Goal: Task Accomplishment & Management: Use online tool/utility

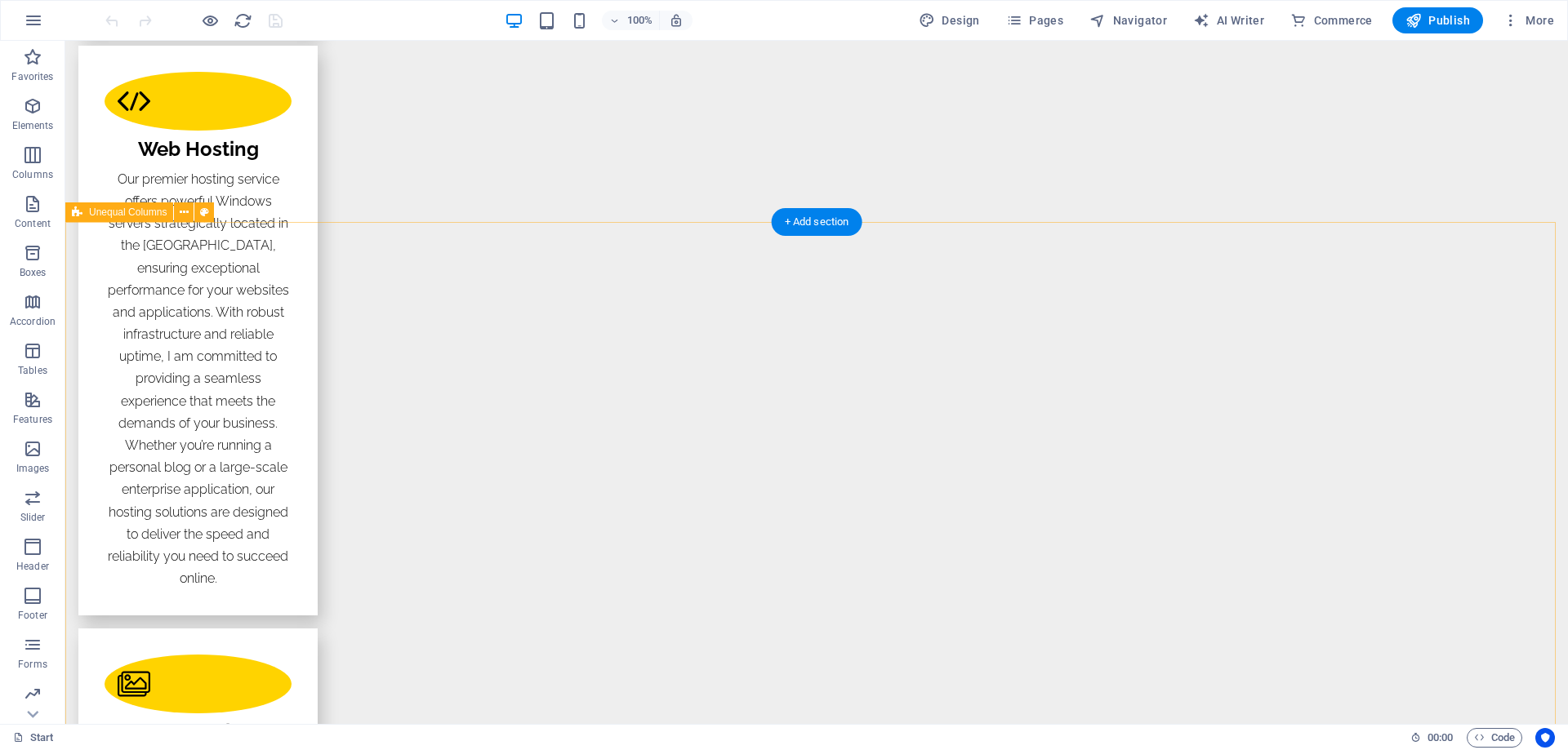
scroll to position [2939, 0]
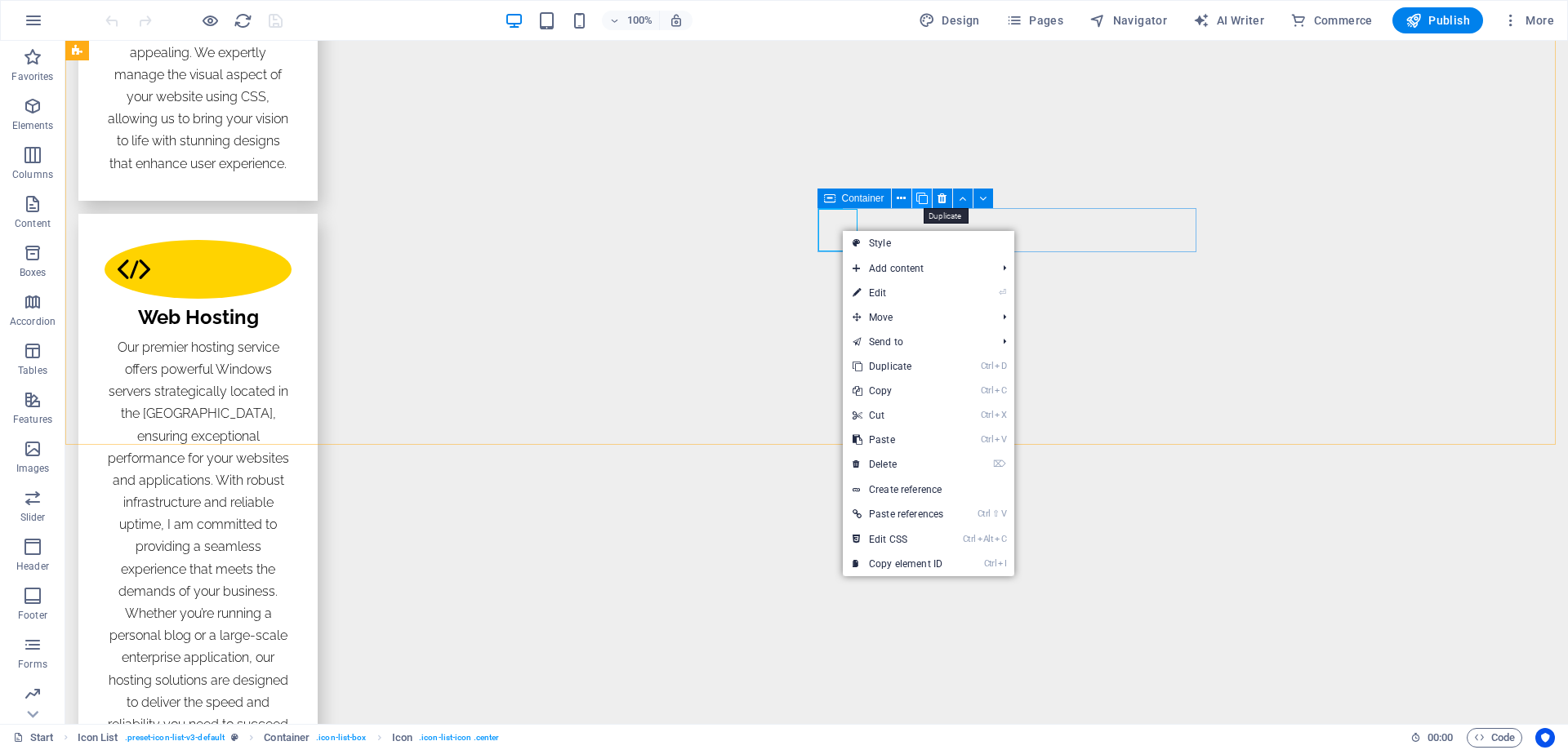
click at [921, 198] on icon at bounding box center [922, 199] width 12 height 17
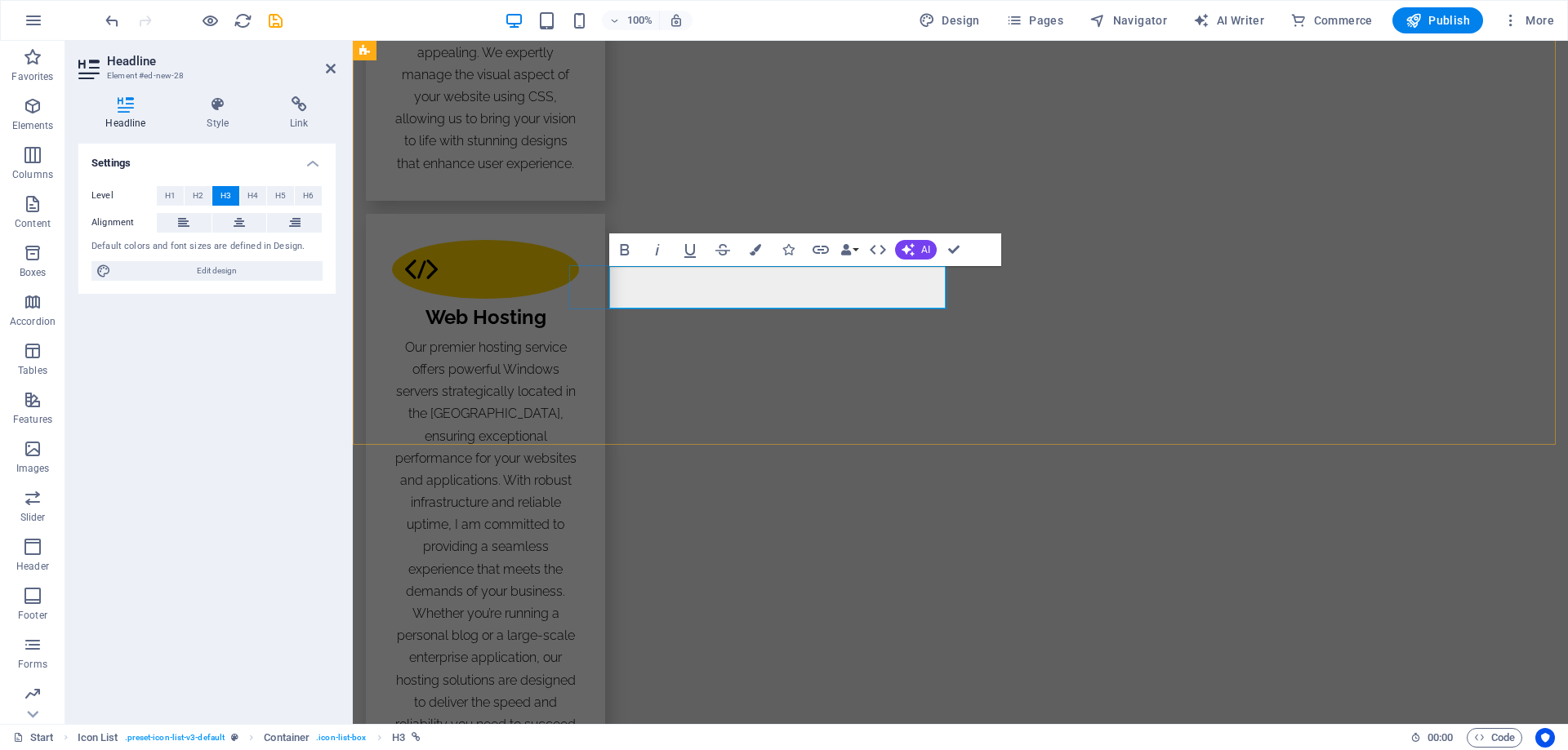
click at [824, 247] on icon "button" at bounding box center [820, 250] width 16 height 8
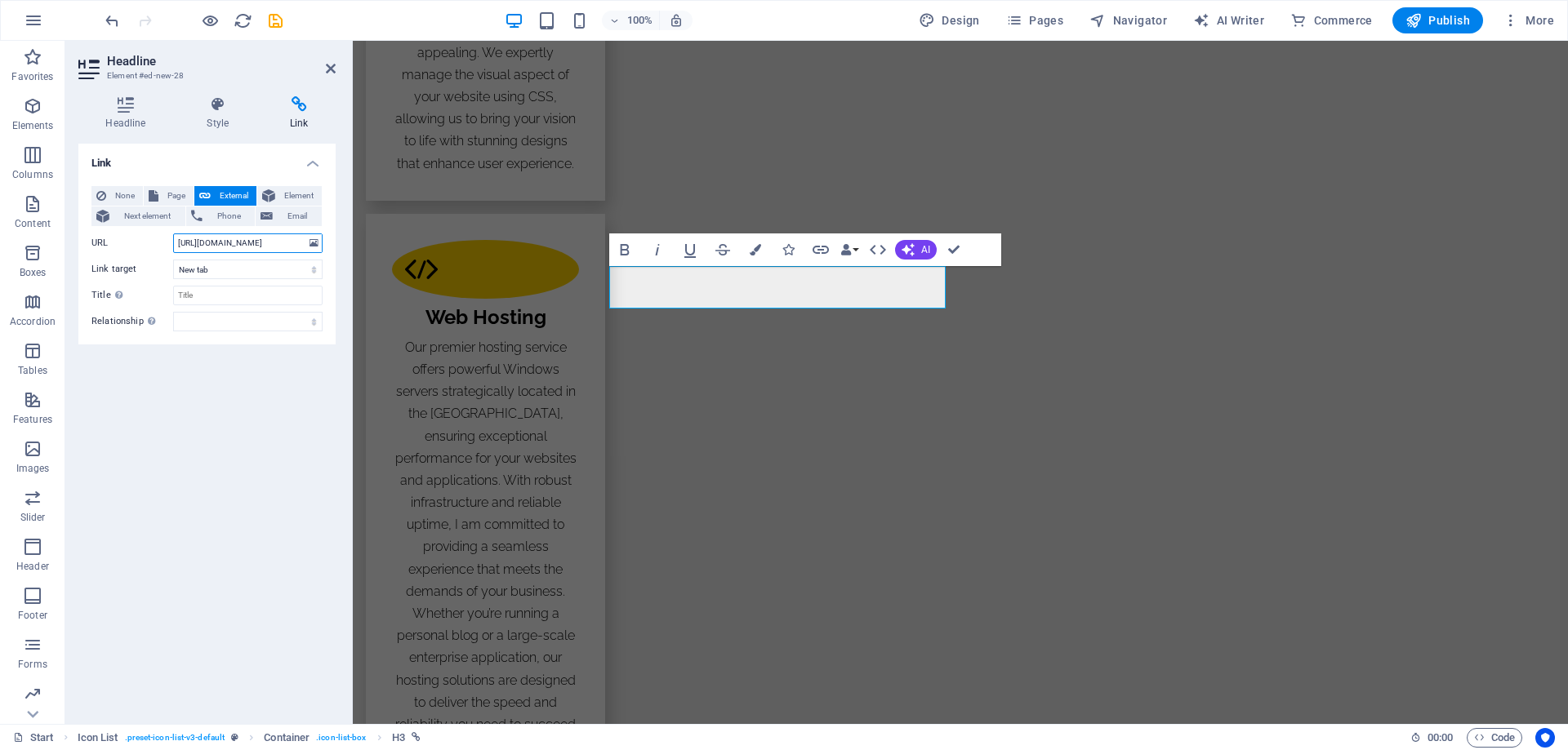
click at [218, 243] on input "https://yv5frd.gmedinas.cloud" at bounding box center [248, 242] width 149 height 19
type input "https://yv5mrl.gmedinas.cloud"
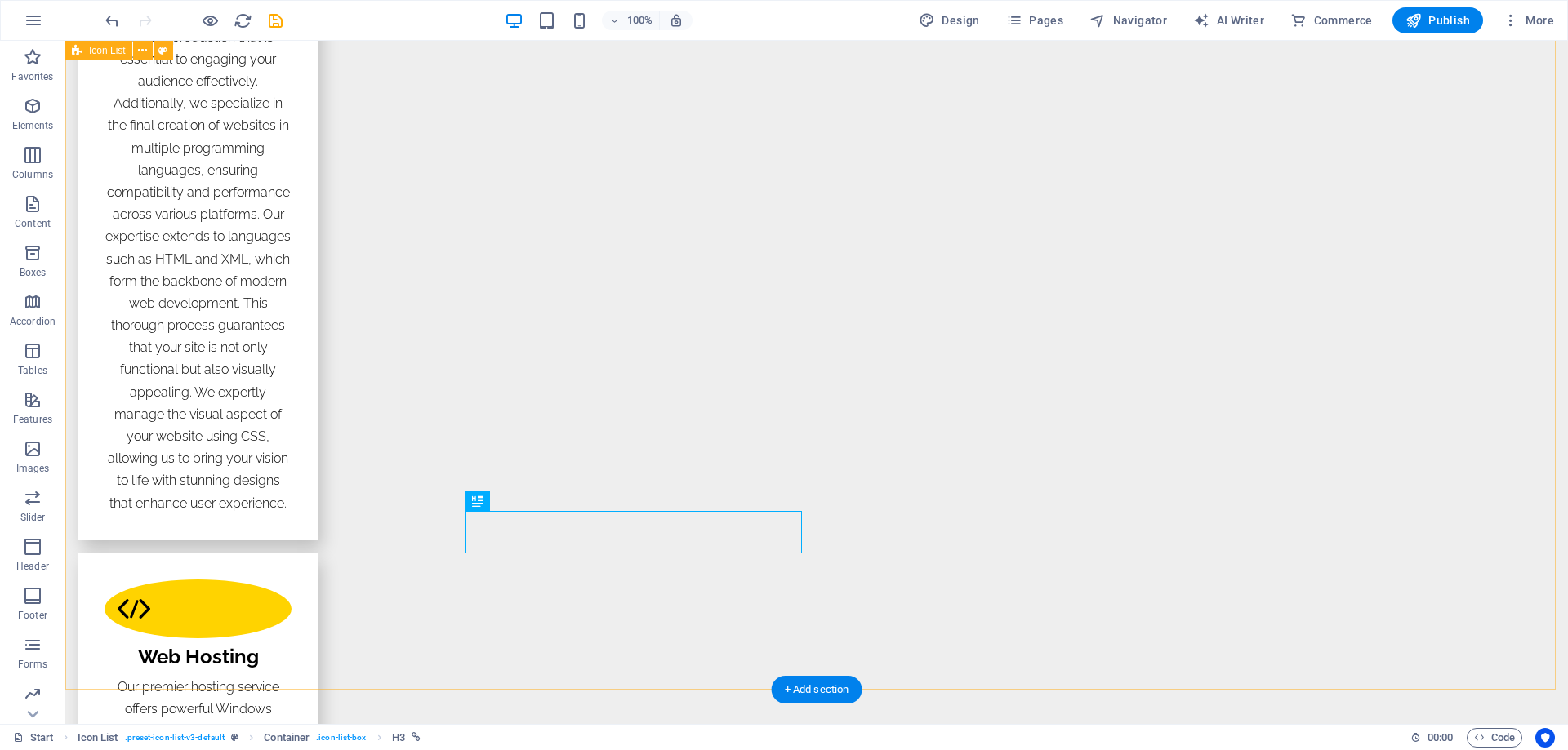
scroll to position [2530, 0]
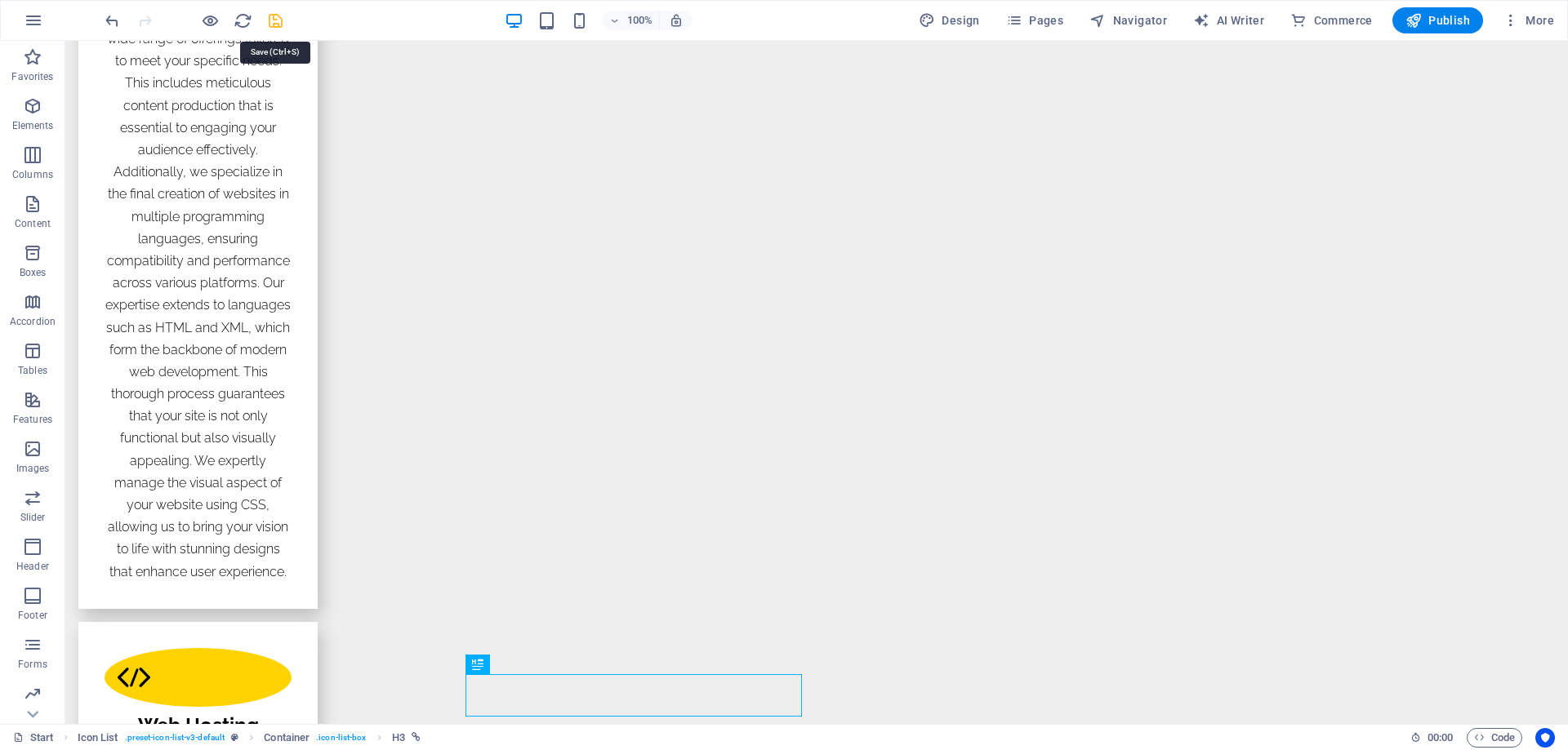
click at [0, 0] on icon "save" at bounding box center [0, 0] width 0 height 0
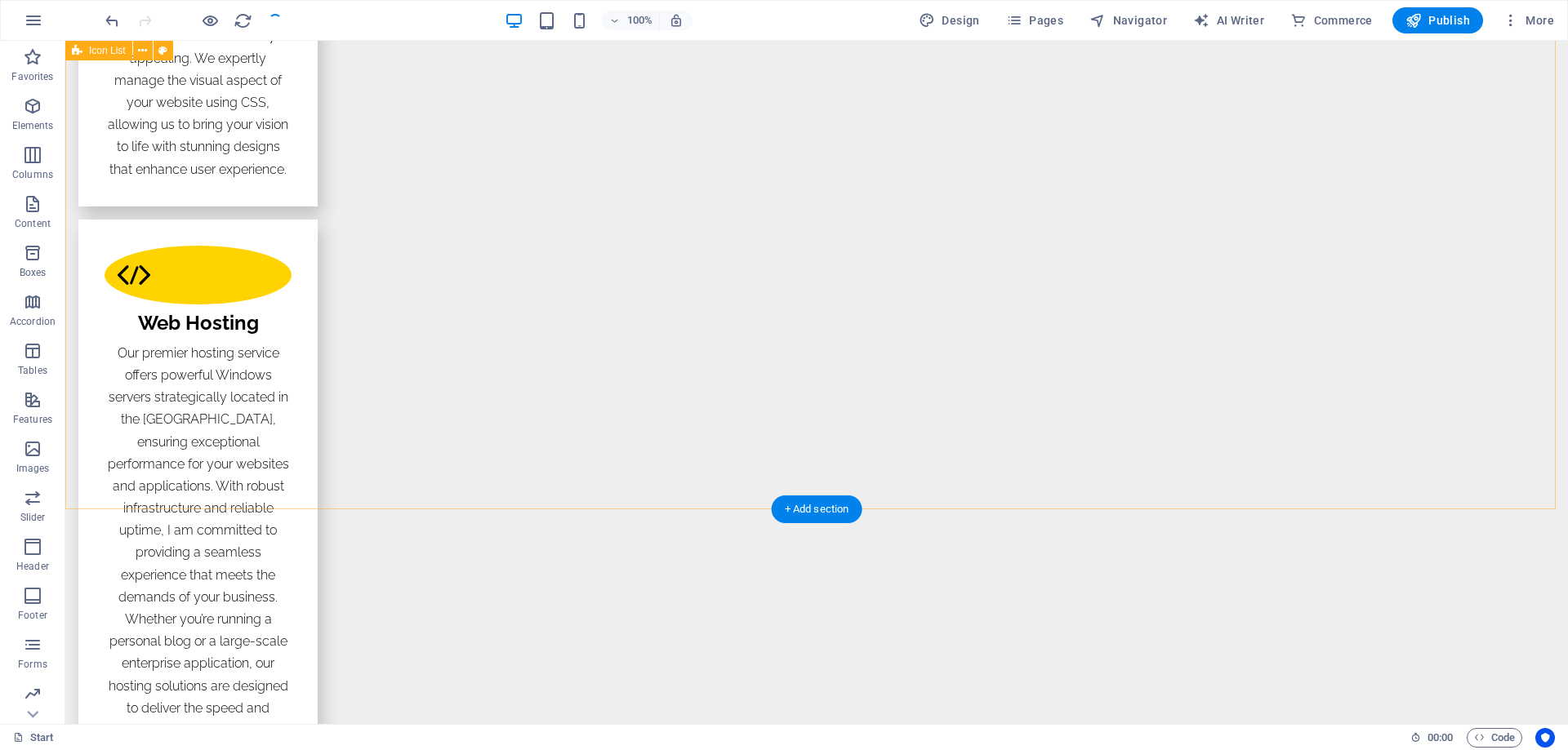
scroll to position [2939, 0]
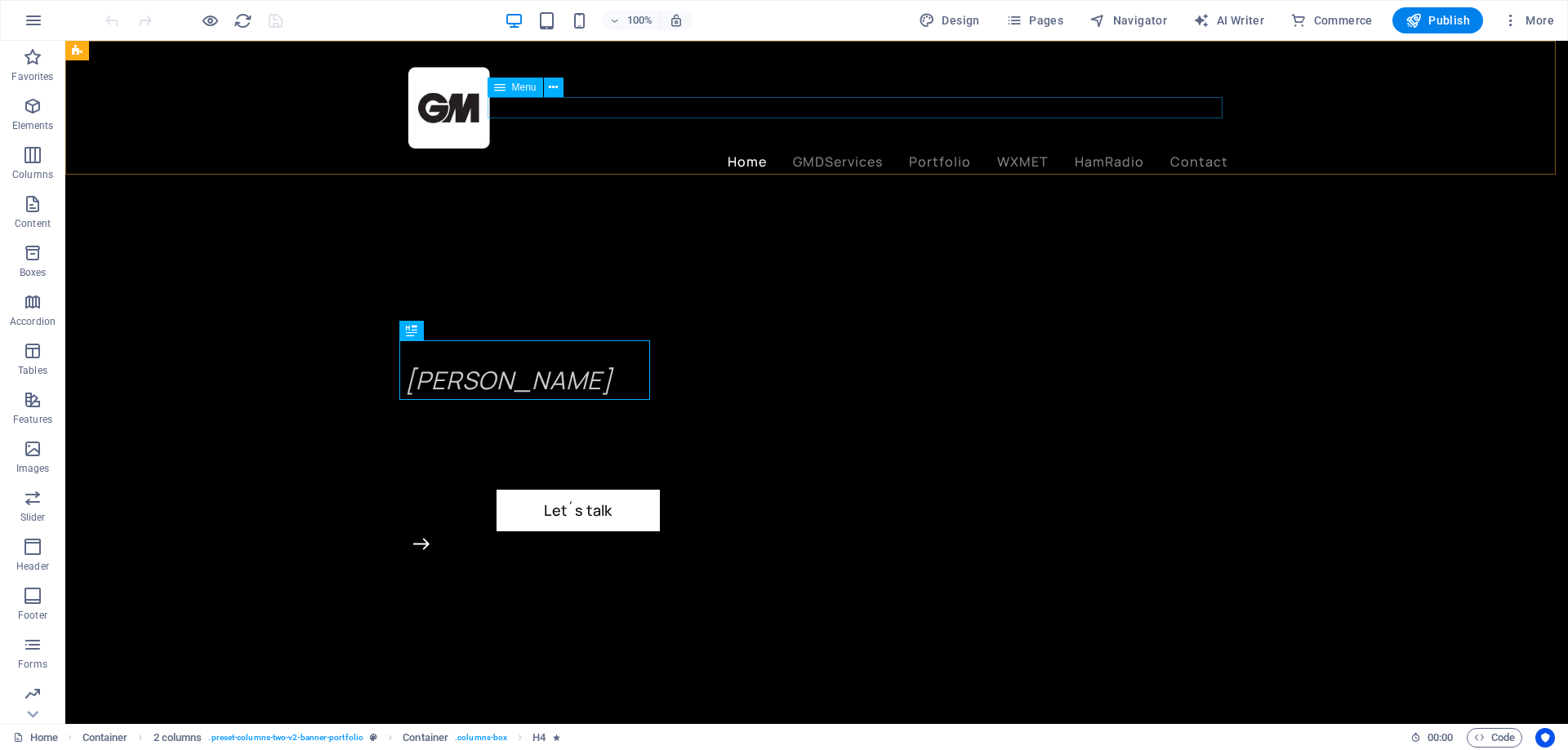
click at [934, 152] on nav "Home GMDServices Portfolio WXMET HamRadio Contact" at bounding box center [816, 162] width 823 height 21
select select
select select "1"
select select
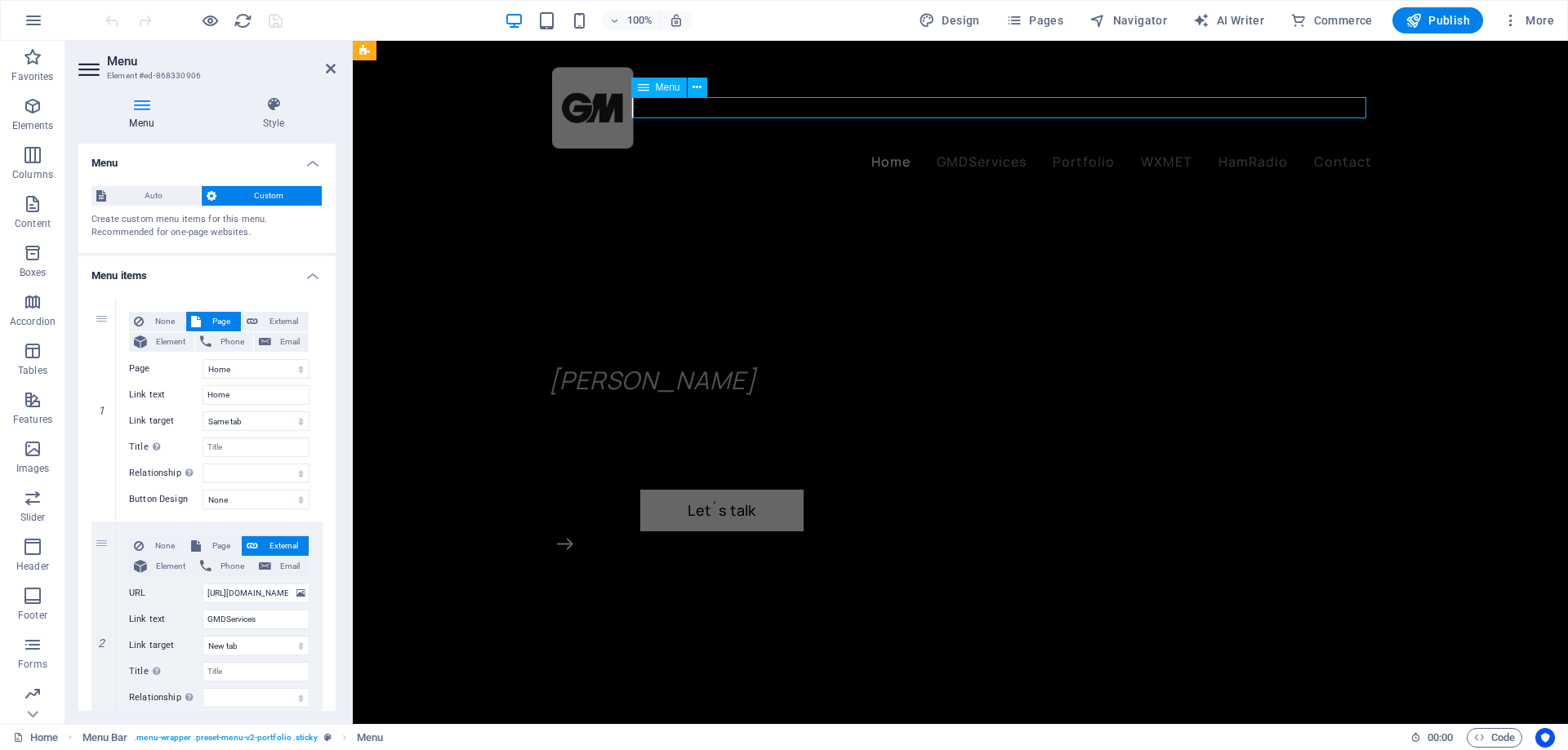
click at [1057, 152] on nav "Home GMDServices Portfolio WXMET HamRadio Contact" at bounding box center [960, 162] width 823 height 21
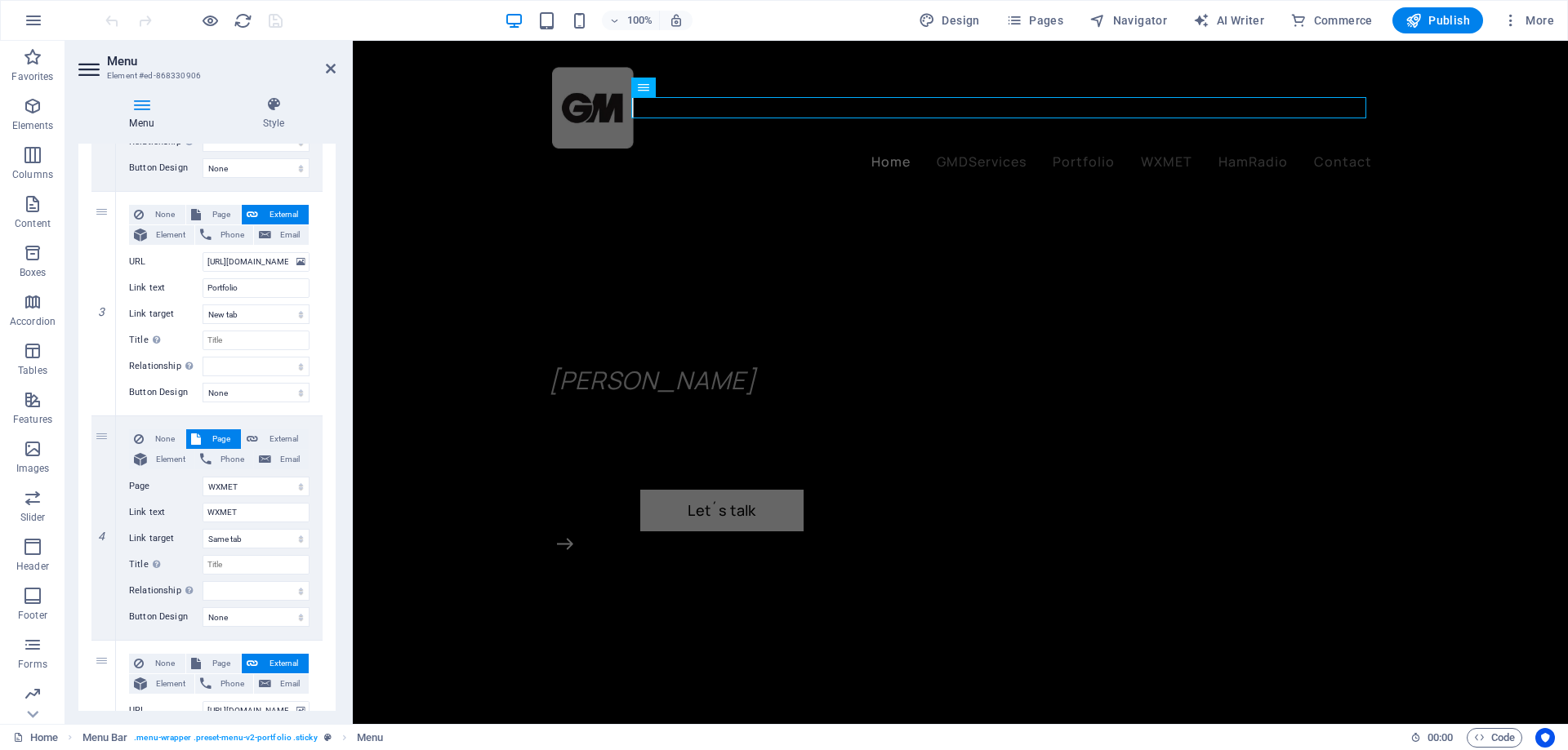
scroll to position [572, 0]
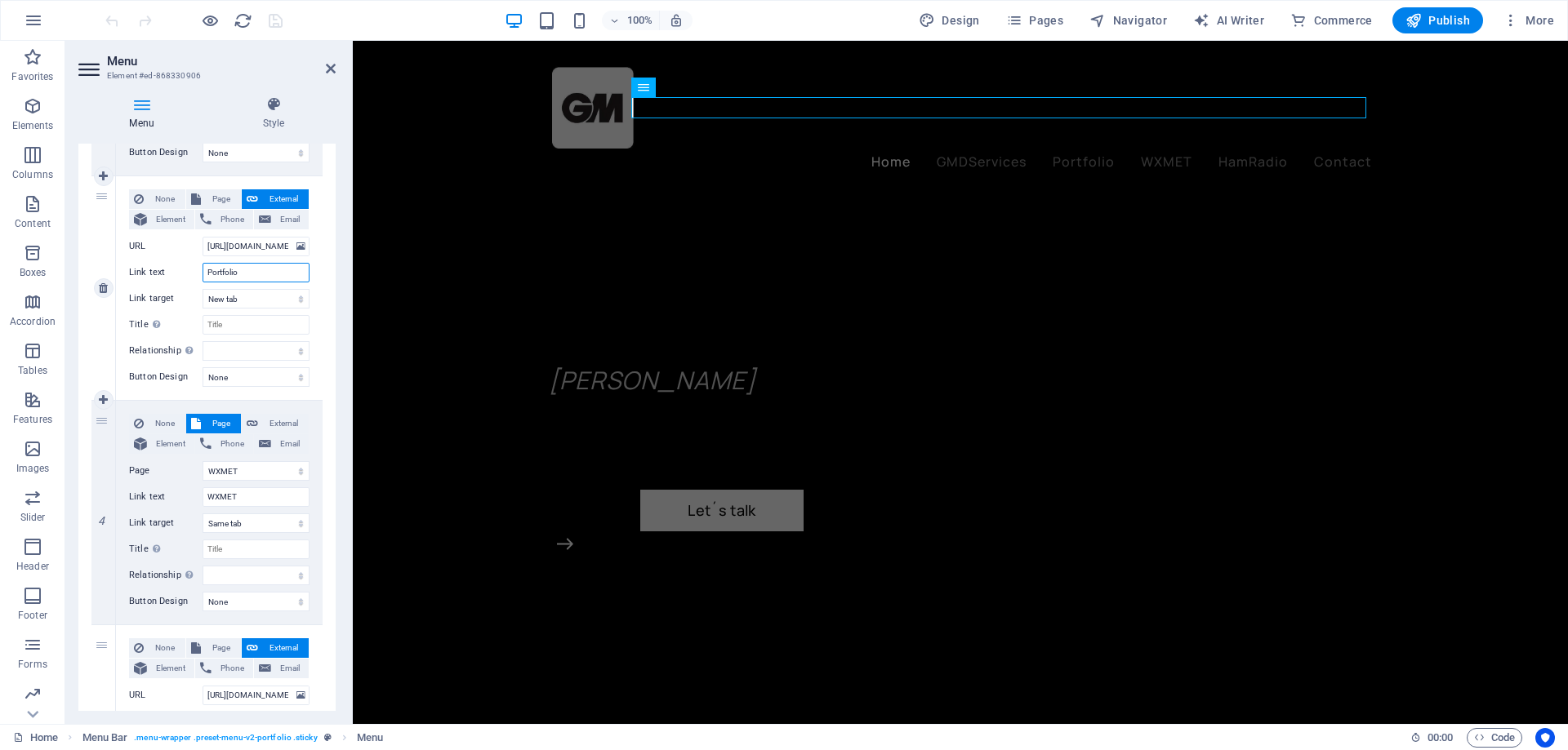
click at [206, 273] on input "Portfolio" at bounding box center [255, 272] width 107 height 19
type input "WEbPortfolio"
select select
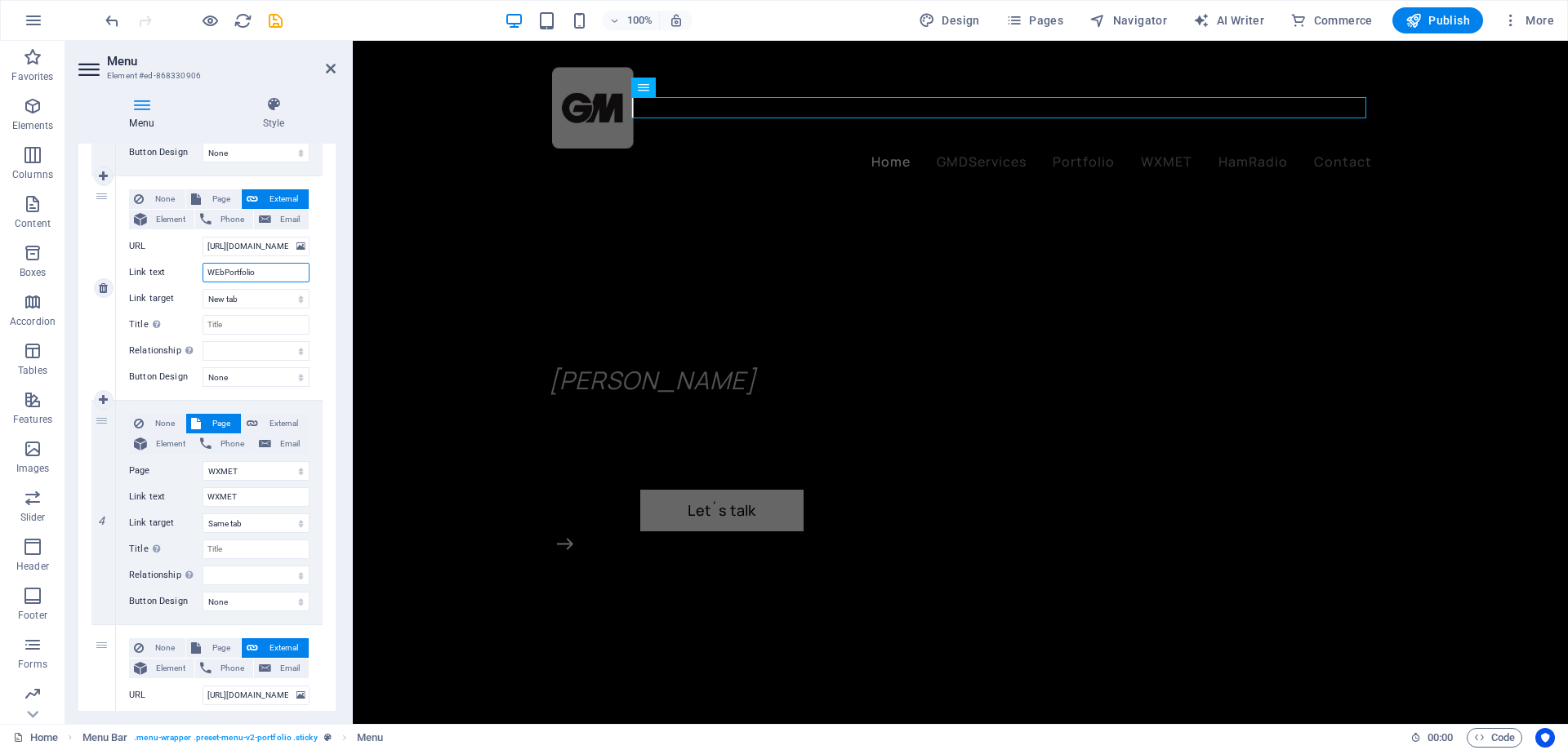
select select
type input "WPortfolio"
select select
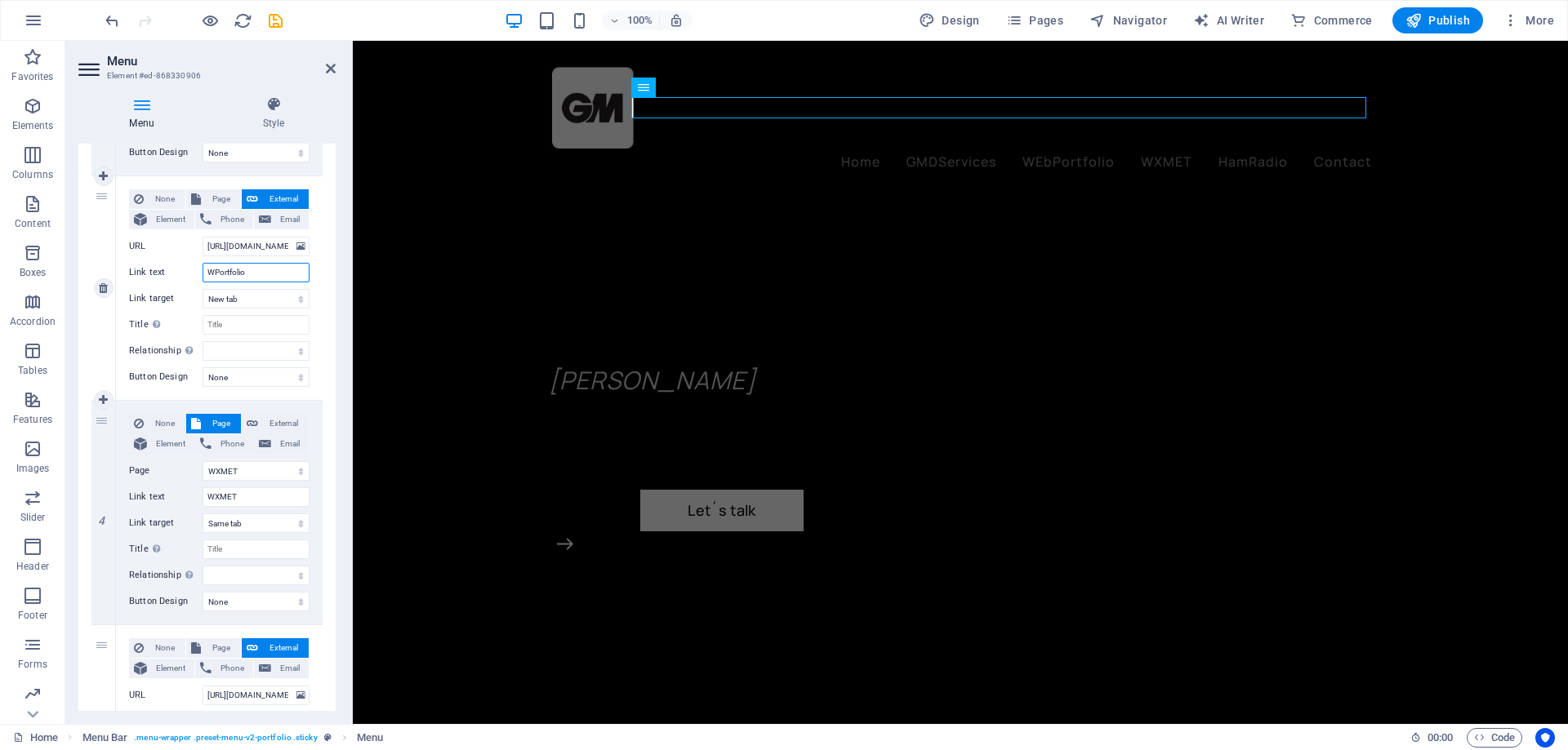
select select
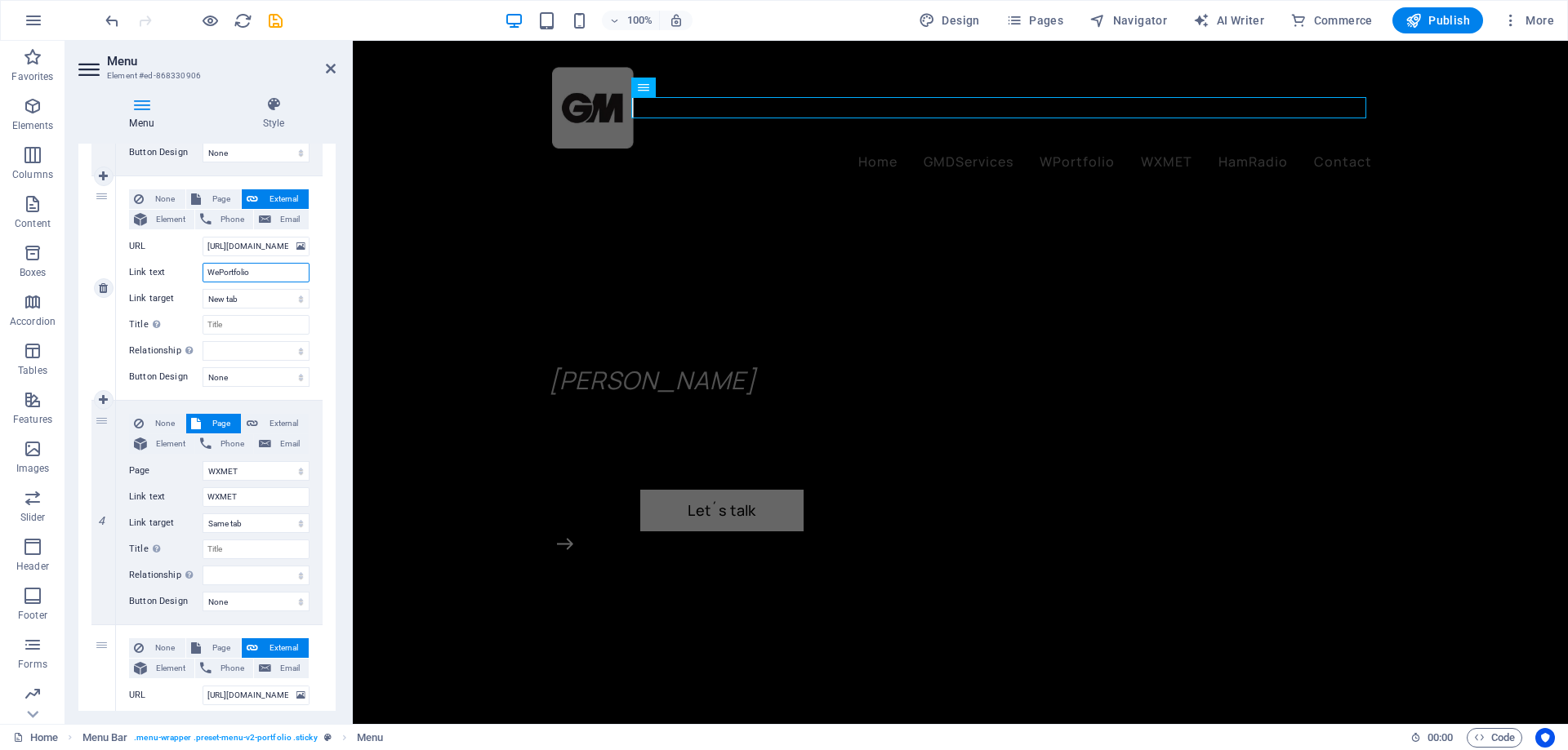
type input "WebPortfolio"
select select
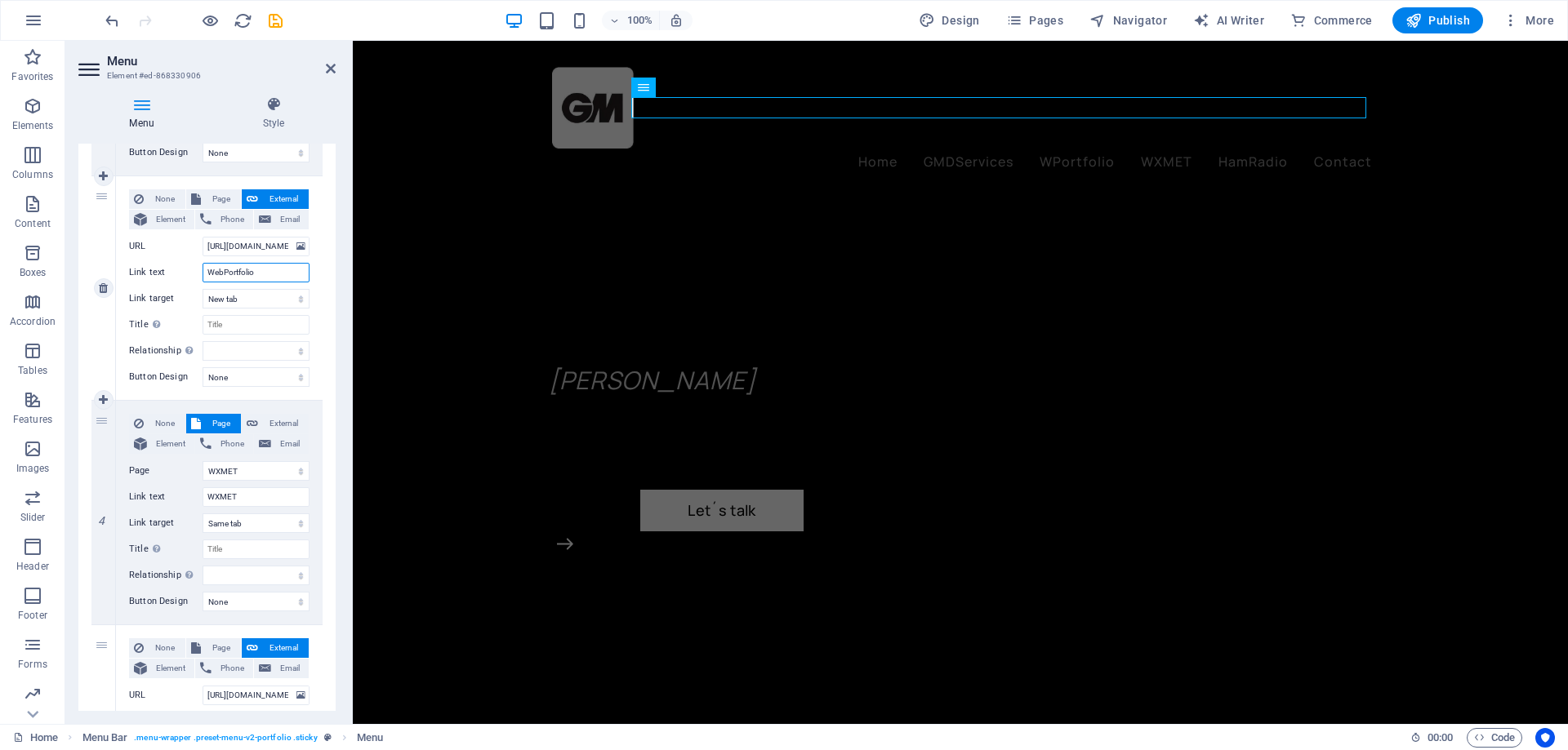
select select
type input "Web Portfolio"
select select
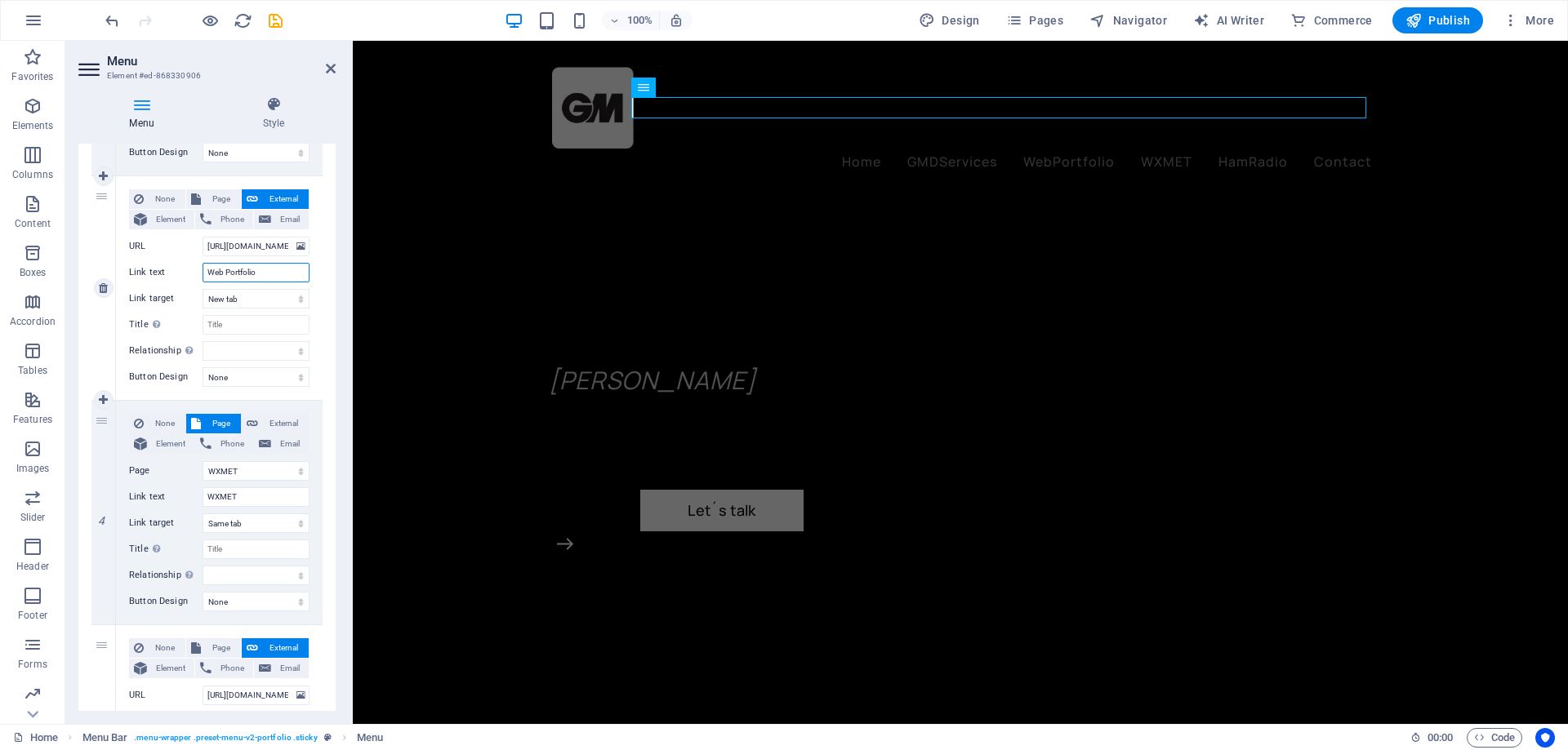
select select
type input "WebPortfolio"
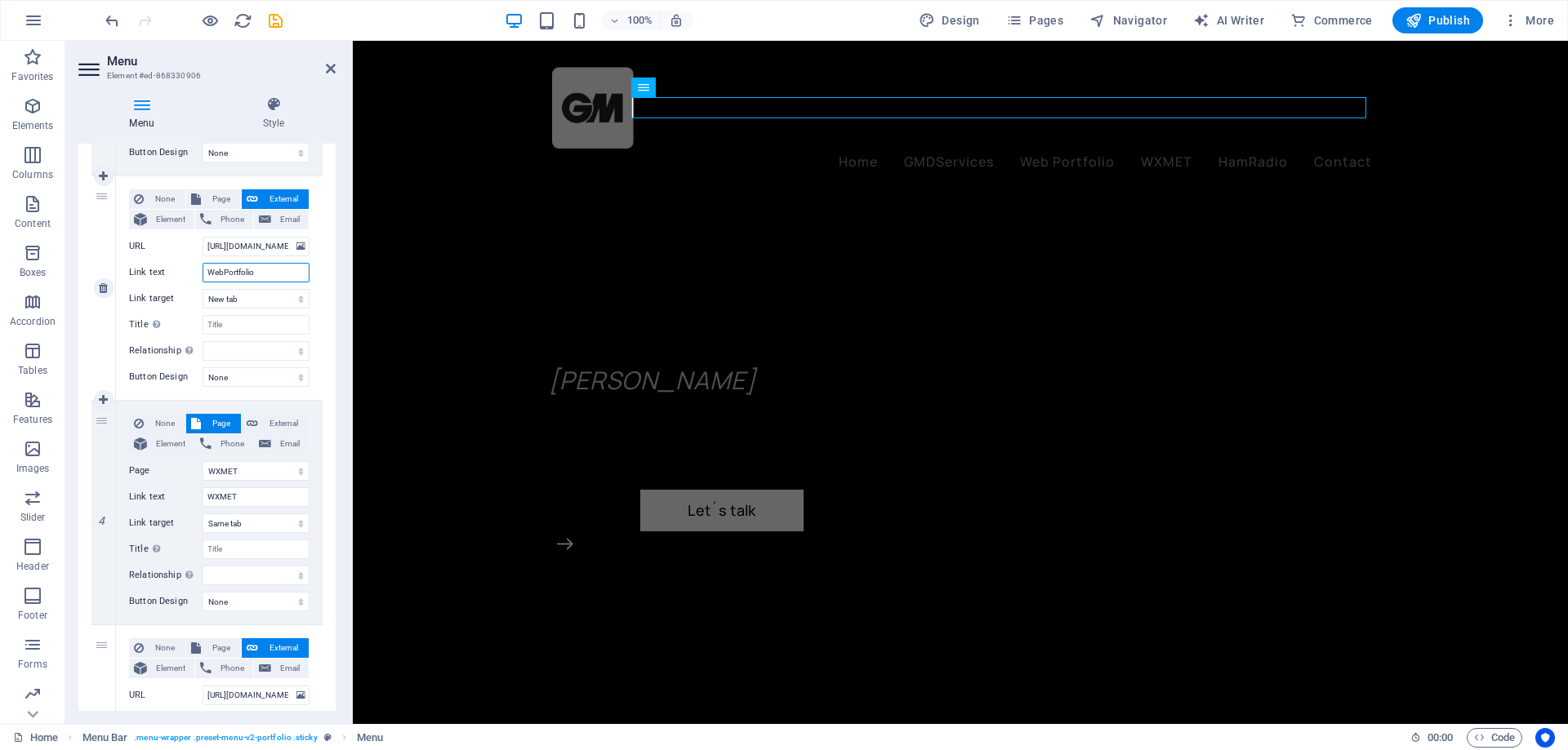
select select
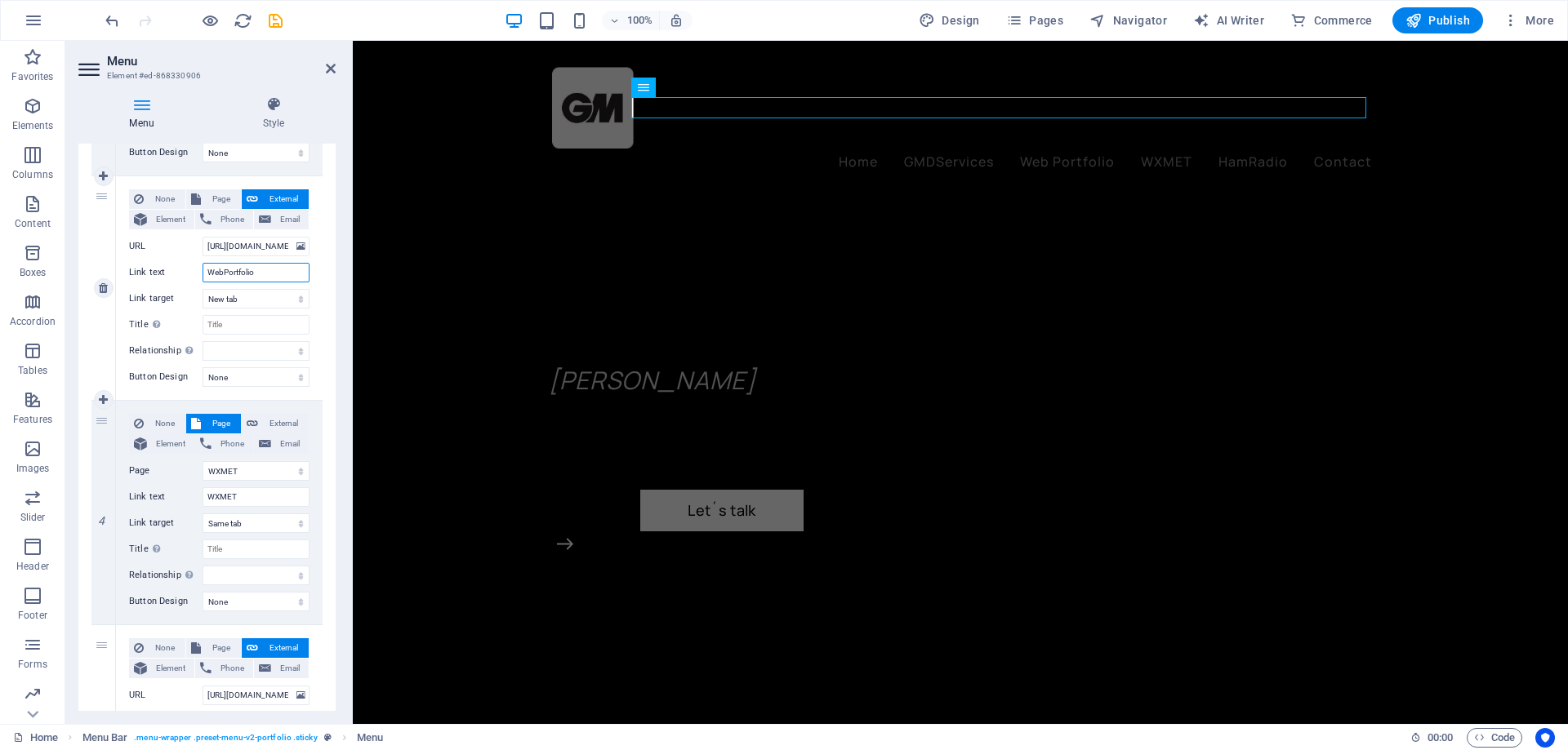
select select
type input "WebSitesPortfolio"
select select
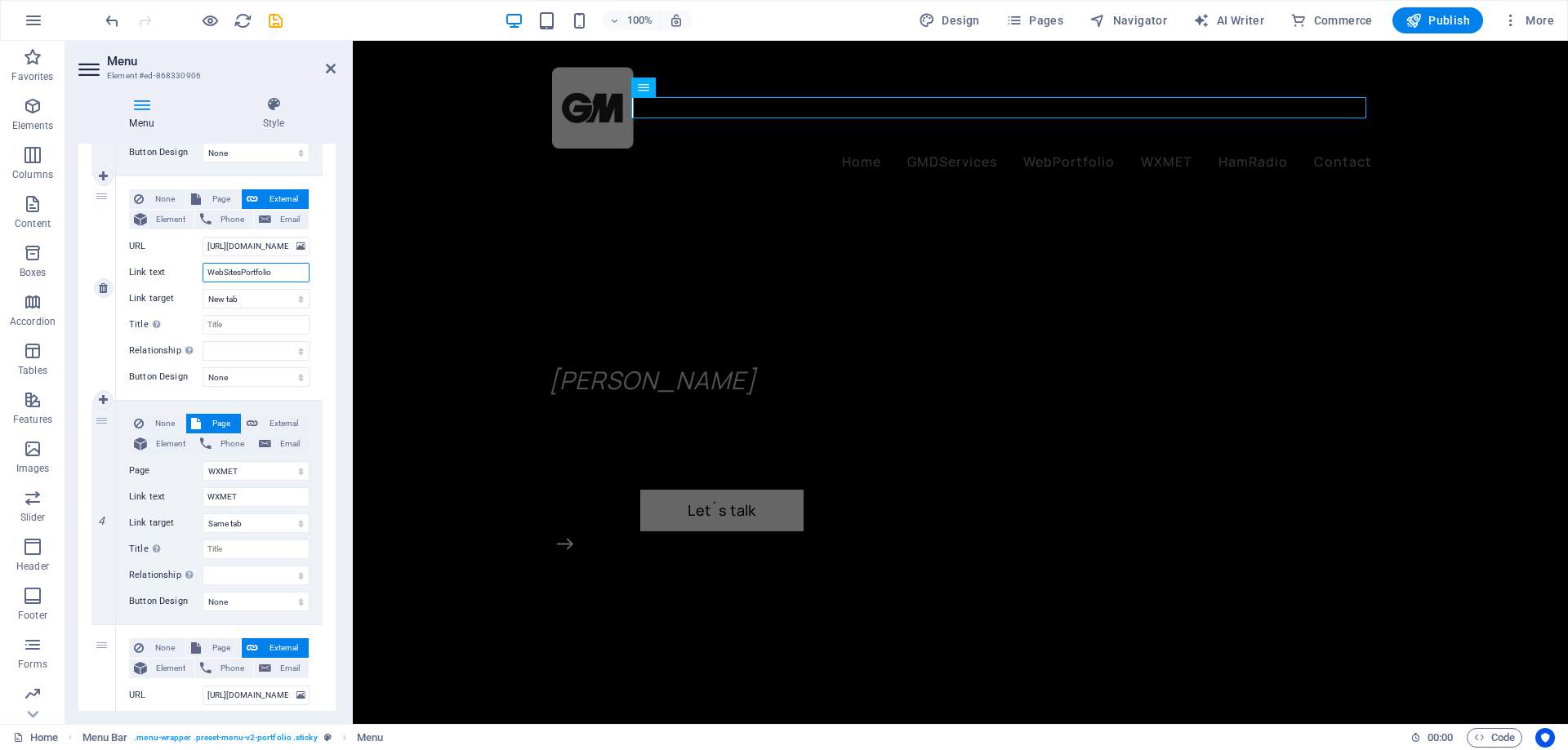
select select
type input "WebSites Portfolio"
select select
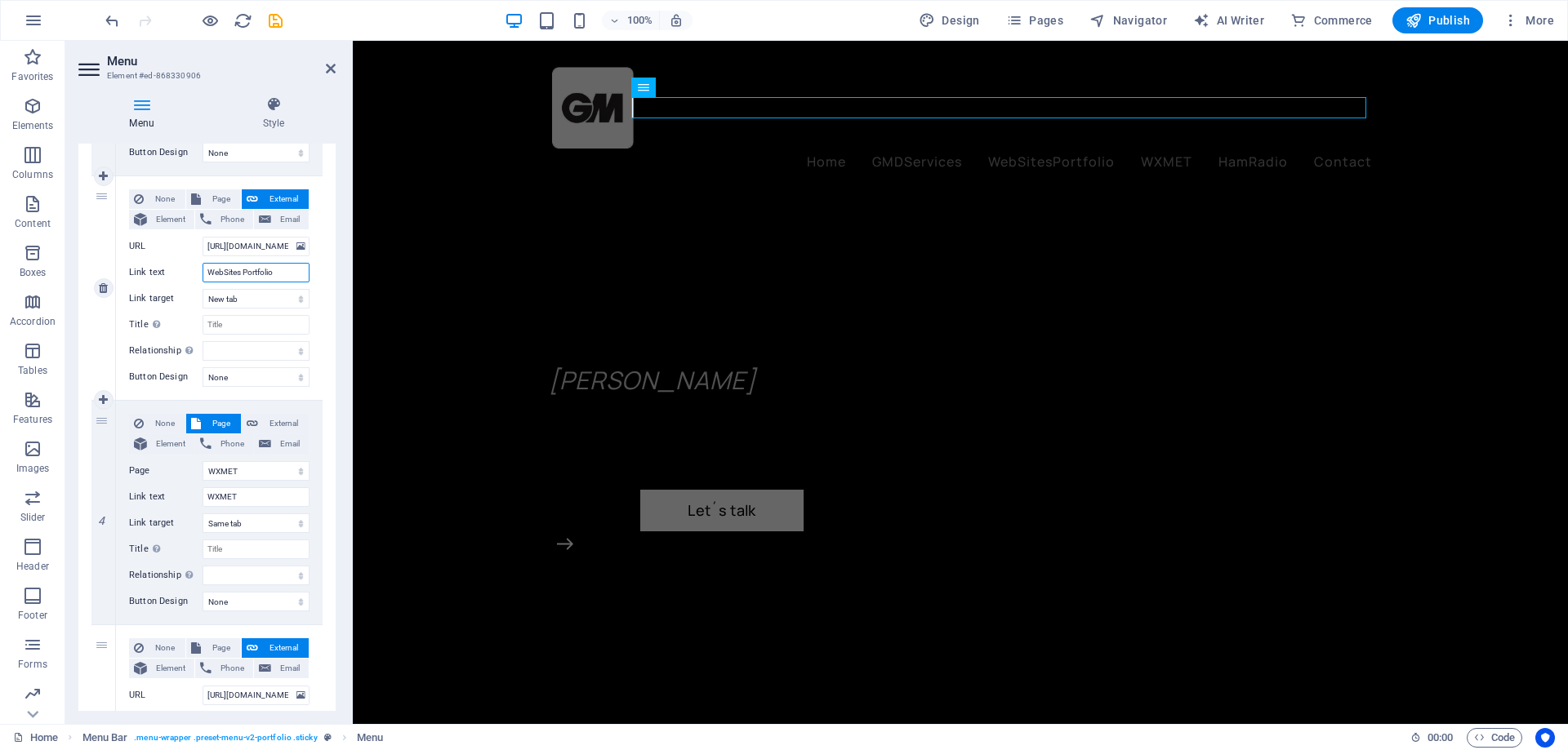
select select
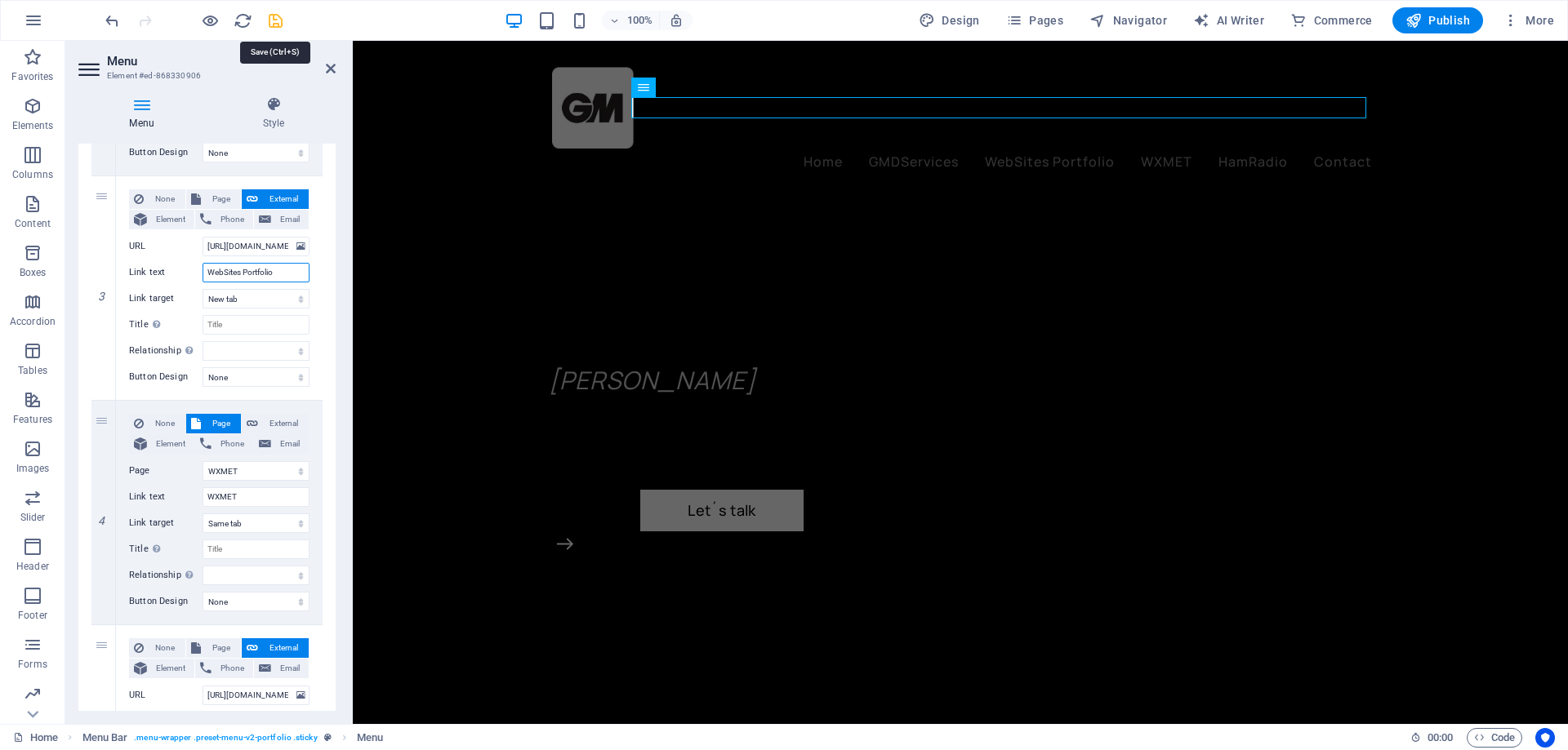
type input "WebSites Portfolio"
click at [0, 0] on icon "save" at bounding box center [0, 0] width 0 height 0
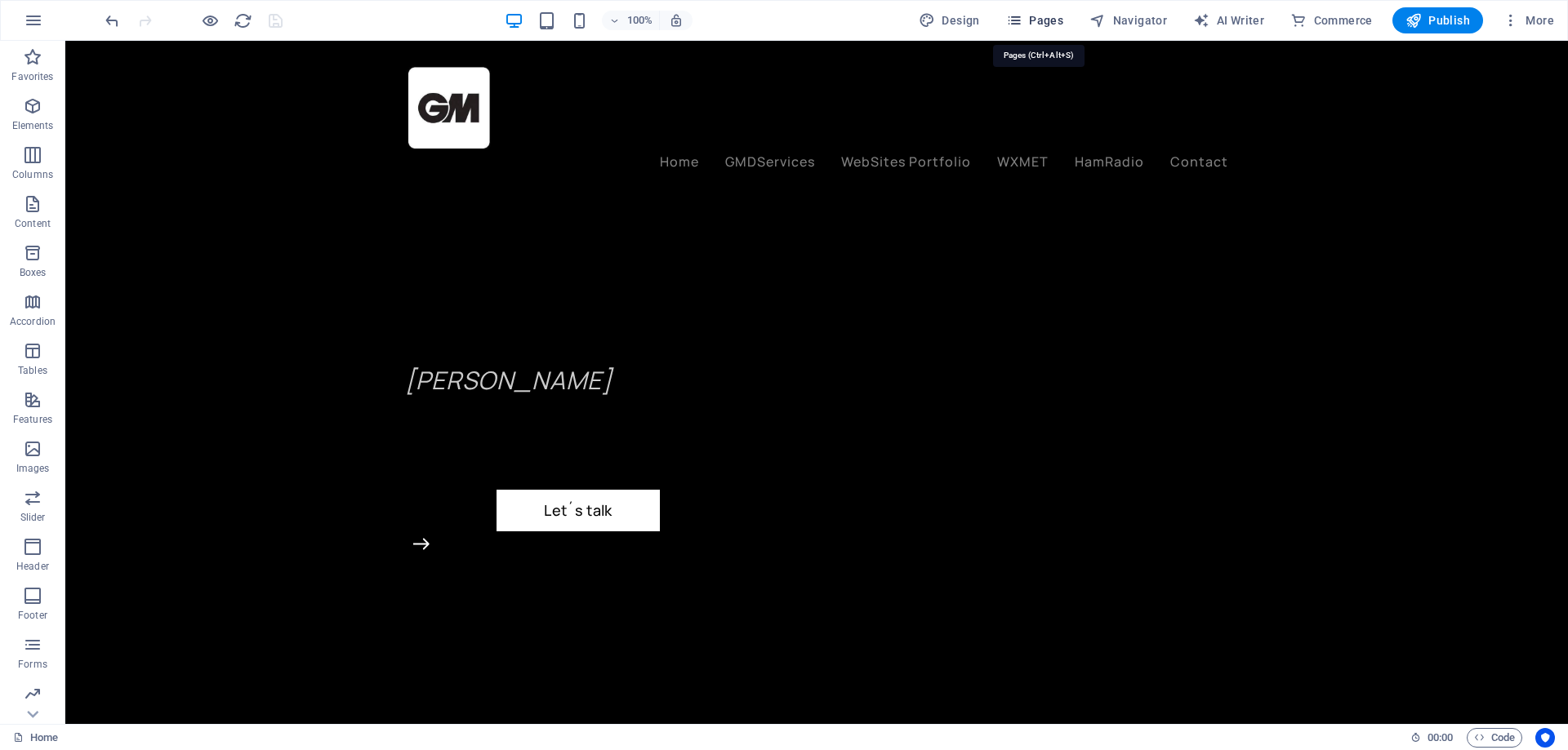
click at [1044, 21] on span "Pages" at bounding box center [1035, 20] width 57 height 16
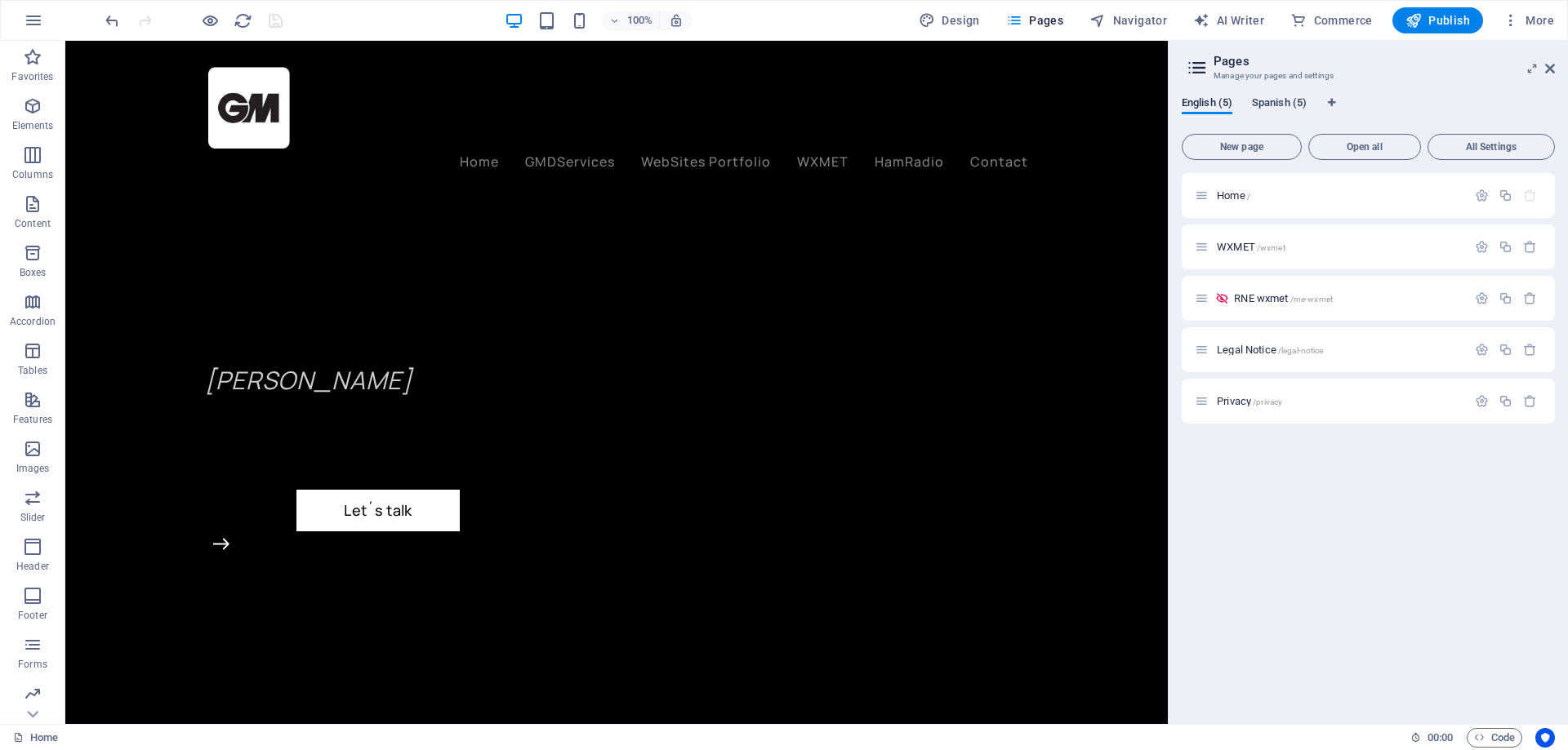
click at [1270, 104] on span "Spanish (5)" at bounding box center [1278, 104] width 55 height 23
click at [1231, 195] on span "Home /" at bounding box center [1234, 195] width 34 height 13
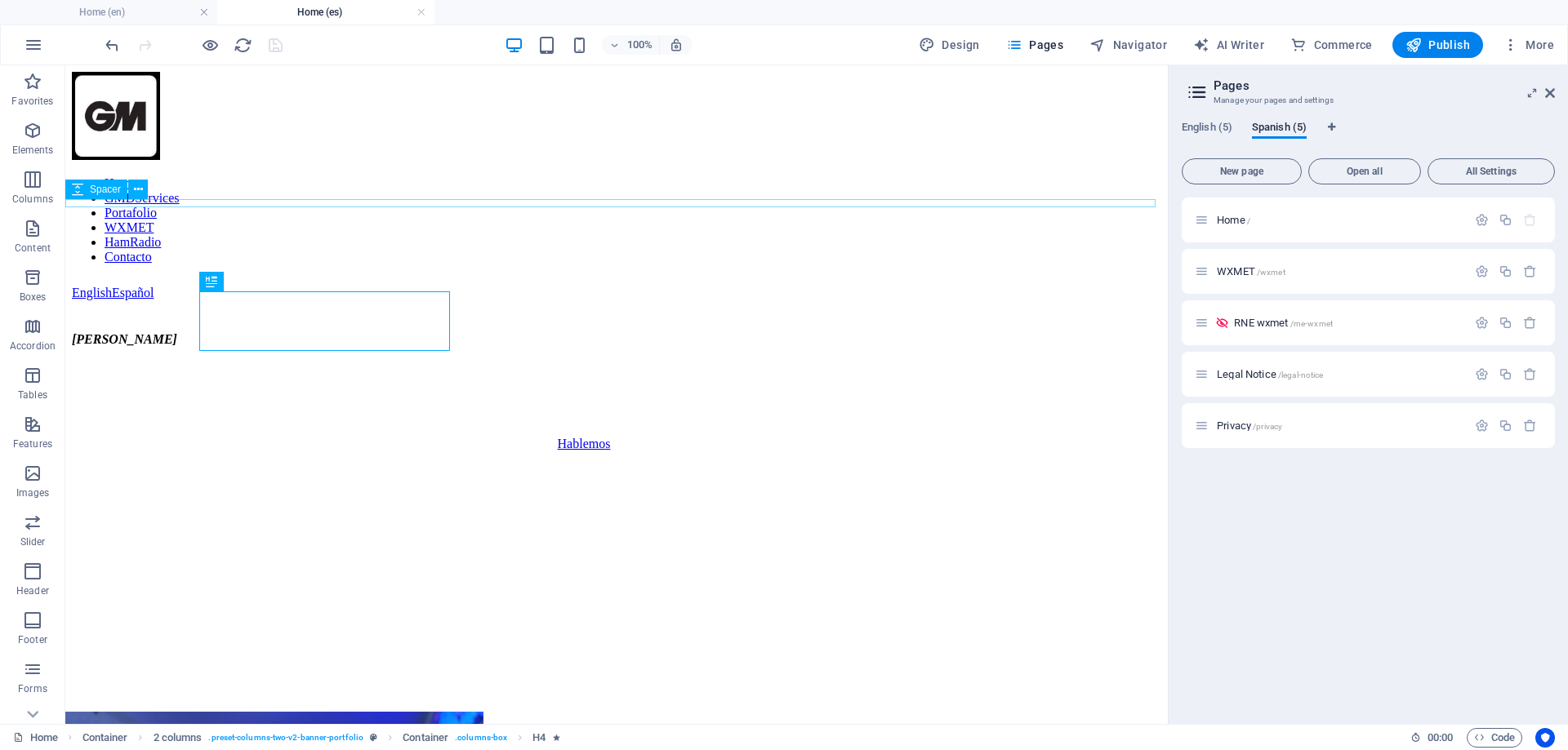
scroll to position [0, 0]
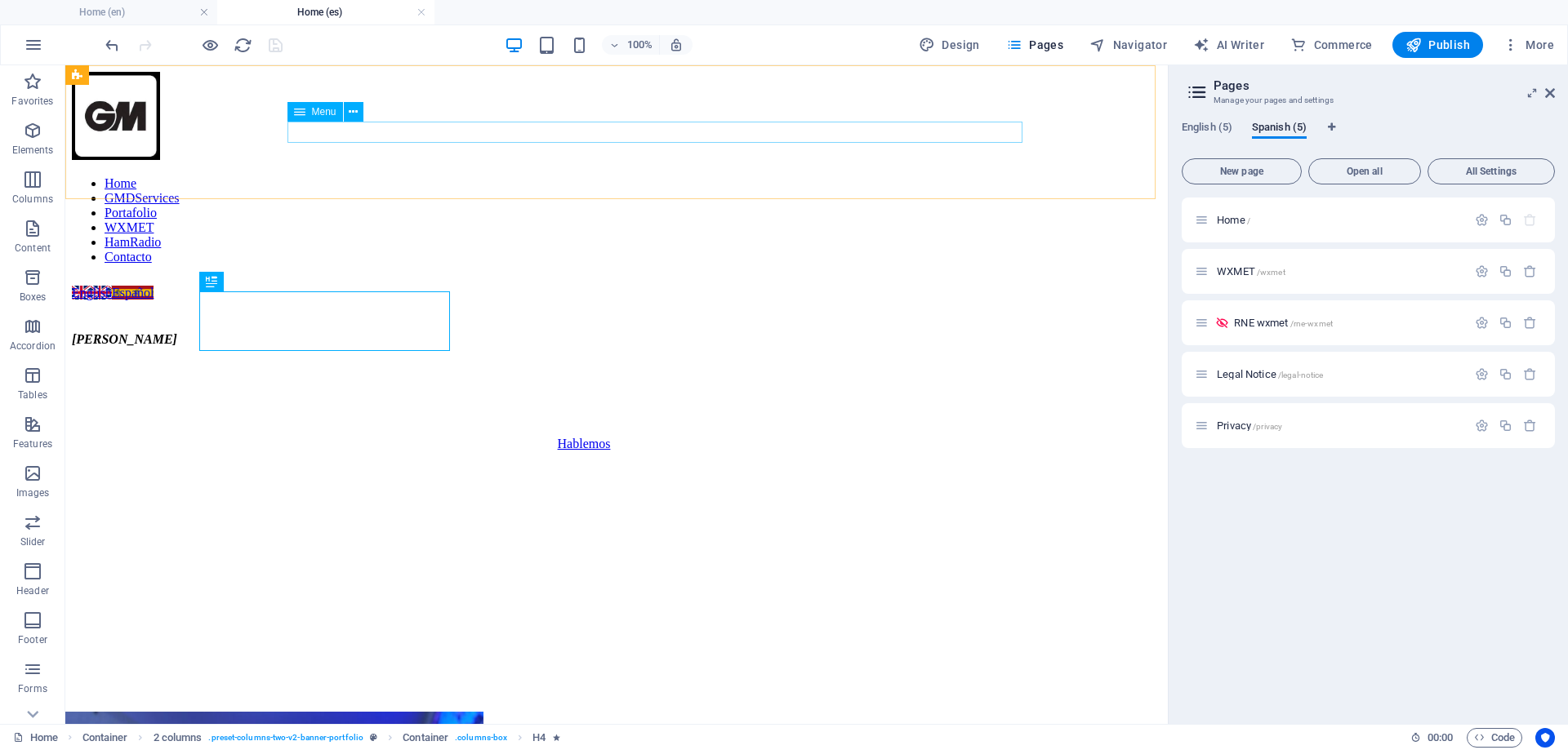
click at [724, 176] on nav "Home GMDServices Portafolio WXMET HamRadio Contacto" at bounding box center [616, 220] width 1090 height 88
select select "5"
select select
select select "6"
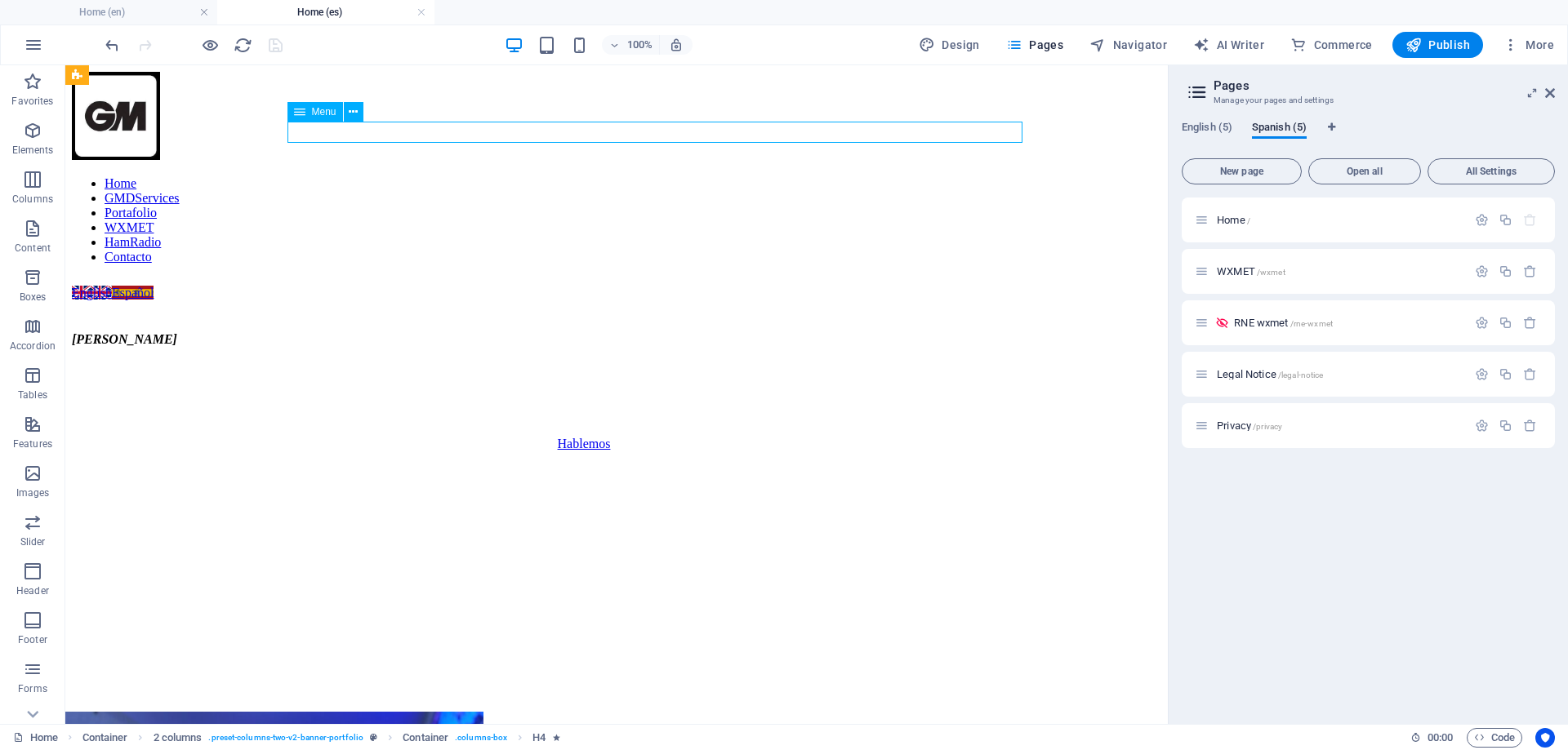
select select
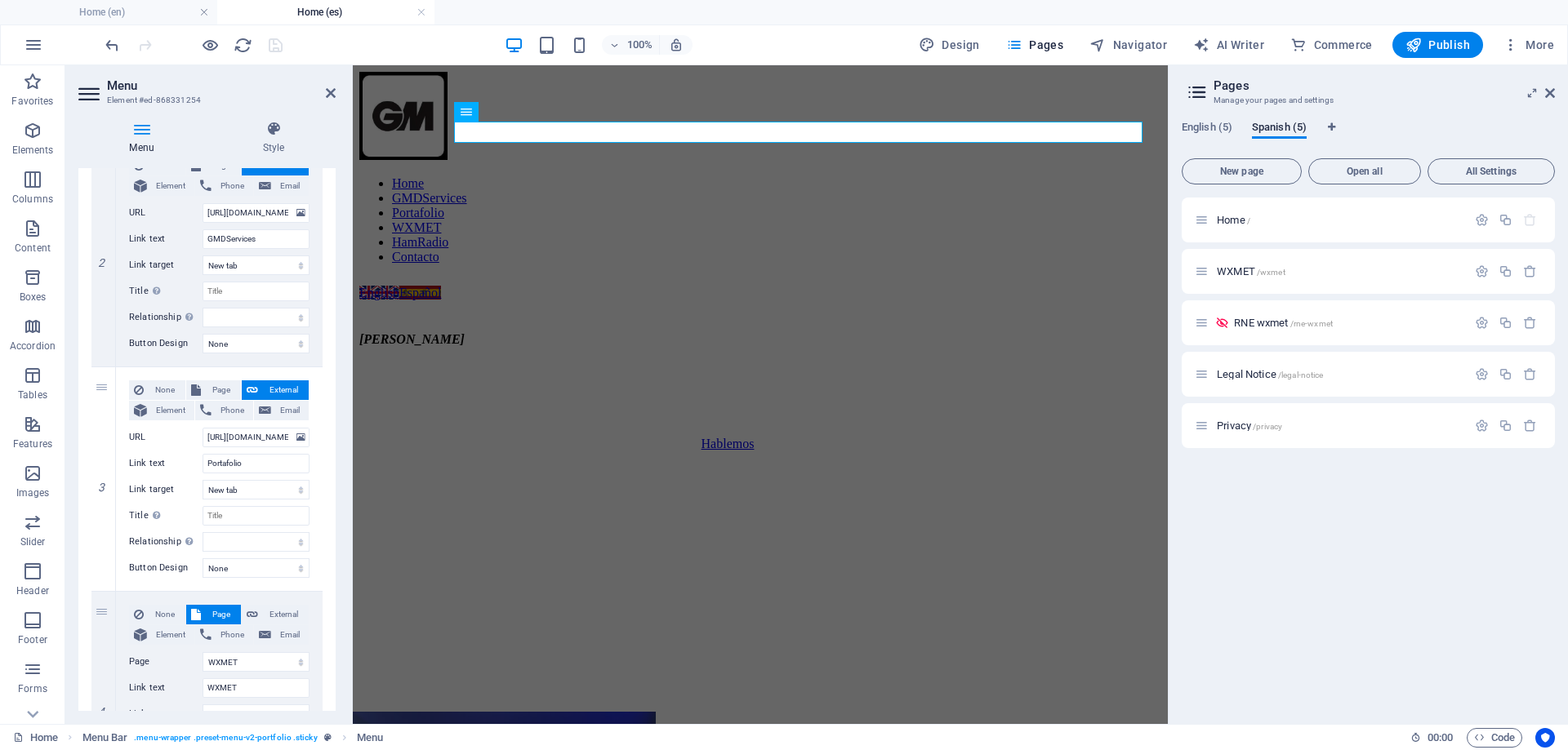
scroll to position [408, 0]
click at [208, 461] on input "Portafolio" at bounding box center [255, 460] width 107 height 19
type input "WebPortafolio"
select select
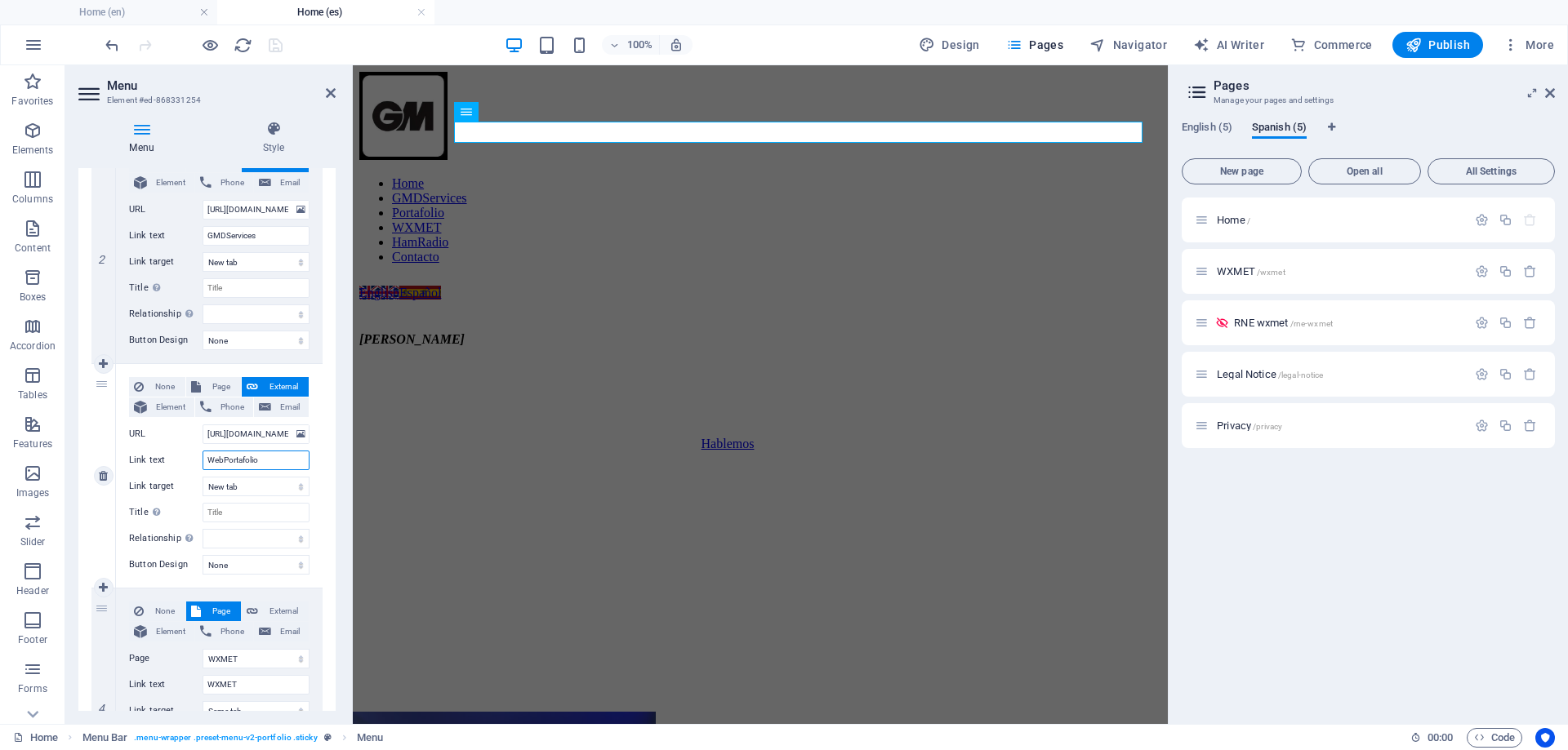
select select
type input "WebPortafolio"
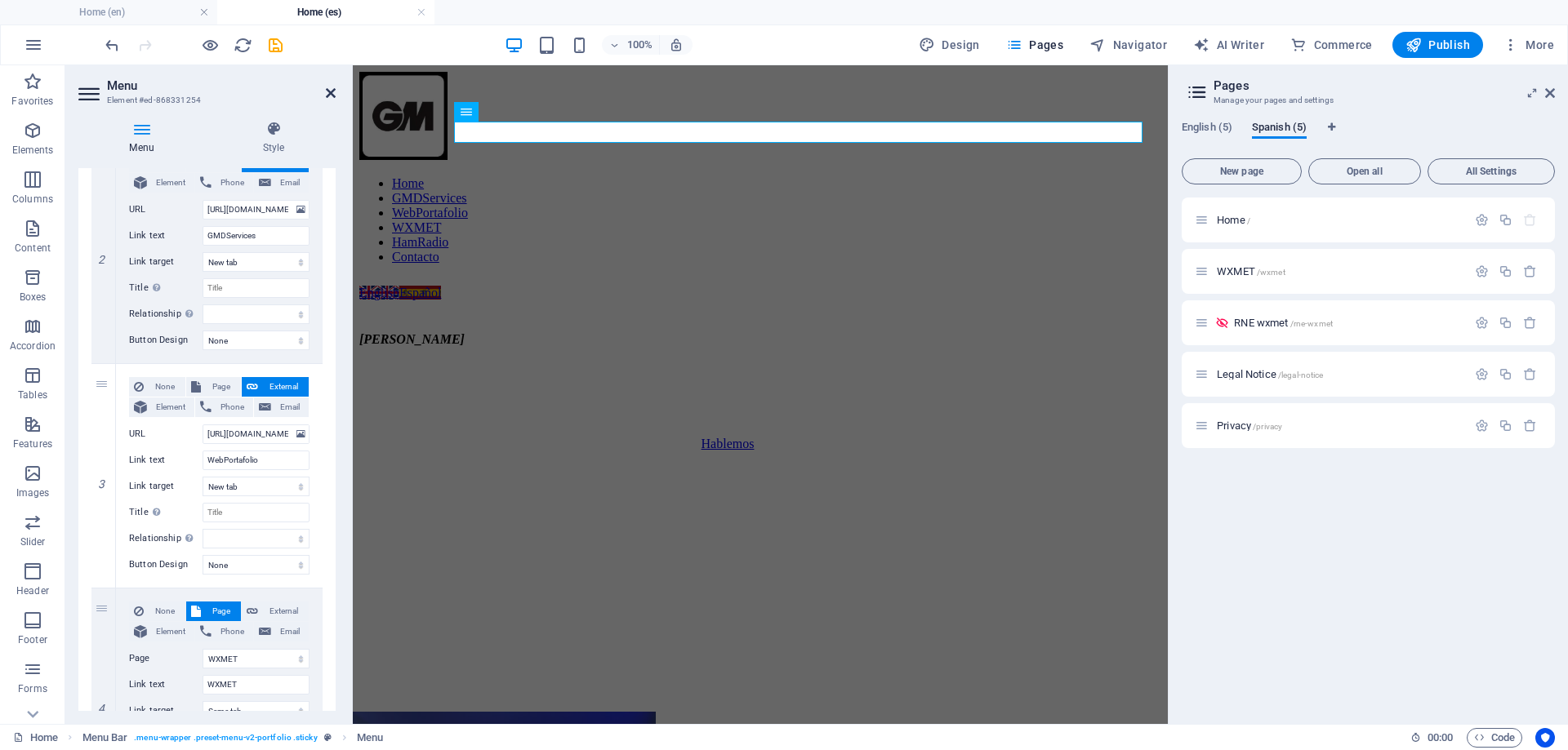
click at [330, 90] on icon at bounding box center [331, 93] width 10 height 13
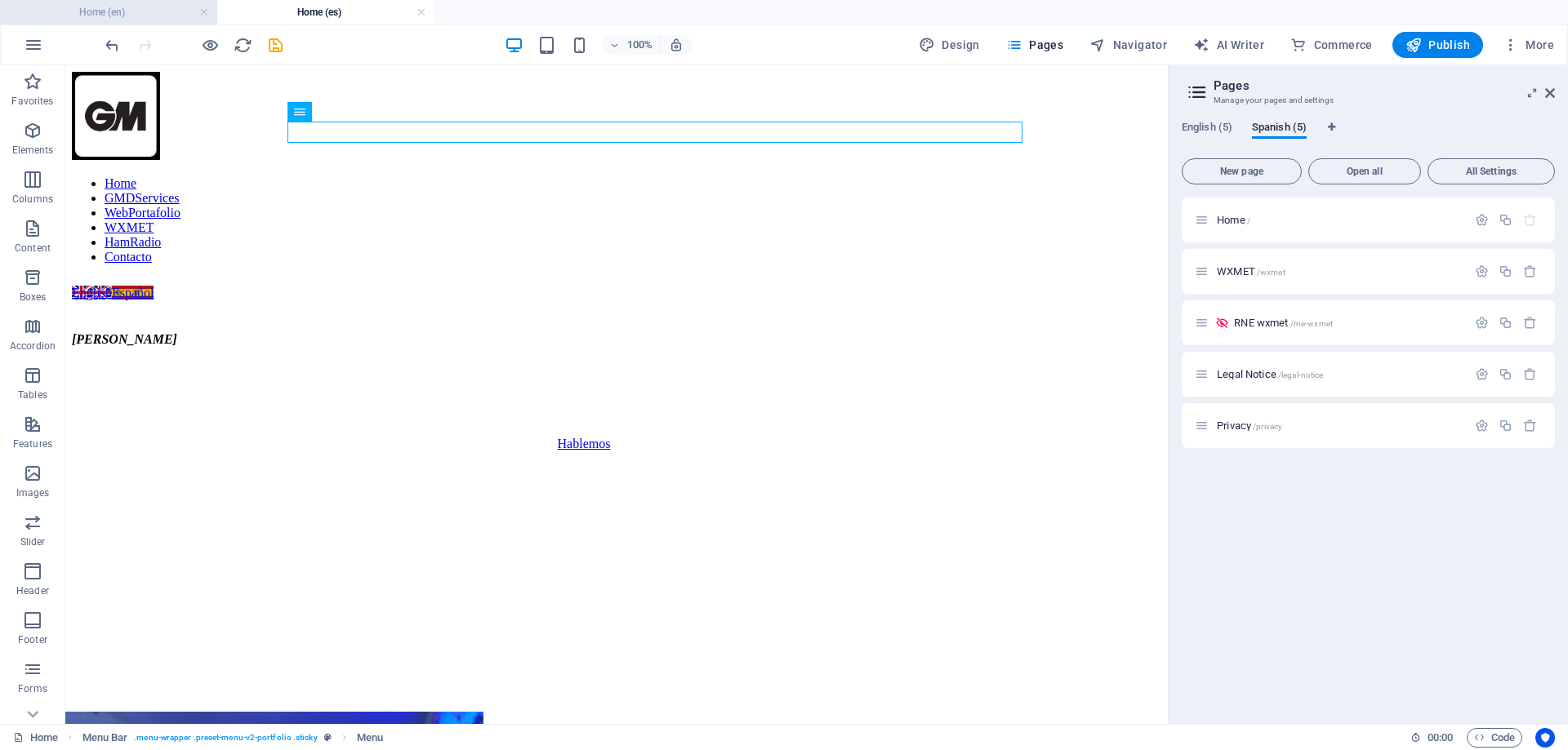
click at [128, 6] on h4 "Home (en)" at bounding box center [109, 12] width 217 height 18
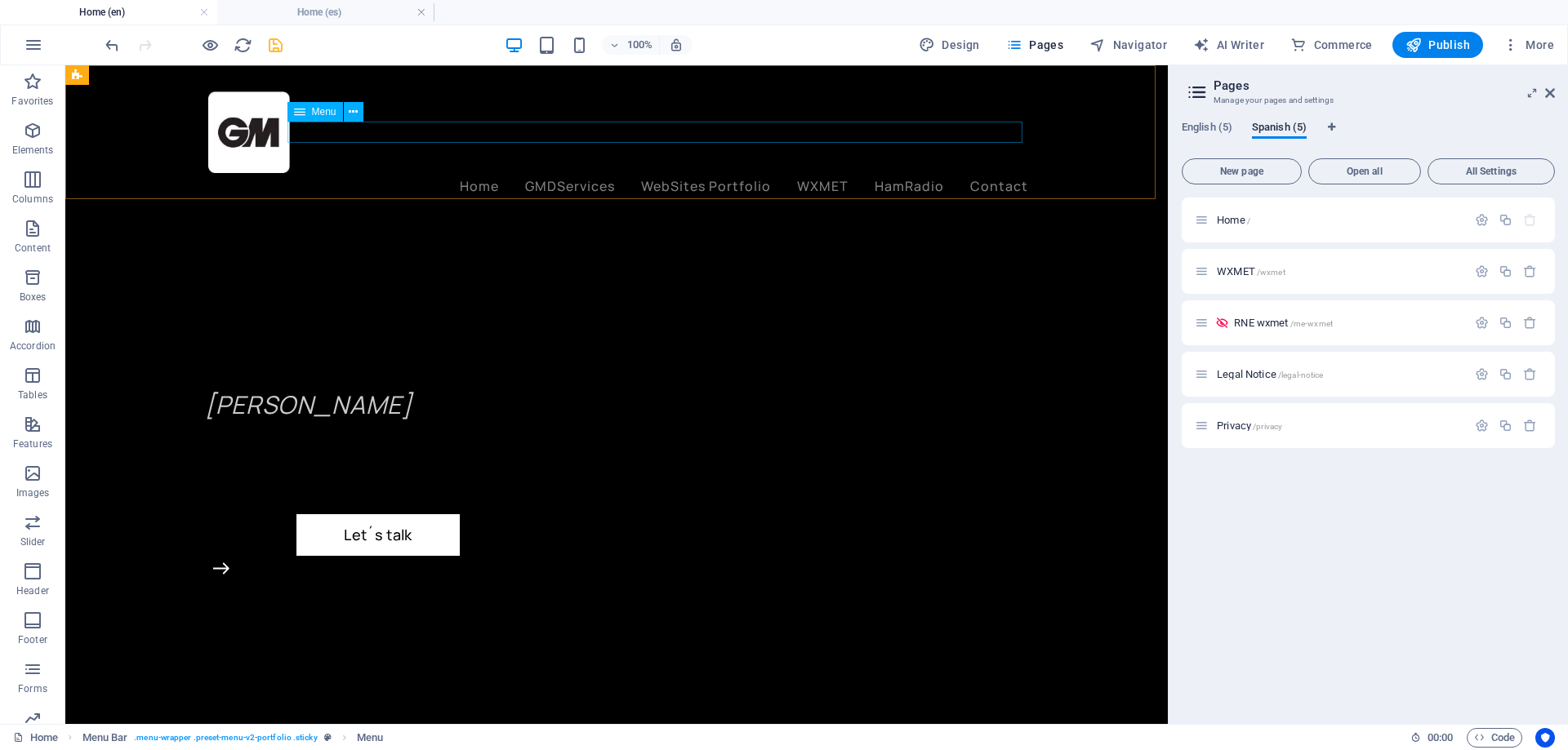
click at [695, 176] on nav "Home GMDServices WebSites Portfolio WXMET HamRadio Contact" at bounding box center [616, 186] width 823 height 21
select select
select select "1"
select select
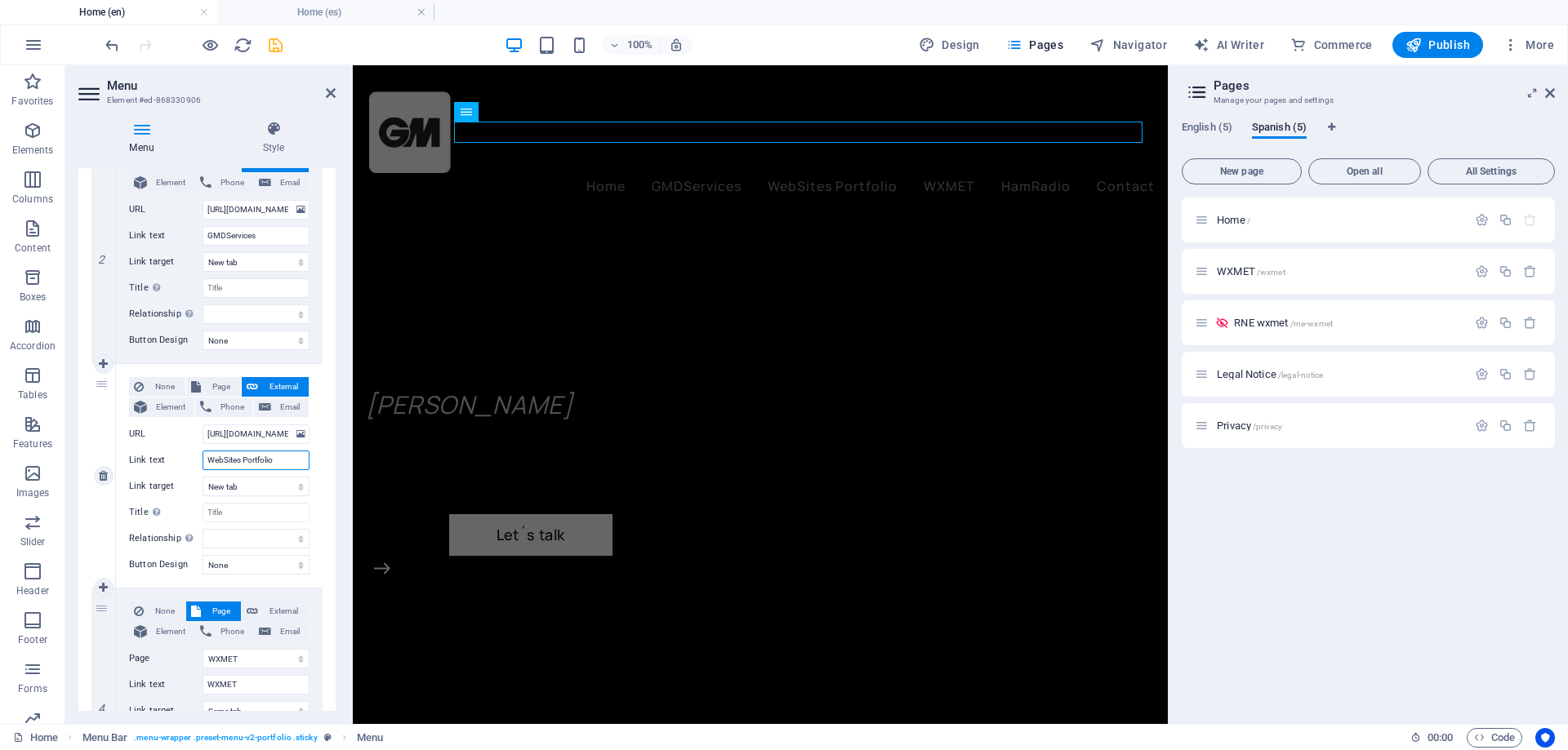
click at [222, 460] on input "WebSites Portfolio" at bounding box center [255, 460] width 107 height 19
type input "WebPortfolio"
select select
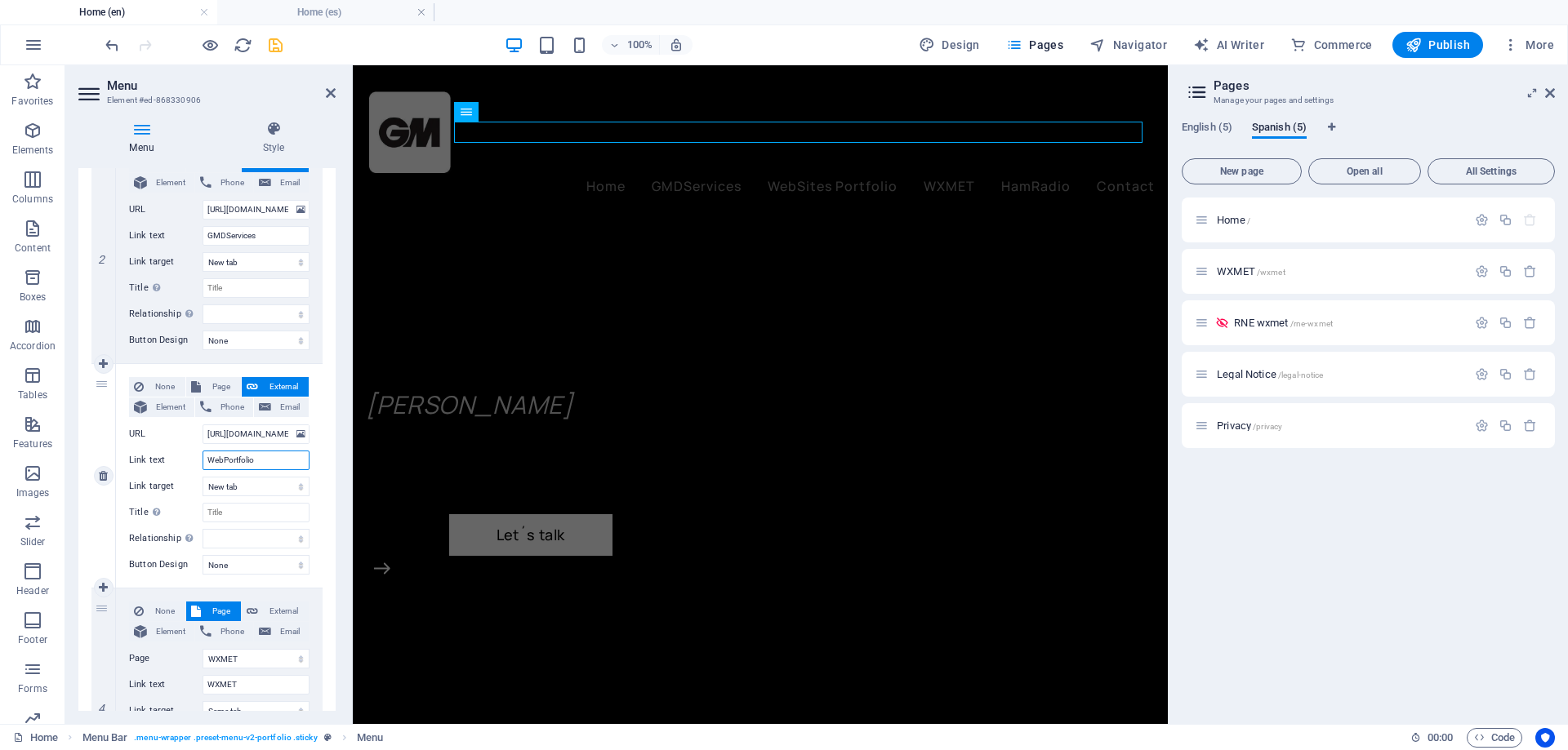
select select
type input "WebPortfolio"
click at [330, 87] on icon at bounding box center [331, 93] width 10 height 13
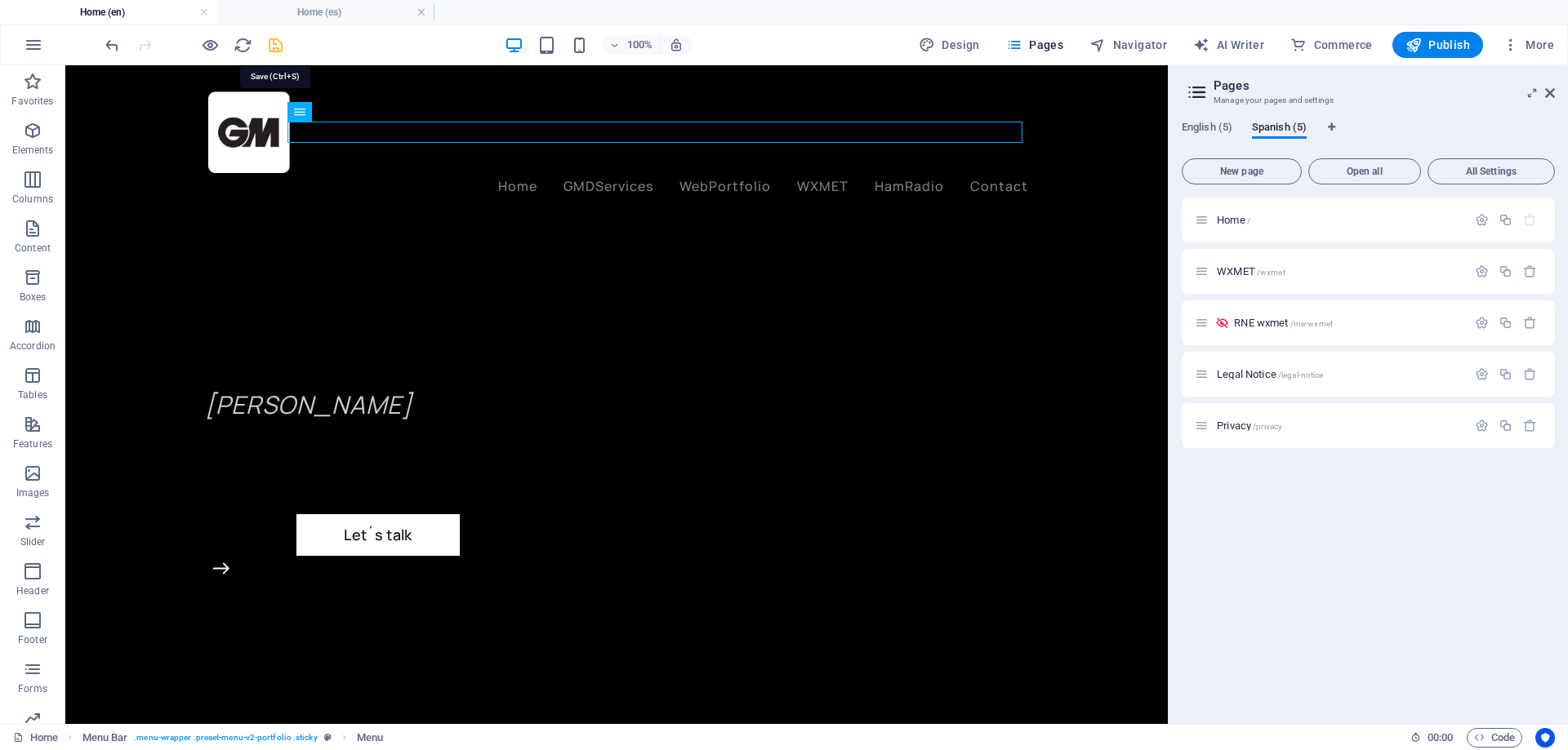
click at [273, 45] on icon "save" at bounding box center [275, 45] width 19 height 19
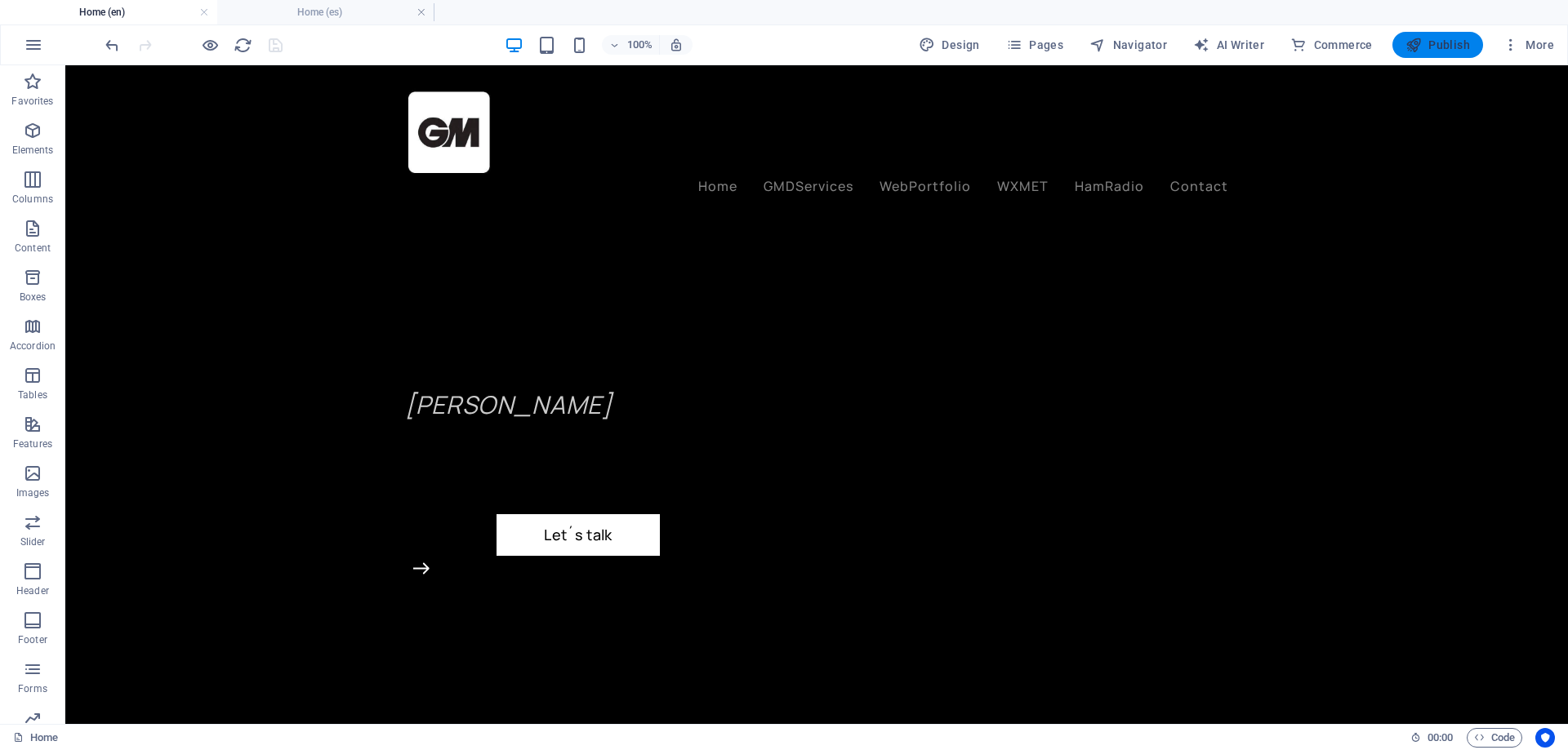
click at [1423, 40] on span "Publish" at bounding box center [1437, 45] width 65 height 16
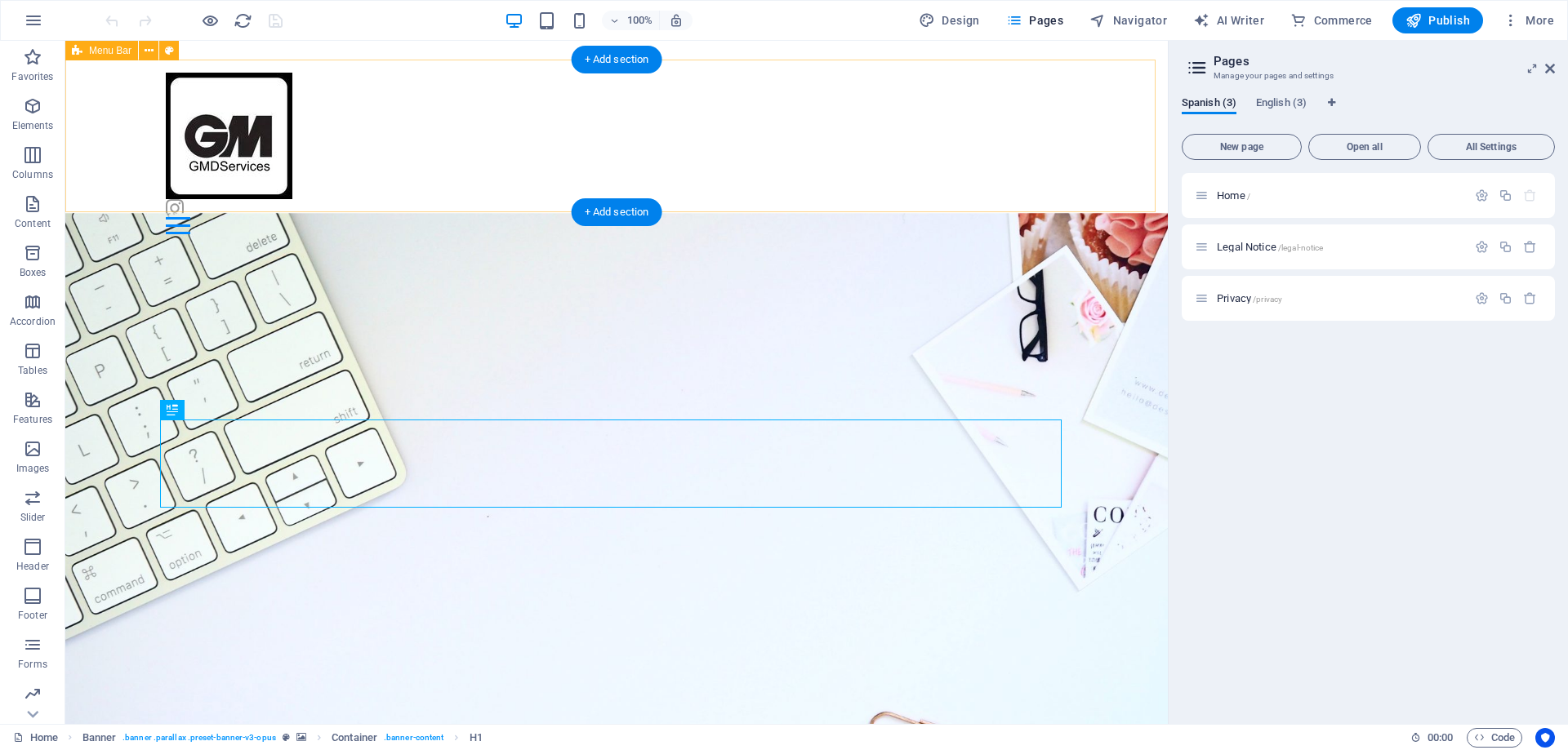
click at [463, 133] on div "Home Servicios Asociados Contacto" at bounding box center [616, 153] width 1102 height 188
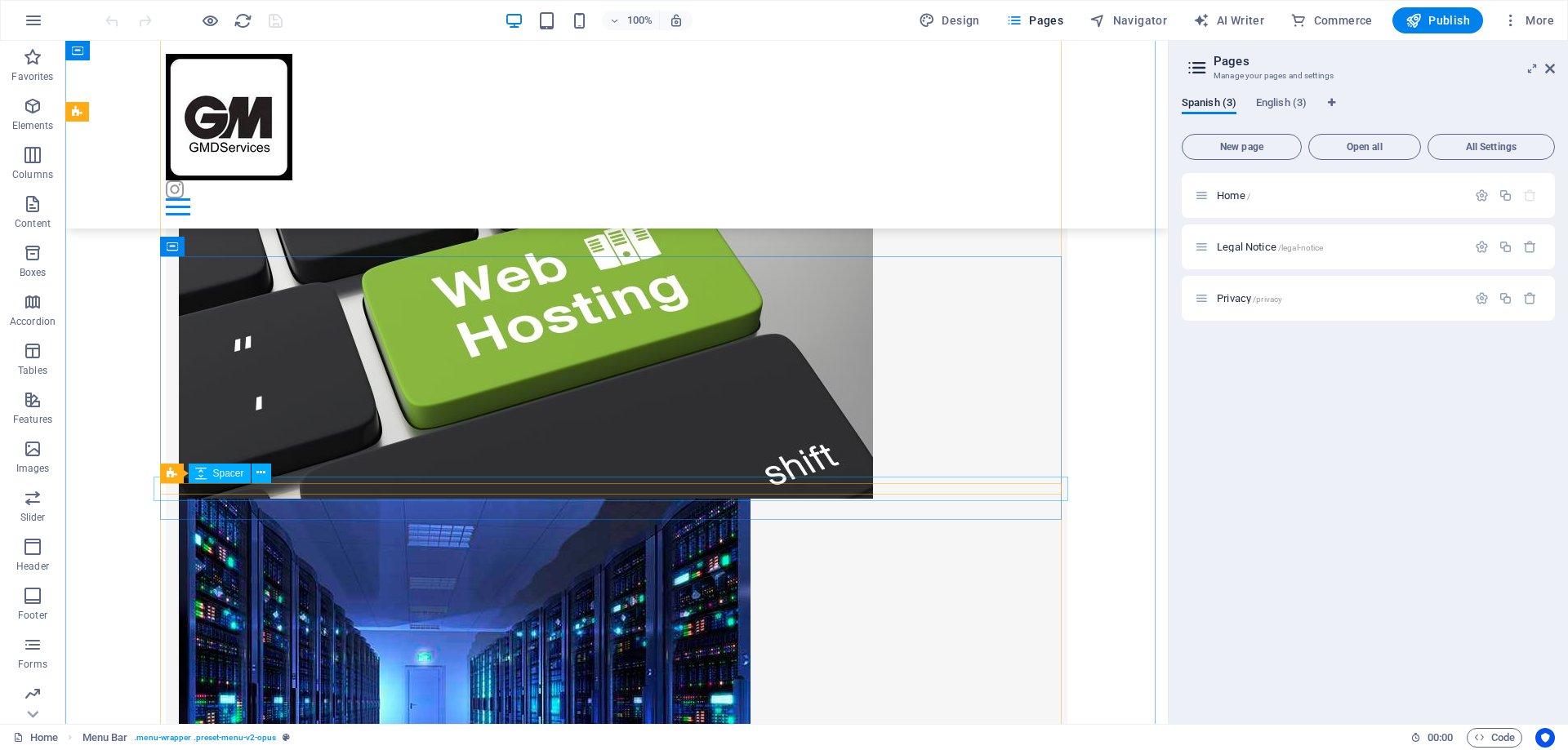
scroll to position [1387, 0]
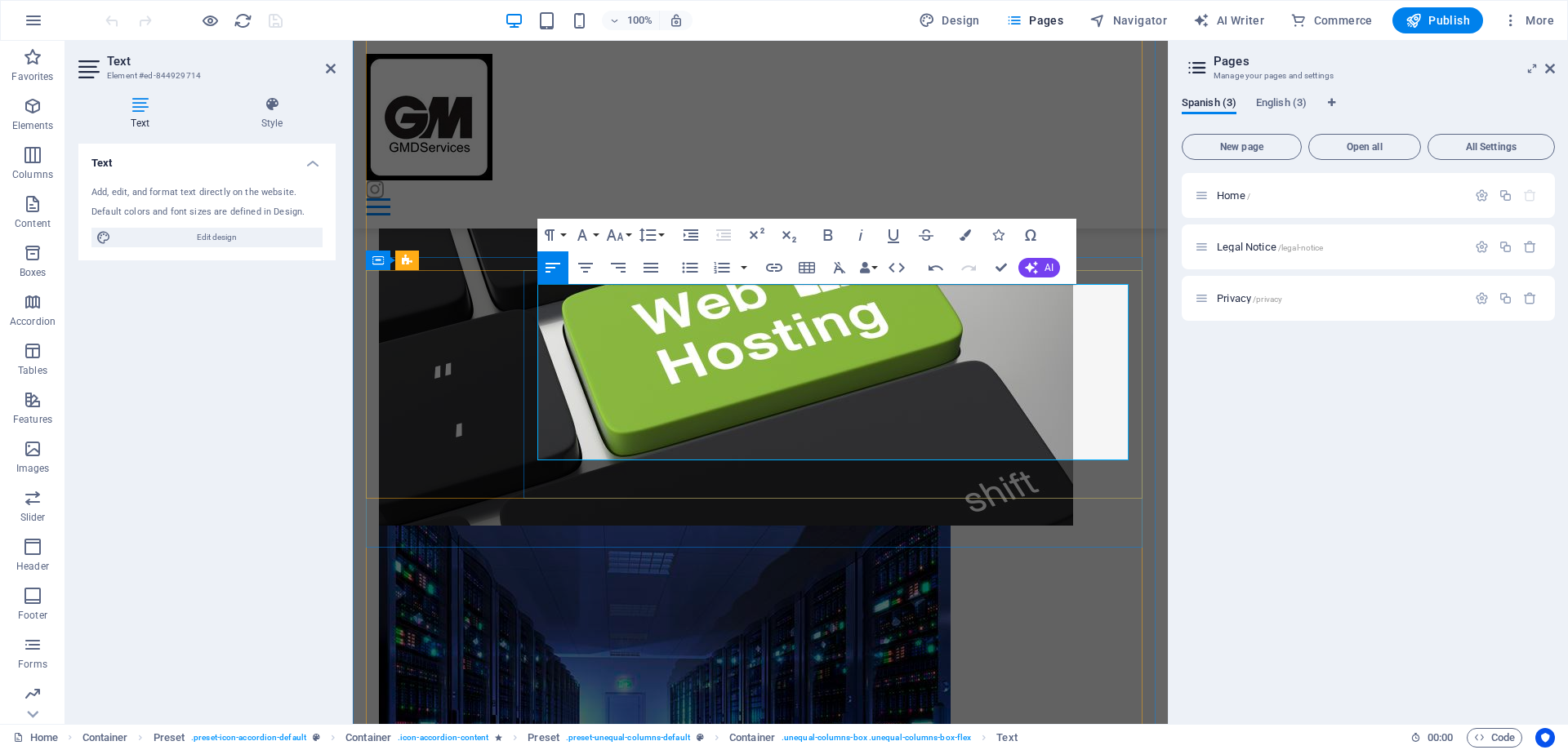
drag, startPoint x: 1036, startPoint y: 411, endPoint x: 932, endPoint y: 408, distance: 104.0
click at [979, 370] on icon "button" at bounding box center [983, 370] width 19 height 19
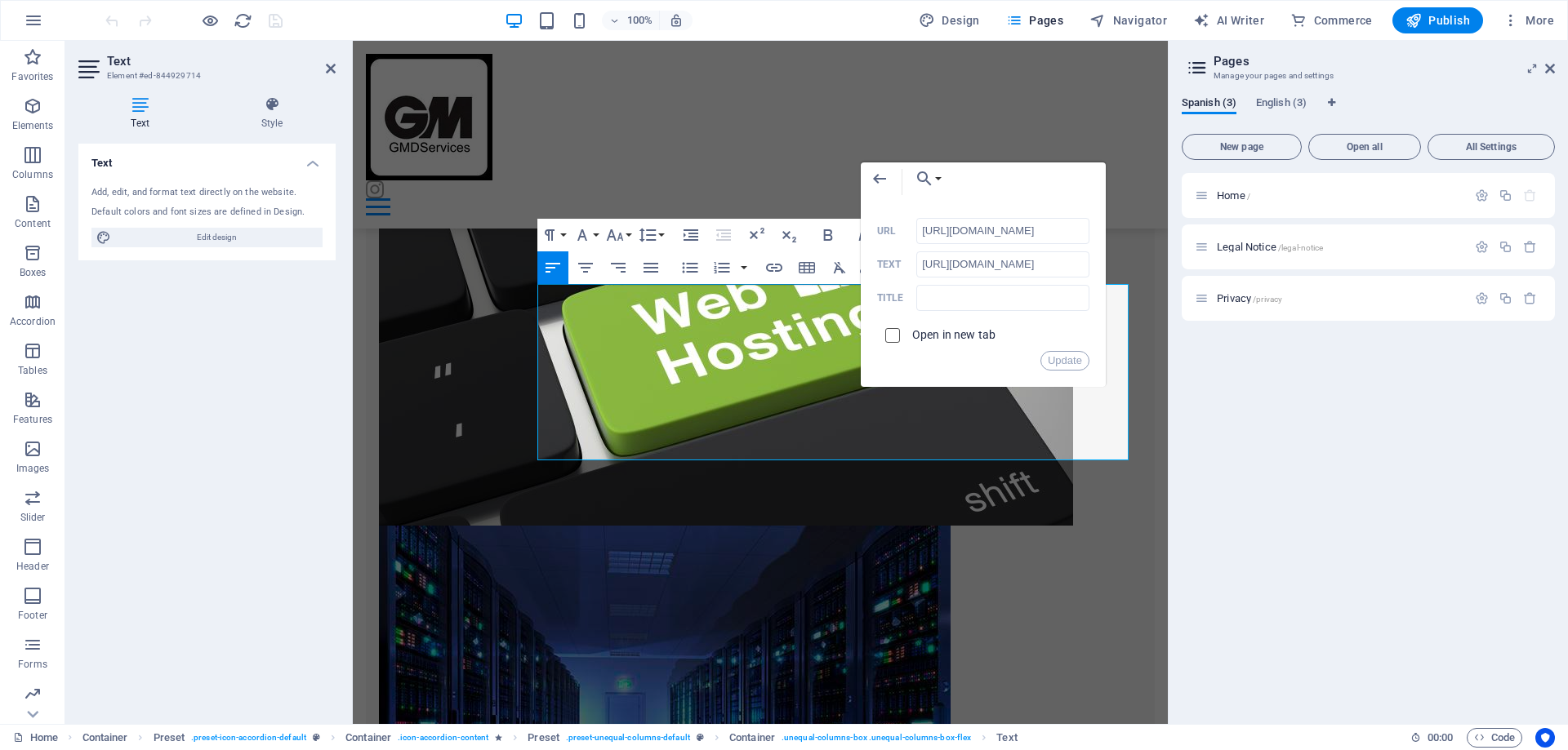
click at [896, 336] on input "checkbox" at bounding box center [889, 332] width 14 height 14
checkbox input "true"
drag, startPoint x: 1014, startPoint y: 266, endPoint x: 919, endPoint y: 258, distance: 95.3
click at [919, 258] on input "[URL][DOMAIN_NAME]" at bounding box center [1003, 264] width 173 height 26
type input "WebPortafolio"
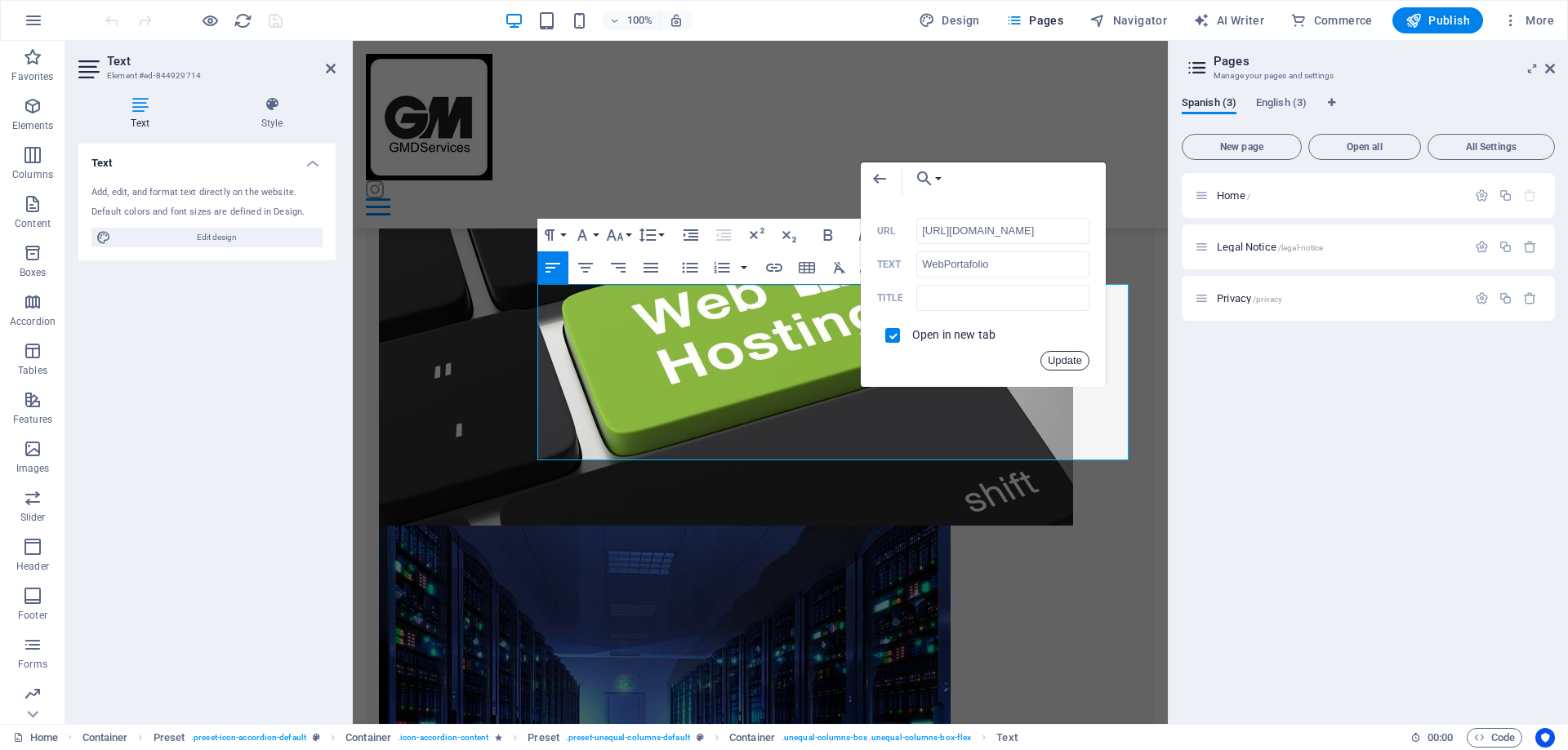
click at [1063, 361] on button "Update" at bounding box center [1064, 360] width 49 height 19
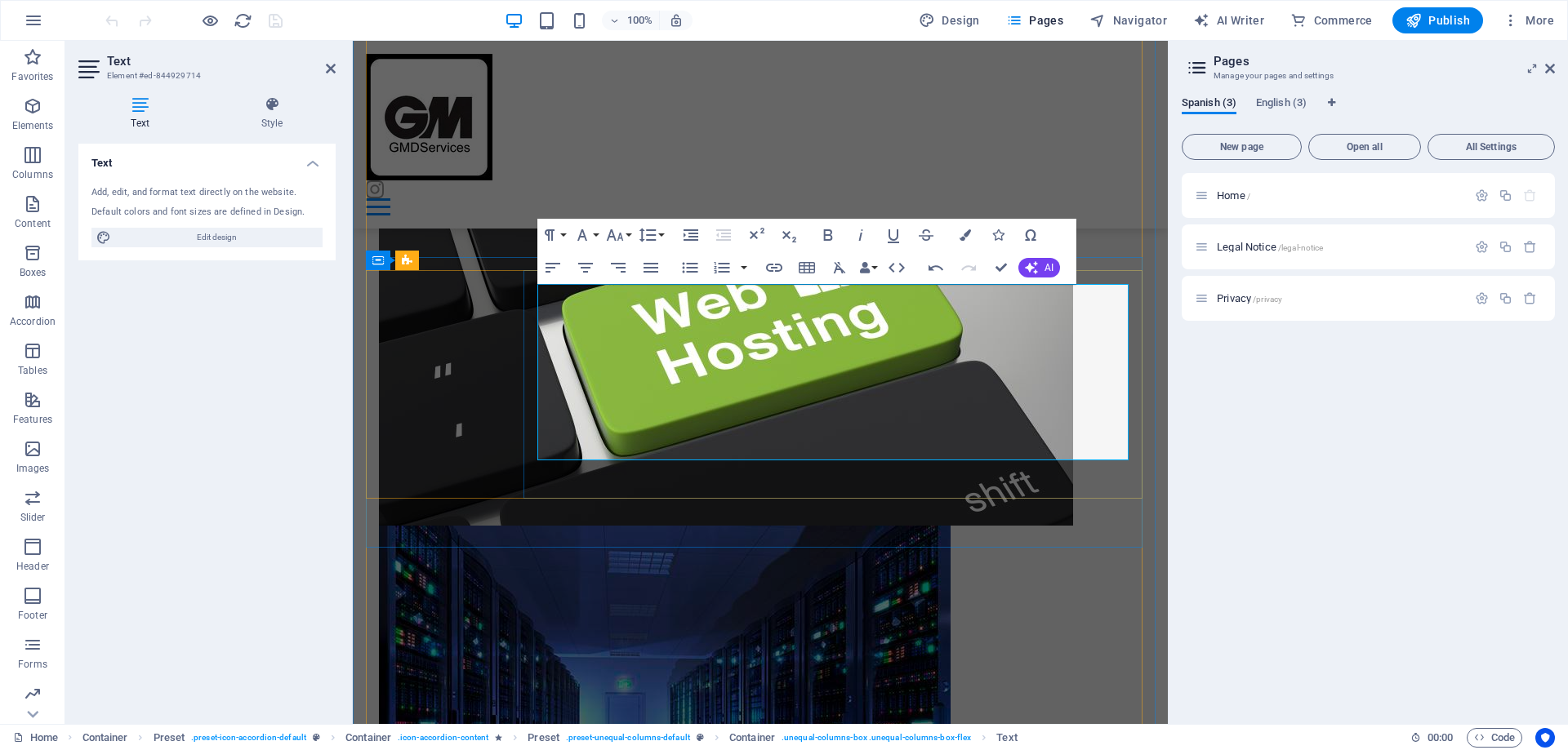
drag, startPoint x: 937, startPoint y: 412, endPoint x: 1012, endPoint y: 412, distance: 75.0
click at [827, 237] on icon "button" at bounding box center [828, 235] width 19 height 19
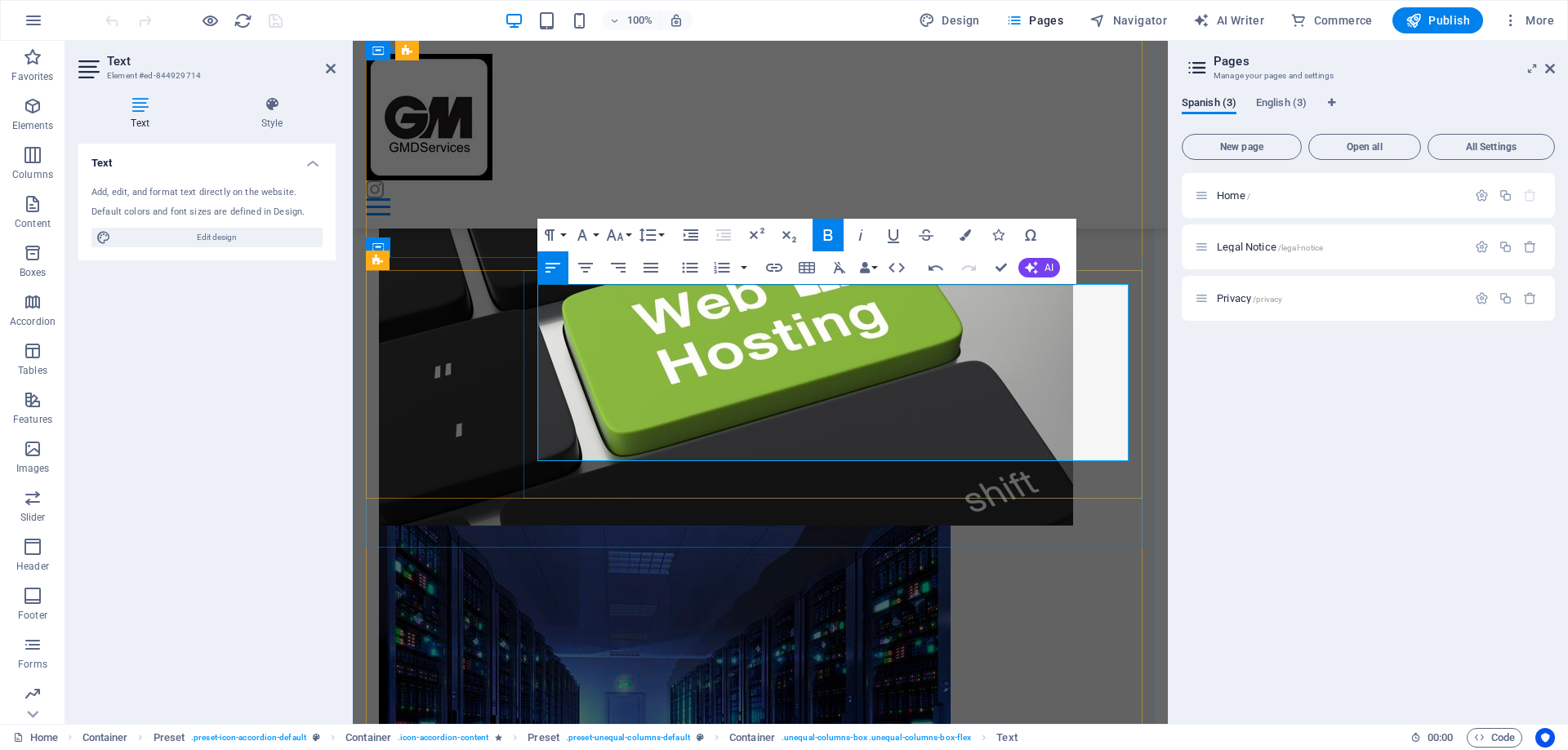
drag, startPoint x: 1000, startPoint y: 264, endPoint x: 963, endPoint y: 364, distance: 106.6
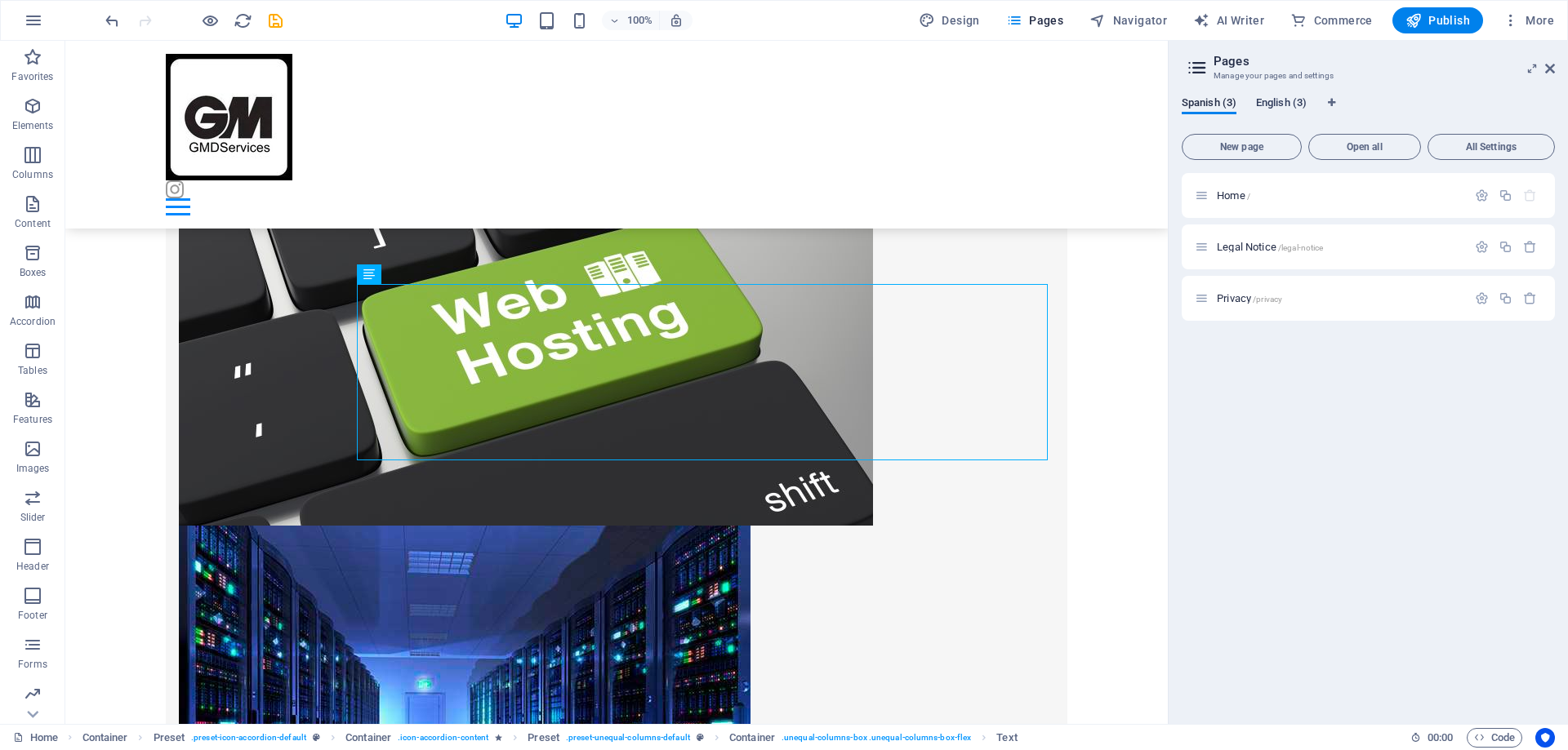
click at [1277, 104] on span "English (3)" at bounding box center [1281, 104] width 51 height 23
click at [1229, 194] on span "Home /" at bounding box center [1234, 195] width 34 height 13
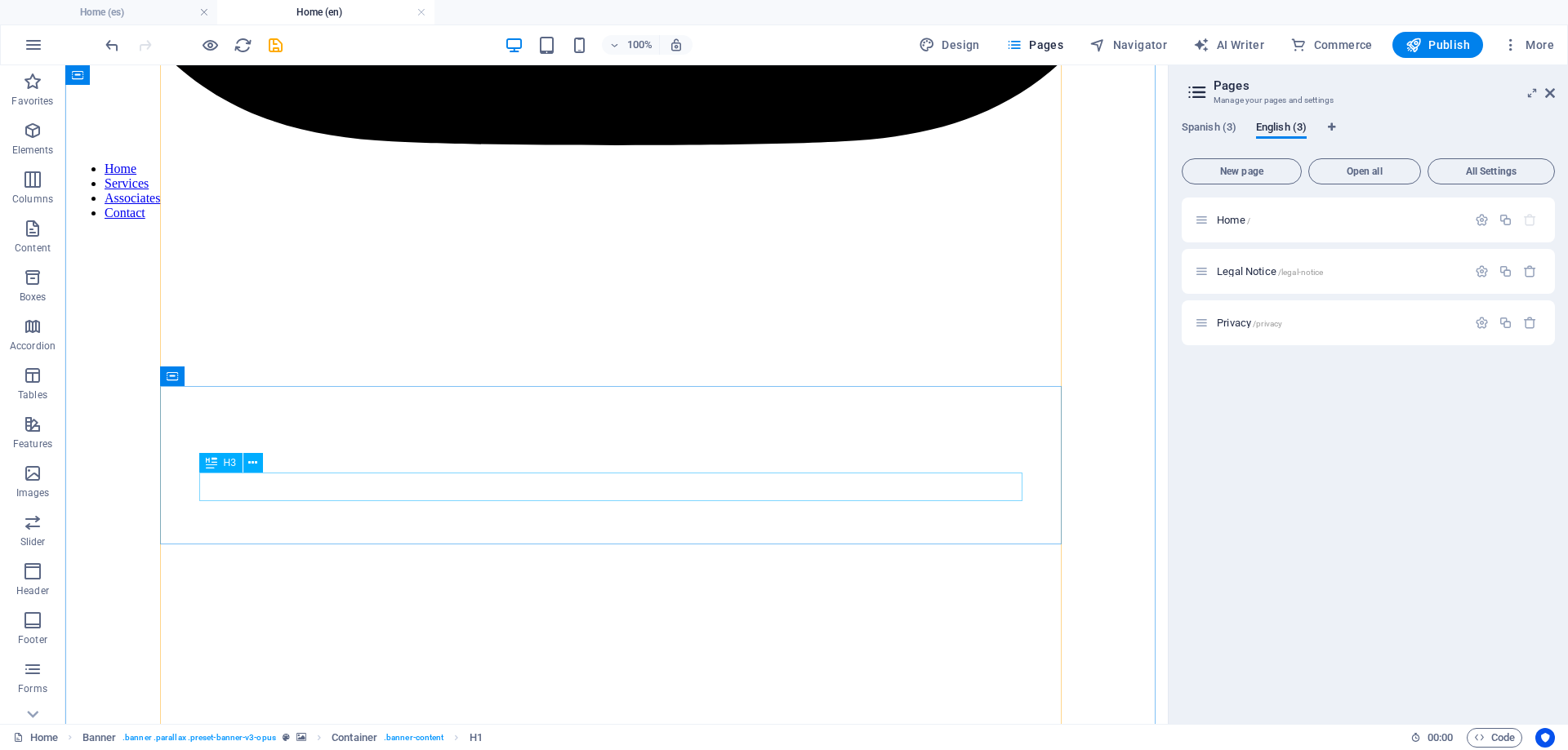
scroll to position [1306, 0]
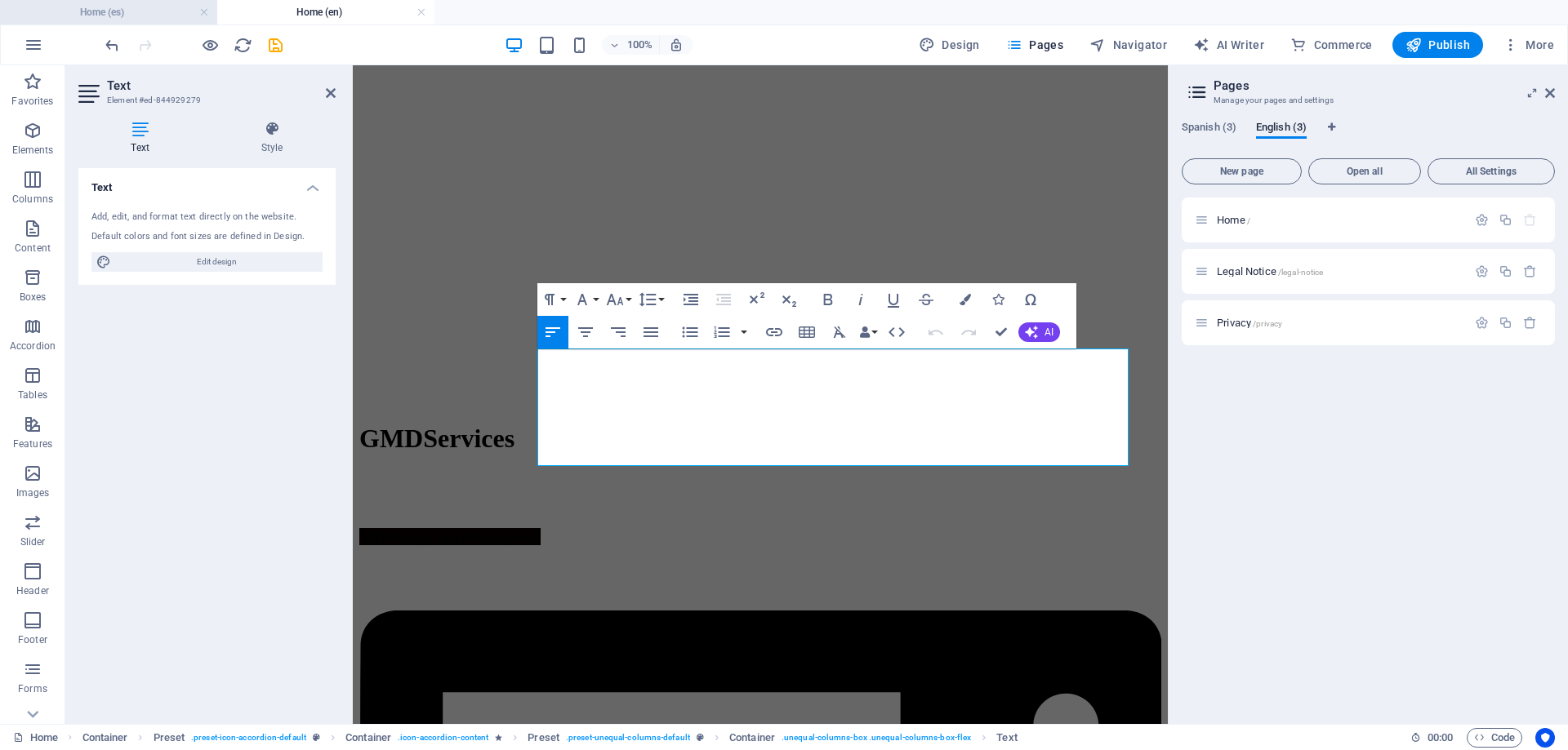
click at [120, 16] on h4 "Home (es)" at bounding box center [109, 12] width 217 height 18
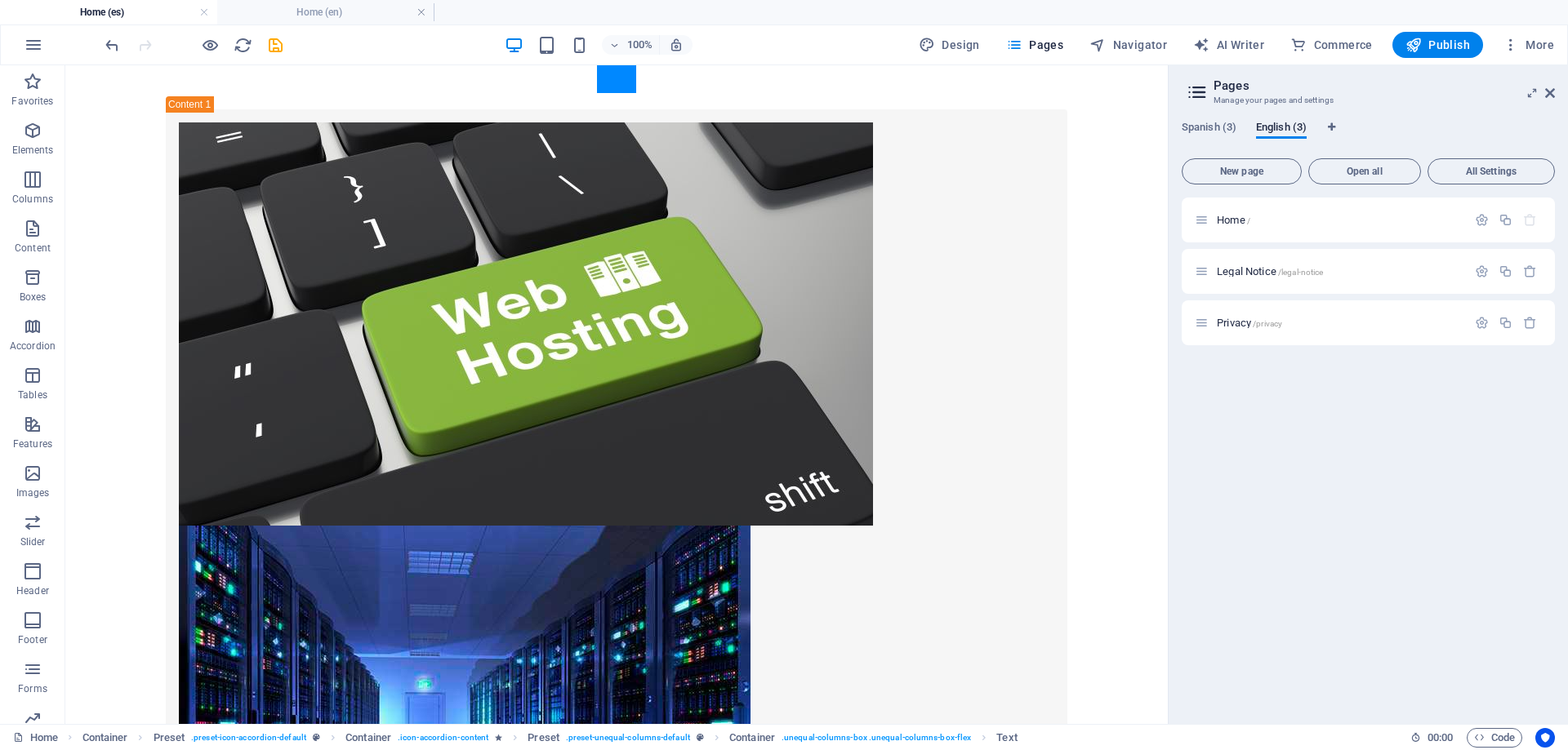
scroll to position [0, 0]
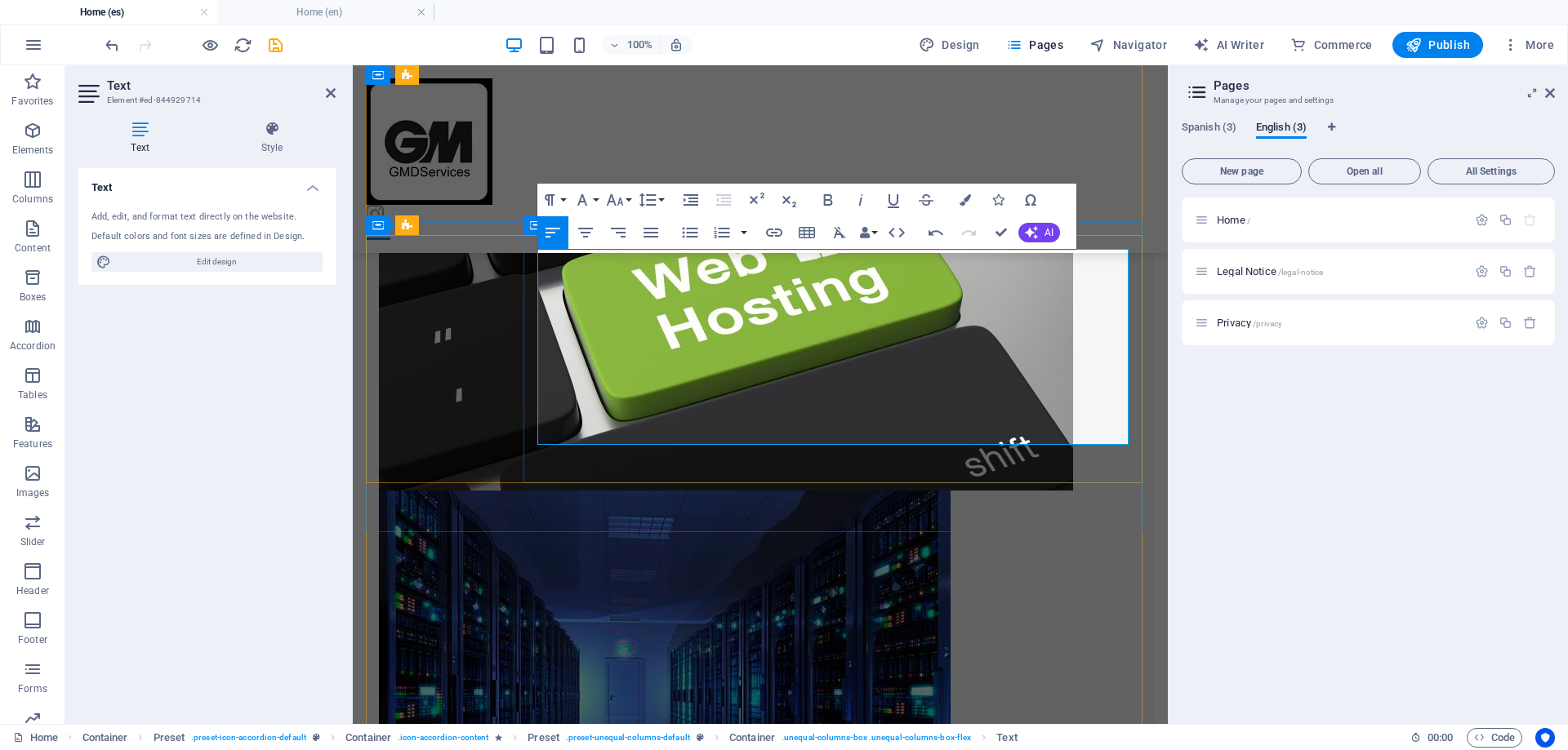
drag, startPoint x: 1060, startPoint y: 401, endPoint x: 524, endPoint y: 391, distance: 536.1
copy p "Si quiere conocer mi trabajo en WebSites durante los años, siga el siguiente We…"
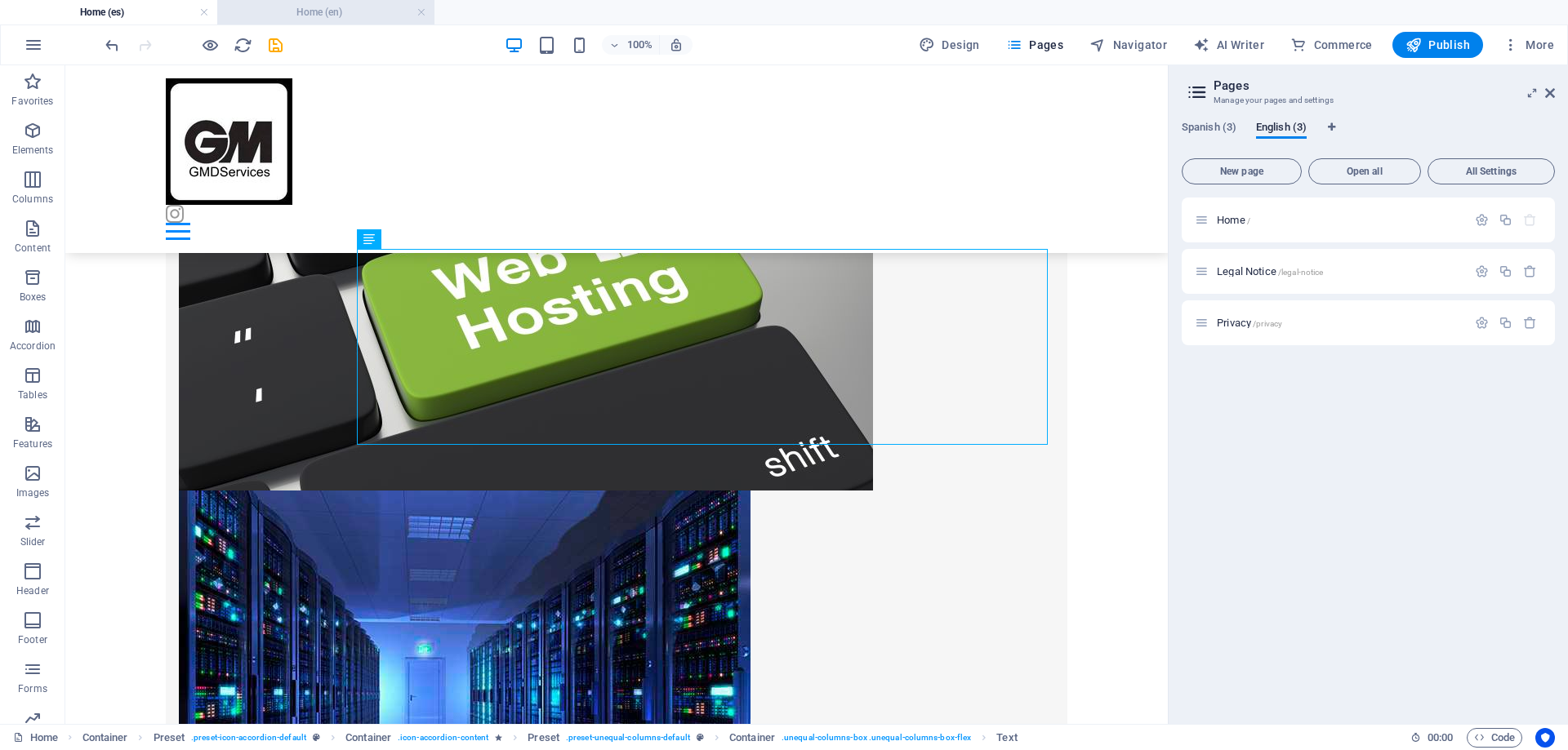
click at [358, 12] on h4 "Home (en)" at bounding box center [326, 12] width 217 height 18
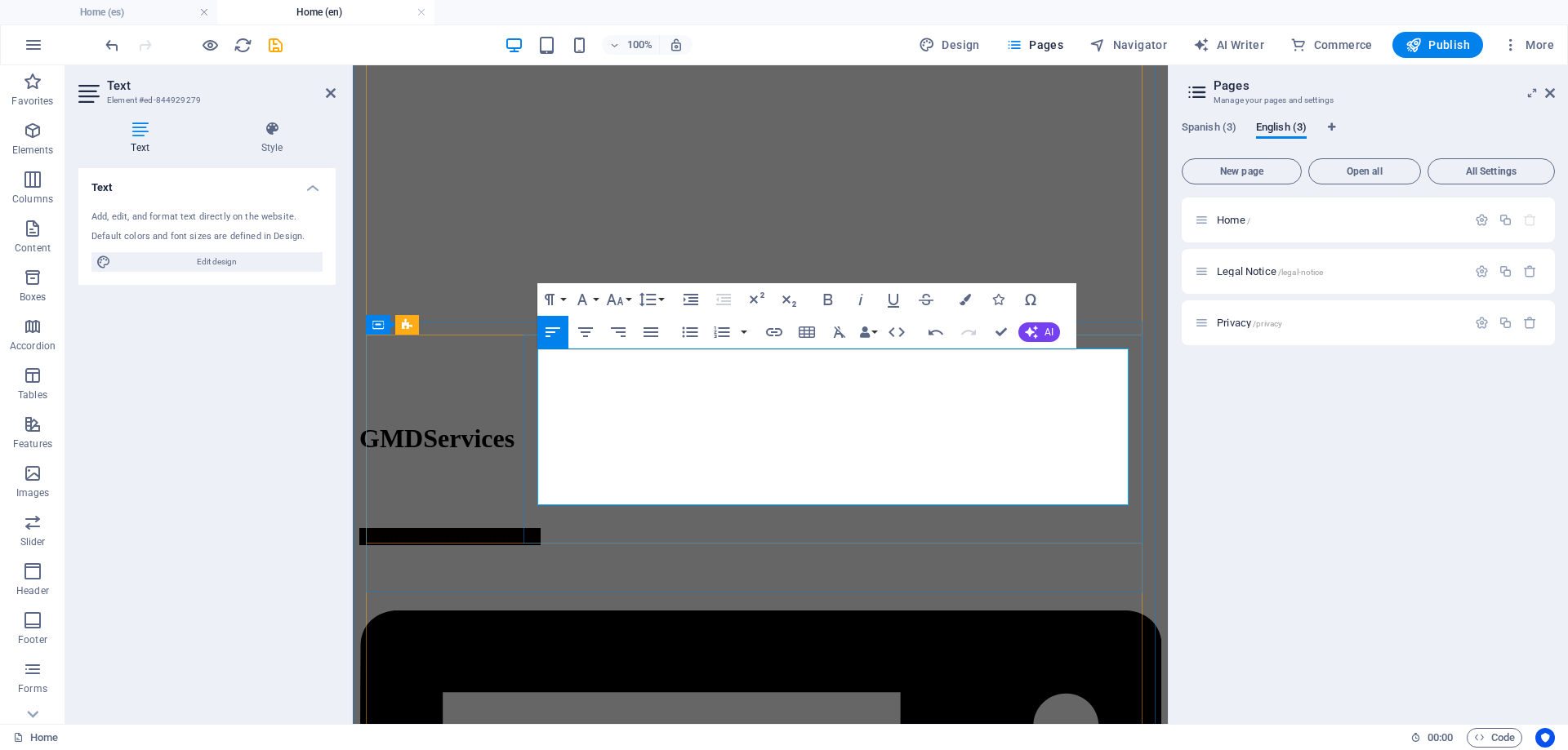
drag, startPoint x: 538, startPoint y: 495, endPoint x: 952, endPoint y: 500, distance: 414.0
drag, startPoint x: 904, startPoint y: 497, endPoint x: 847, endPoint y: 449, distance: 74.5
drag, startPoint x: 959, startPoint y: 496, endPoint x: 535, endPoint y: 483, distance: 424.2
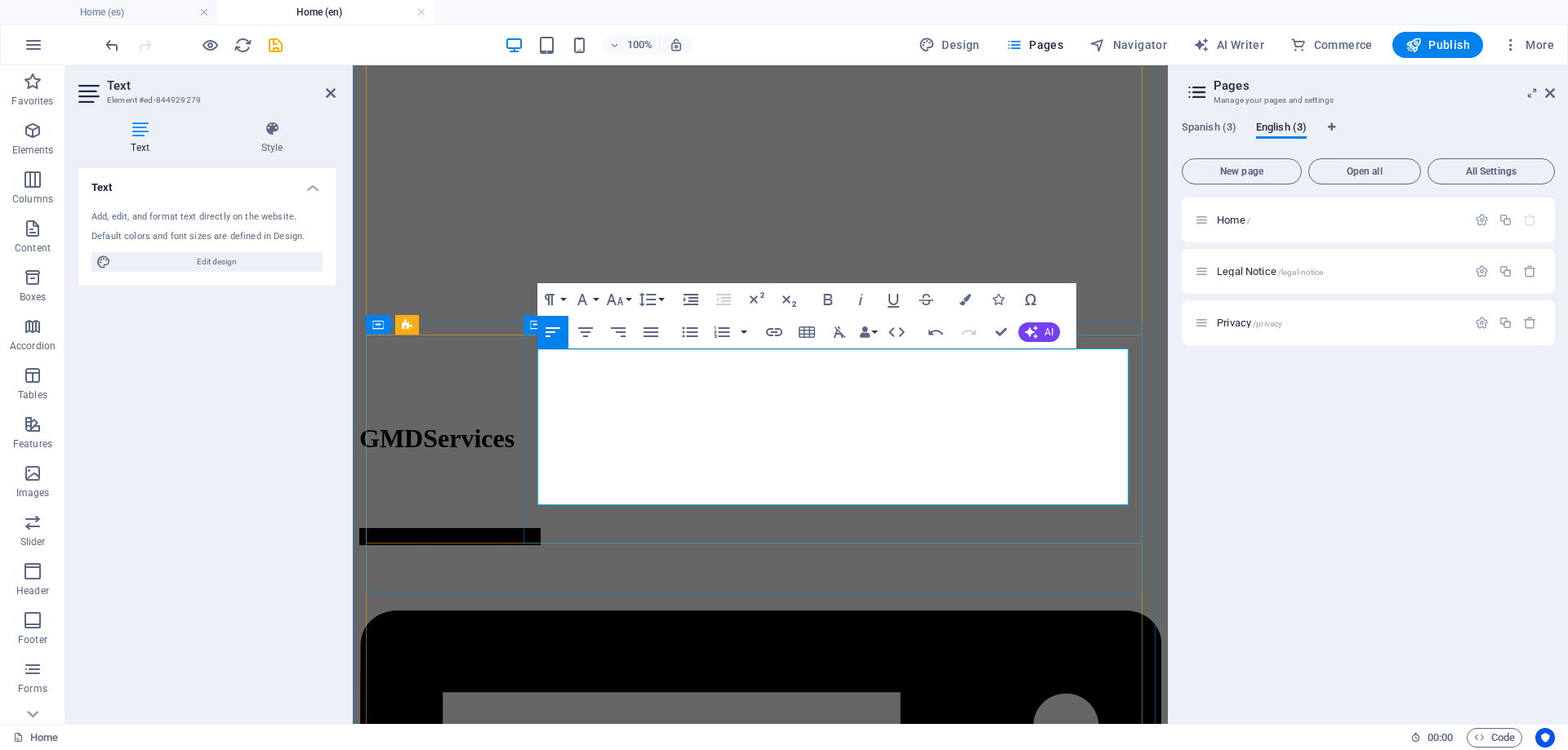
click at [1029, 327] on icon "button" at bounding box center [1032, 332] width 13 height 13
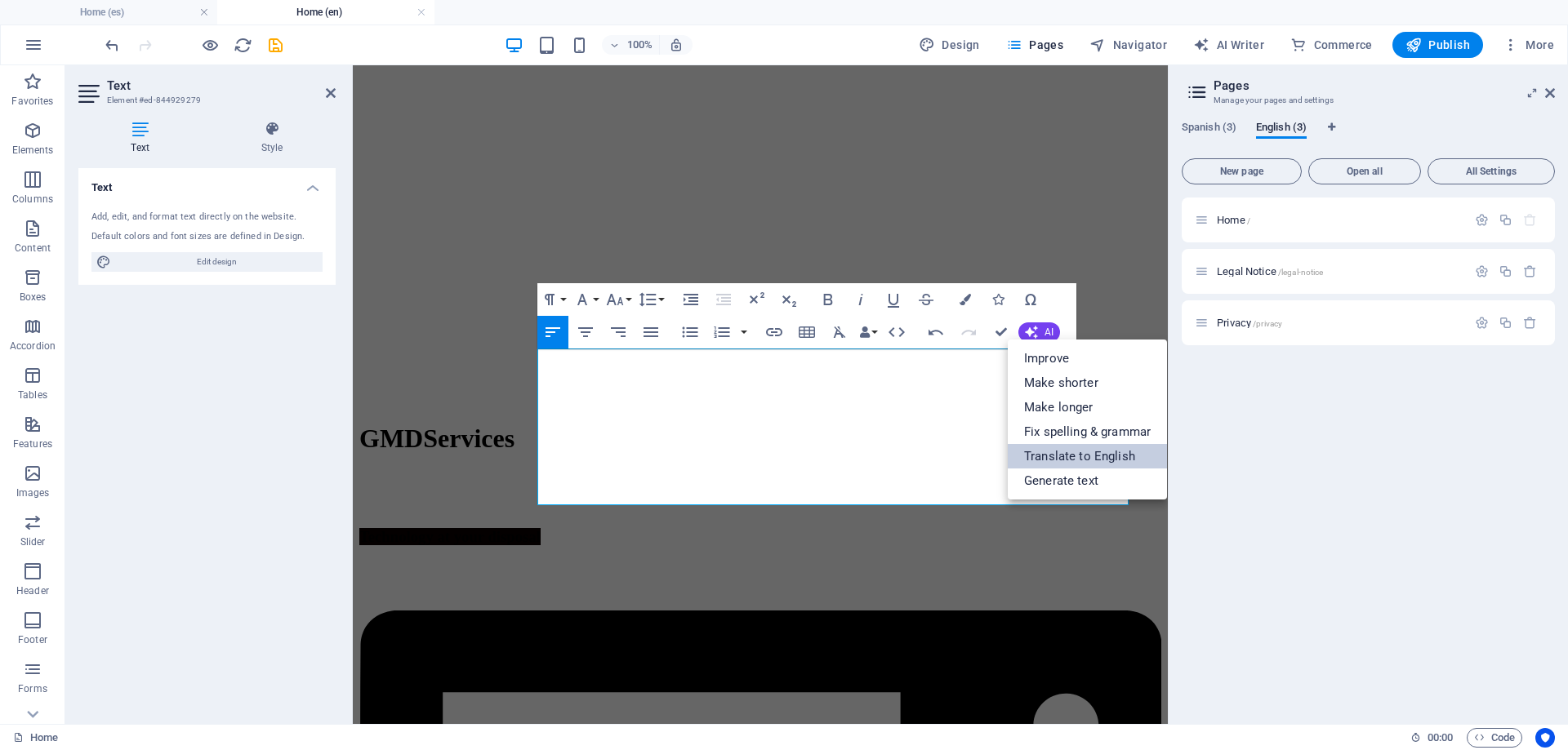
click at [1057, 452] on link "Translate to English" at bounding box center [1087, 455] width 159 height 24
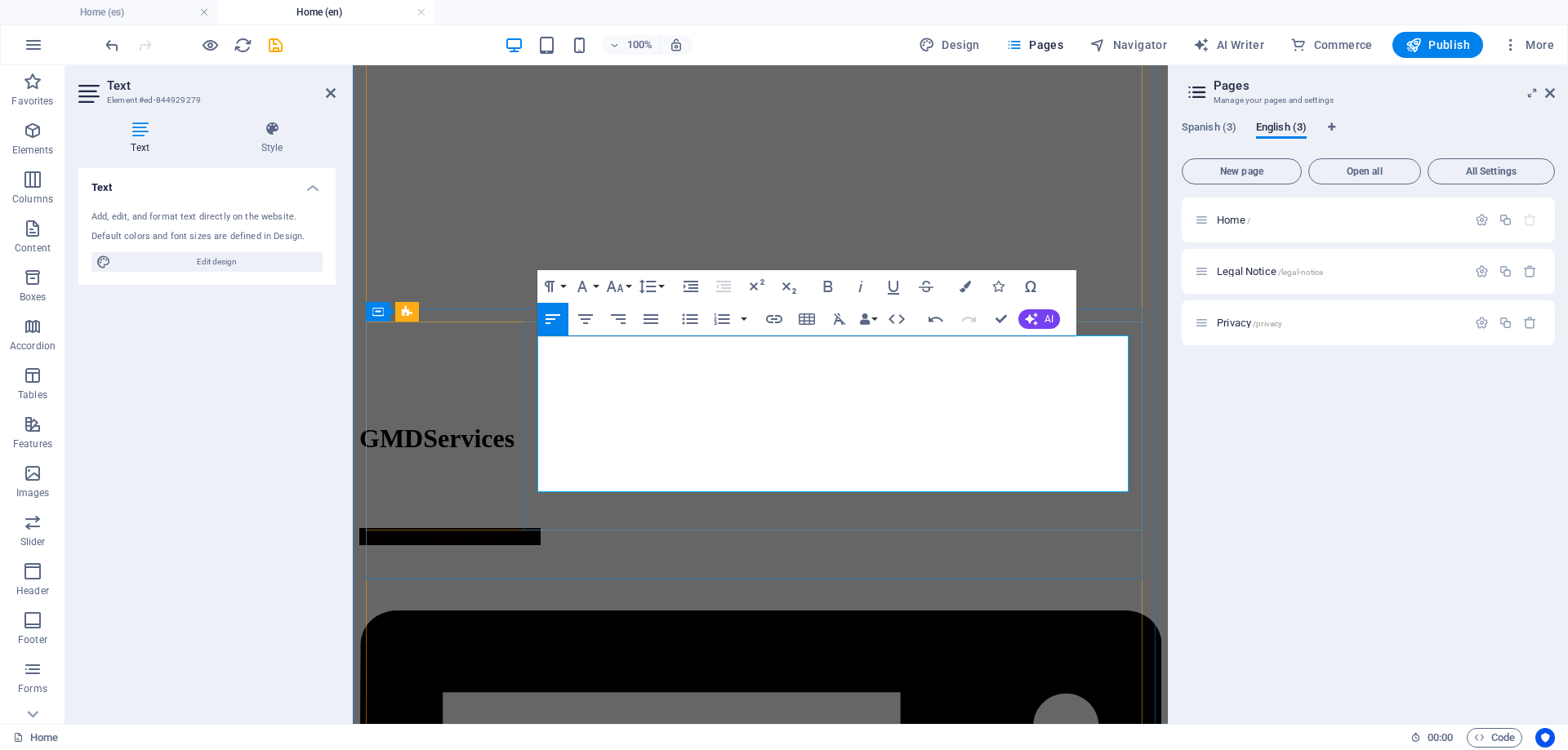
scroll to position [1387, 0]
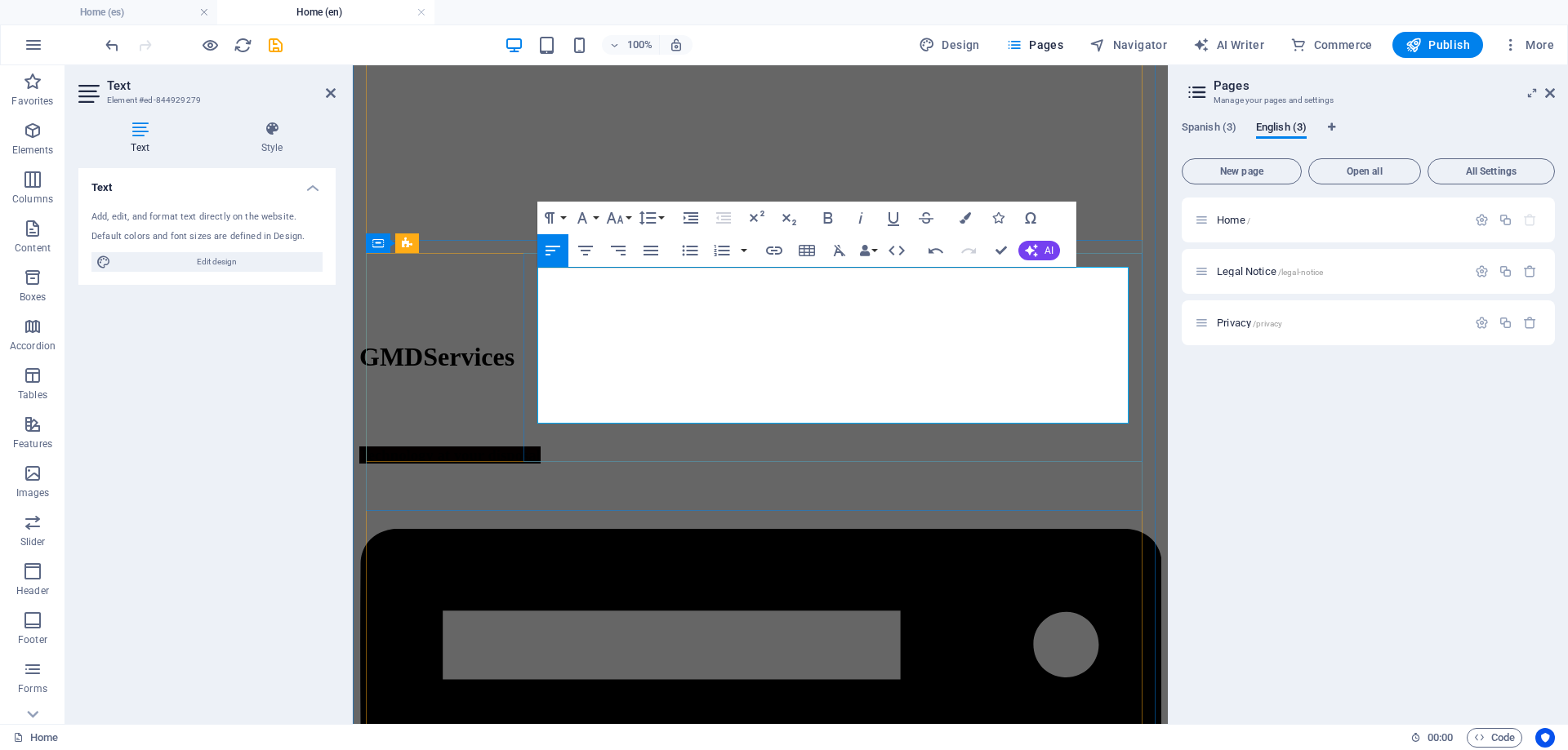
drag, startPoint x: 935, startPoint y: 415, endPoint x: 1014, endPoint y: 412, distance: 79.1
click at [772, 249] on icon "button" at bounding box center [774, 250] width 19 height 19
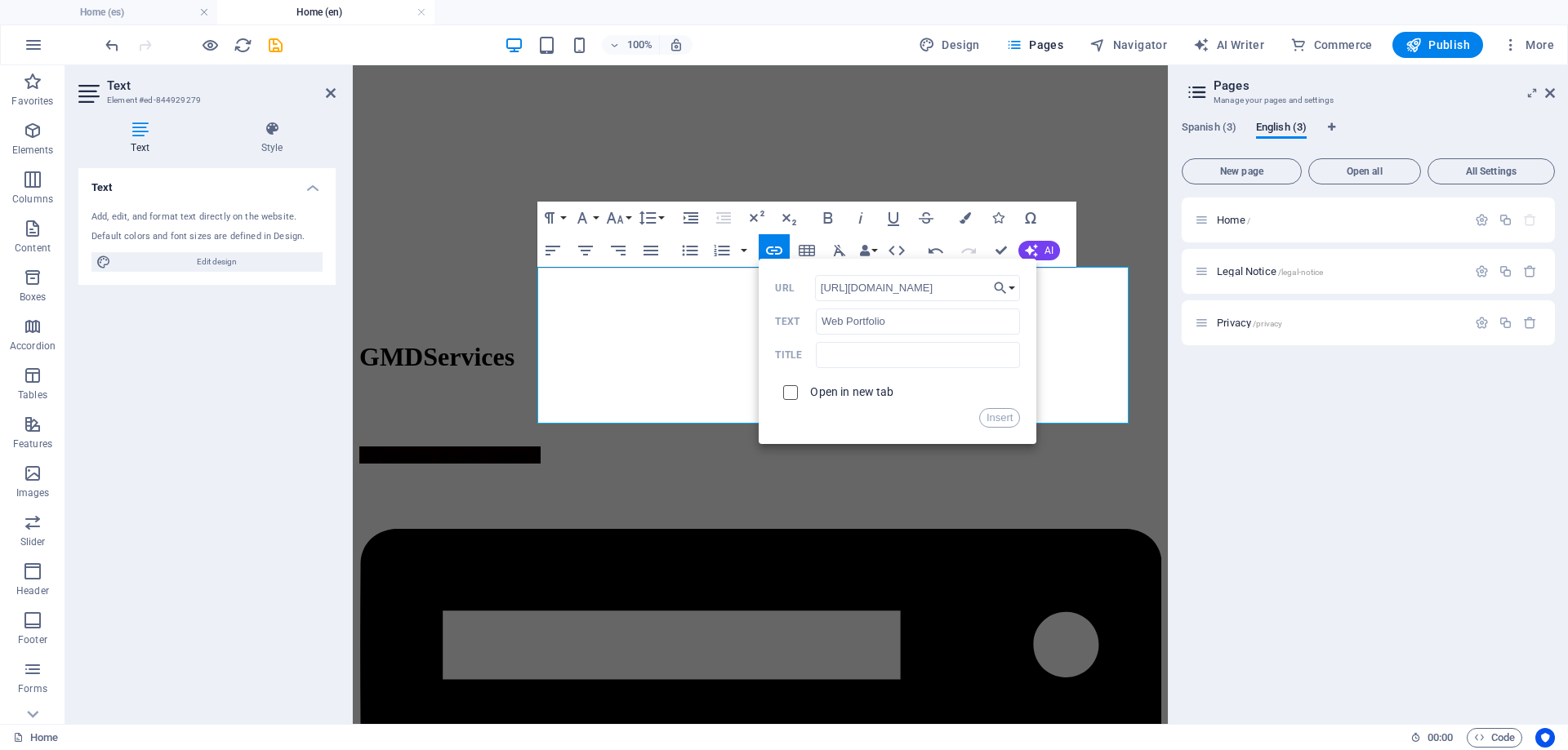
type input "[URL][DOMAIN_NAME]"
click at [792, 389] on input "checkbox" at bounding box center [787, 390] width 14 height 14
checkbox input "true"
click at [989, 418] on button "Insert" at bounding box center [1000, 418] width 41 height 19
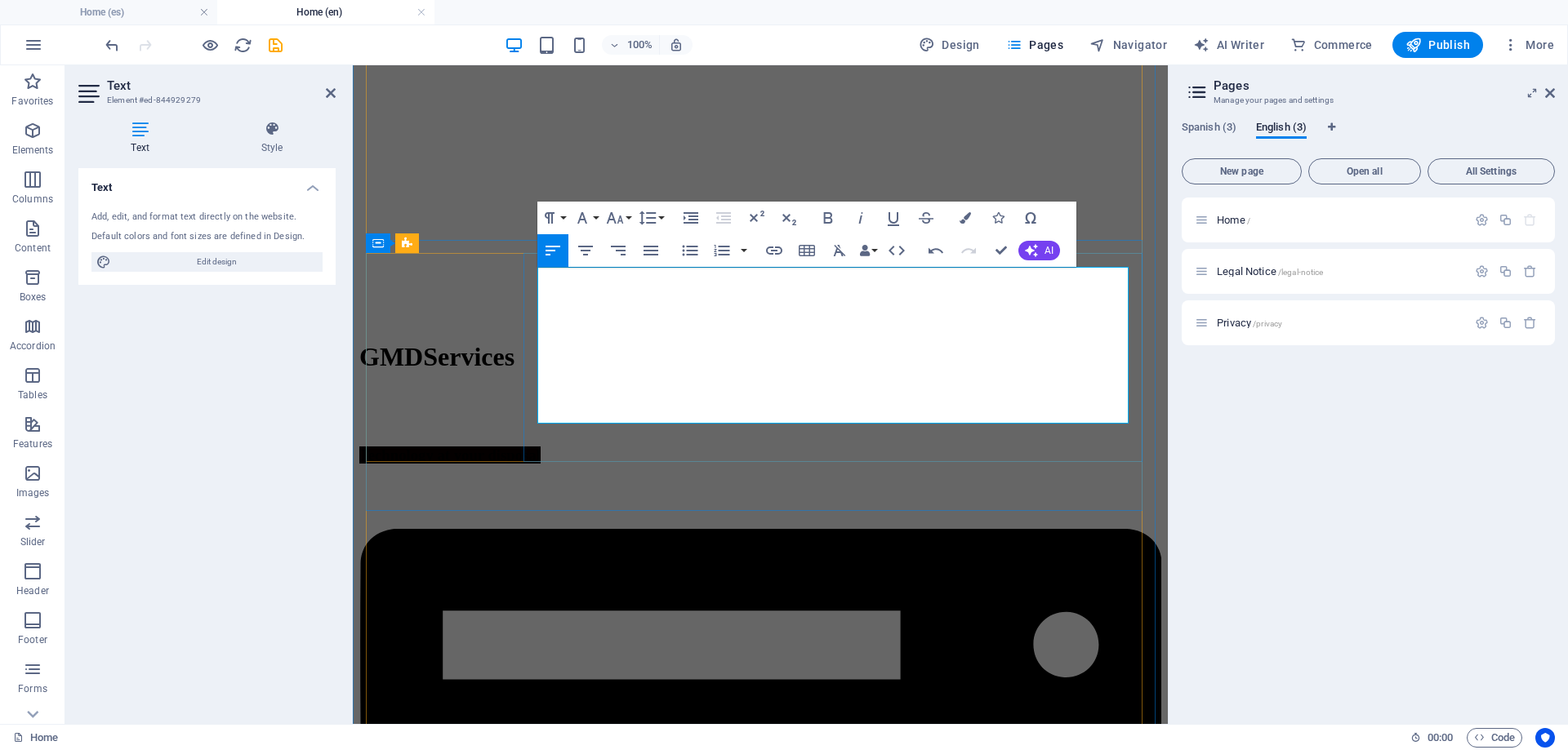
drag, startPoint x: 931, startPoint y: 412, endPoint x: 1013, endPoint y: 411, distance: 82.0
click at [830, 218] on icon "button" at bounding box center [828, 218] width 9 height 12
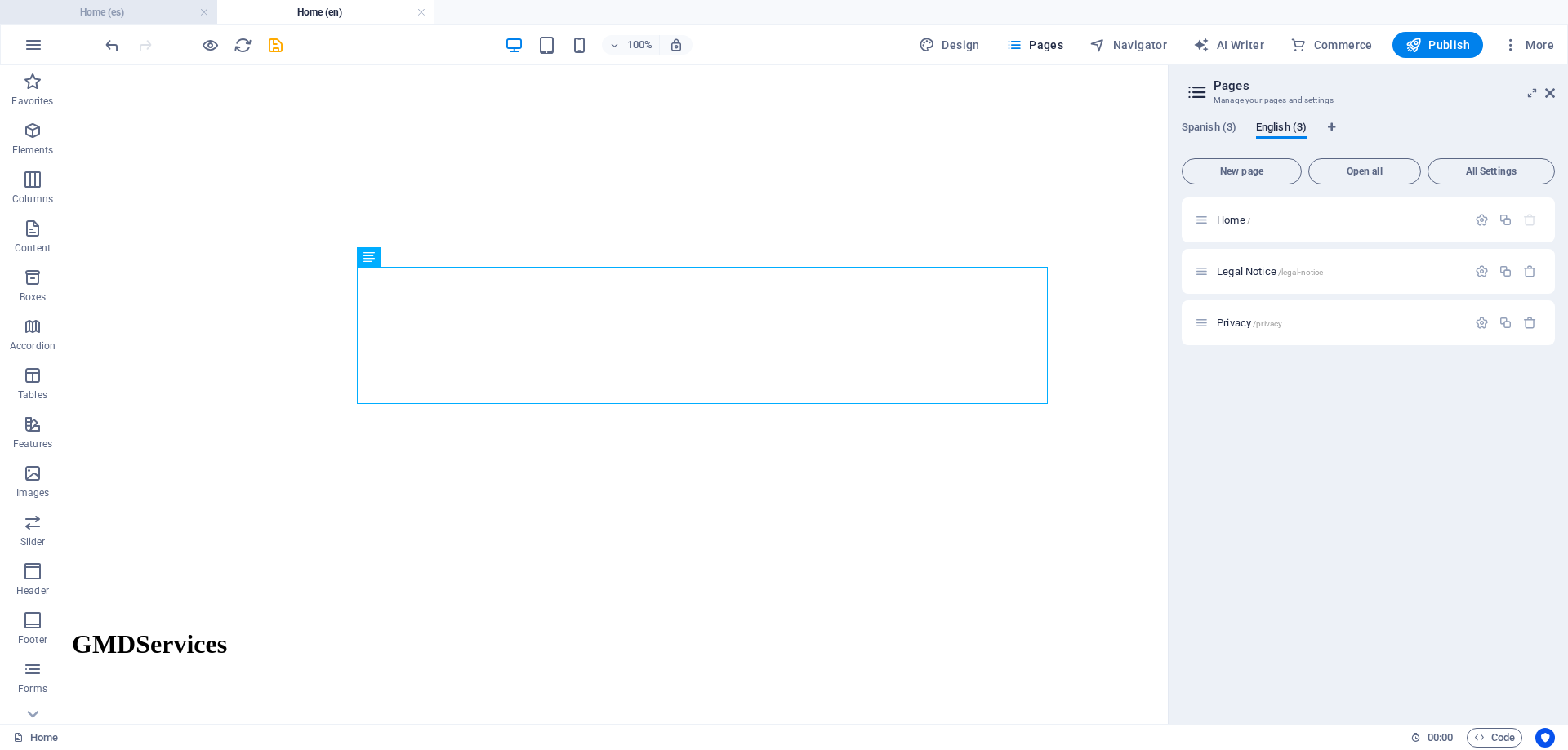
click at [136, 6] on h4 "Home (es)" at bounding box center [109, 12] width 217 height 18
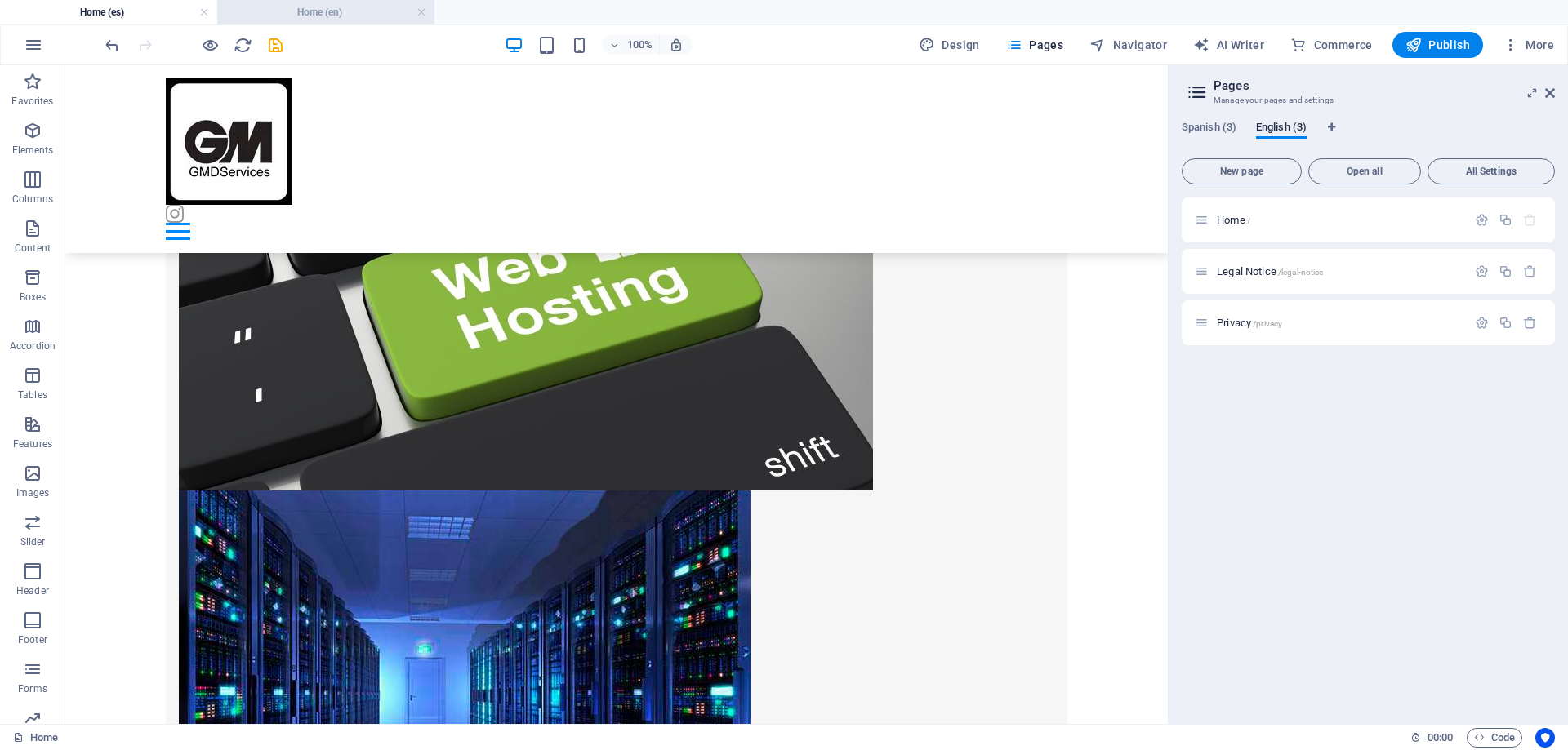
click at [276, 17] on h4 "Home (en)" at bounding box center [326, 12] width 217 height 18
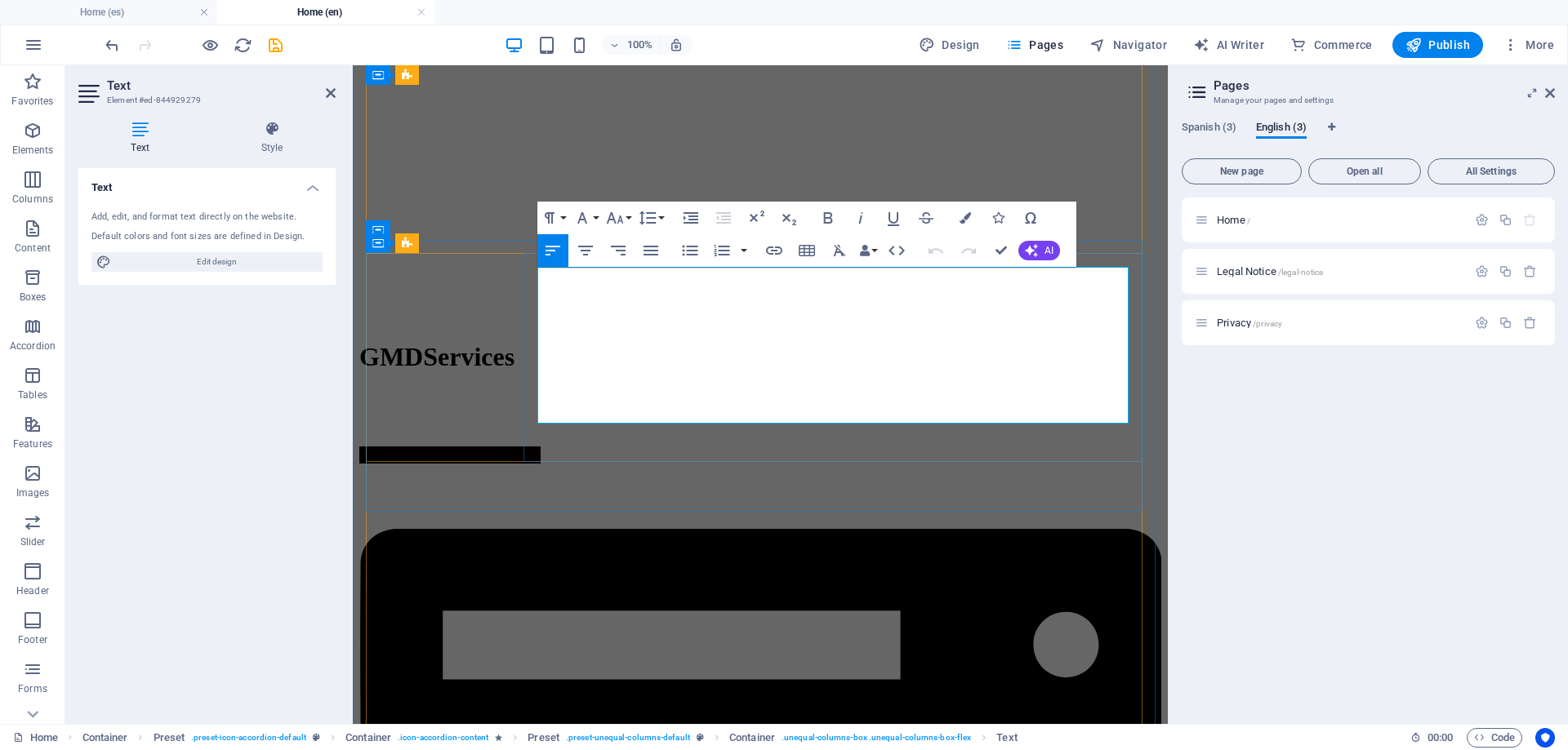
drag, startPoint x: 936, startPoint y: 416, endPoint x: 1014, endPoint y: 415, distance: 78.0
click at [895, 214] on icon "button" at bounding box center [893, 217] width 19 height 19
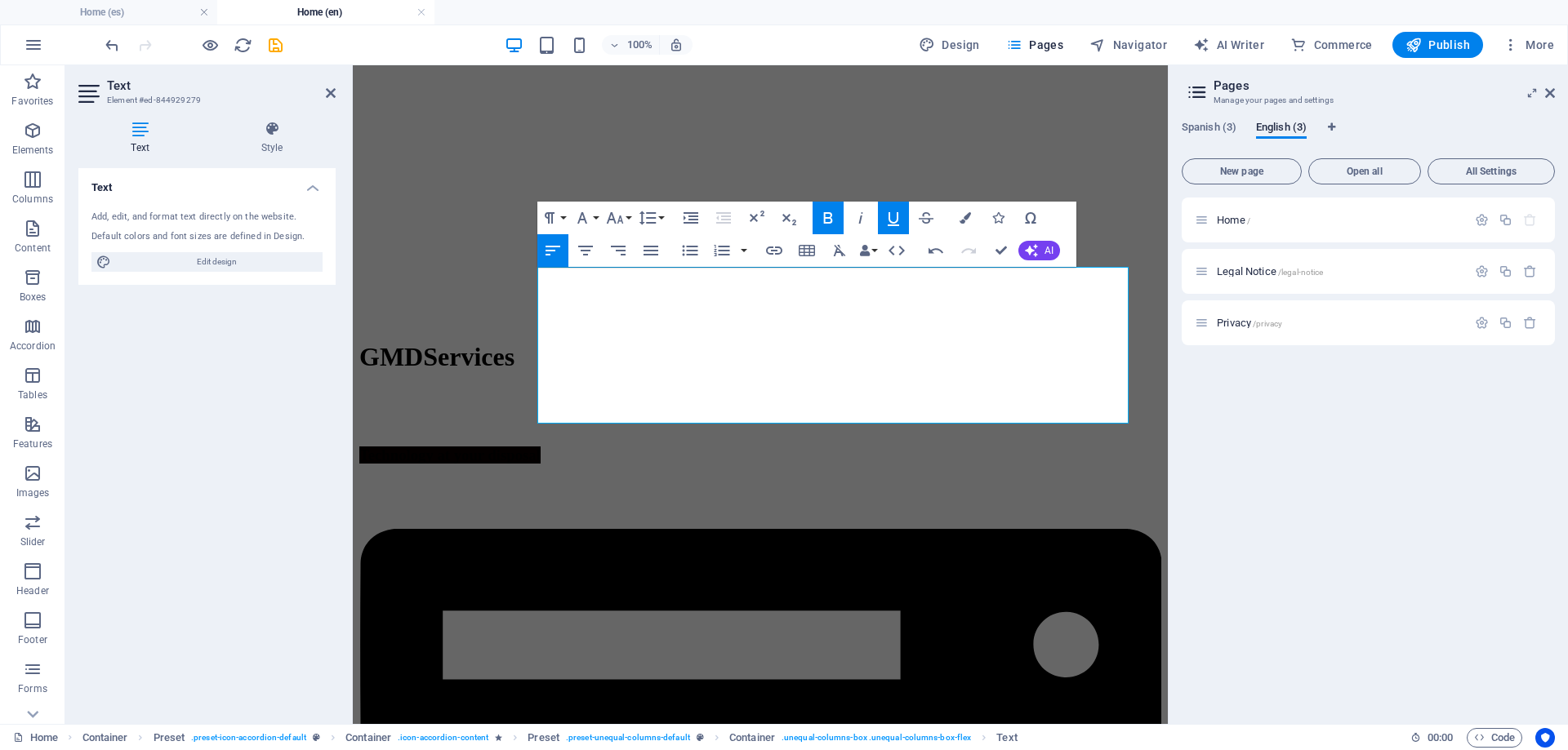
click at [895, 214] on icon "button" at bounding box center [893, 217] width 19 height 19
click at [972, 370] on icon "button" at bounding box center [975, 372] width 19 height 19
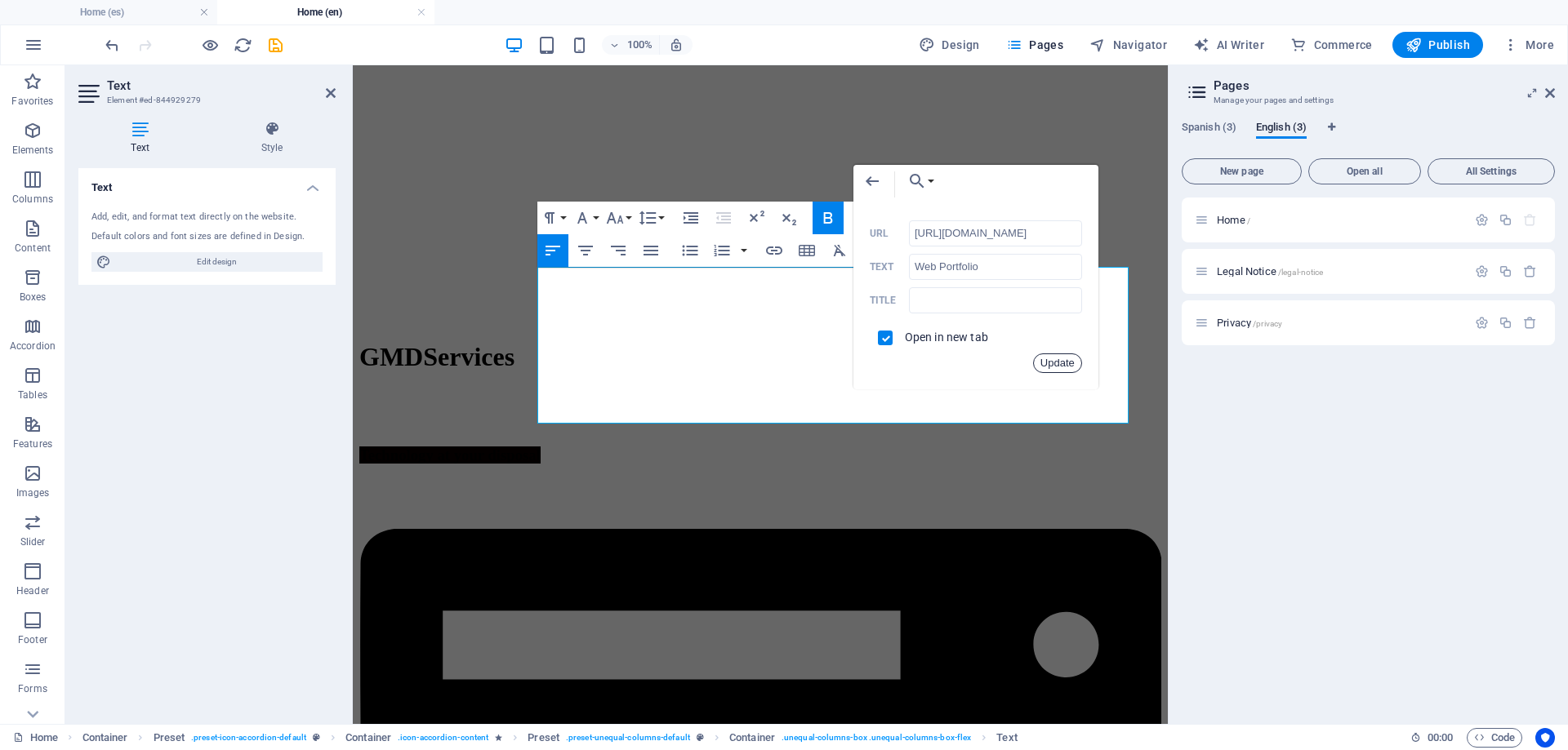
click at [1046, 371] on button "Update" at bounding box center [1058, 363] width 49 height 19
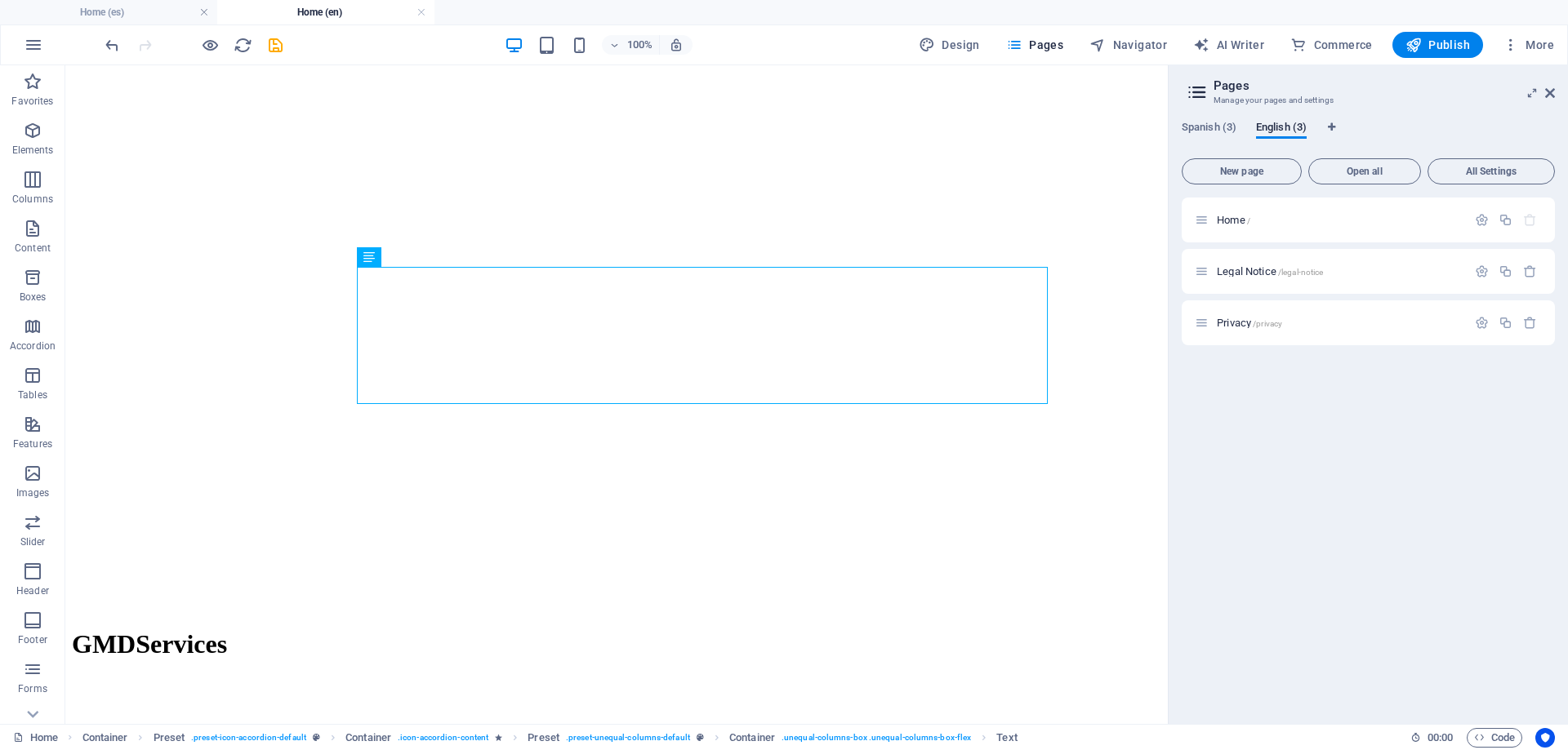
click at [299, 16] on h4 "Home (en)" at bounding box center [326, 12] width 217 height 18
click at [151, 11] on h4 "Home (es)" at bounding box center [109, 12] width 217 height 18
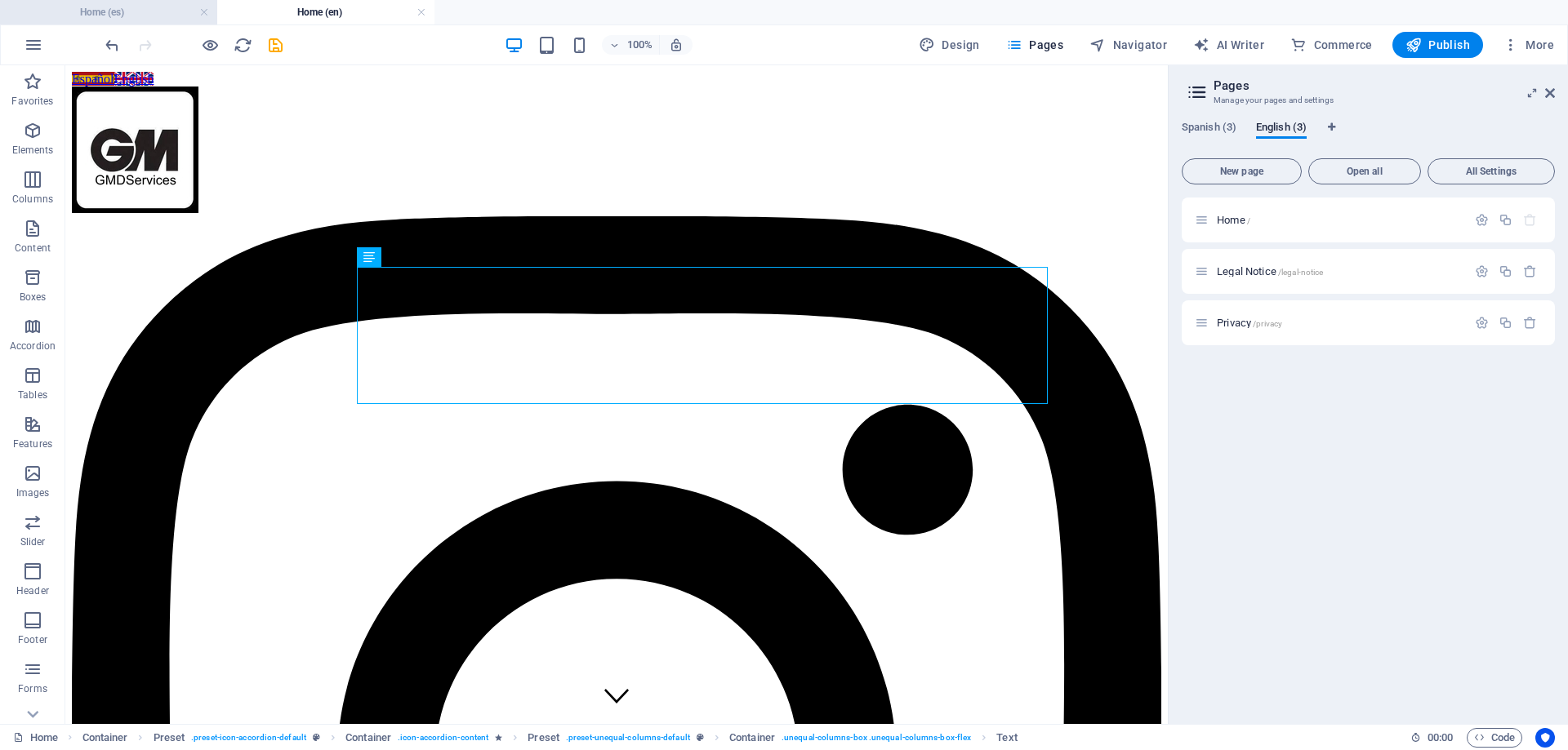
scroll to position [1425, 0]
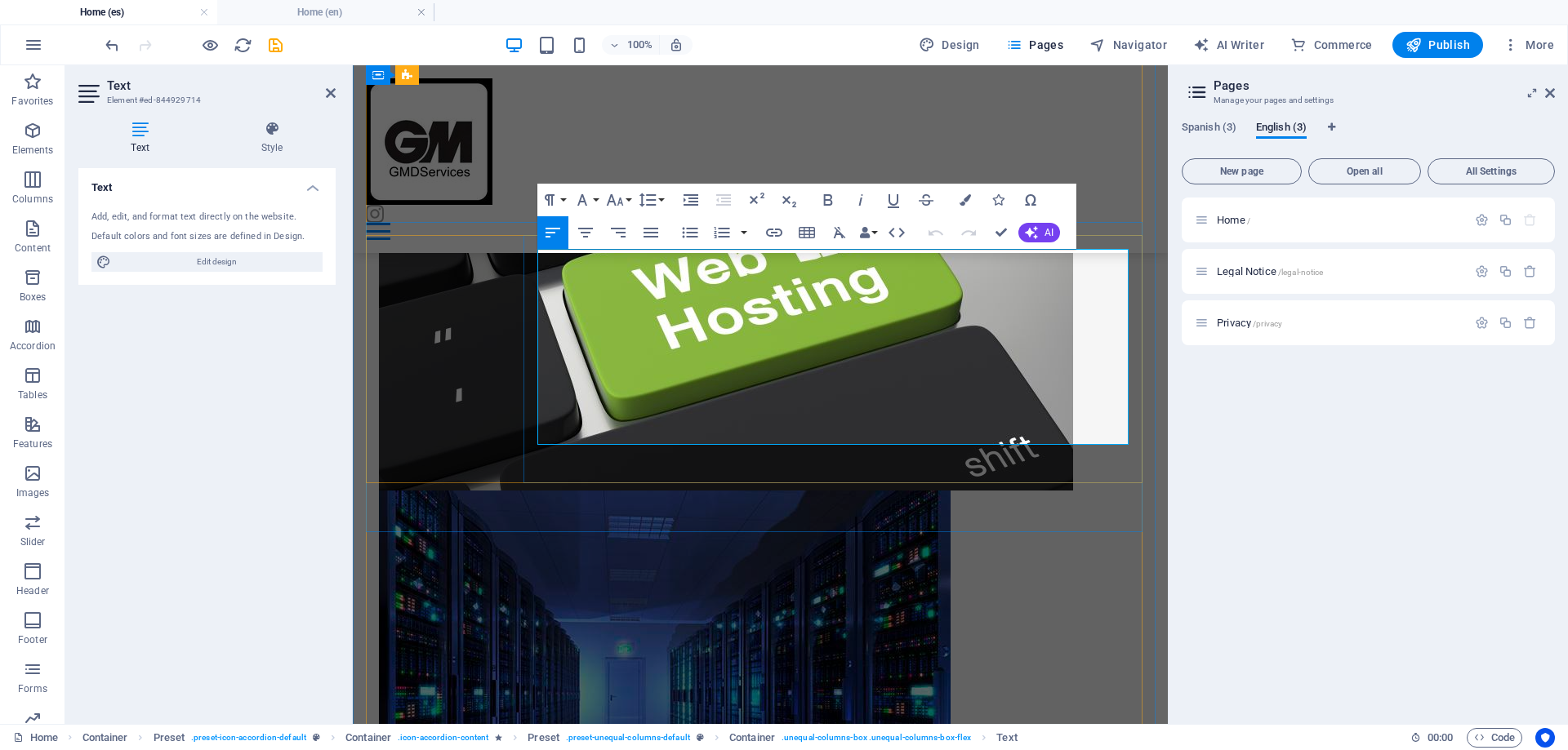
drag, startPoint x: 967, startPoint y: 395, endPoint x: 1048, endPoint y: 400, distance: 81.2
click at [1008, 354] on icon "button" at bounding box center [1006, 354] width 19 height 19
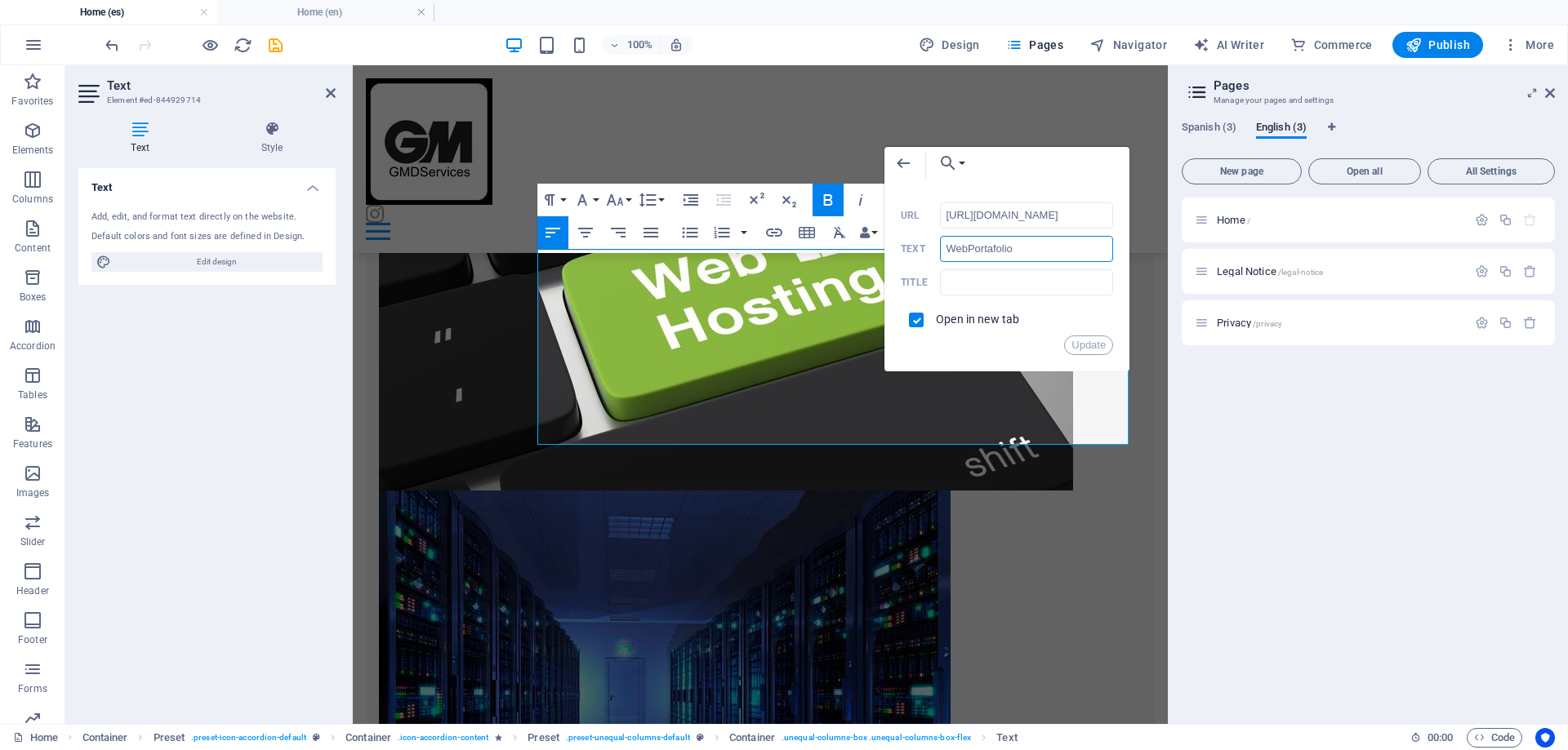
click at [967, 248] on input "WebPortafolio" at bounding box center [1027, 248] width 173 height 26
type input "Web Portafolio"
click at [1073, 338] on button "Update" at bounding box center [1088, 345] width 49 height 19
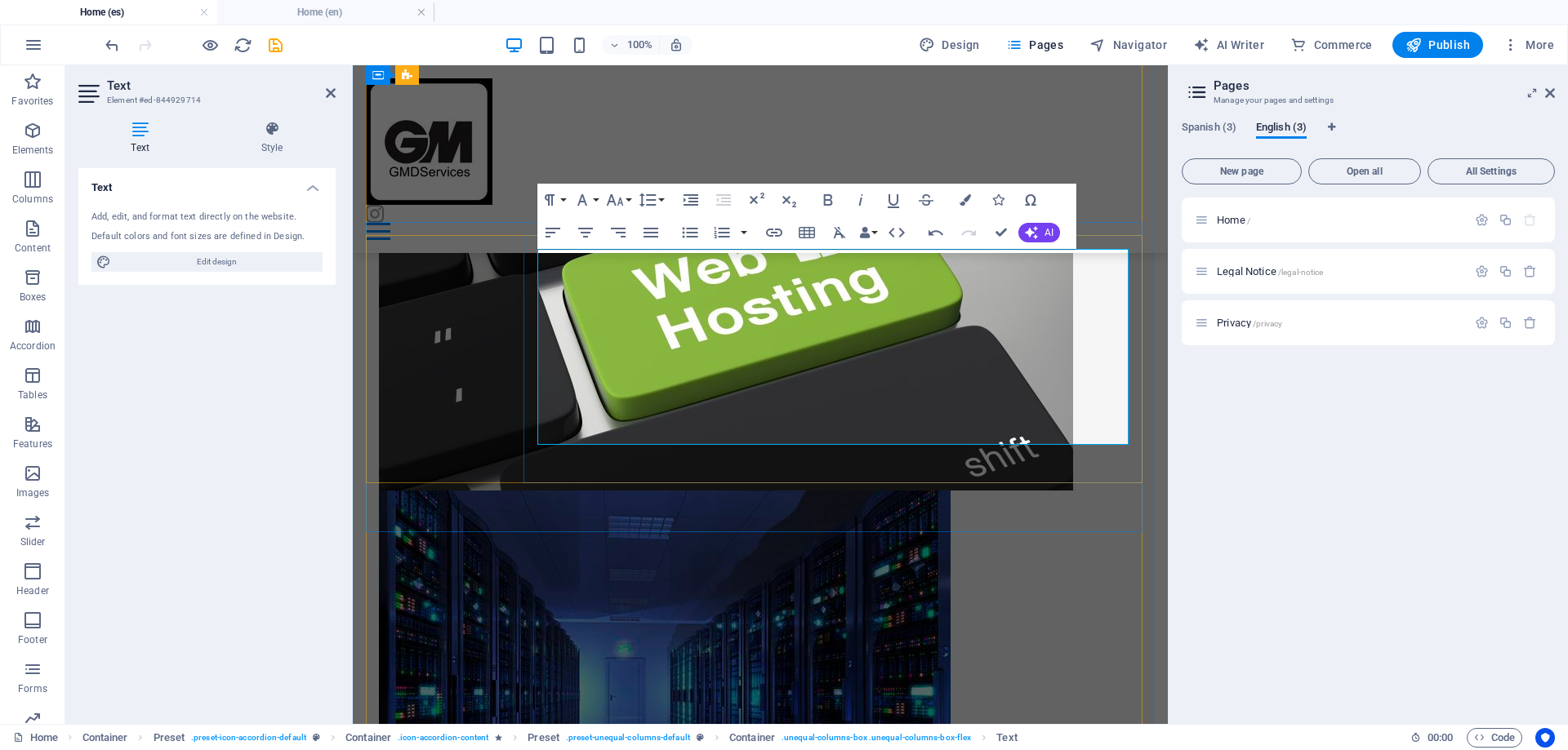
drag, startPoint x: 964, startPoint y: 396, endPoint x: 1051, endPoint y: 402, distance: 87.2
click at [820, 198] on icon "button" at bounding box center [828, 199] width 19 height 19
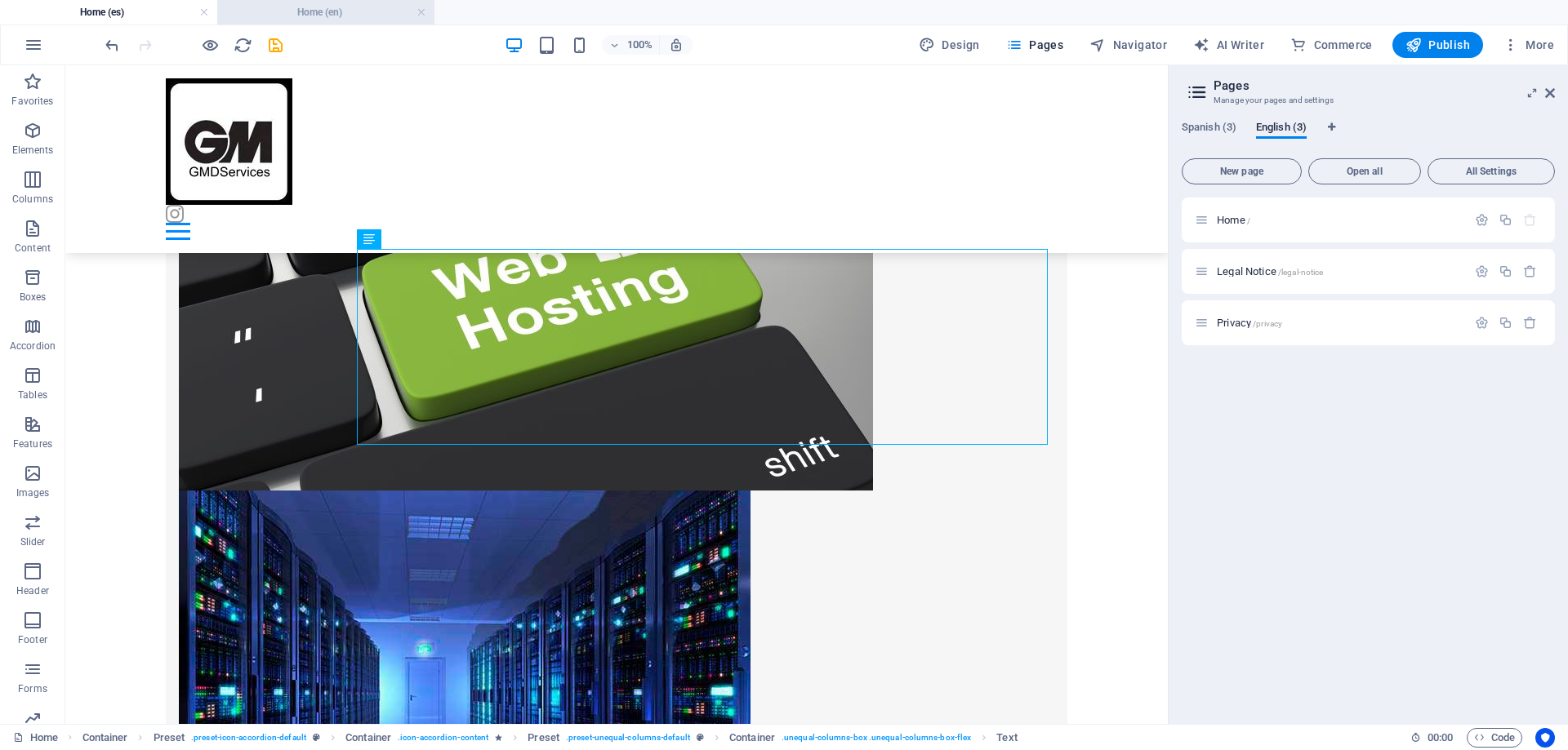
click at [354, 19] on h4 "Home (en)" at bounding box center [326, 12] width 217 height 18
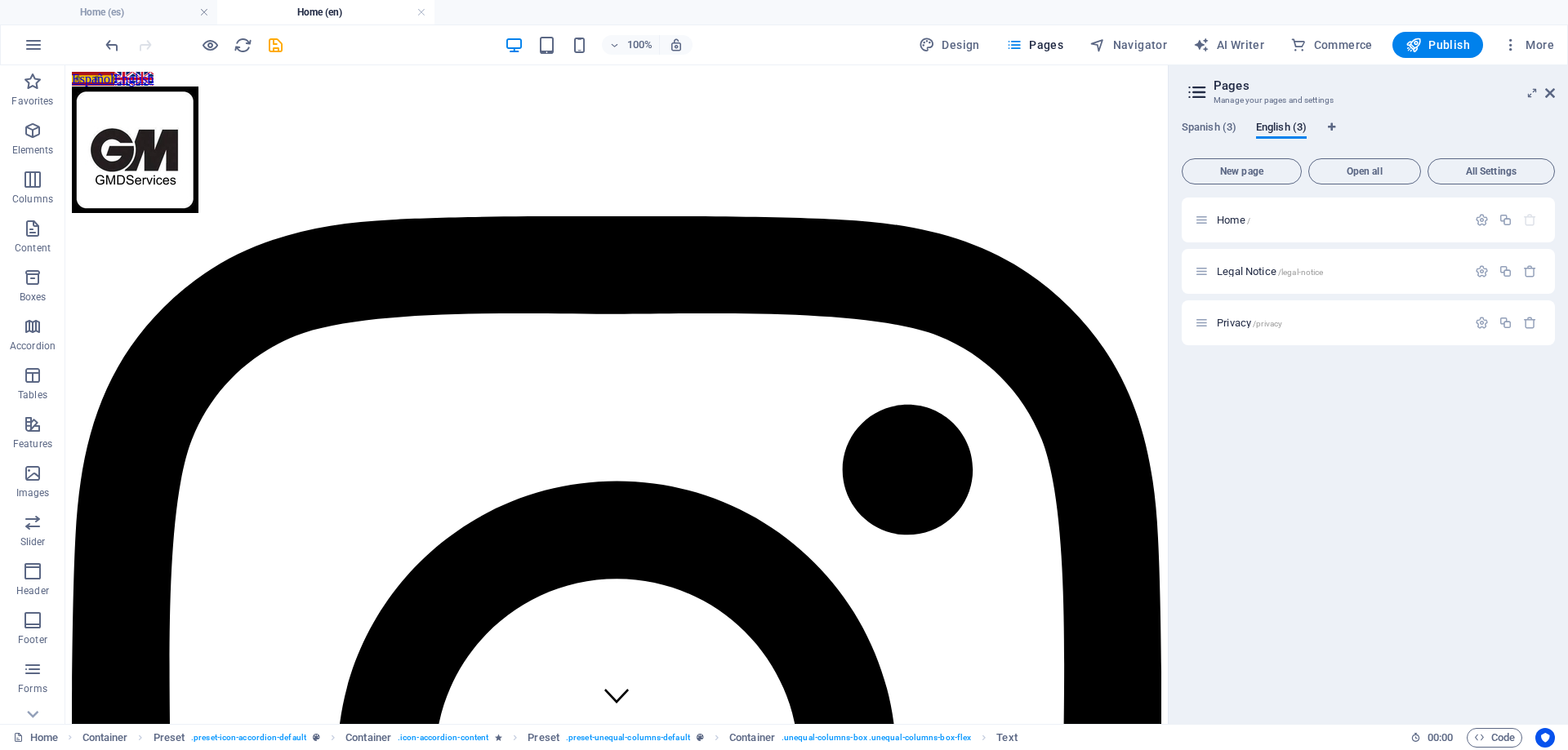
scroll to position [1387, 0]
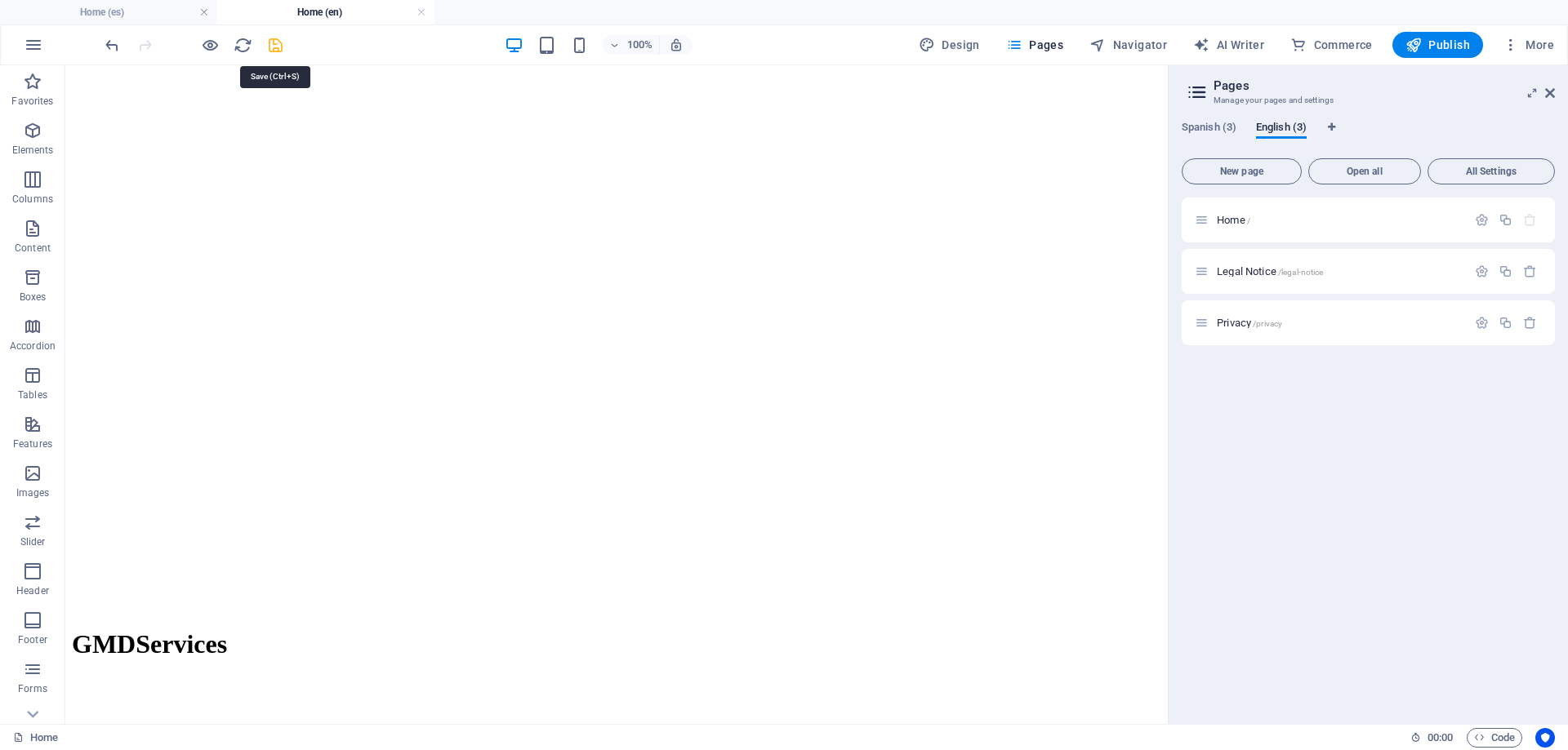
click at [275, 52] on icon "save" at bounding box center [275, 45] width 19 height 19
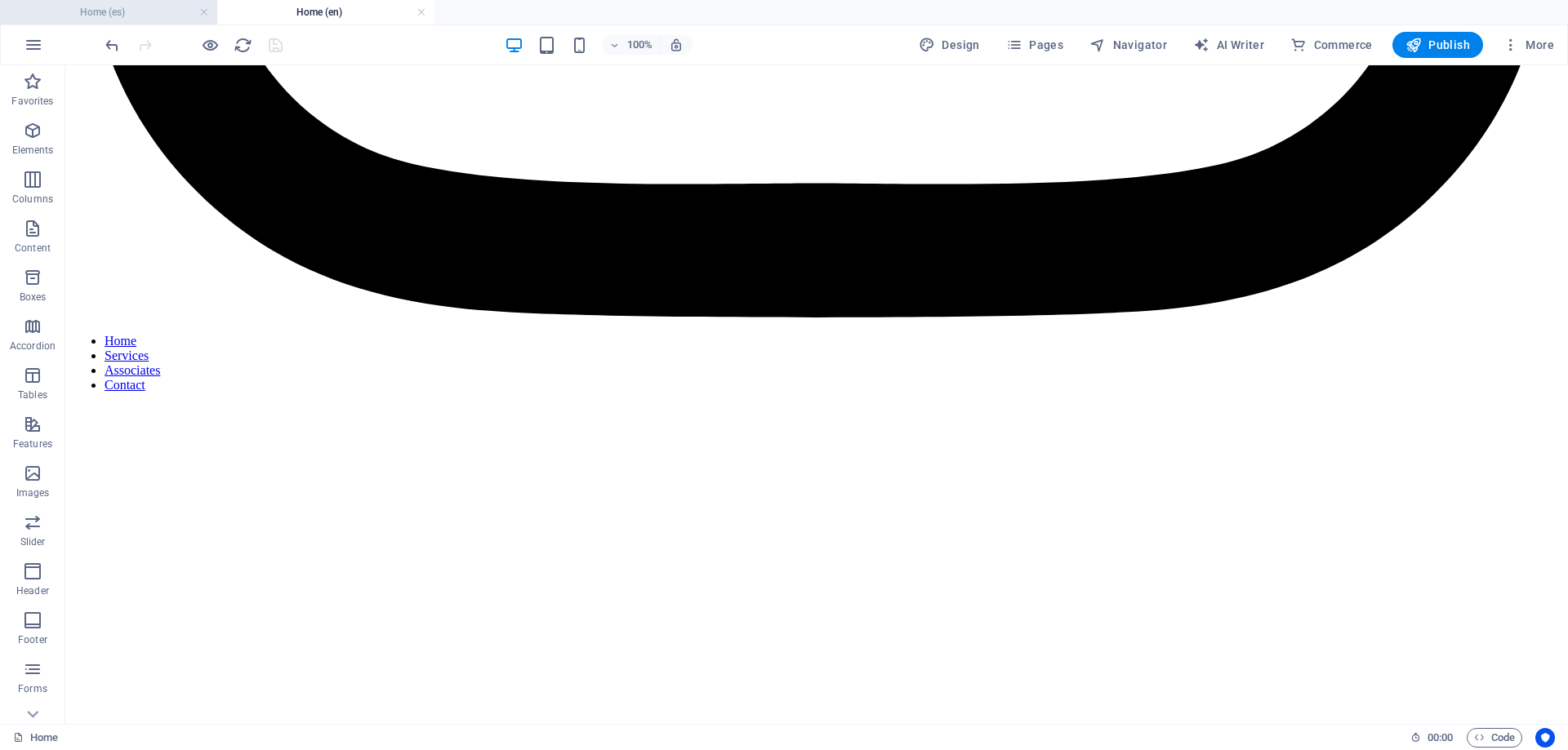
click at [111, 17] on h4 "Home (es)" at bounding box center [109, 12] width 217 height 18
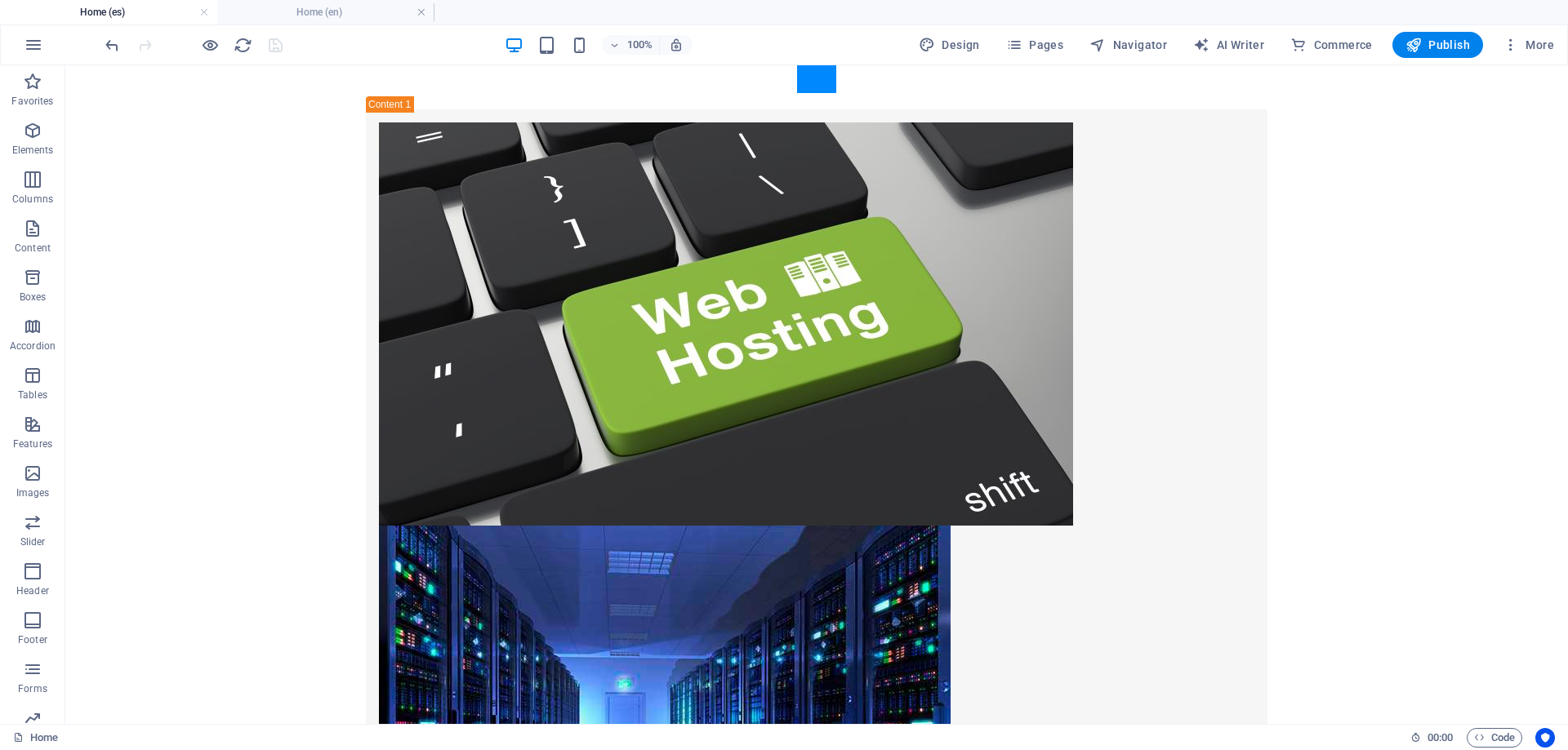
scroll to position [0, 0]
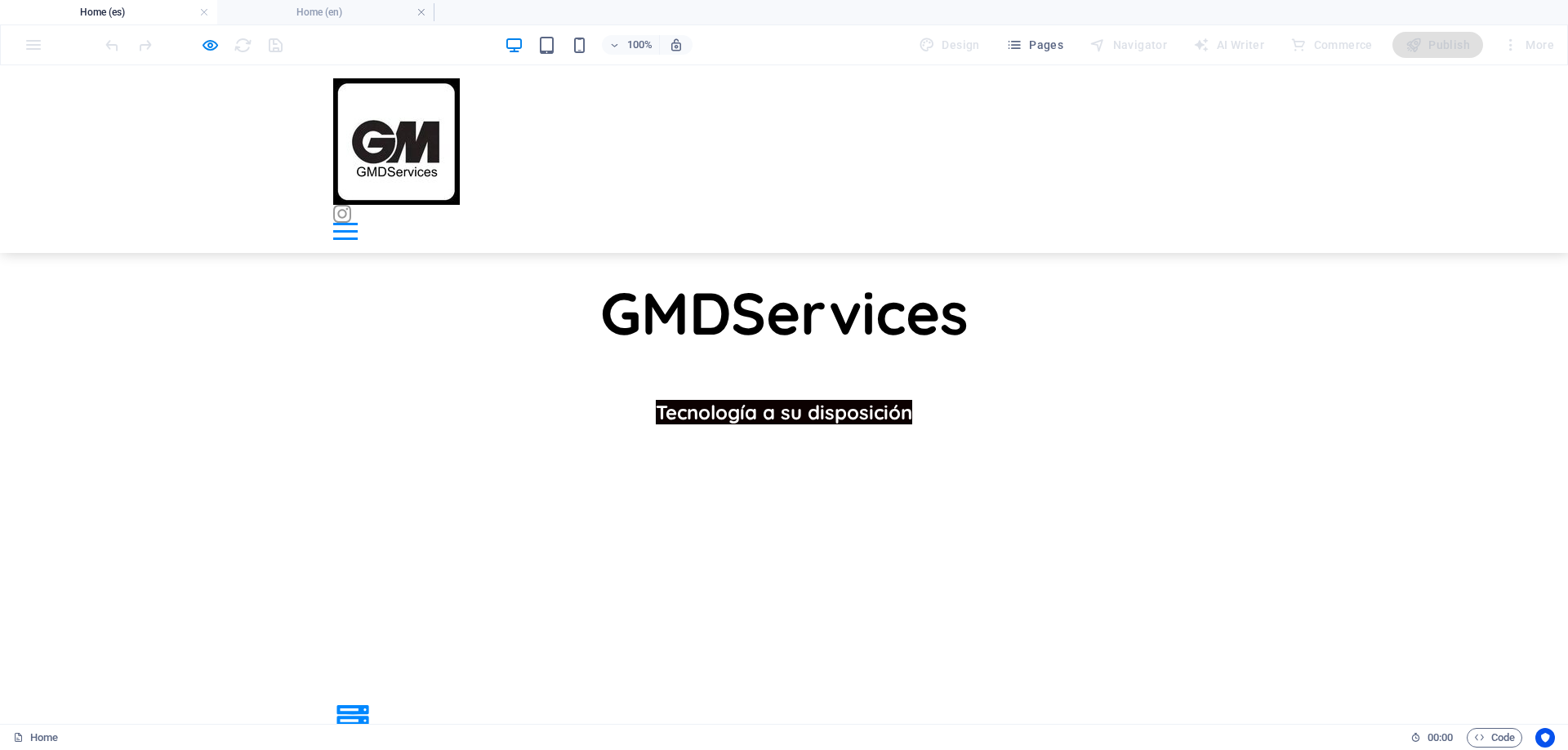
scroll to position [570, 0]
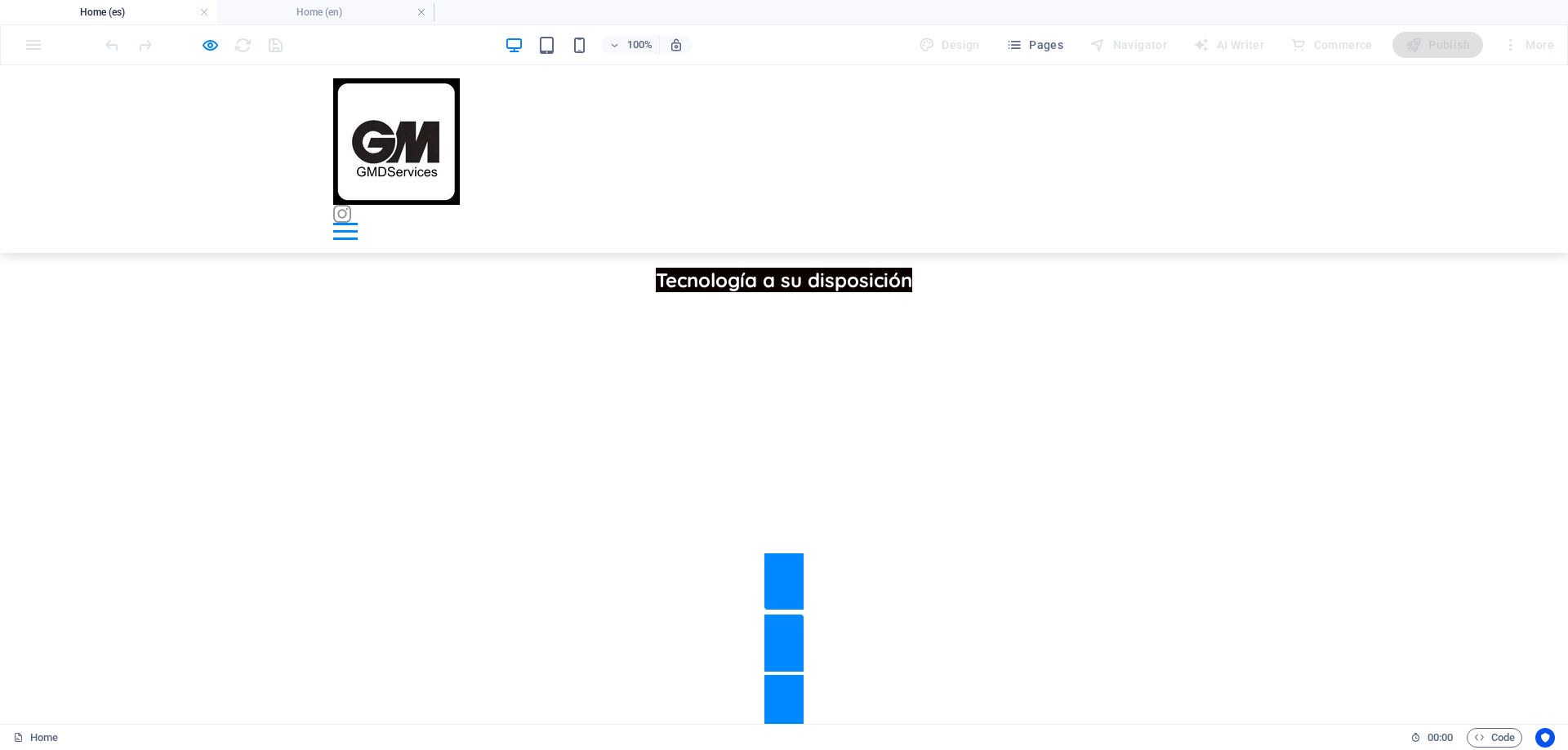
scroll to position [978, 0]
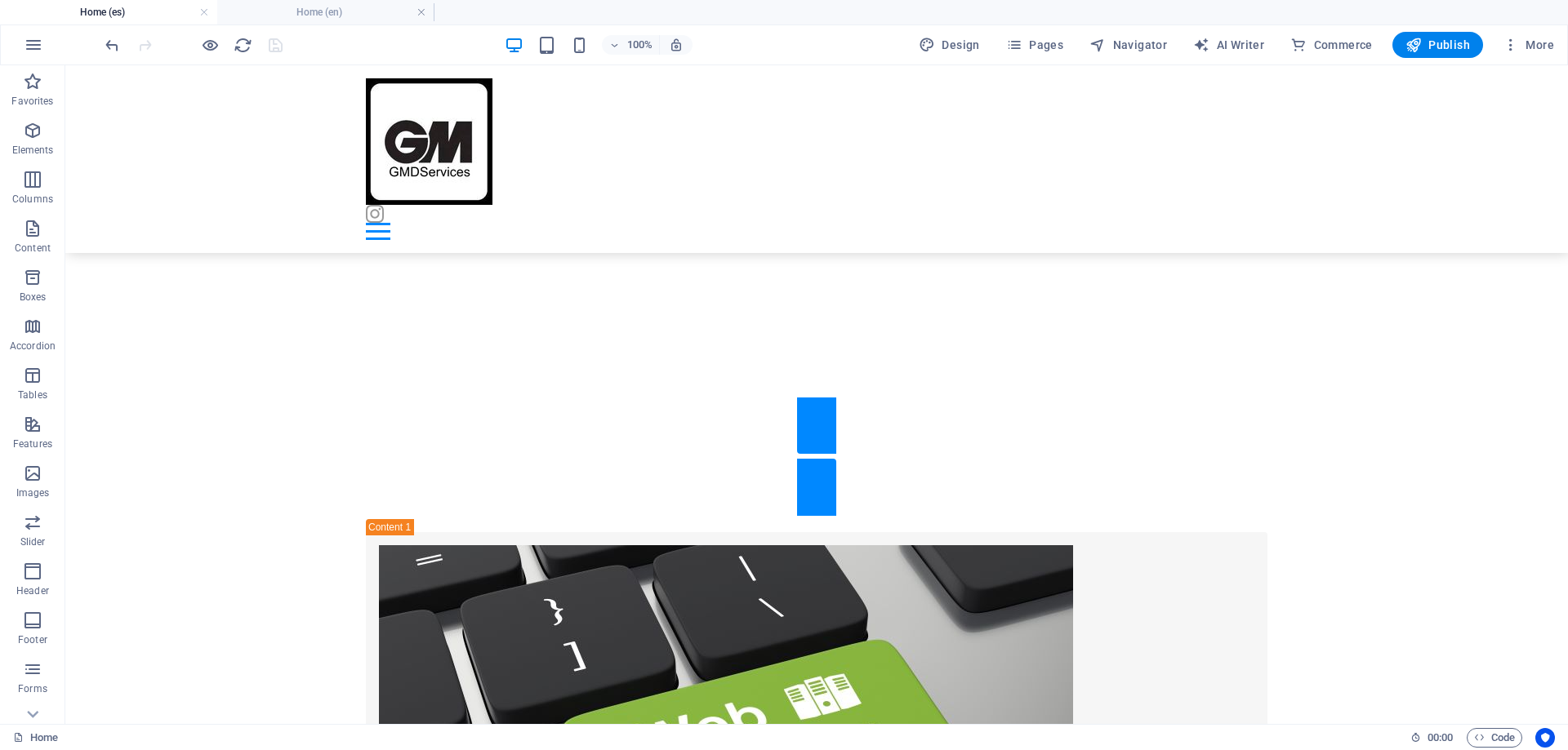
click at [158, 18] on h4 "Home (es)" at bounding box center [109, 12] width 217 height 18
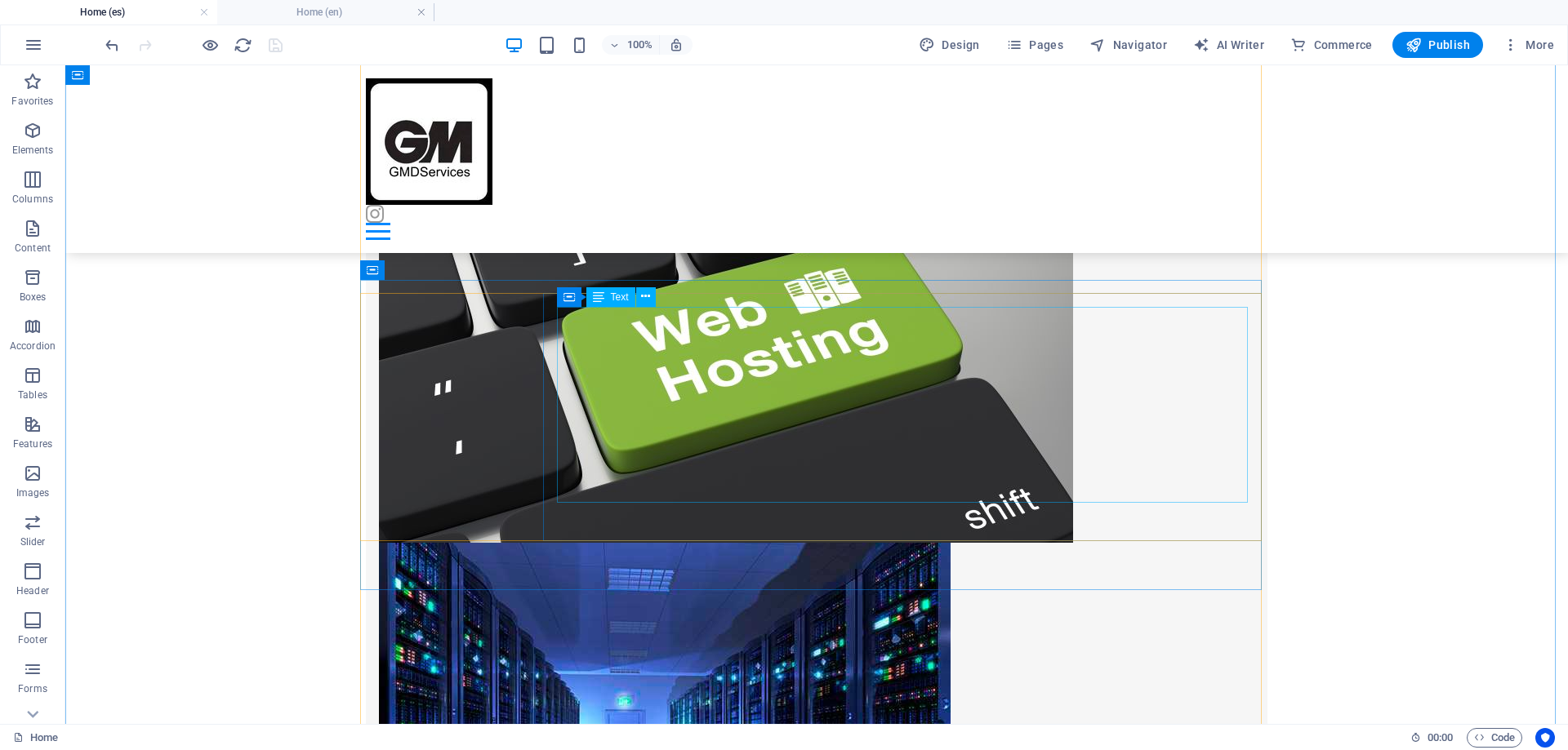
scroll to position [1375, 0]
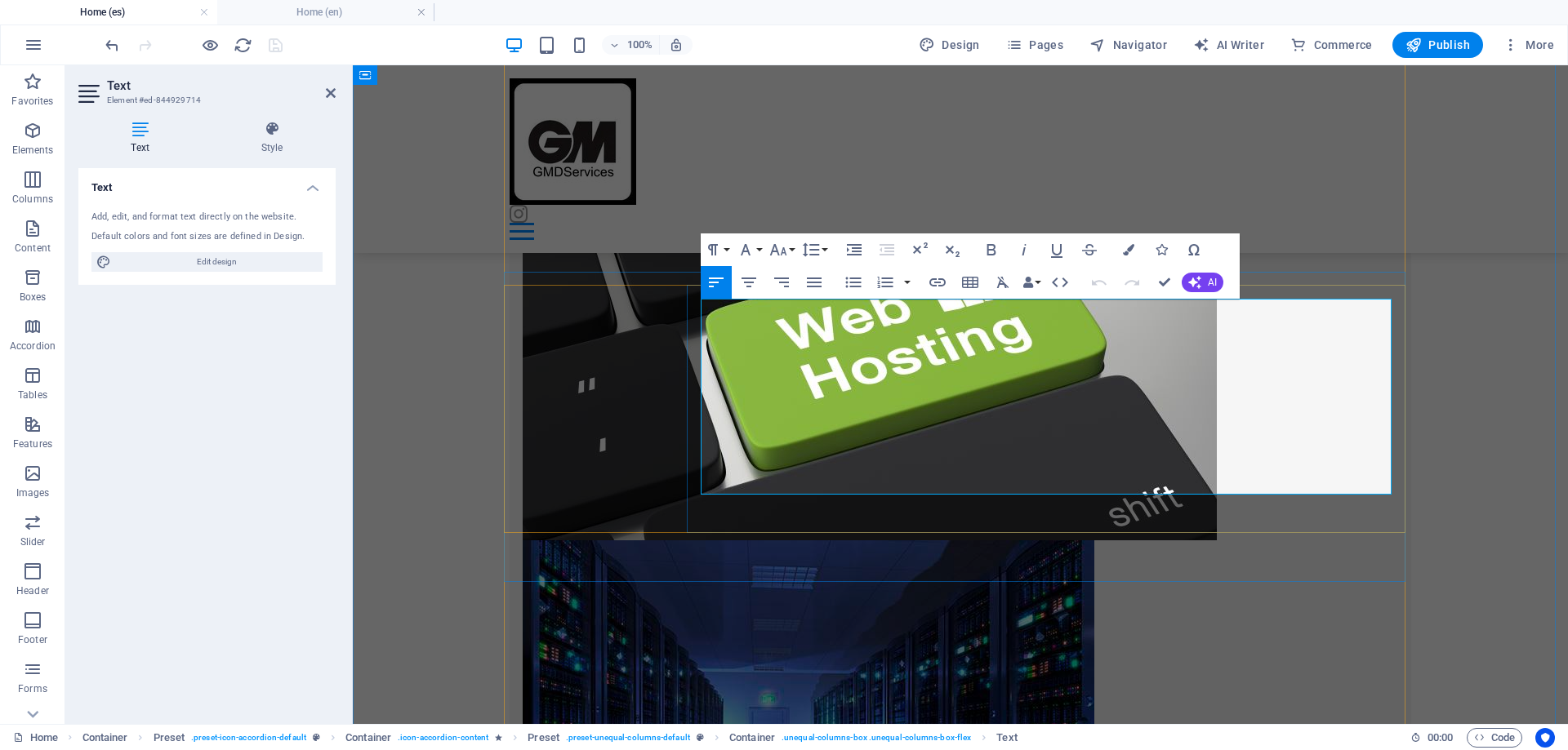
drag, startPoint x: 1129, startPoint y: 445, endPoint x: 1212, endPoint y: 445, distance: 83.0
click at [991, 247] on icon "button" at bounding box center [991, 249] width 19 height 19
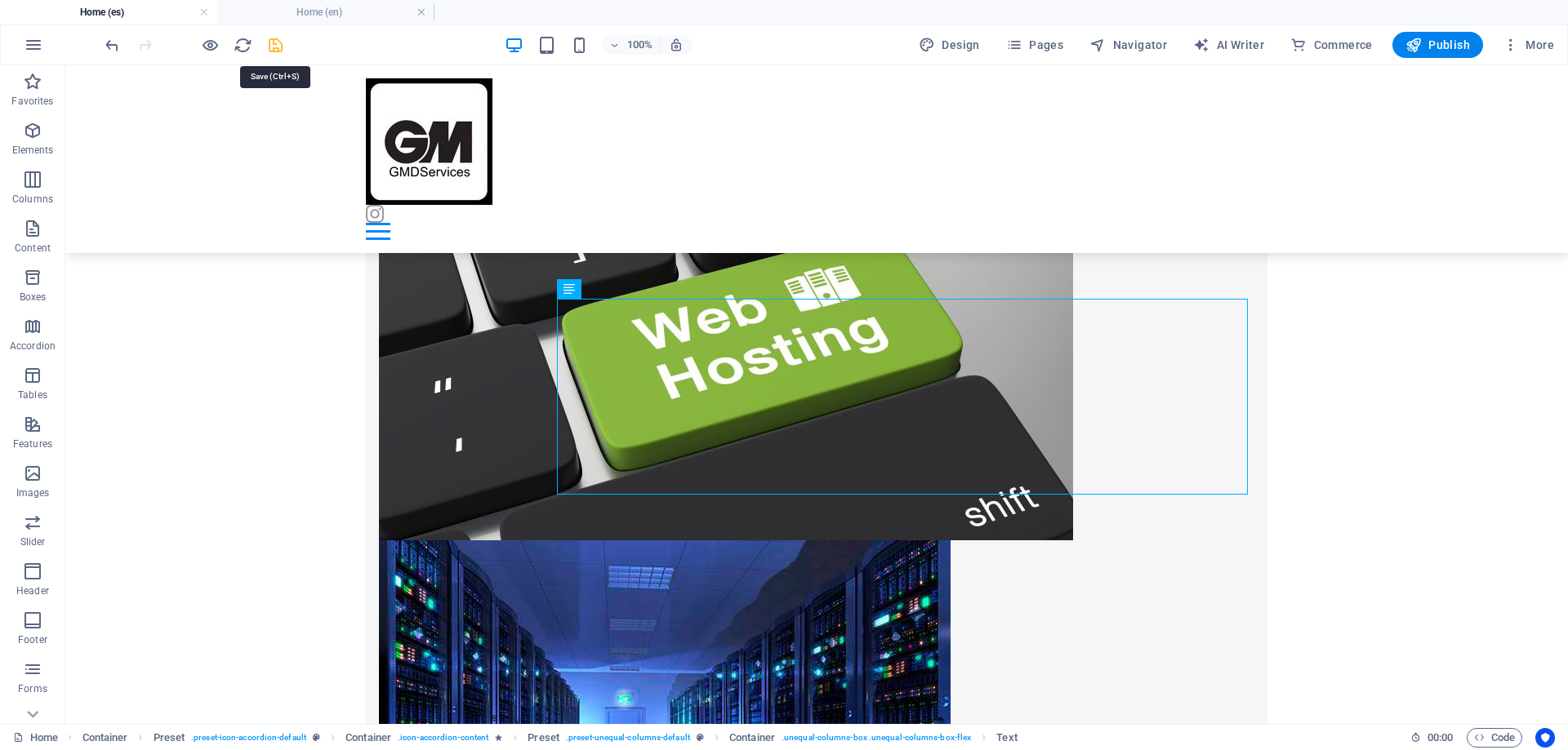
click at [275, 47] on icon "save" at bounding box center [275, 45] width 19 height 19
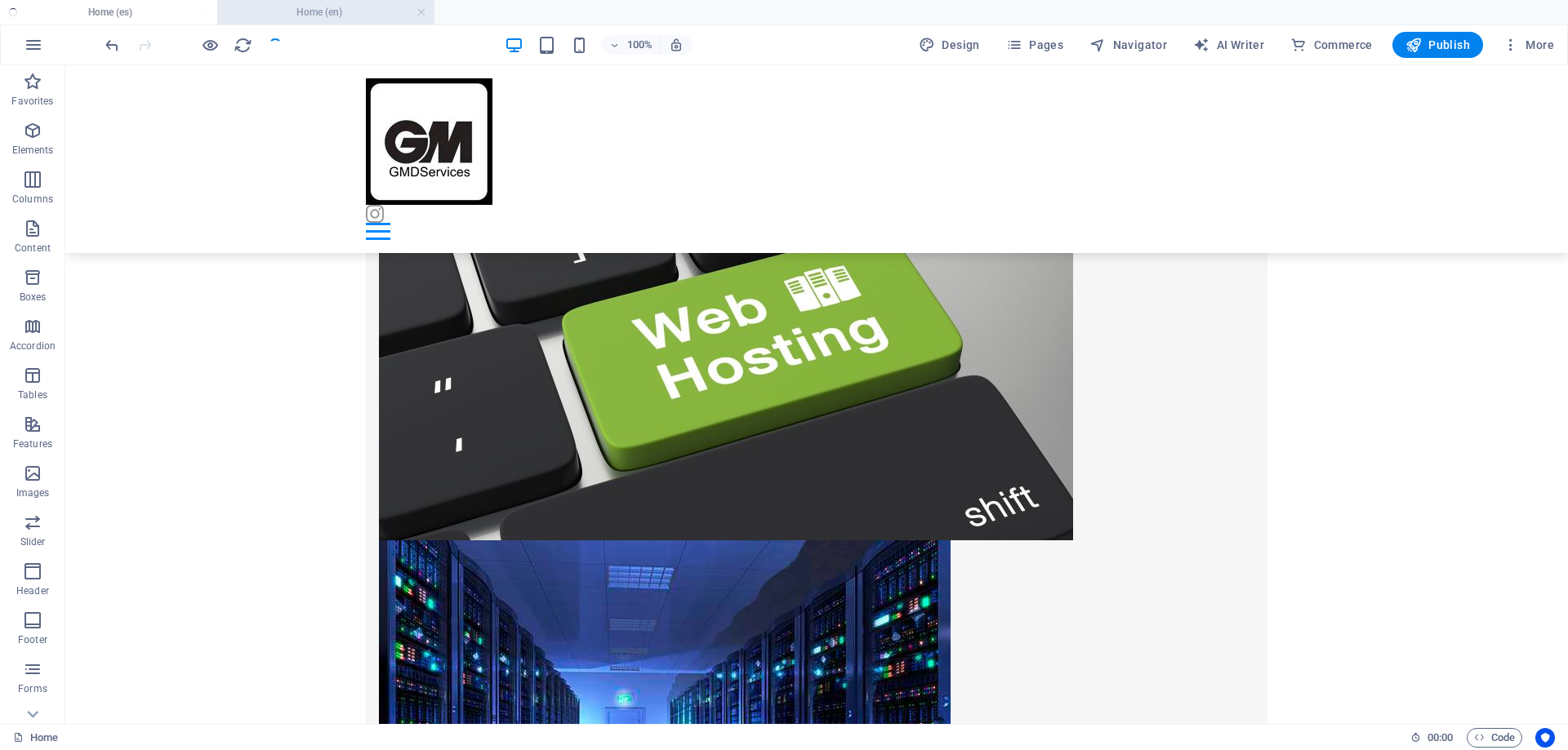
click at [318, 17] on h4 "Home (en)" at bounding box center [326, 12] width 217 height 18
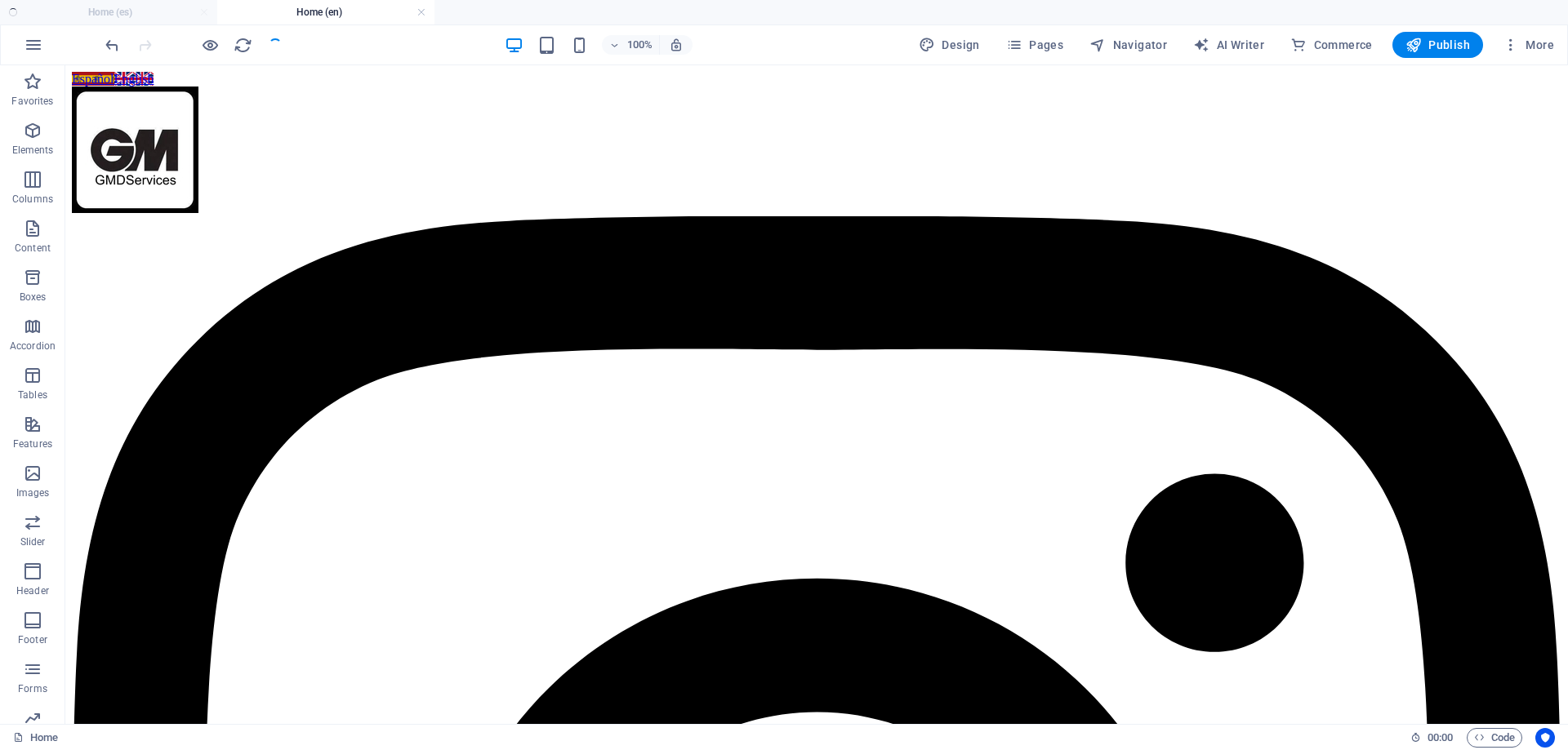
scroll to position [1387, 0]
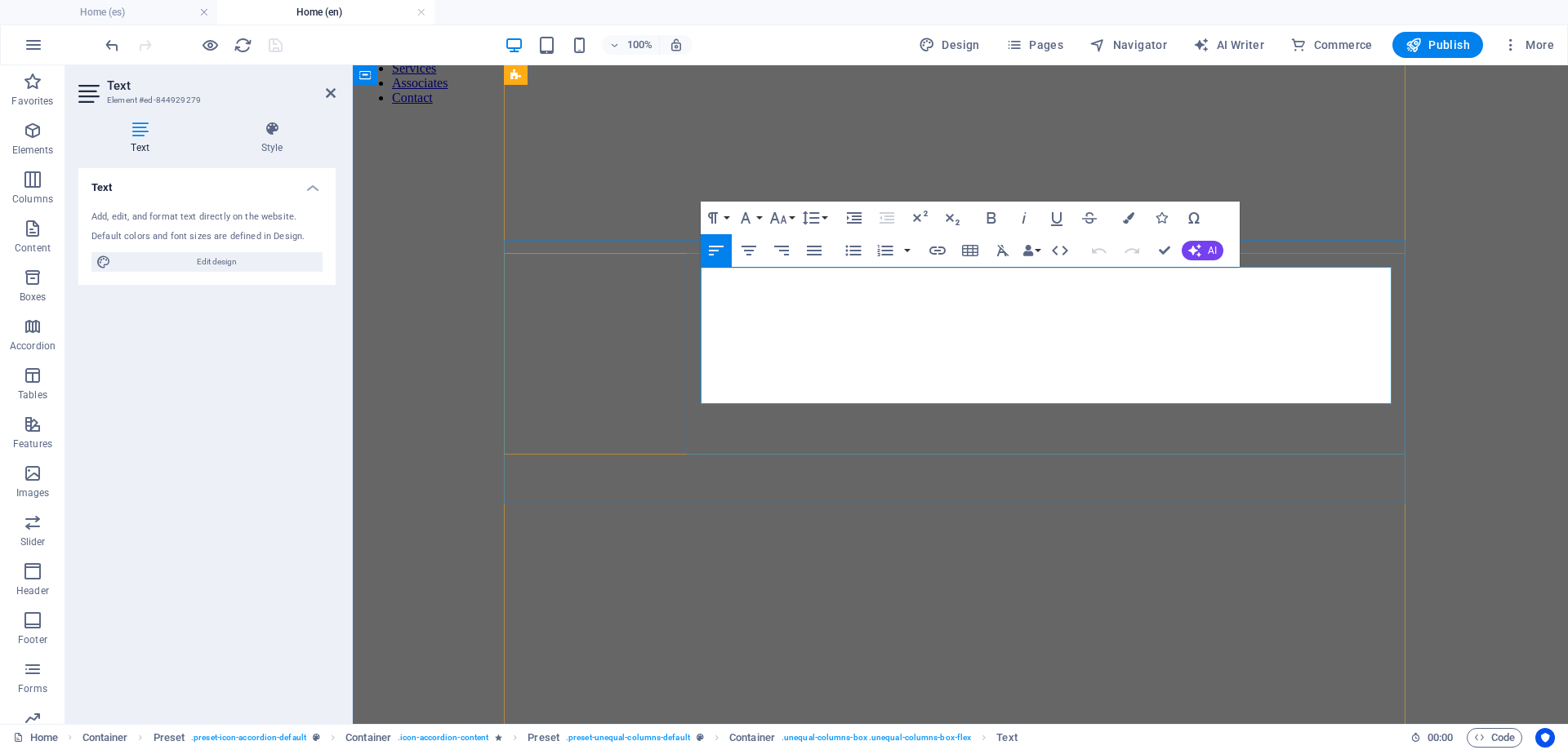
drag, startPoint x: 1097, startPoint y: 394, endPoint x: 1176, endPoint y: 397, distance: 79.1
click at [995, 222] on icon "button" at bounding box center [990, 218] width 9 height 12
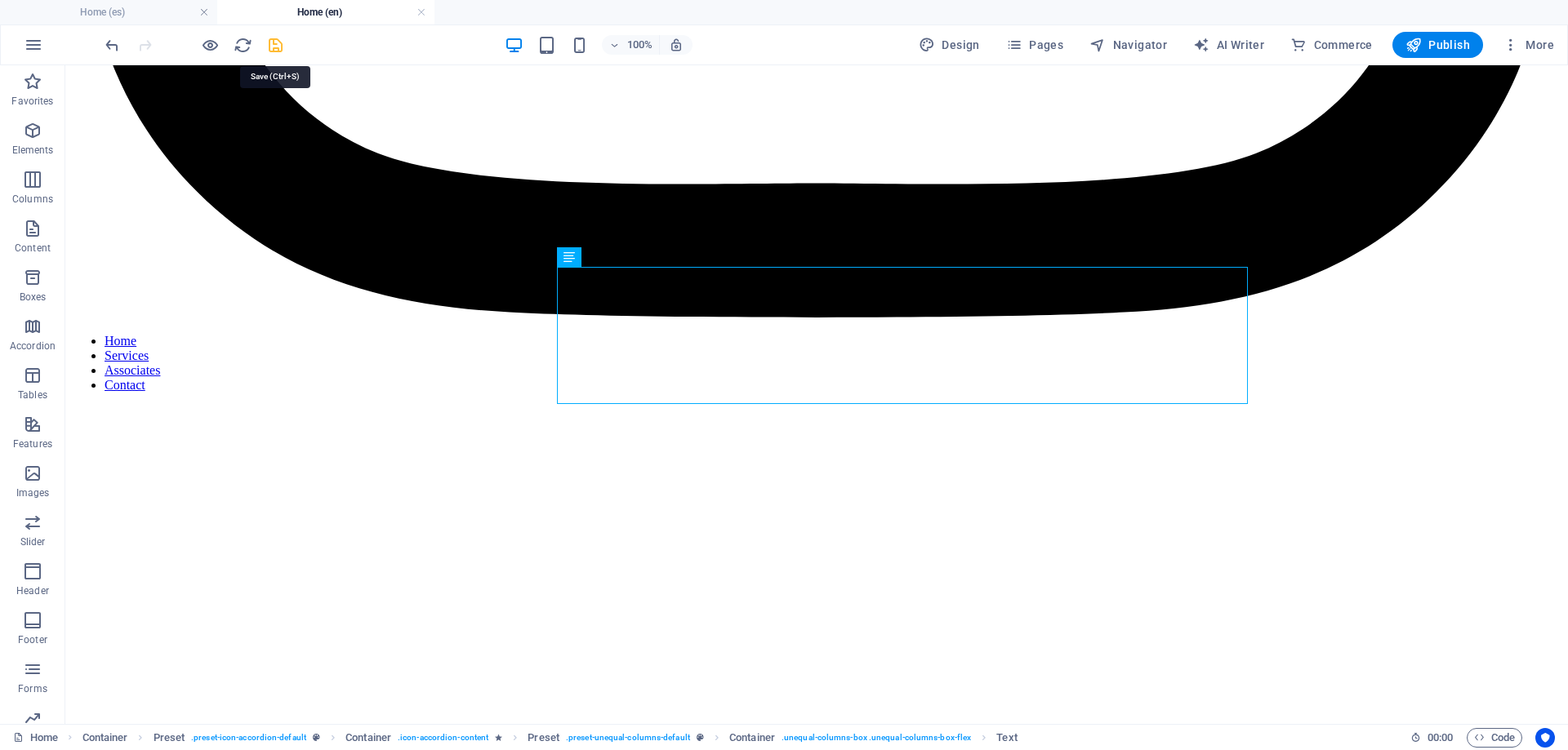
click at [274, 40] on icon "save" at bounding box center [275, 45] width 19 height 19
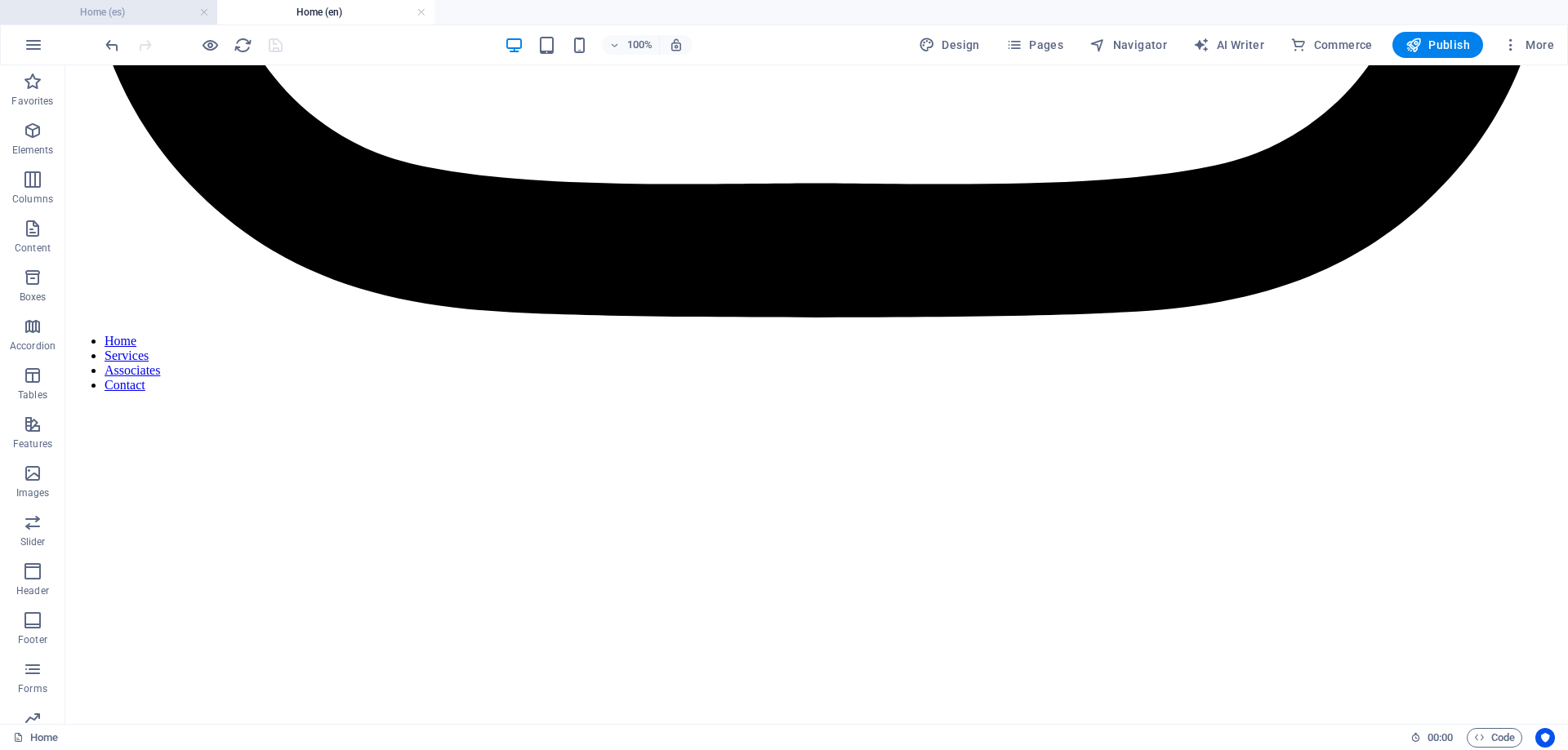
click at [128, 7] on h4 "Home (es)" at bounding box center [109, 12] width 217 height 18
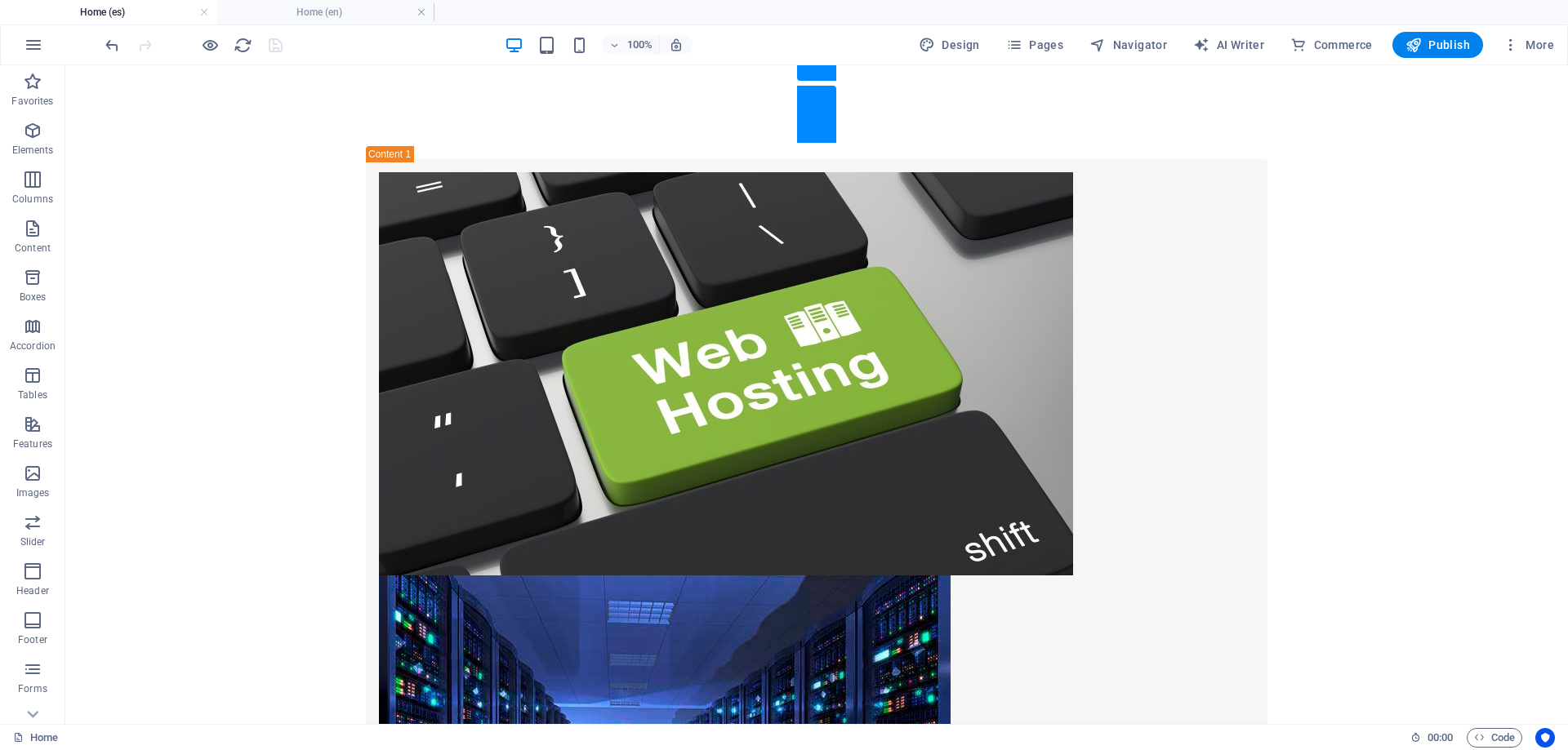
scroll to position [0, 0]
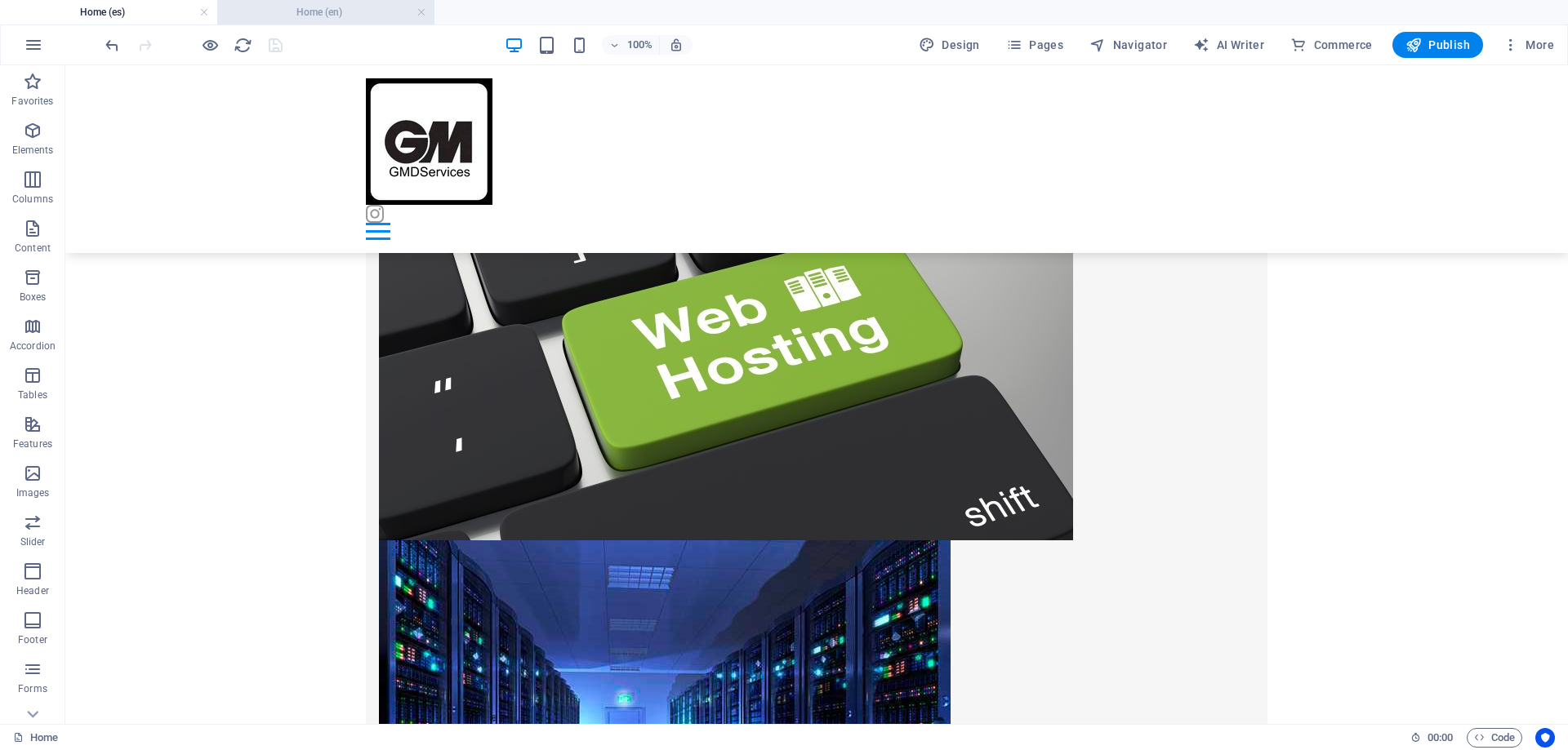
click at [339, 13] on h4 "Home (en)" at bounding box center [326, 12] width 217 height 18
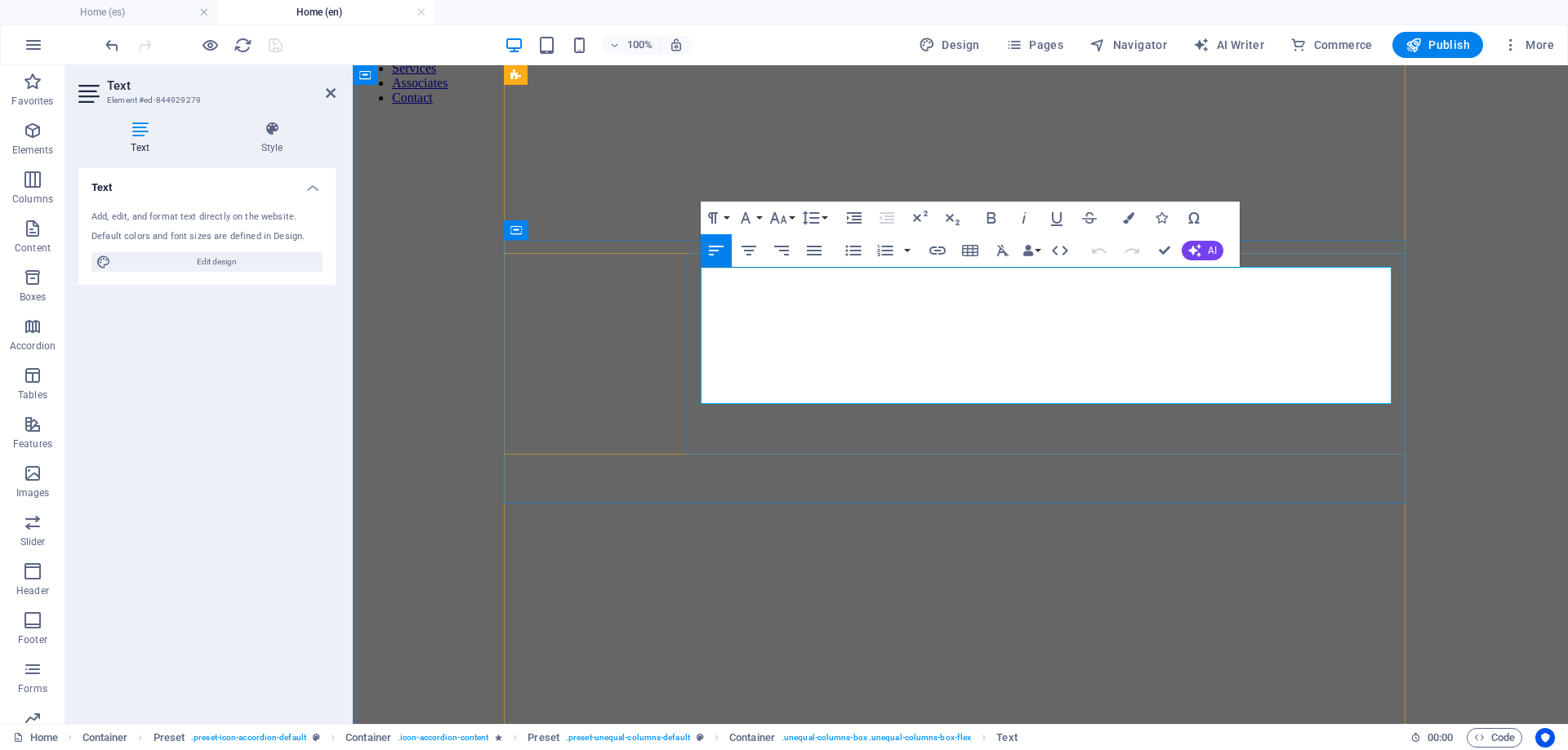
drag, startPoint x: 1097, startPoint y: 398, endPoint x: 1178, endPoint y: 396, distance: 81.0
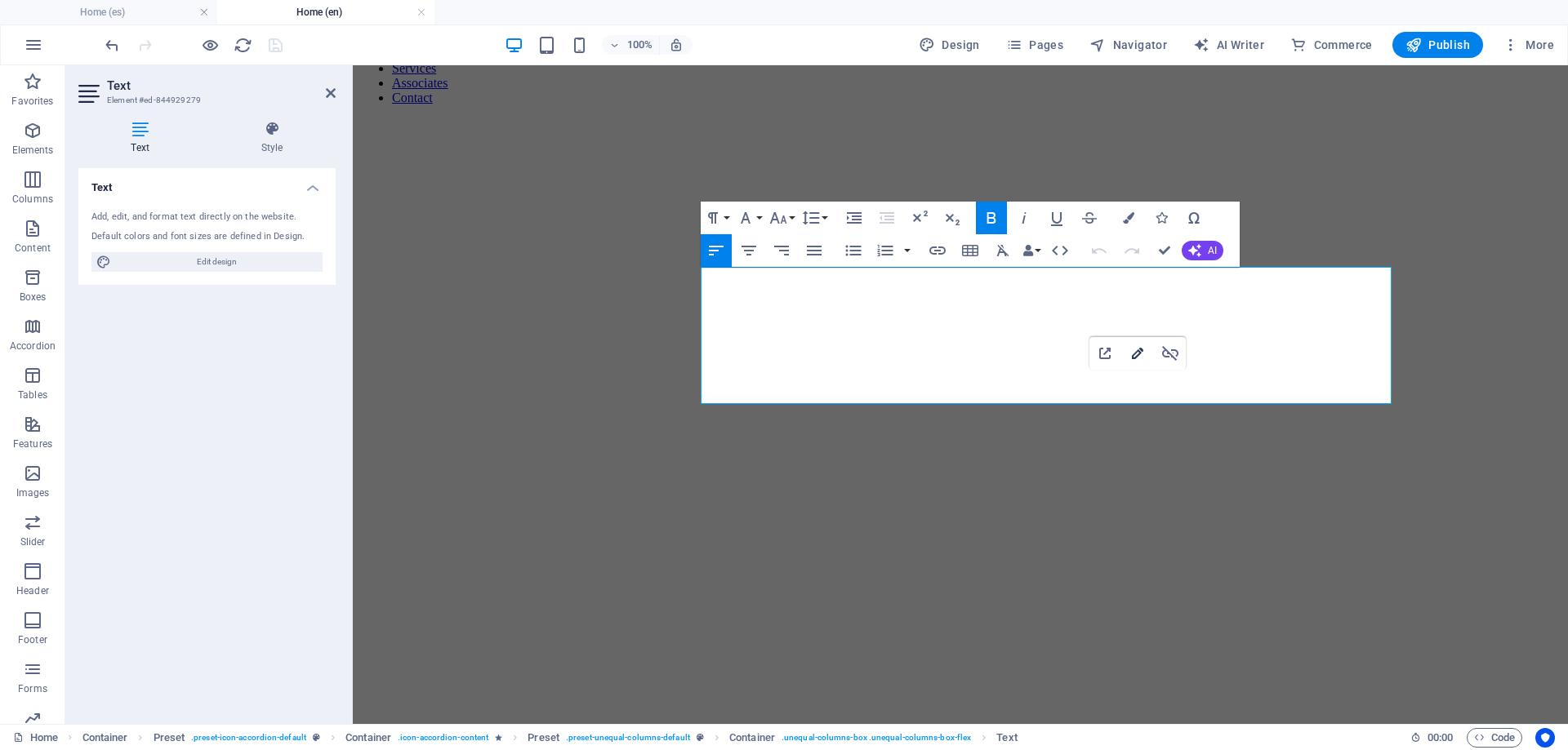
click at [1133, 354] on icon "button" at bounding box center [1138, 354] width 12 height 12
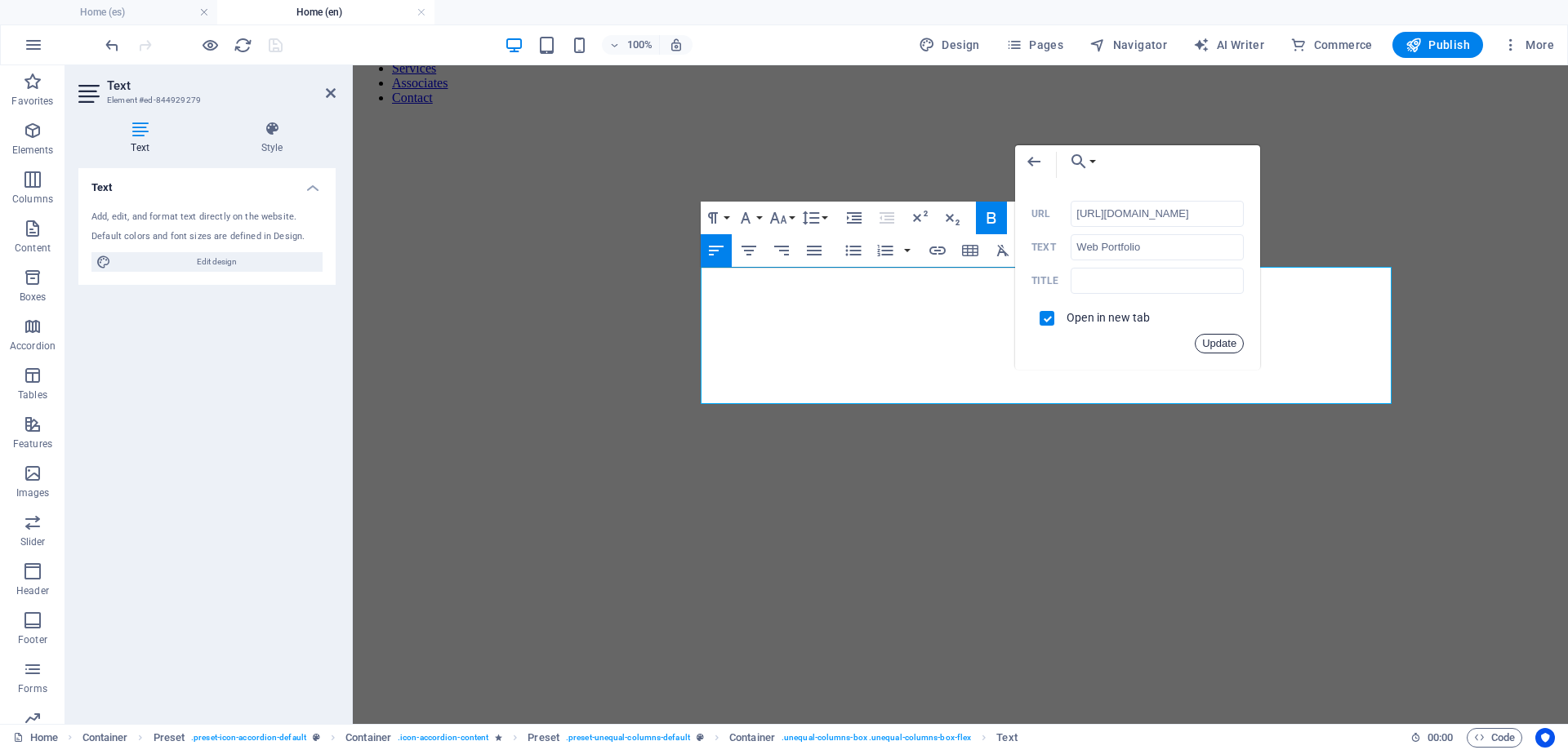
click at [1206, 343] on button "Update" at bounding box center [1219, 343] width 49 height 19
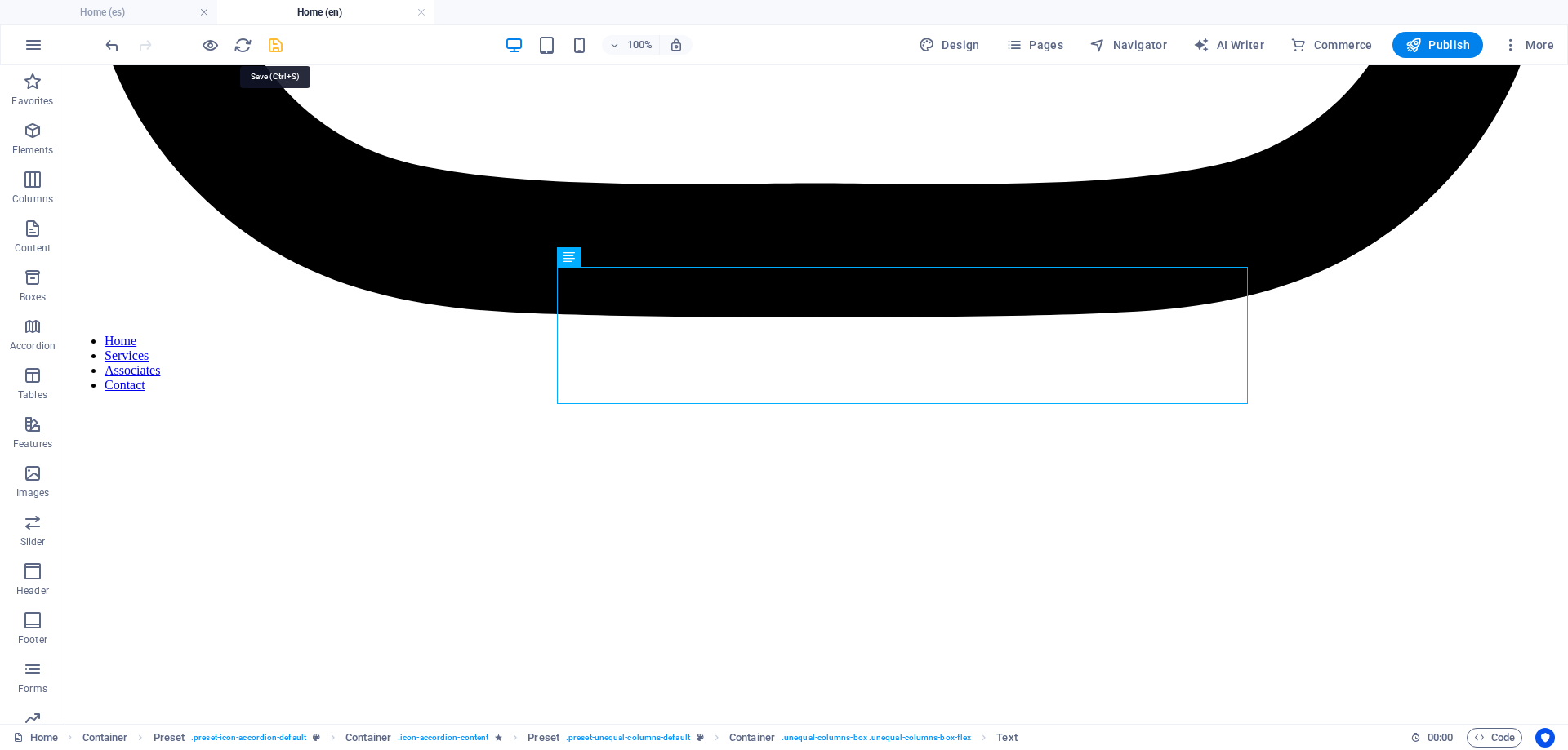
click at [267, 44] on icon "save" at bounding box center [275, 45] width 19 height 19
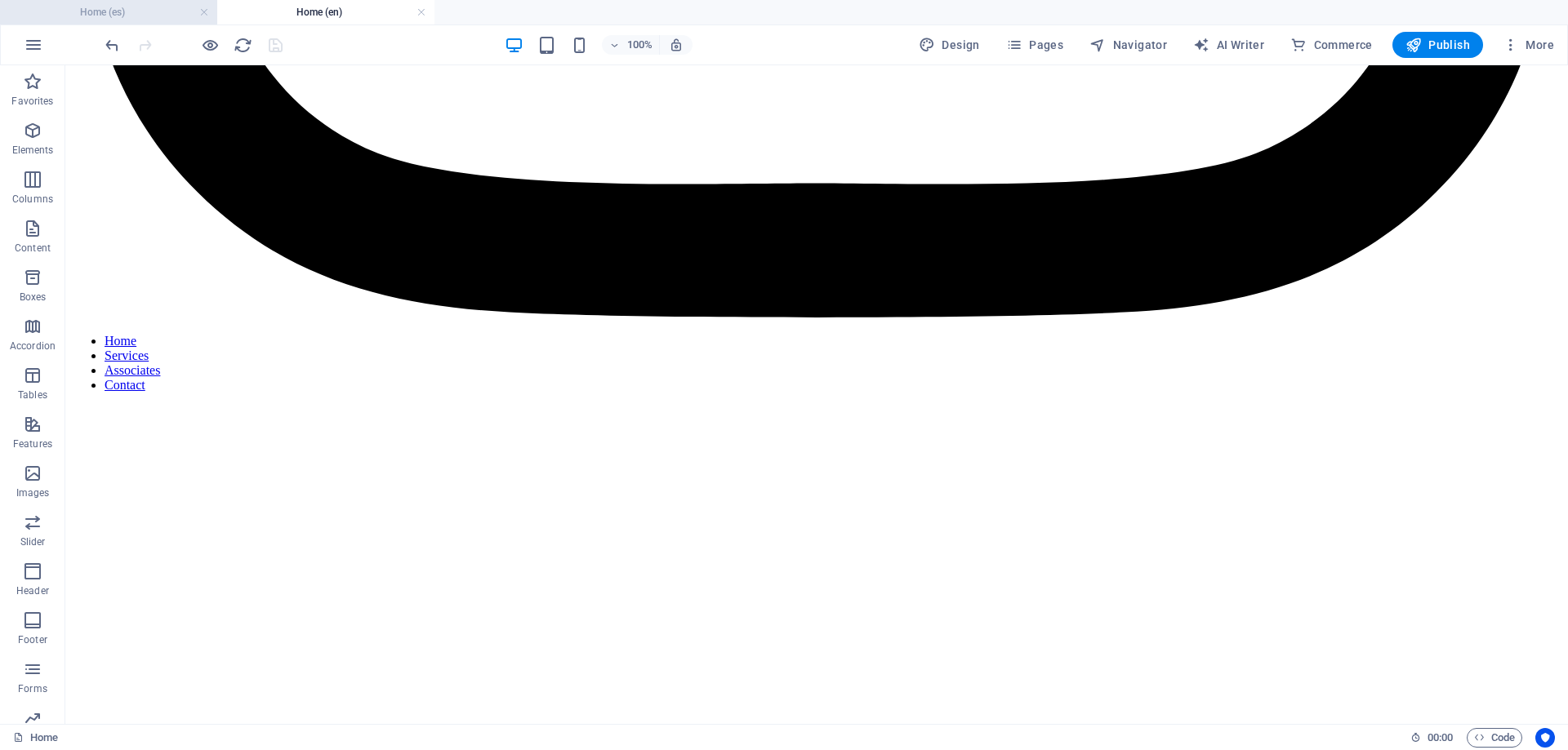
click at [142, 10] on h4 "Home (es)" at bounding box center [109, 12] width 217 height 18
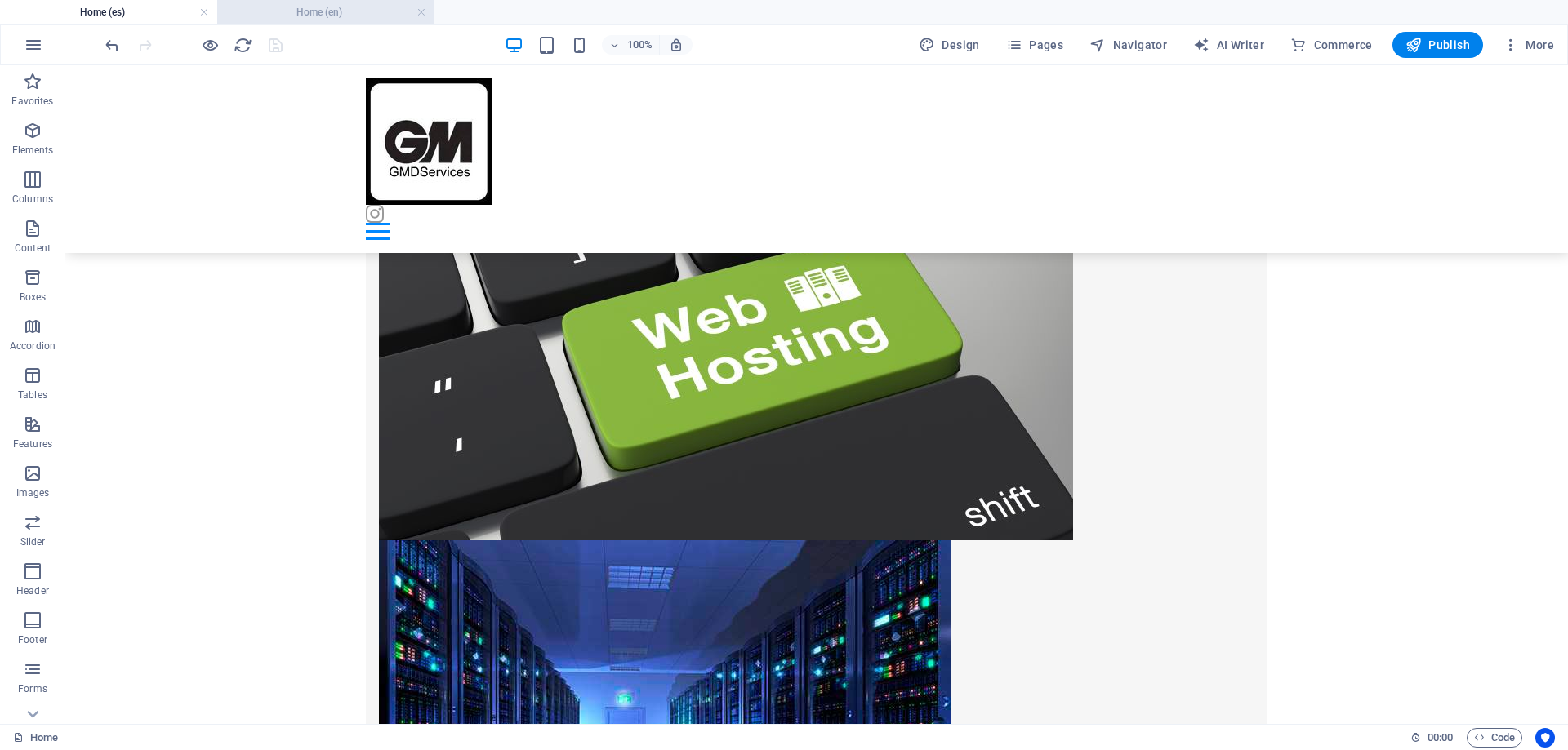
click at [251, 13] on h4 "Home (en)" at bounding box center [326, 12] width 217 height 18
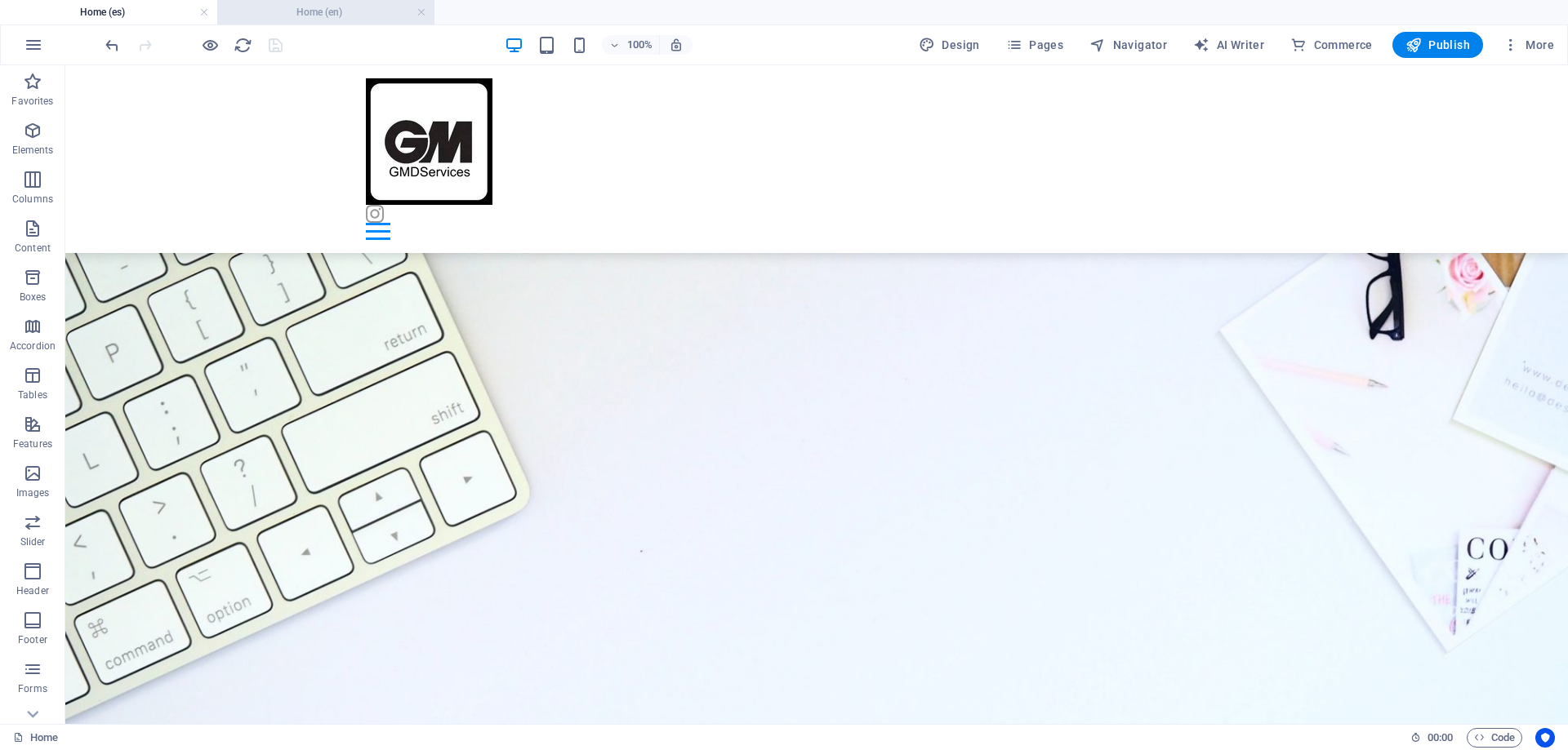
scroll to position [1387, 0]
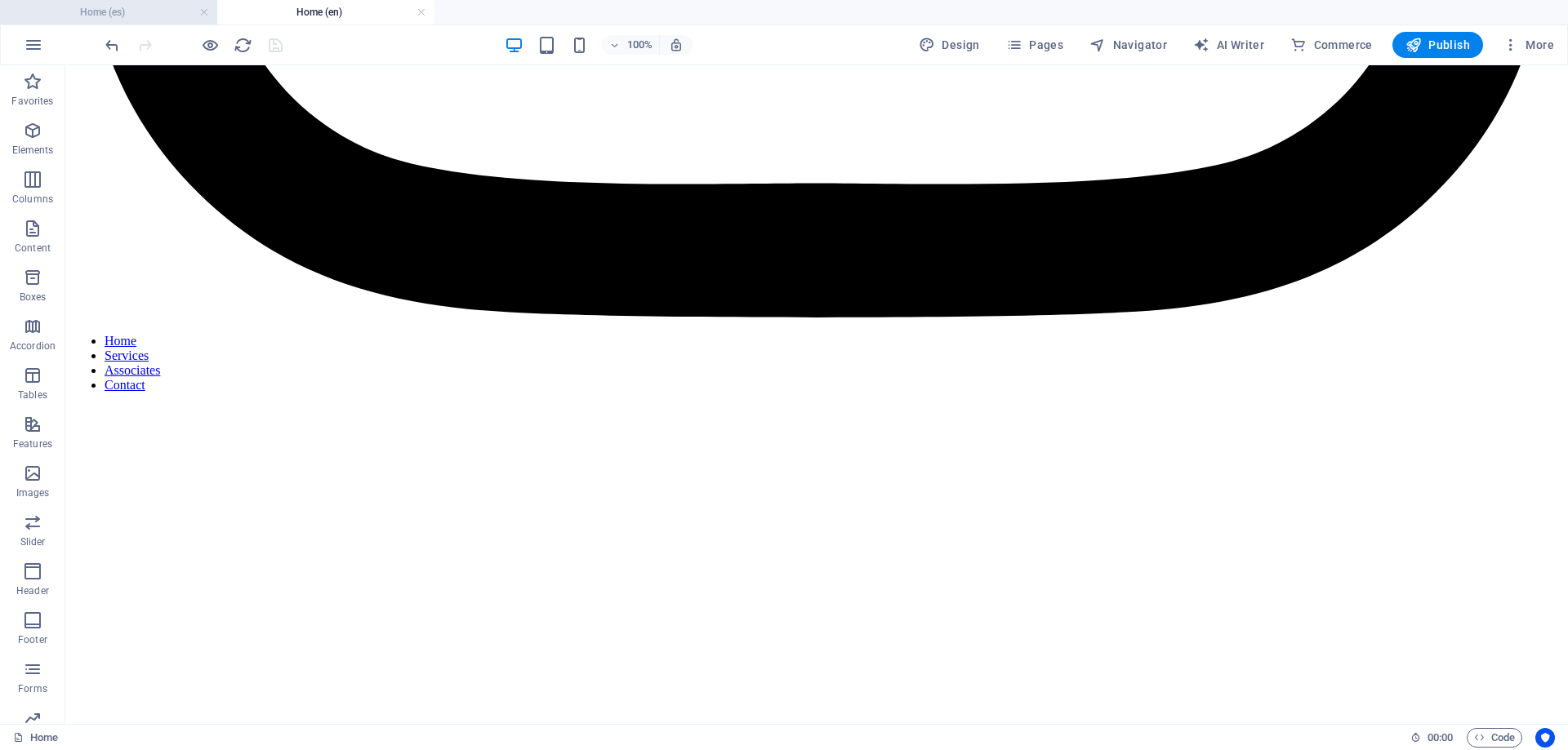
click at [141, 16] on h4 "Home (es)" at bounding box center [109, 12] width 217 height 18
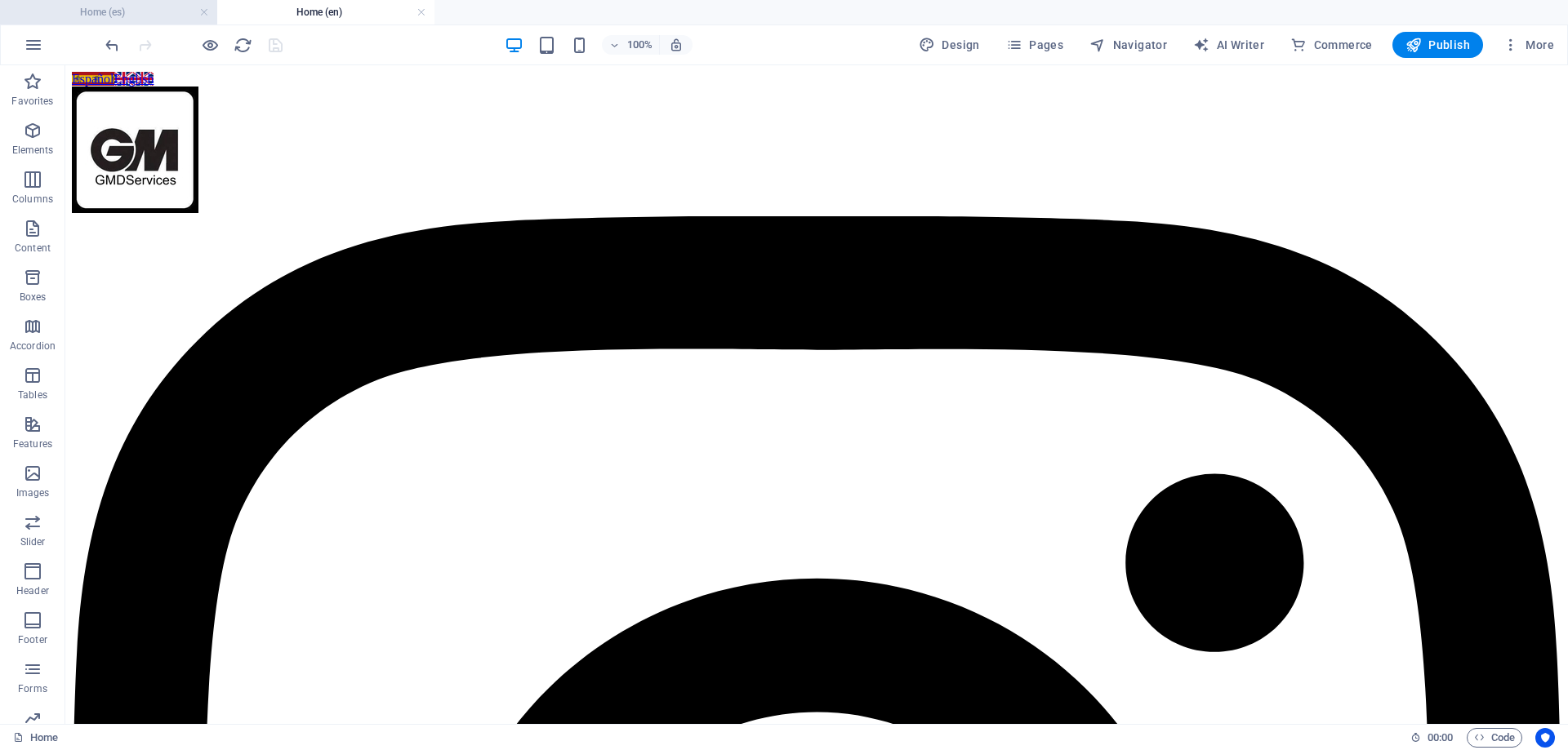
scroll to position [1375, 0]
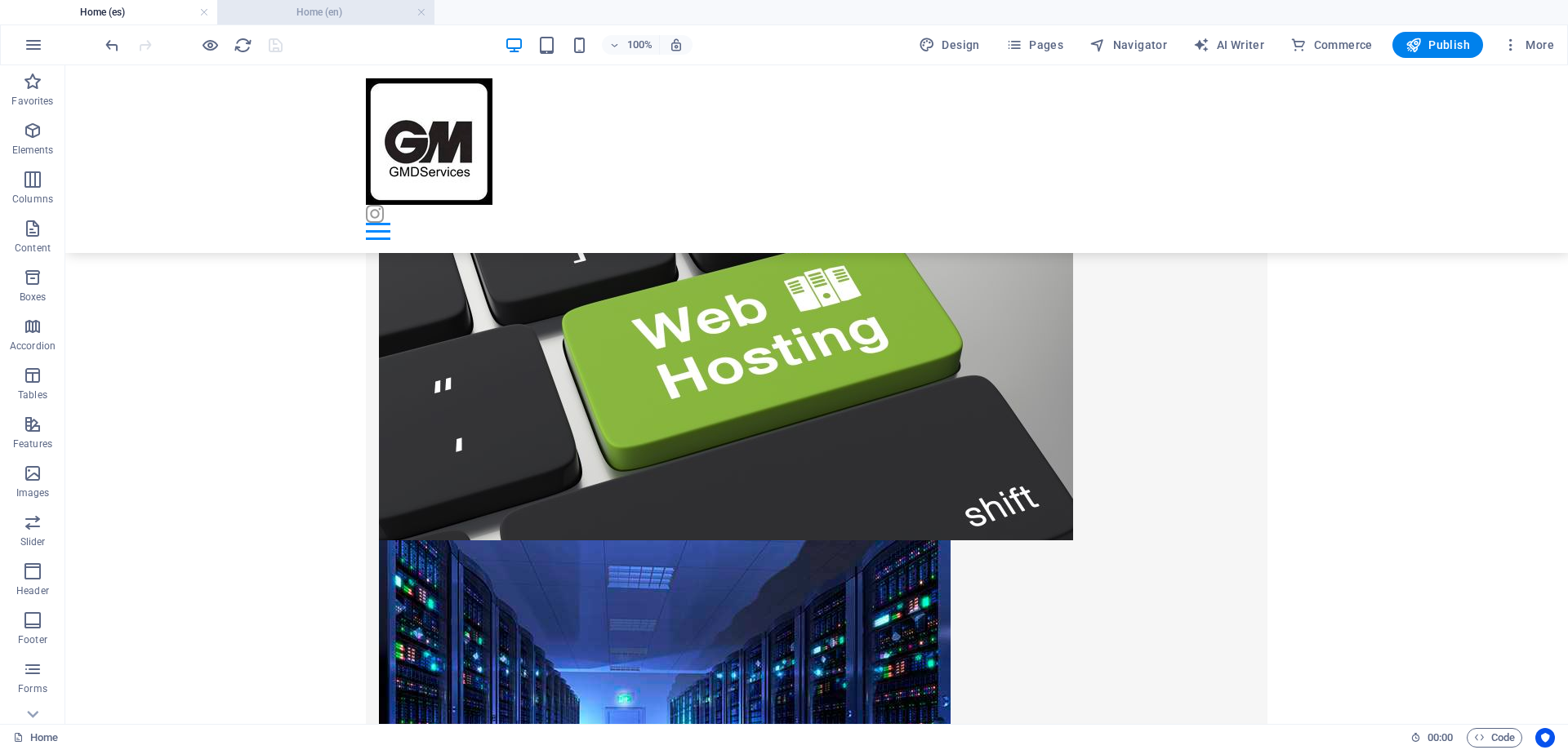
click at [252, 14] on h4 "Home (en)" at bounding box center [326, 12] width 217 height 18
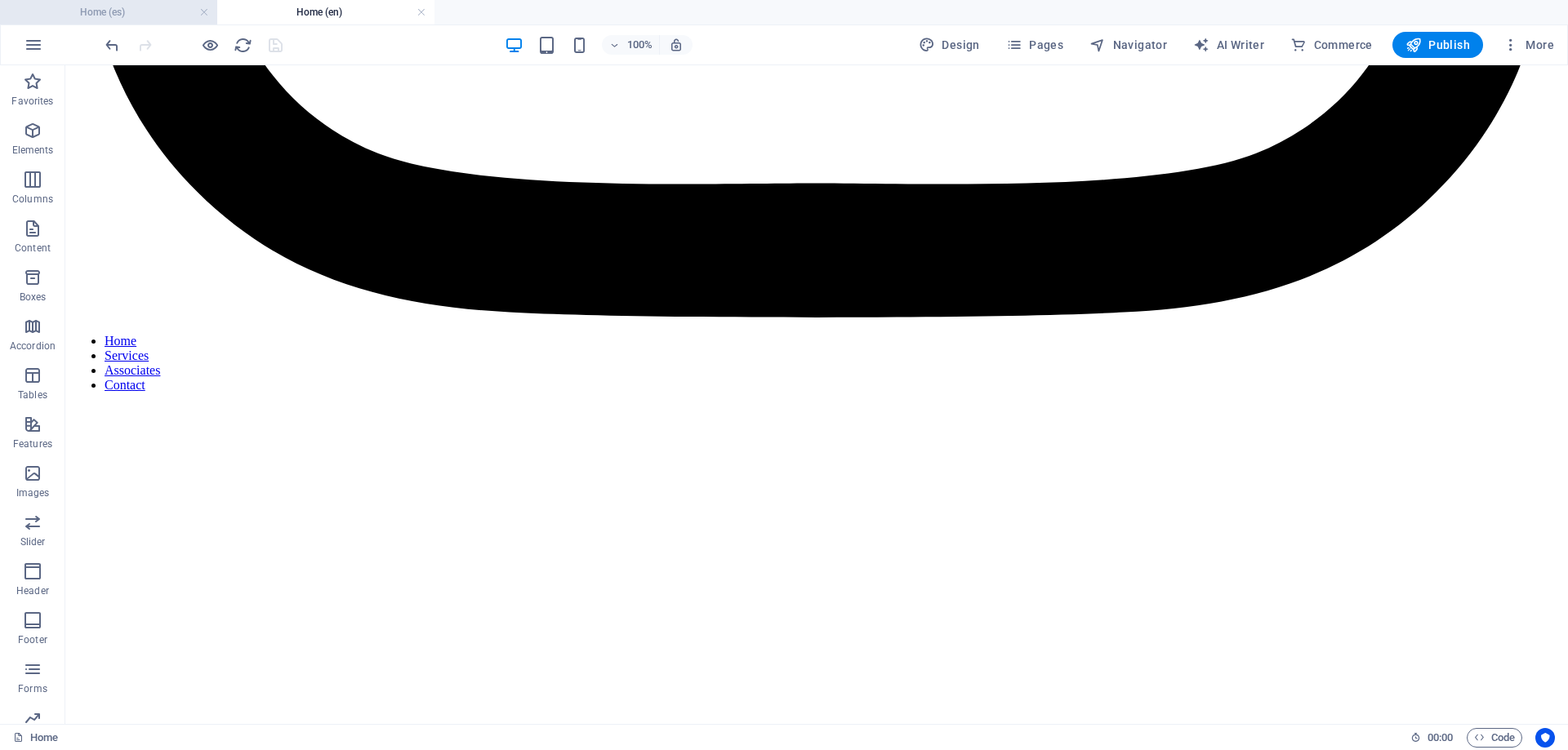
click at [147, 16] on h4 "Home (es)" at bounding box center [109, 12] width 217 height 18
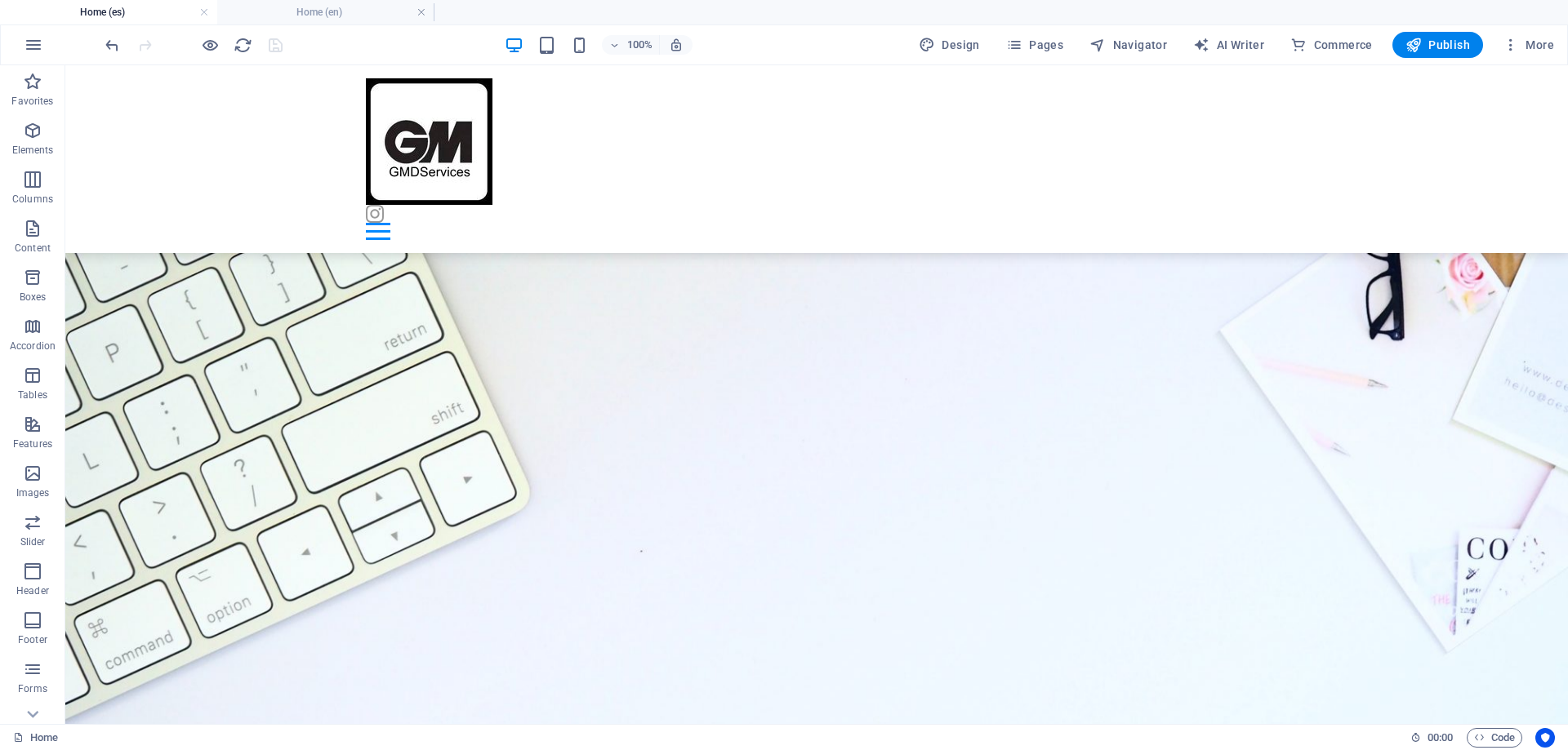
scroll to position [1375, 0]
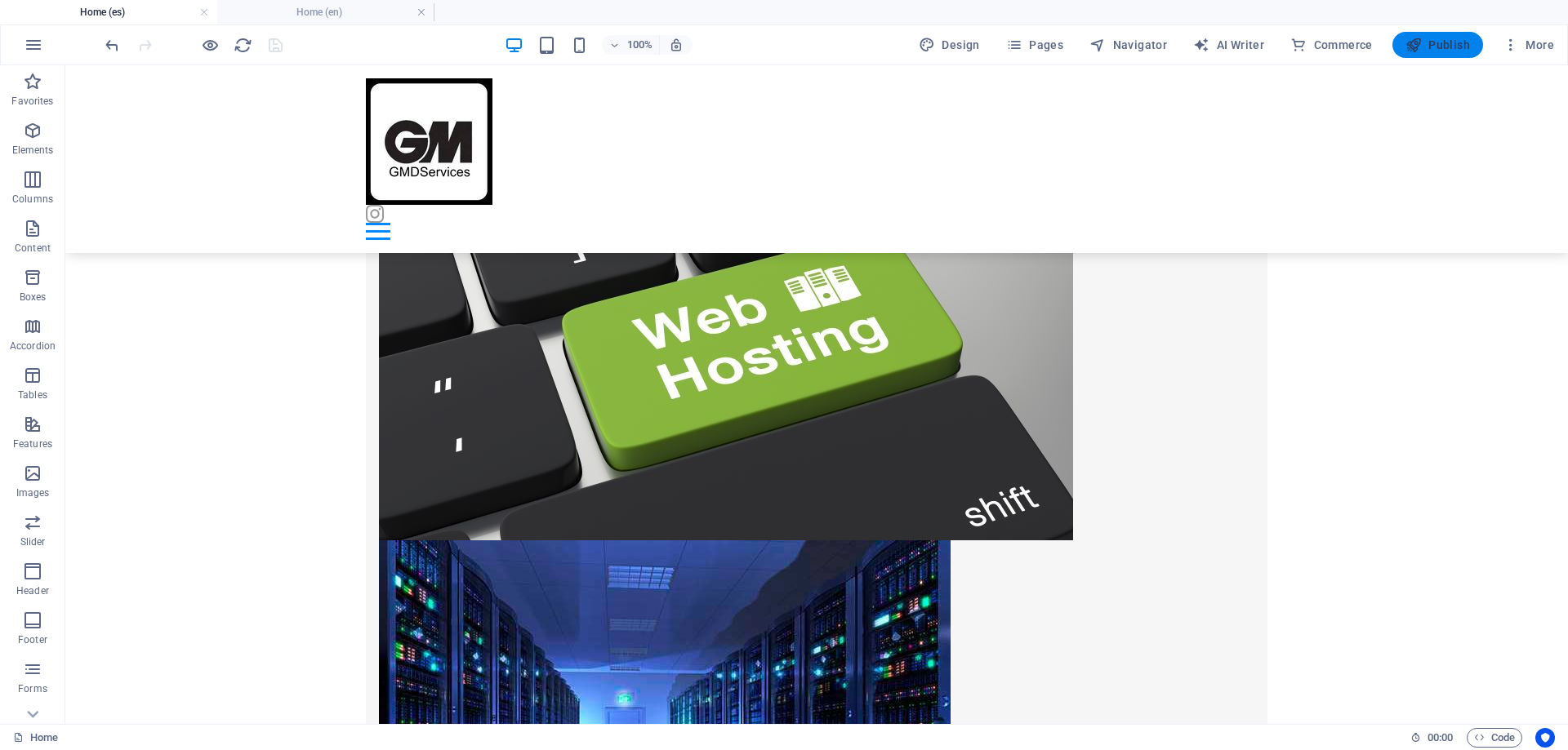
click at [1438, 47] on span "Publish" at bounding box center [1437, 45] width 65 height 16
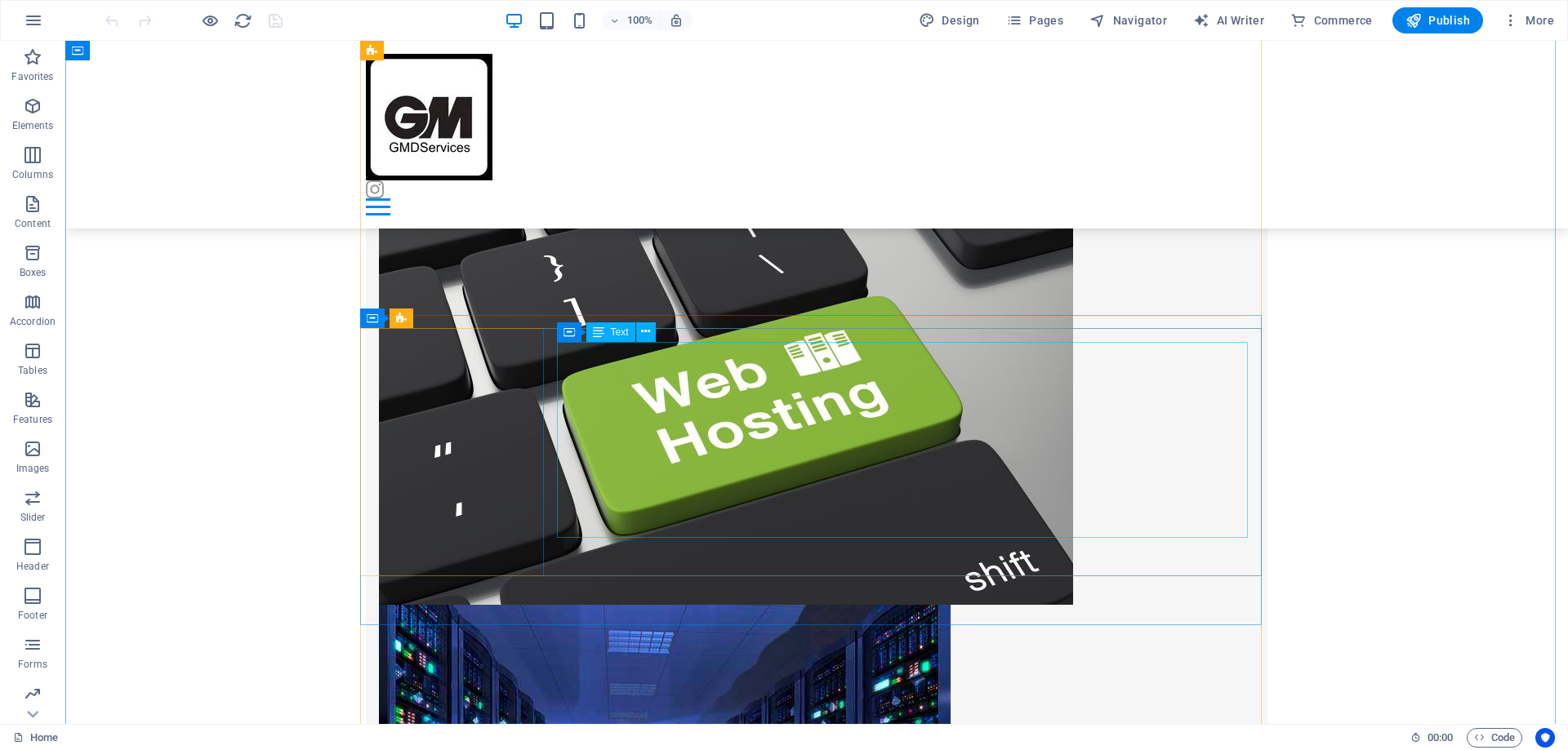
scroll to position [1224, 0]
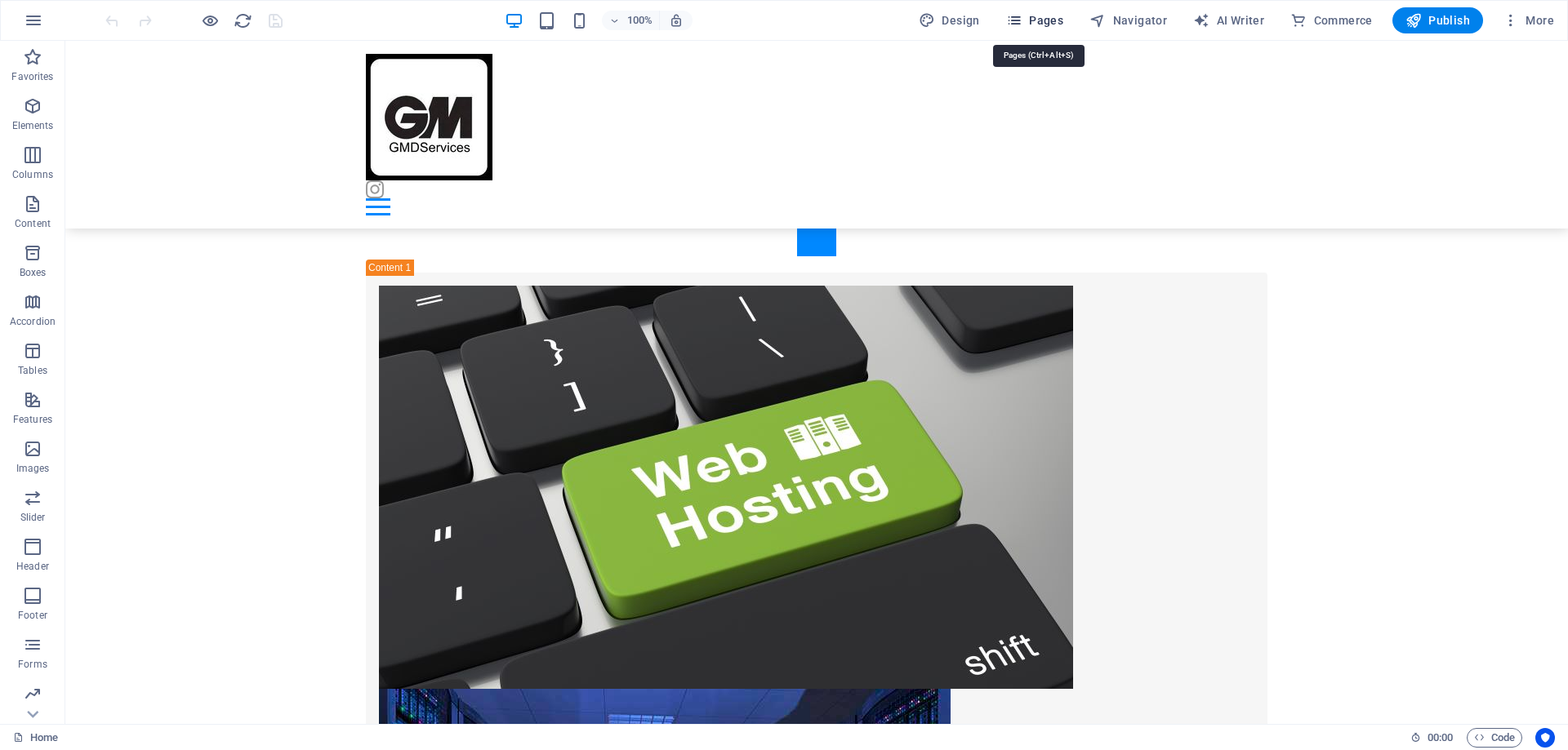
click at [1043, 16] on span "Pages" at bounding box center [1035, 20] width 57 height 16
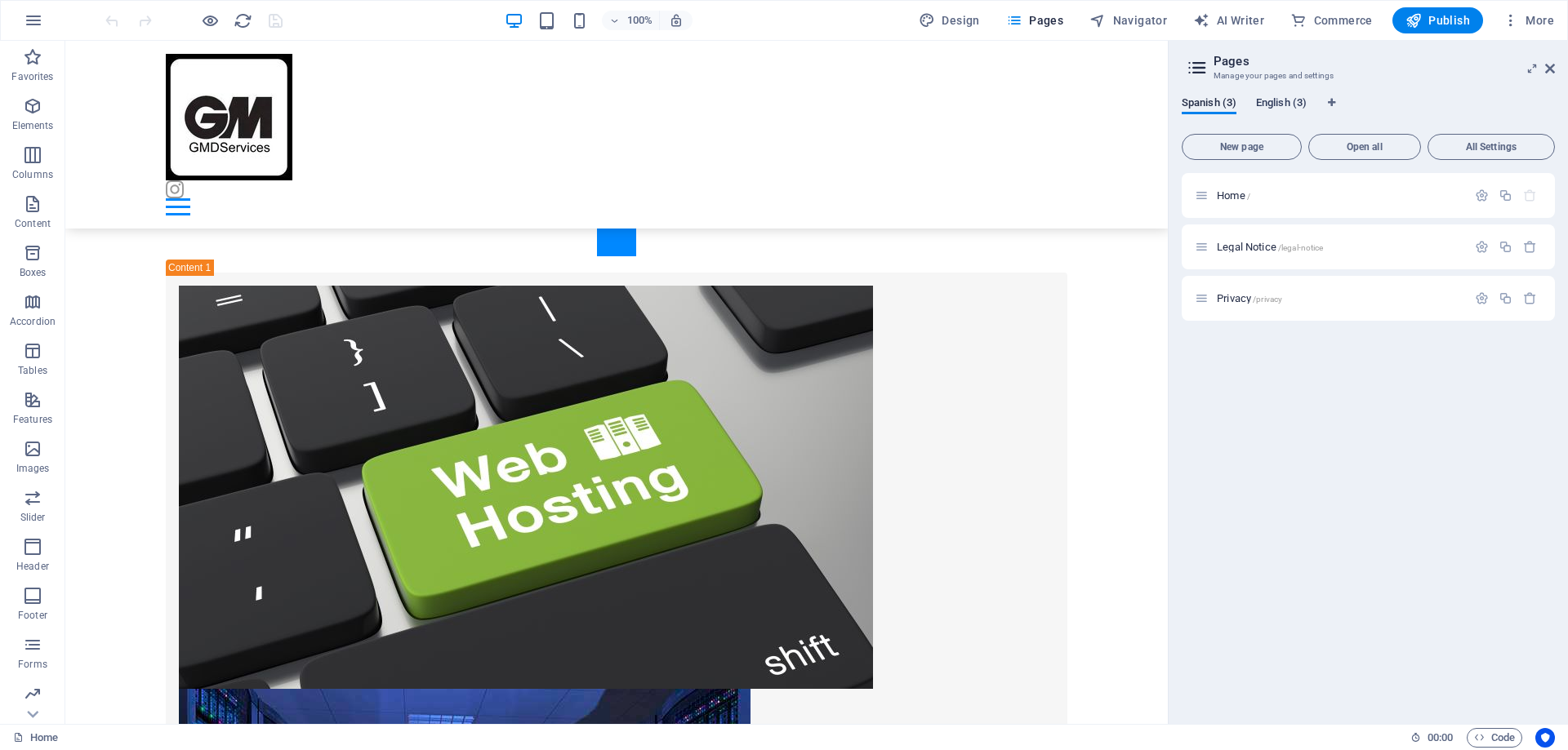
click at [1281, 99] on span "English (3)" at bounding box center [1281, 104] width 51 height 23
click at [1224, 195] on span "Home /" at bounding box center [1234, 195] width 34 height 13
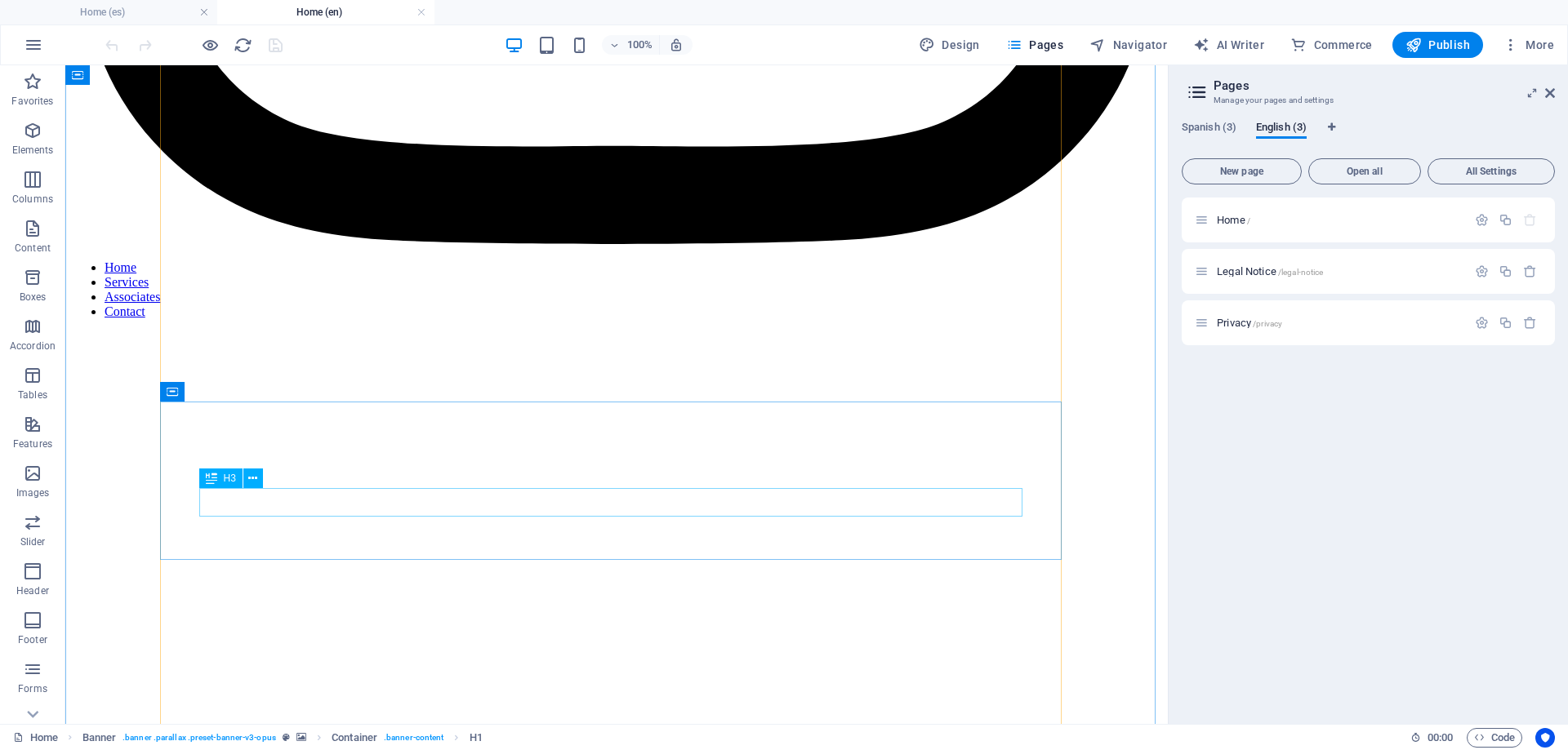
scroll to position [1387, 0]
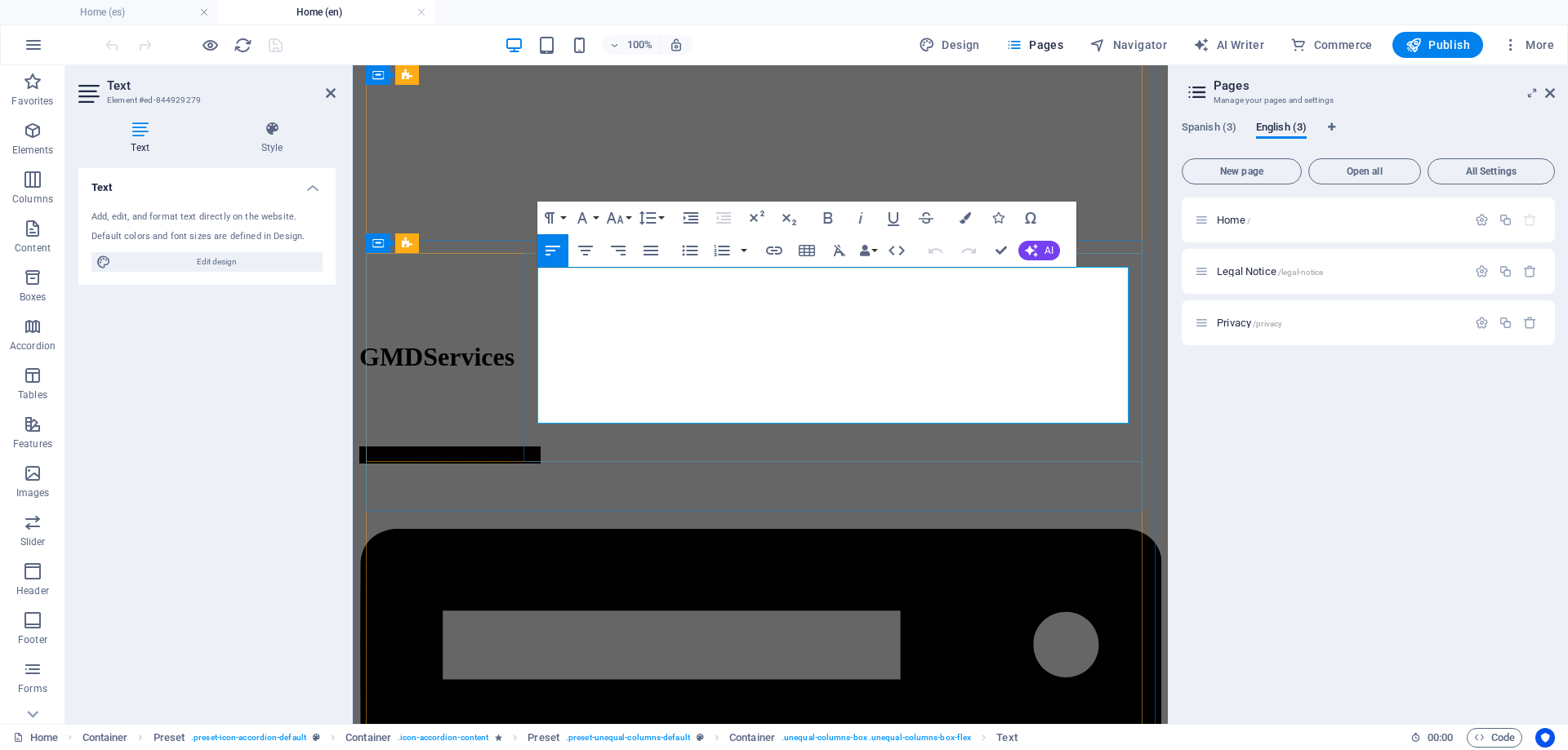
click at [970, 376] on icon "button" at bounding box center [975, 373] width 12 height 12
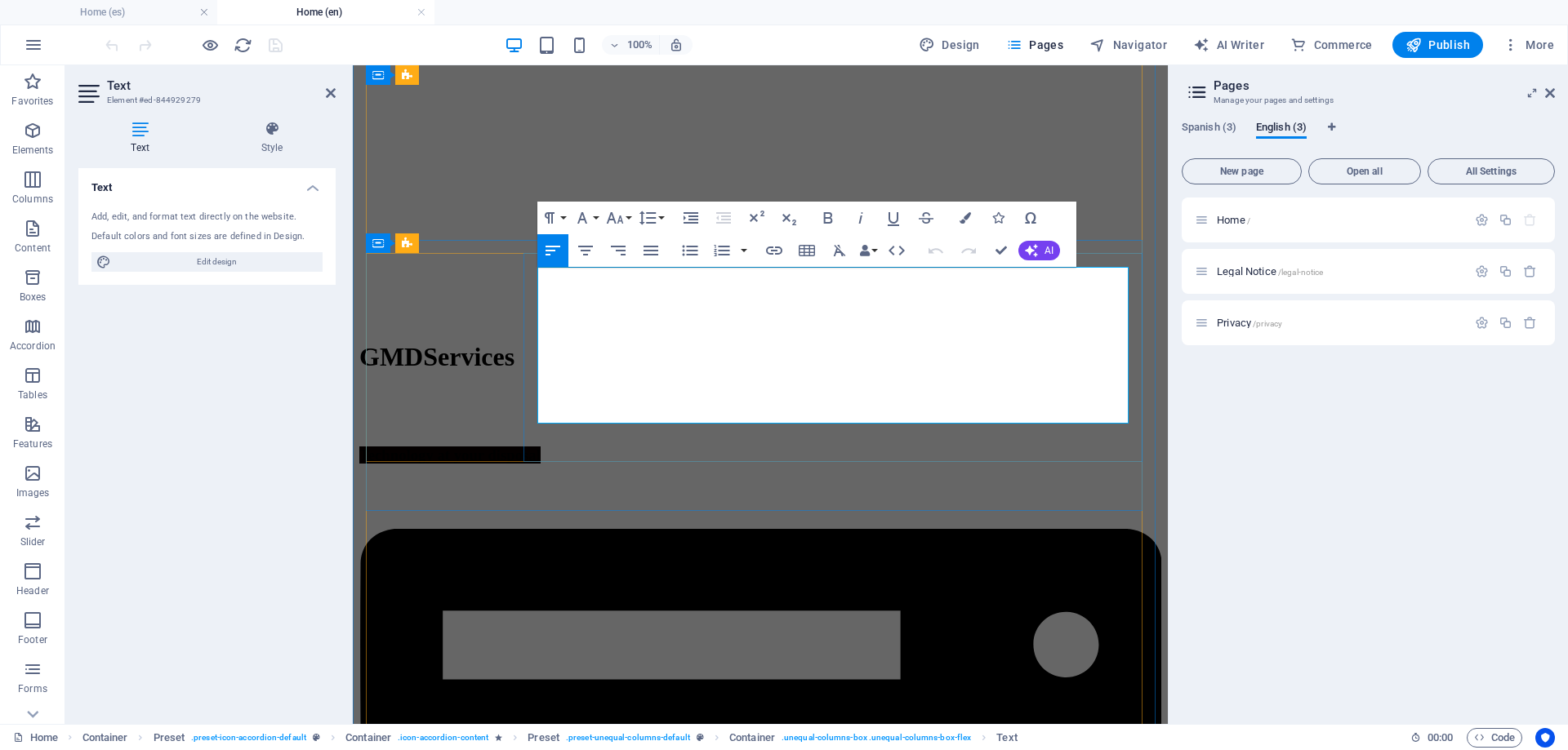
click at [897, 221] on icon "button" at bounding box center [893, 219] width 12 height 13
drag, startPoint x: 935, startPoint y: 415, endPoint x: 1017, endPoint y: 424, distance: 82.5
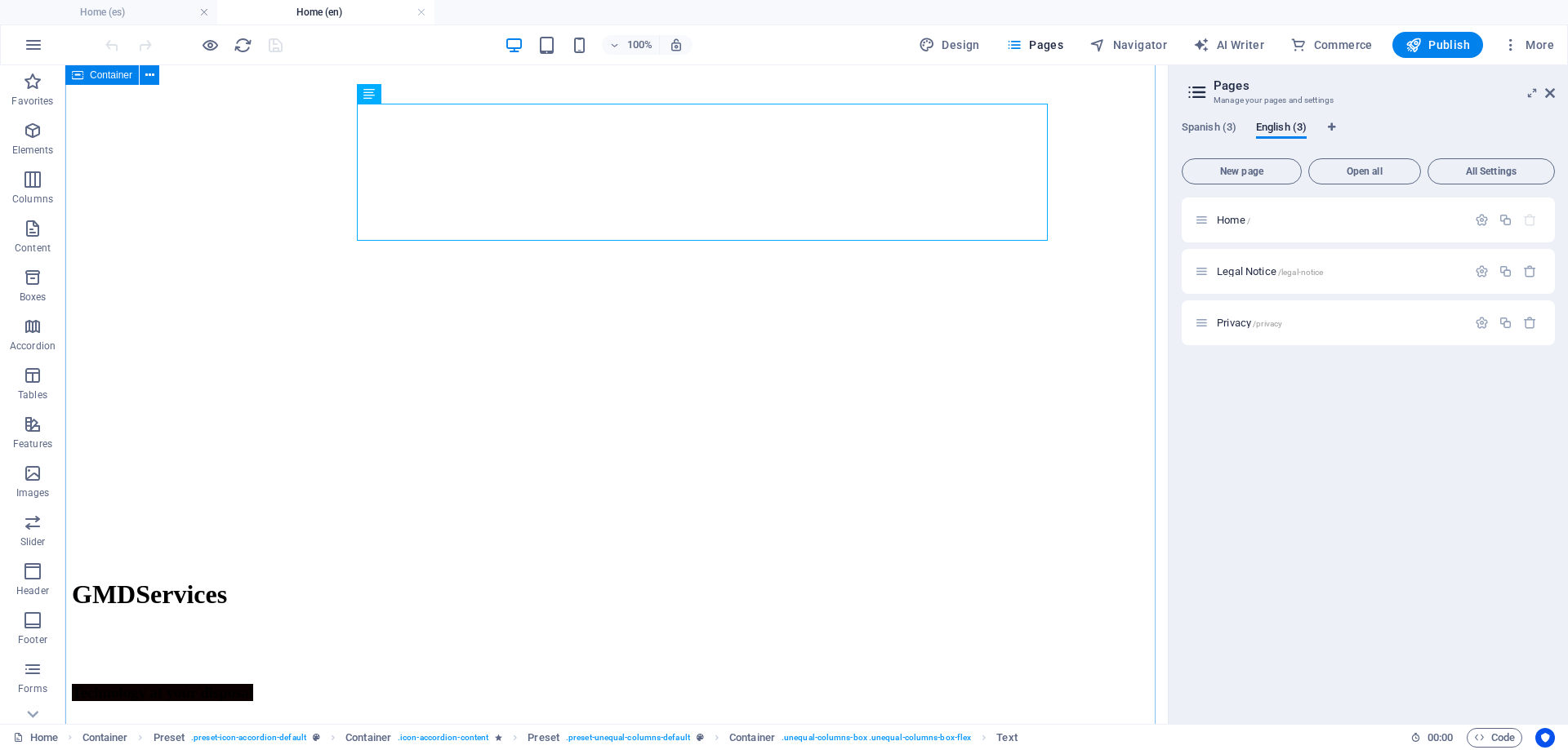
scroll to position [1306, 0]
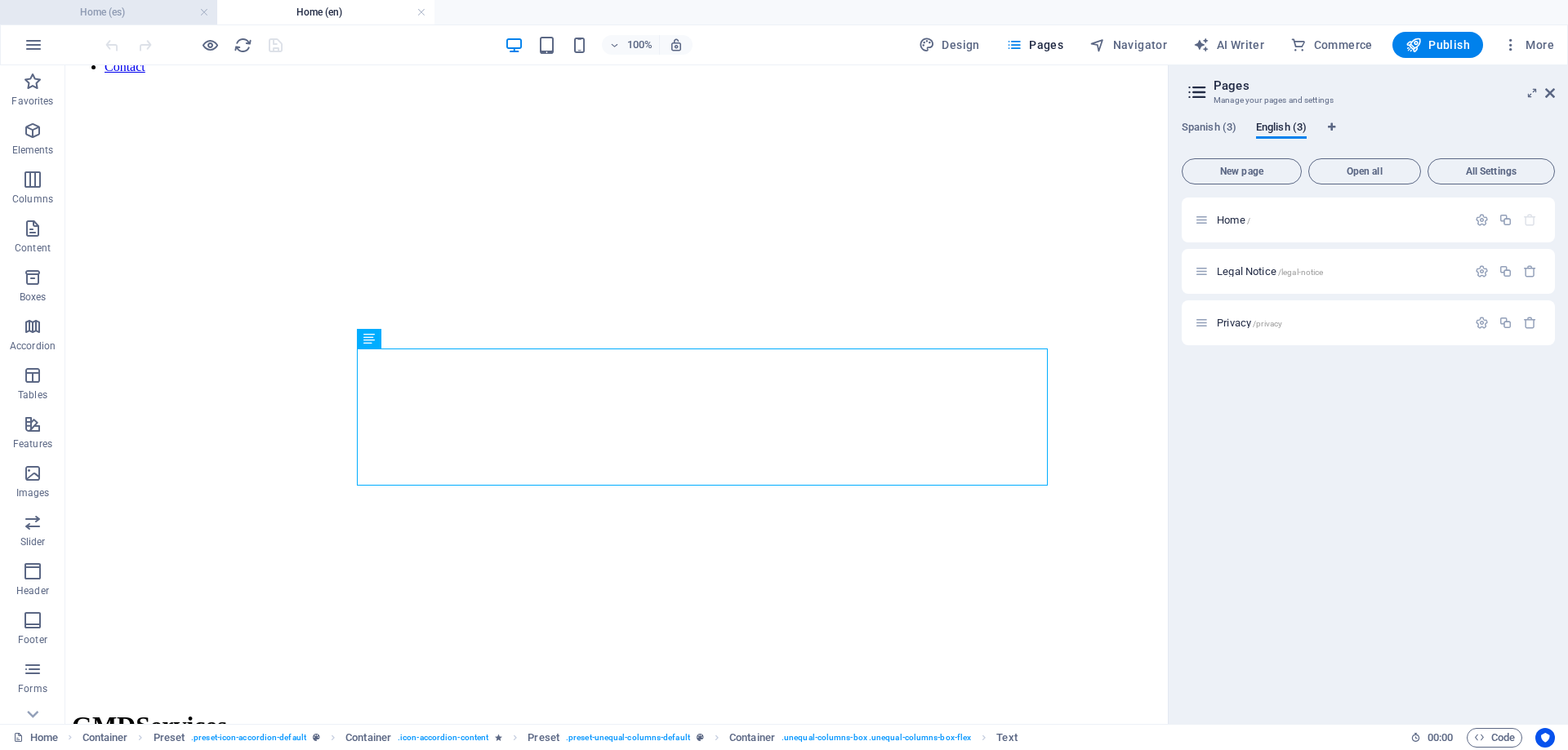
click at [165, 17] on h4 "Home (es)" at bounding box center [109, 12] width 217 height 18
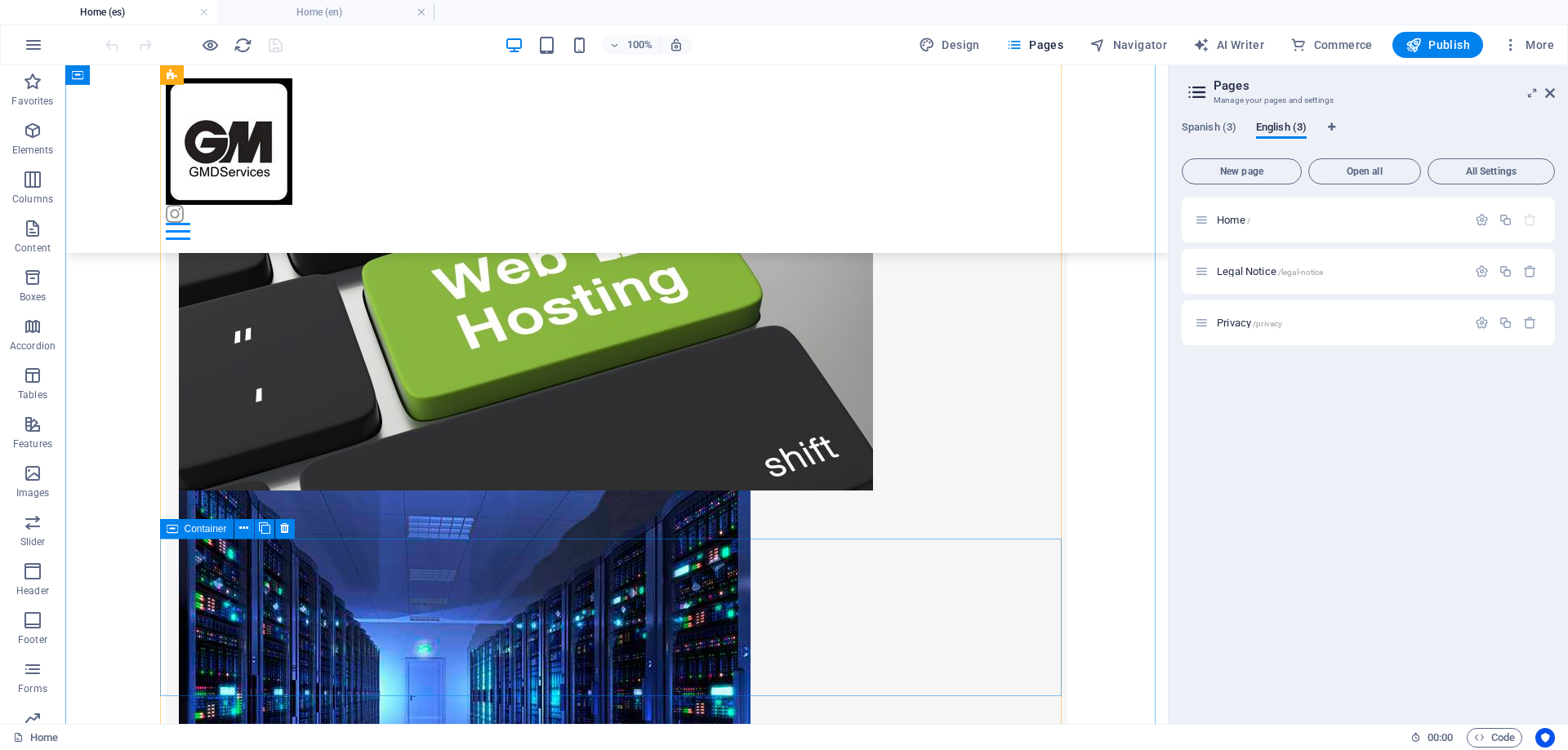
scroll to position [1343, 0]
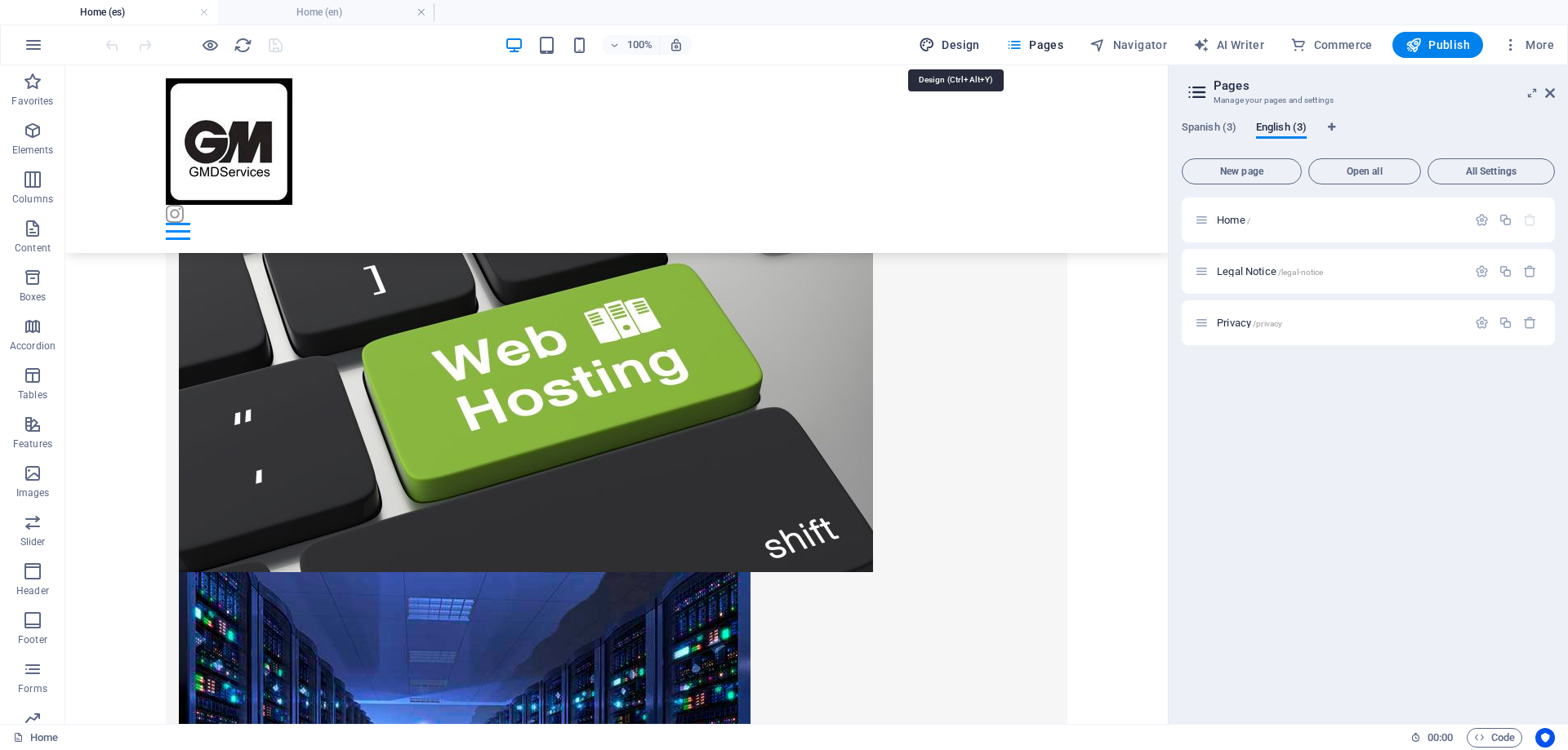
click at [966, 43] on span "Design" at bounding box center [949, 45] width 61 height 16
select select "px"
select select "400"
select select "px"
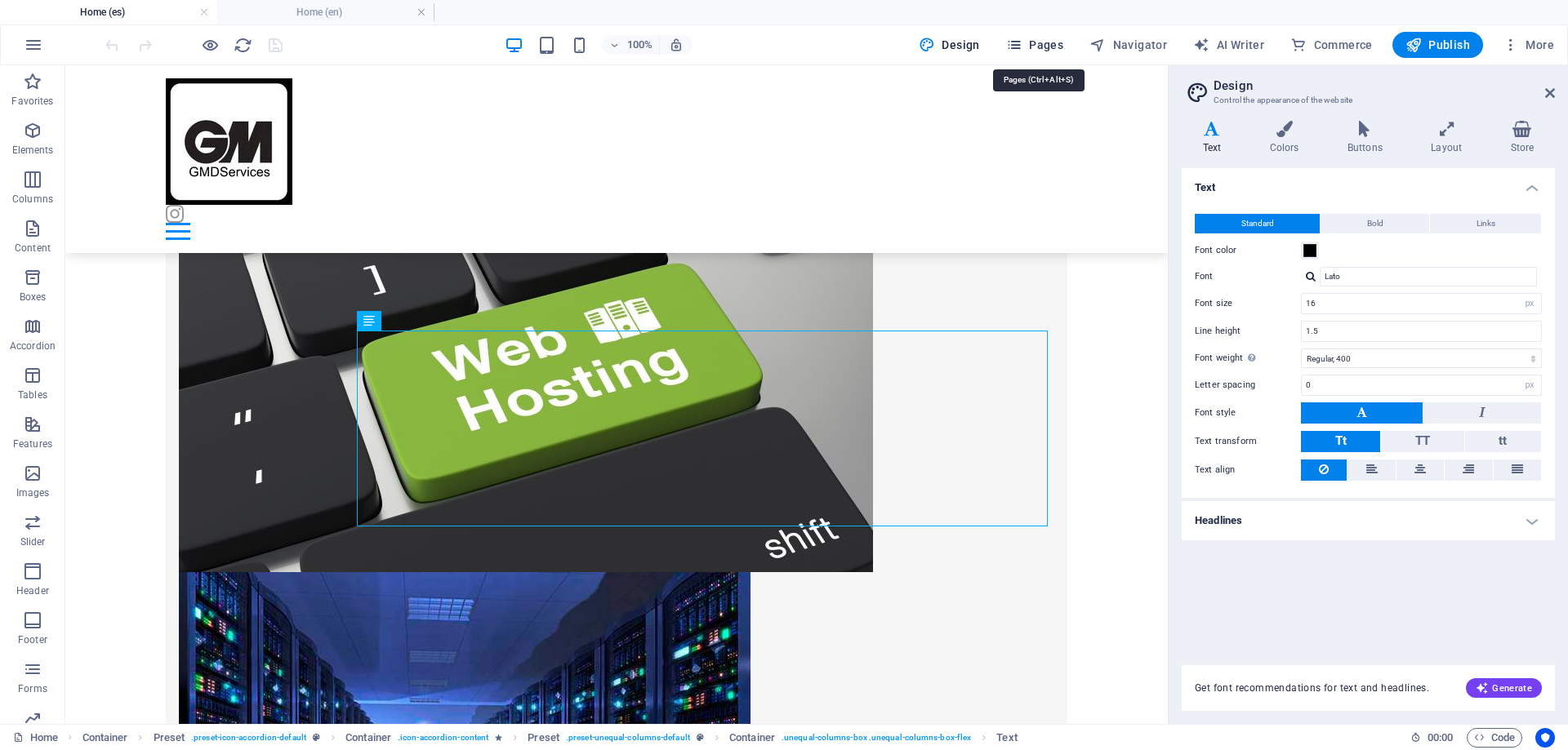
click at [1055, 45] on span "Pages" at bounding box center [1035, 45] width 57 height 16
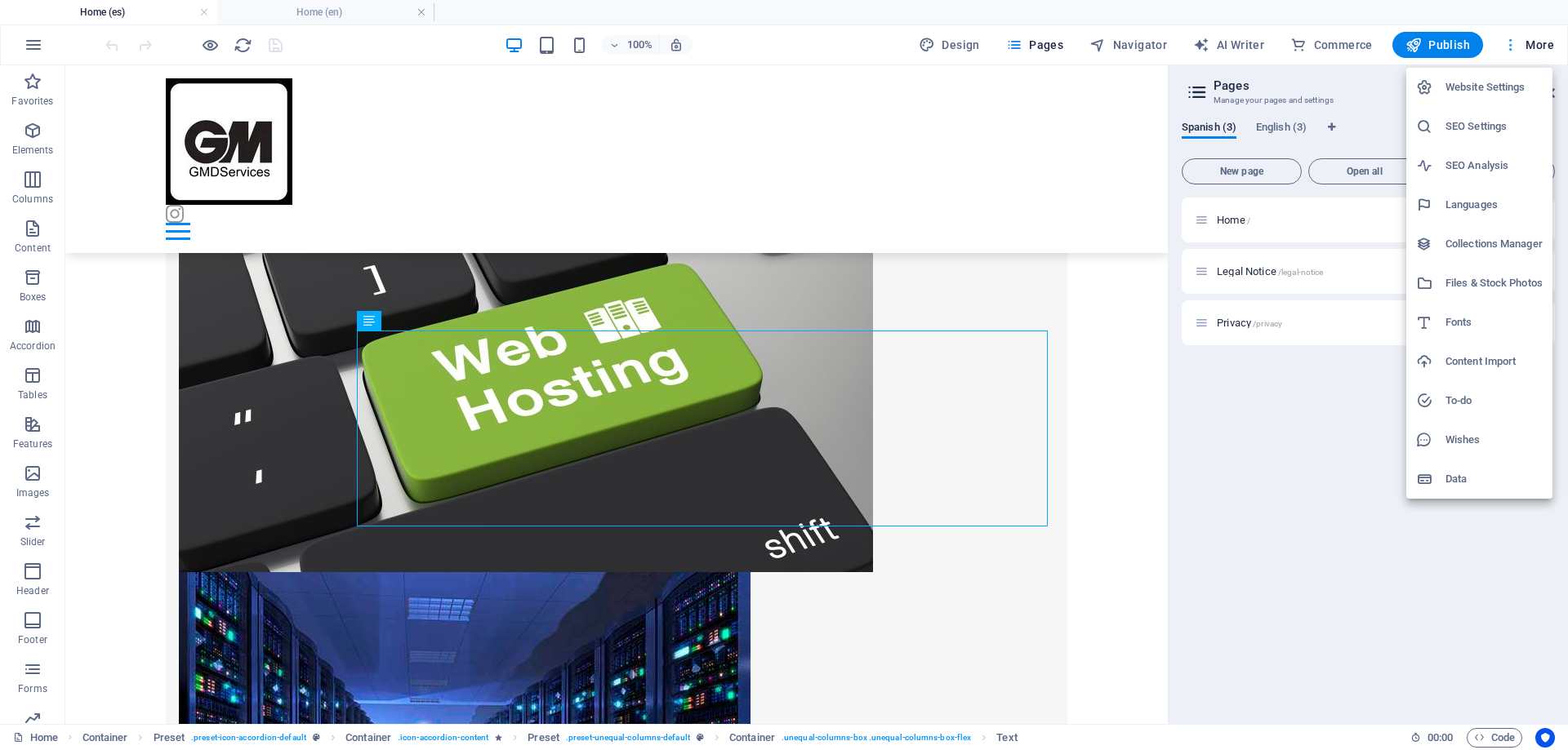
click at [1537, 42] on div at bounding box center [784, 375] width 1568 height 750
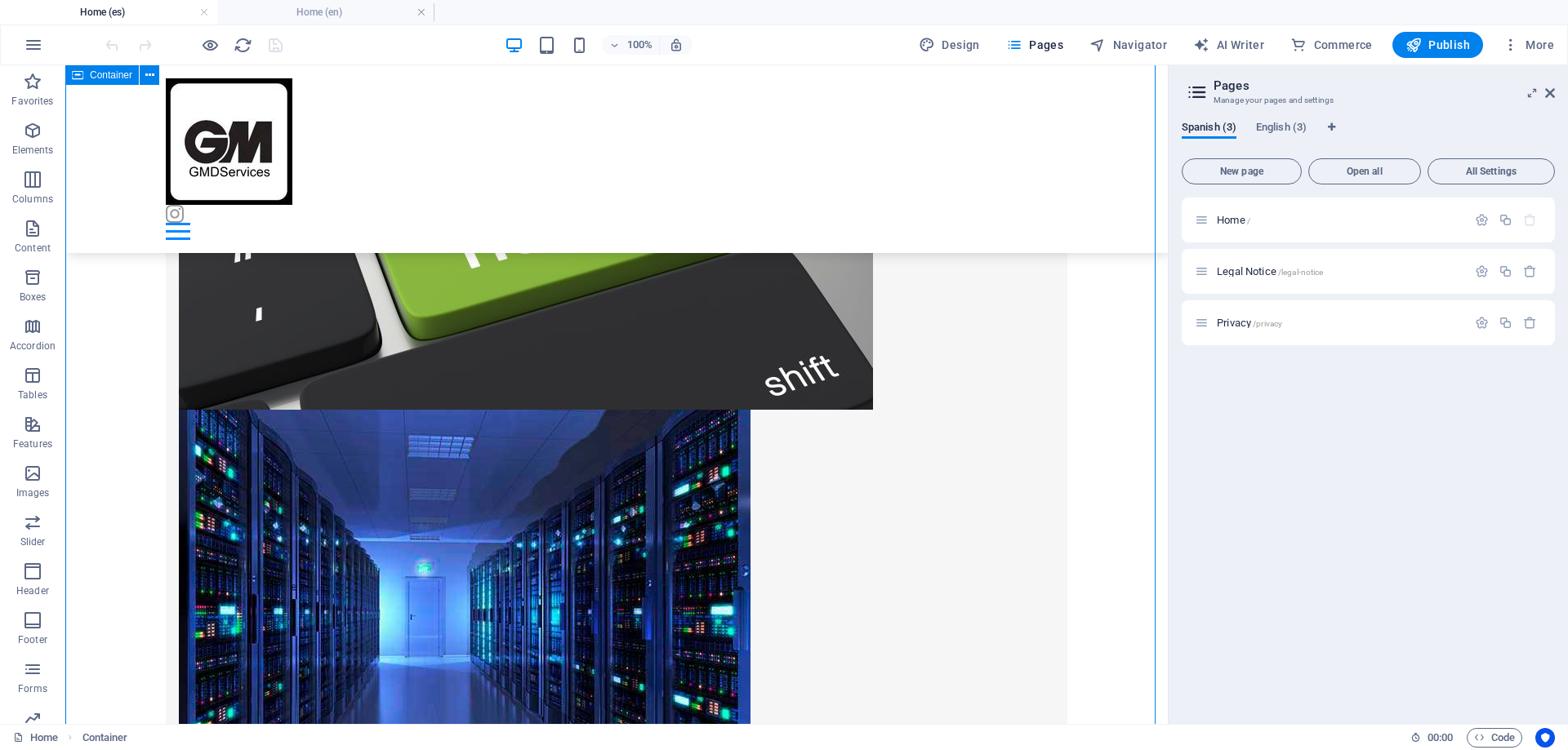
scroll to position [1507, 0]
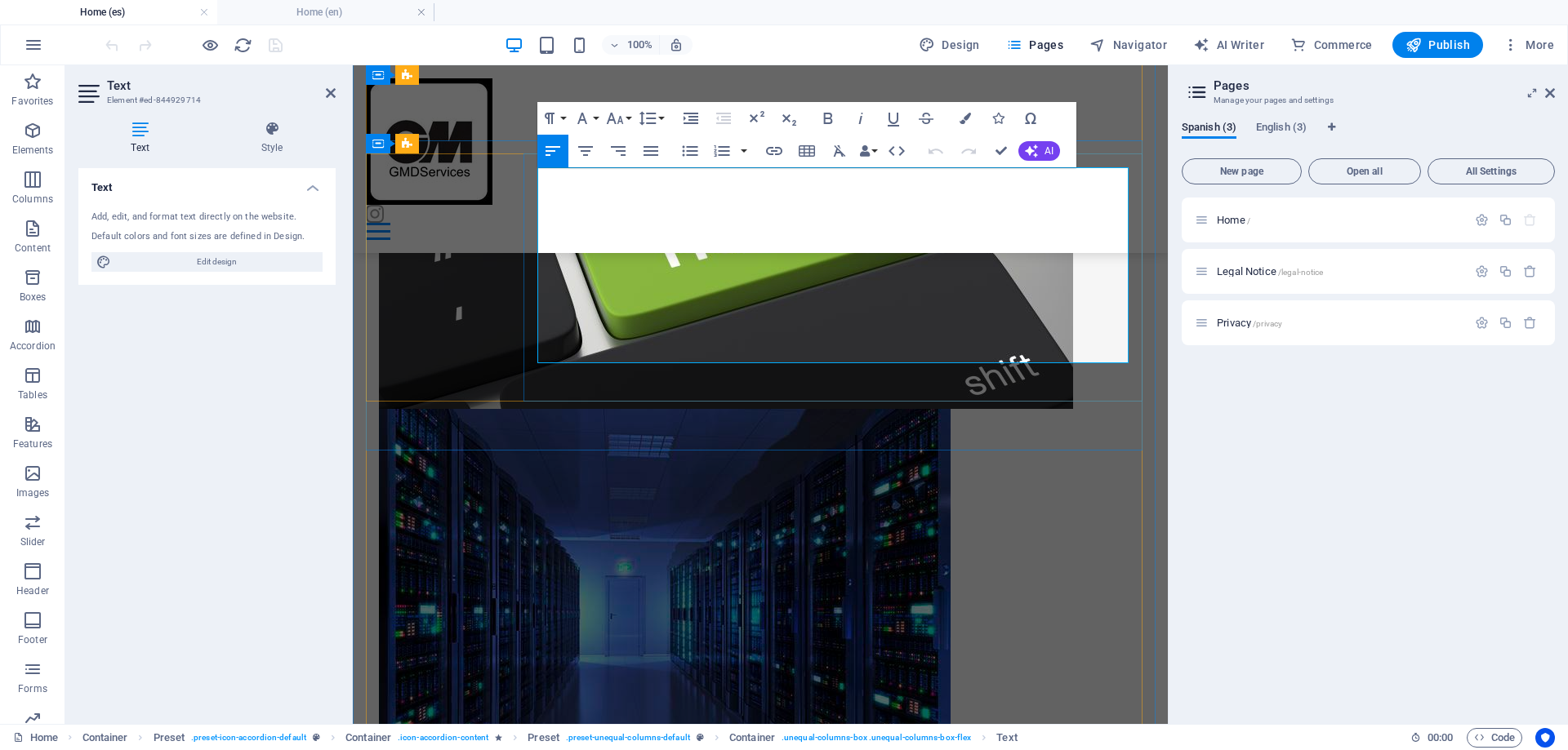
click at [1010, 281] on icon "button" at bounding box center [1010, 273] width 19 height 19
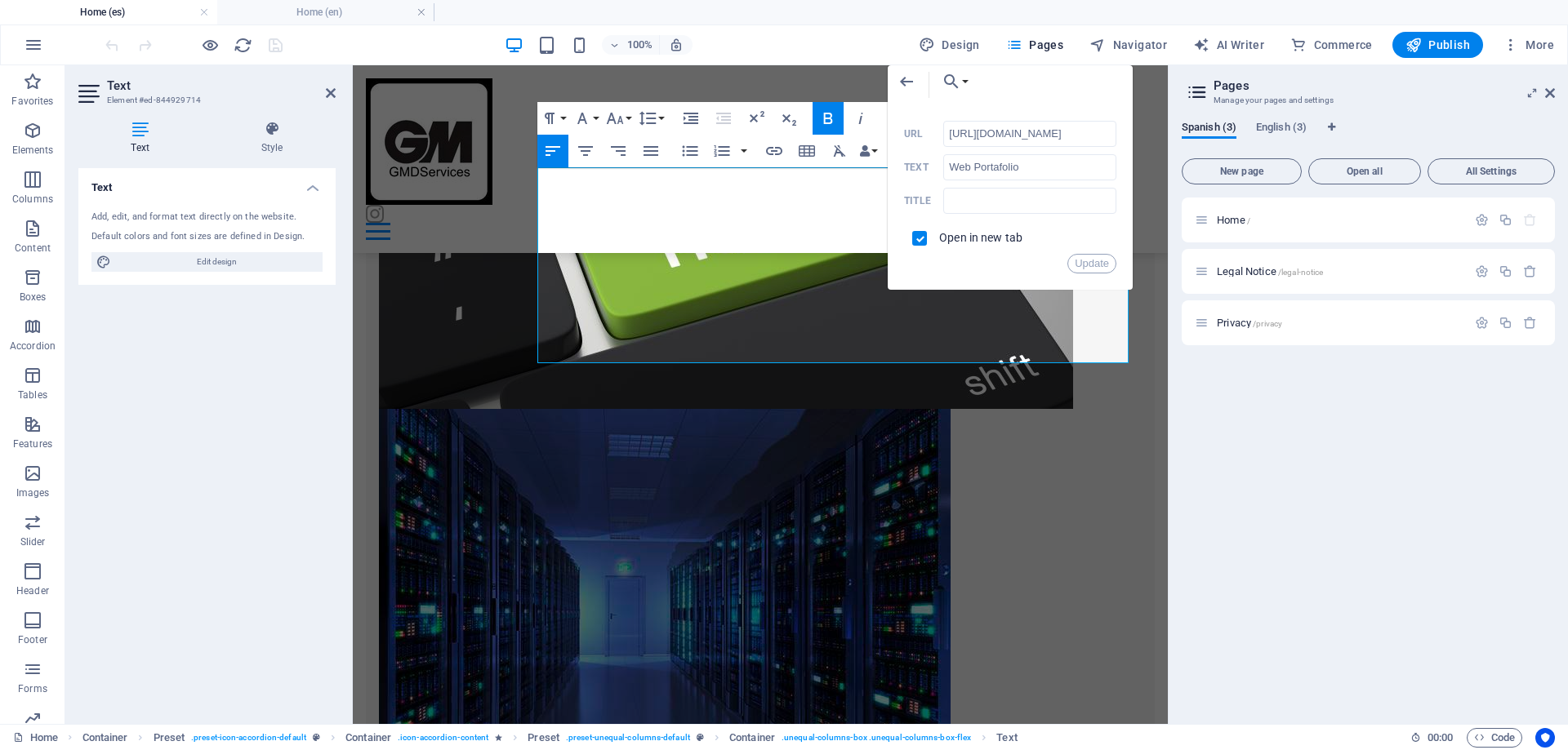
drag, startPoint x: 1037, startPoint y: 130, endPoint x: 913, endPoint y: 132, distance: 124.0
click at [913, 132] on div "https://gmdve.net URL" at bounding box center [1010, 135] width 212 height 27
click at [979, 200] on input "text" at bounding box center [1030, 200] width 173 height 26
click at [896, 86] on button "Back" at bounding box center [906, 82] width 38 height 33
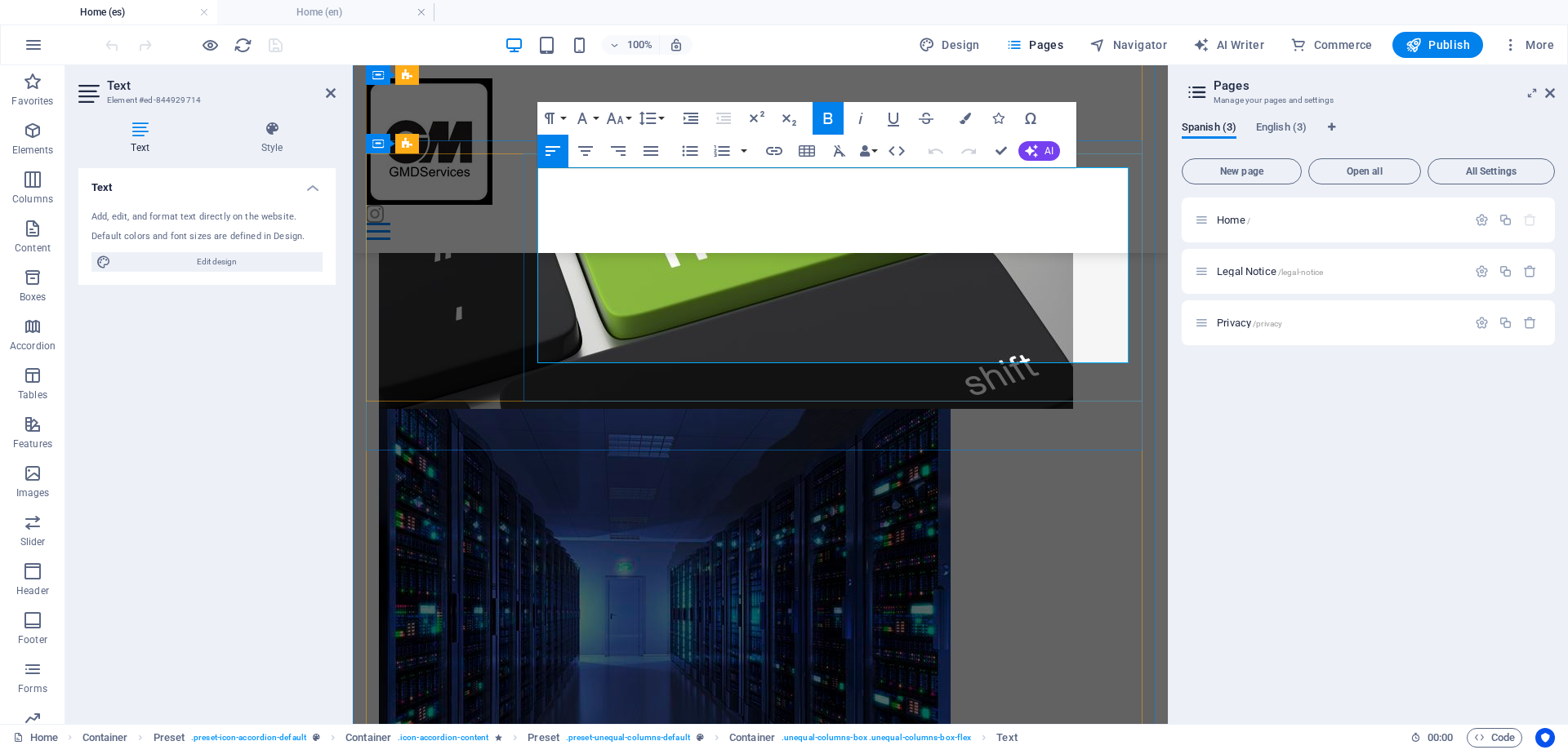
drag, startPoint x: 1024, startPoint y: 313, endPoint x: 993, endPoint y: 315, distance: 31.1
click at [1044, 269] on icon "button" at bounding box center [1043, 273] width 19 height 19
drag, startPoint x: 1054, startPoint y: 314, endPoint x: 967, endPoint y: 309, distance: 87.1
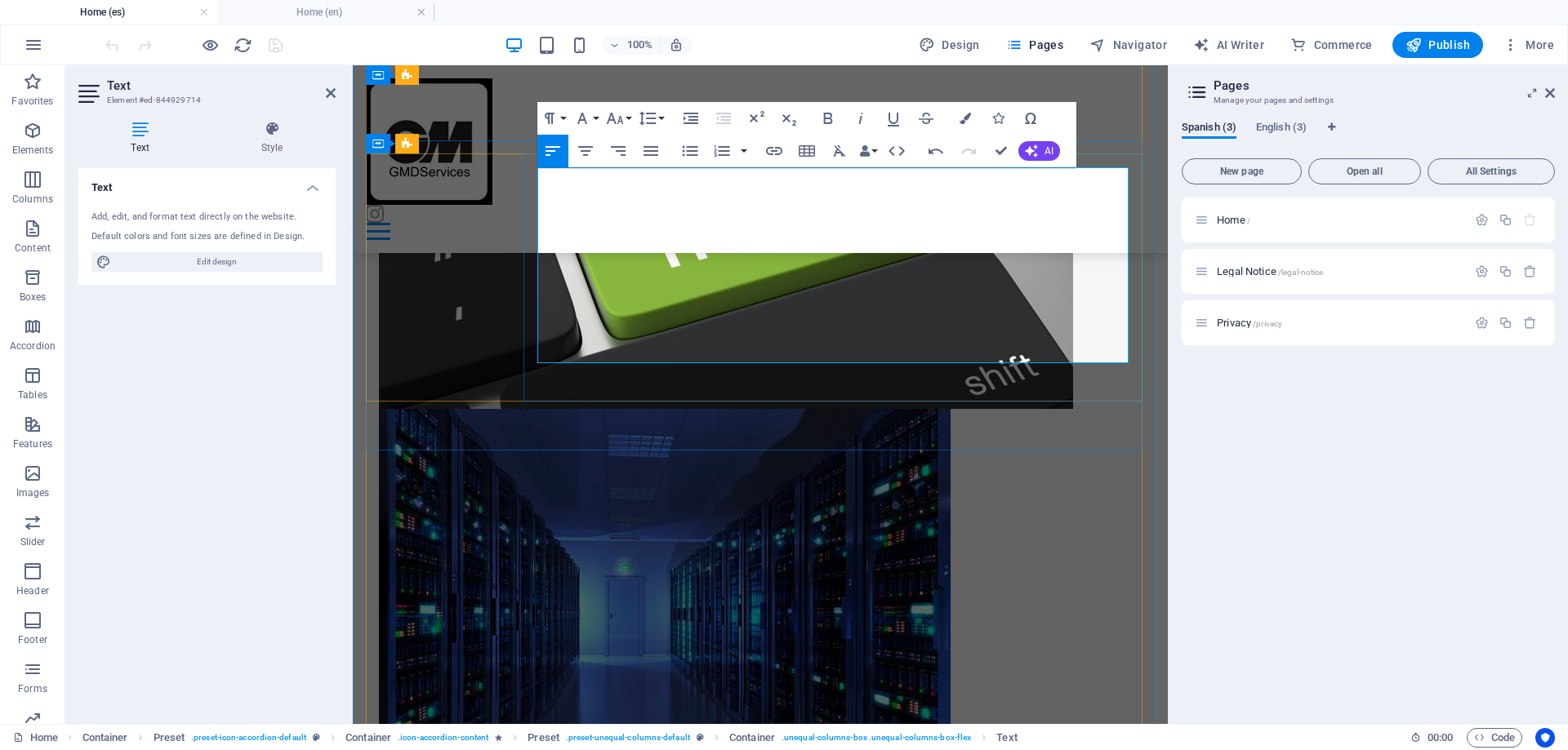
drag, startPoint x: 965, startPoint y: 315, endPoint x: 1052, endPoint y: 314, distance: 87.0
type input "Portafolio Web"
checkbox input "false"
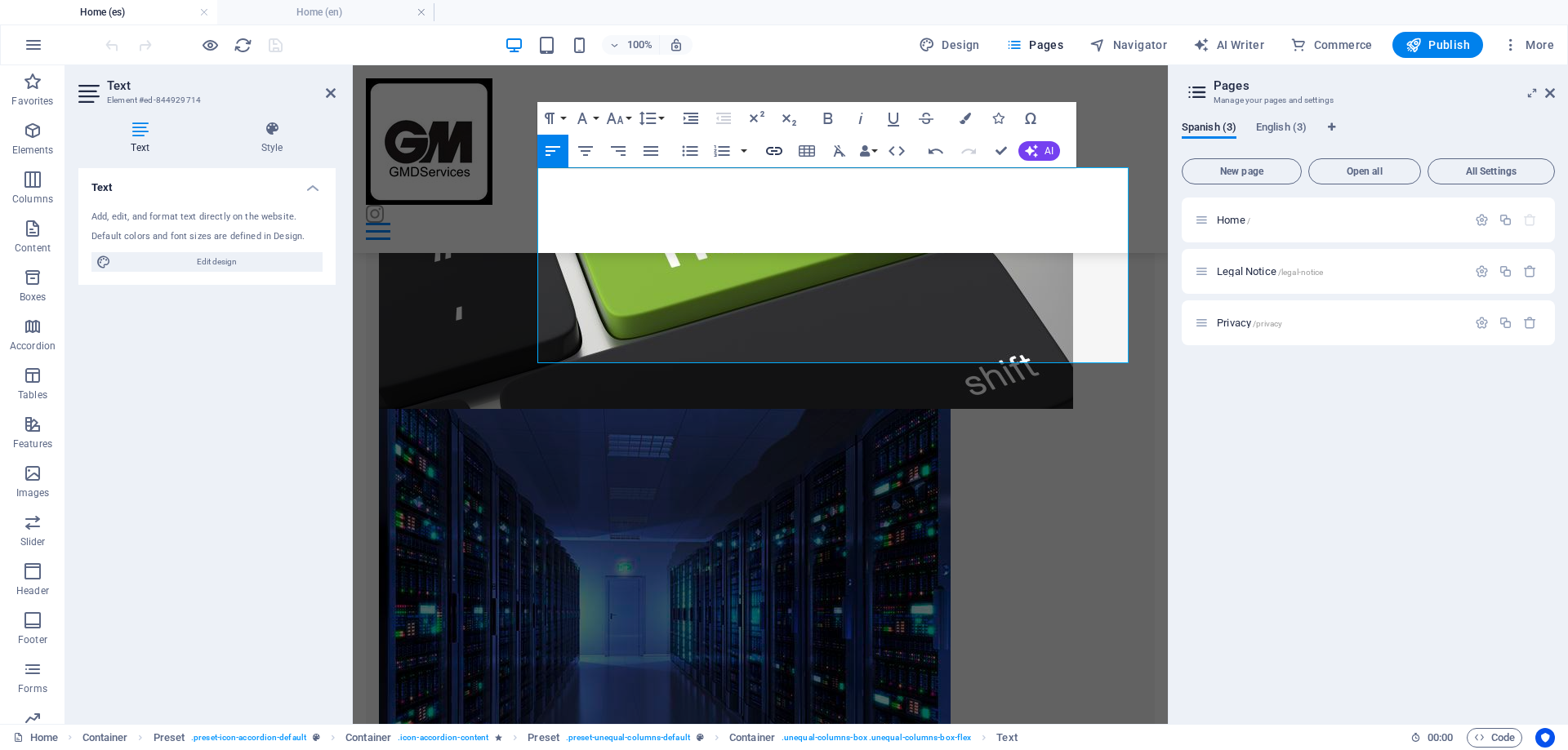
click at [773, 146] on icon "button" at bounding box center [774, 151] width 19 height 19
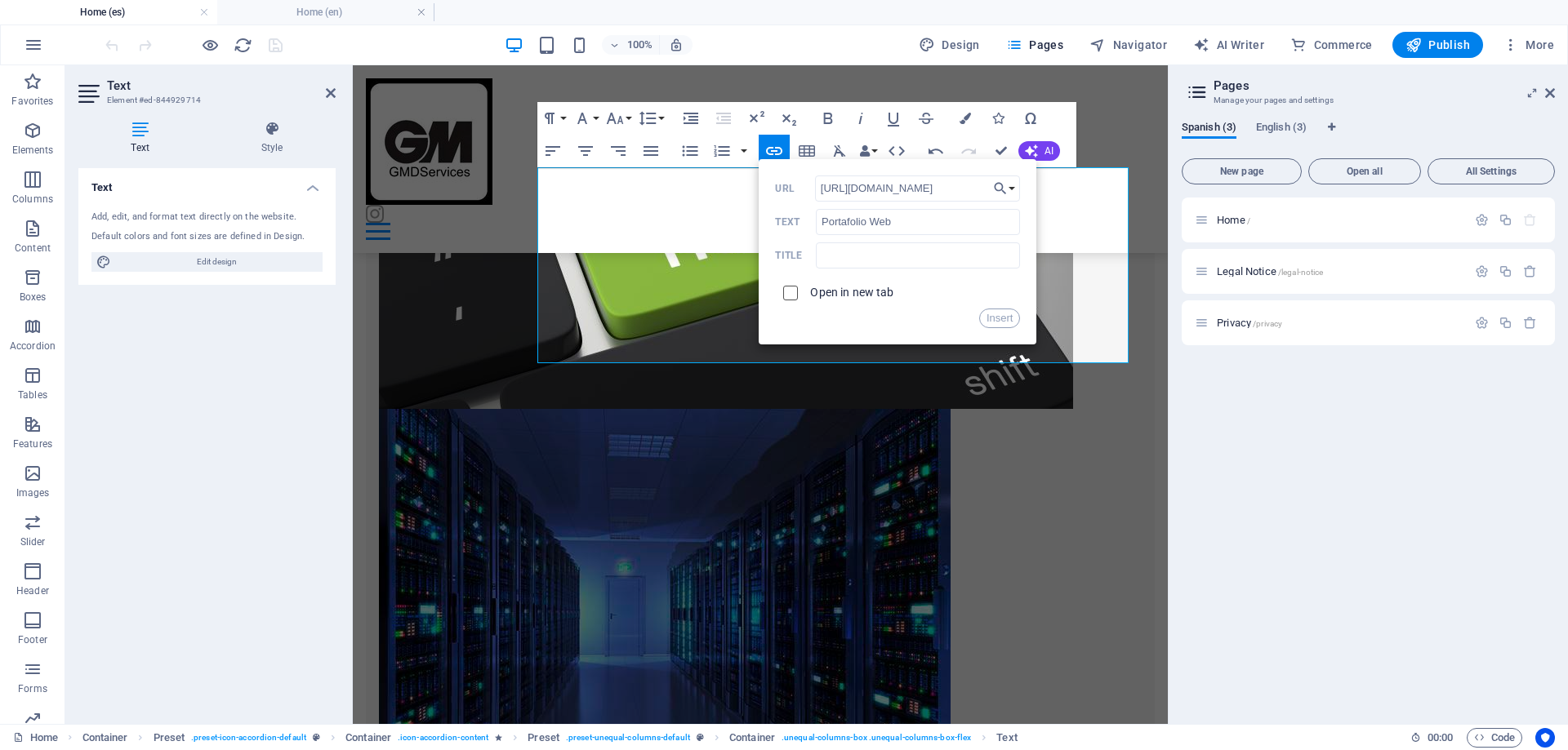
type input "https://gmdve.net"
click at [788, 291] on input "checkbox" at bounding box center [787, 290] width 14 height 14
checkbox input "true"
click at [992, 317] on button "Insert" at bounding box center [1000, 318] width 41 height 19
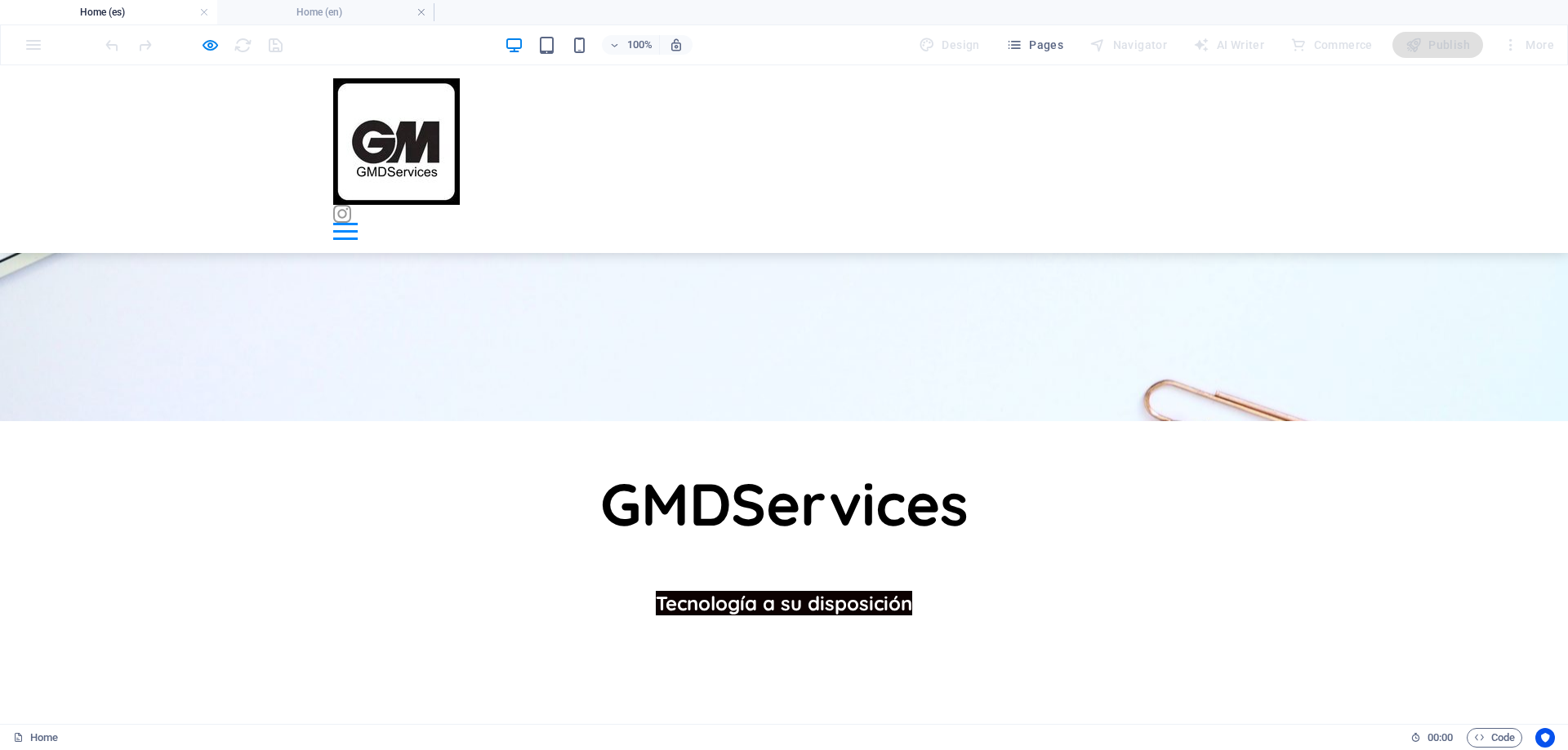
scroll to position [652, 0]
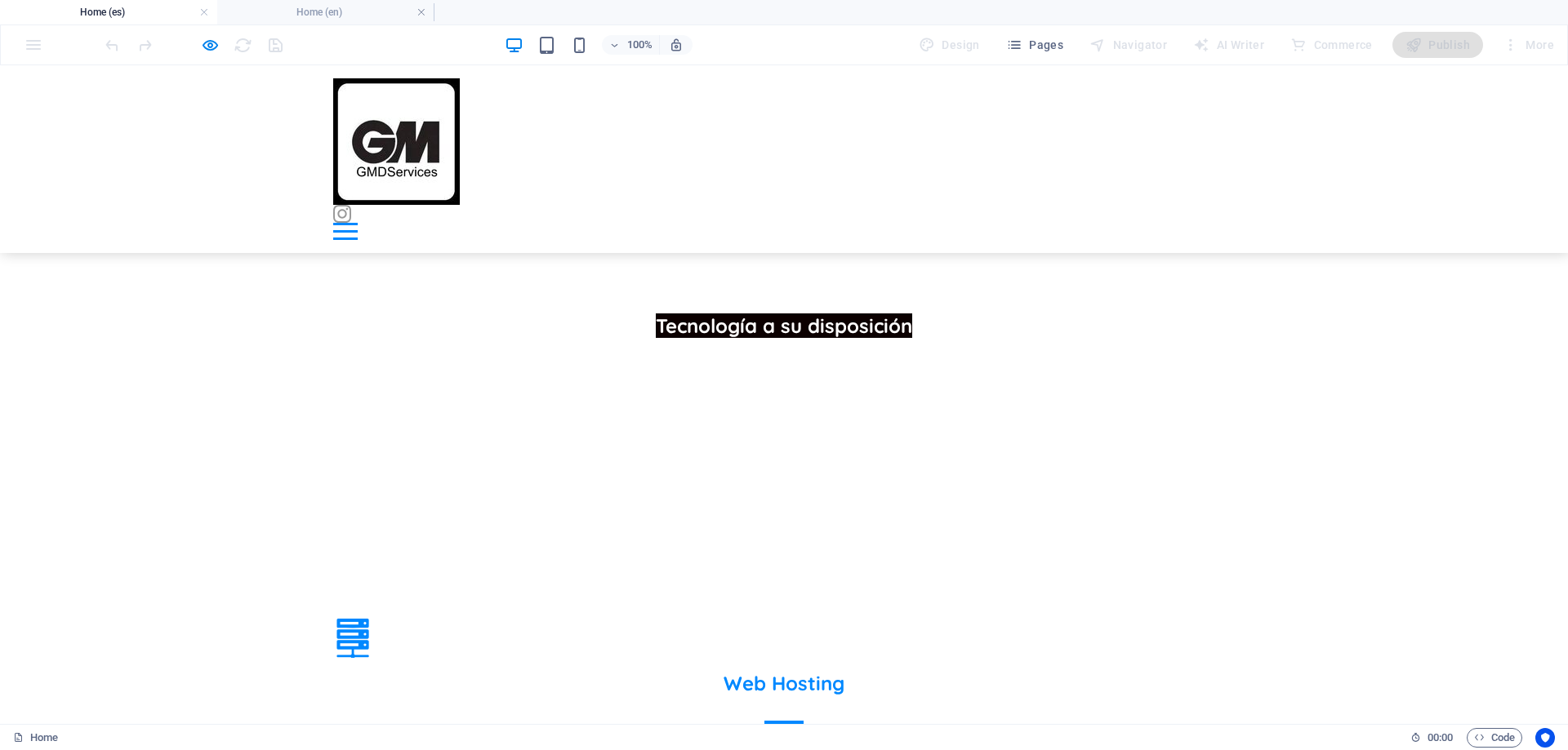
scroll to position [815, 0]
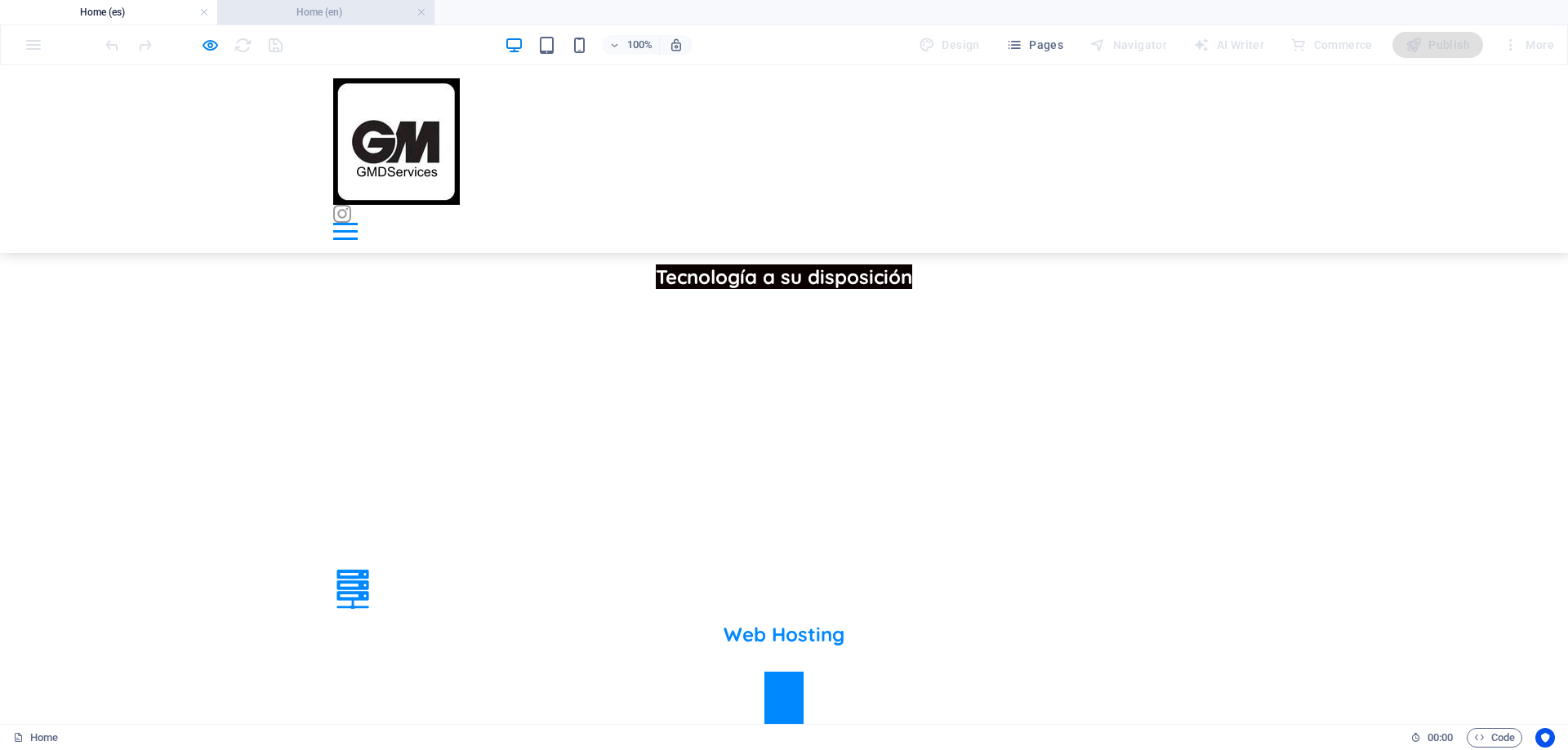
click at [333, 19] on h4 "Home (en)" at bounding box center [326, 12] width 217 height 18
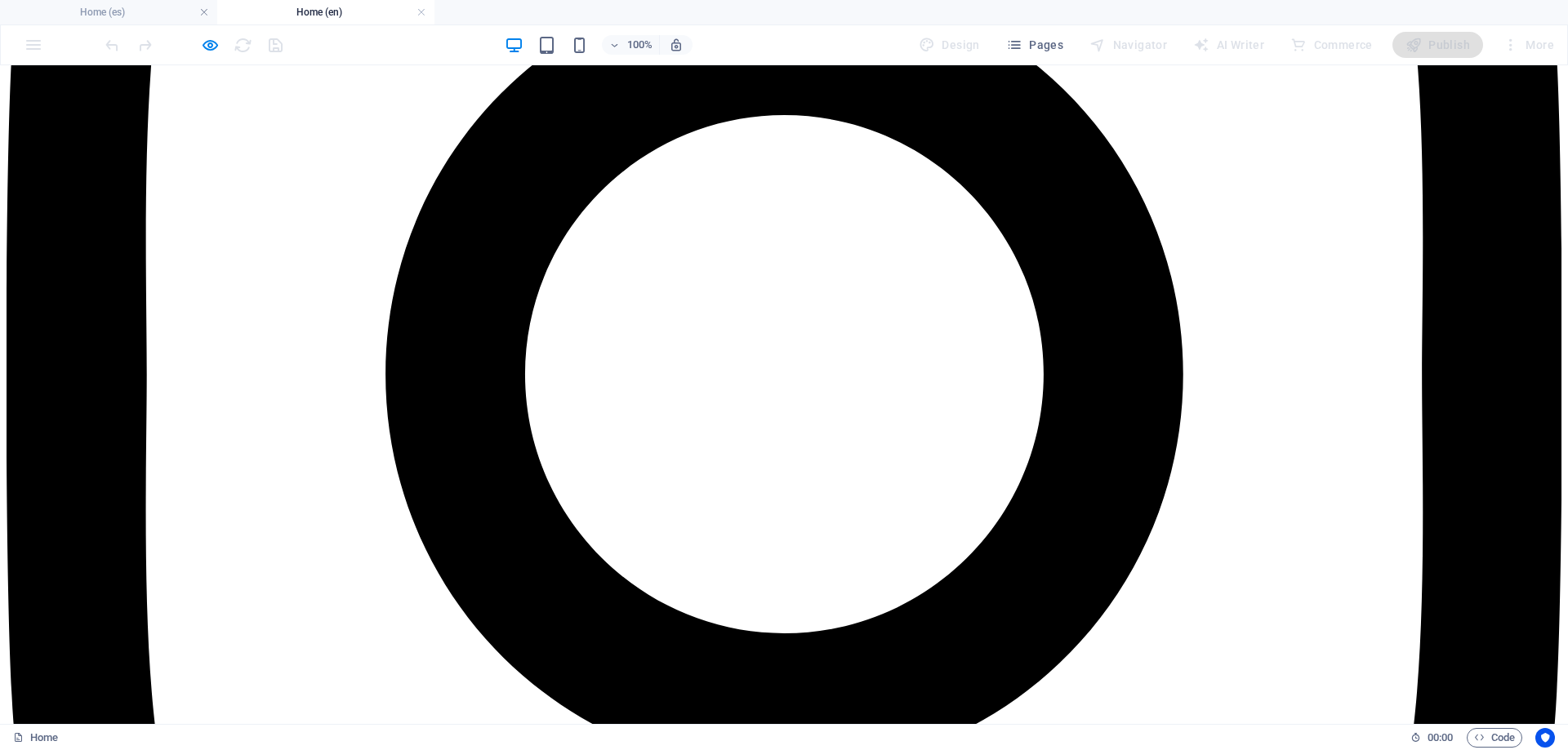
scroll to position [572, 0]
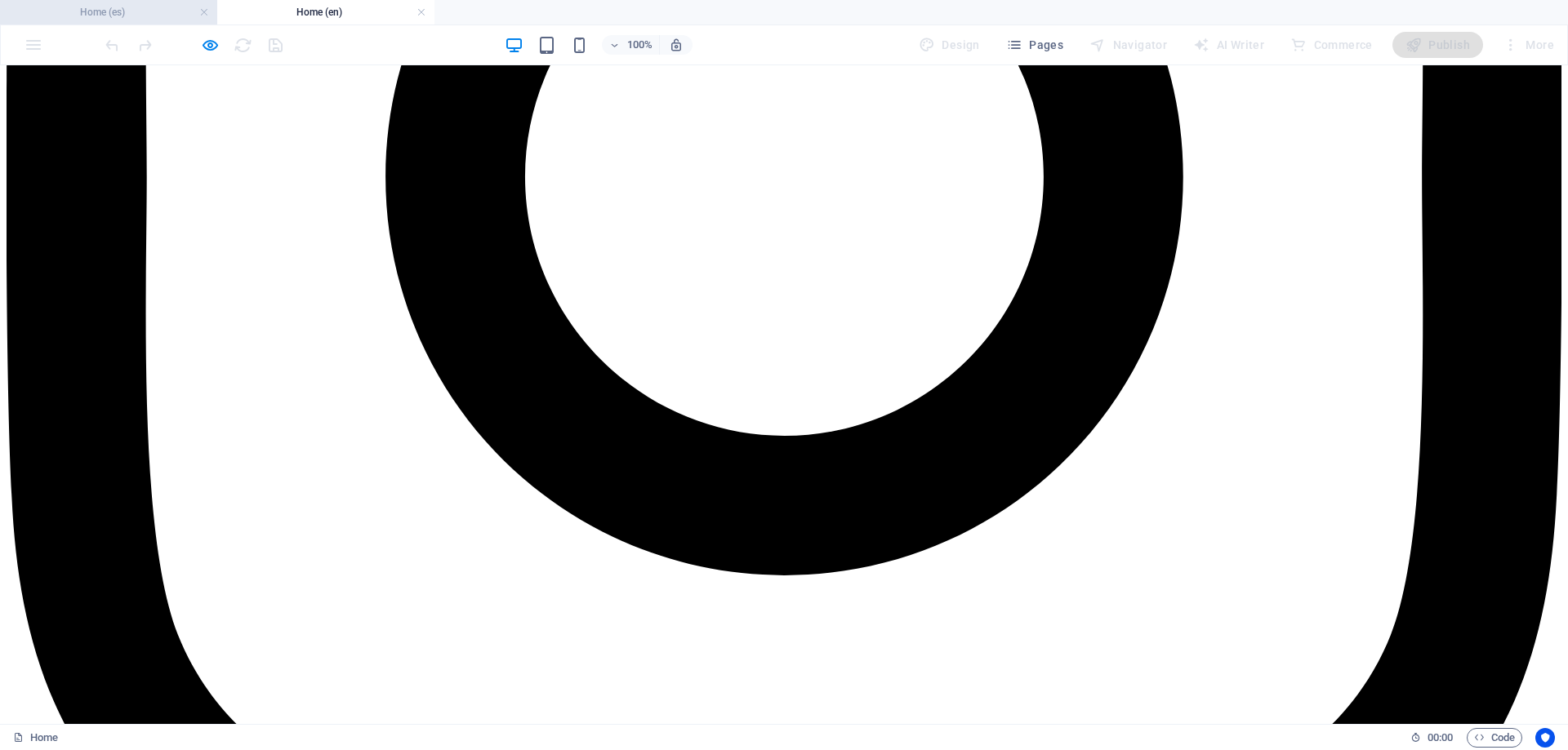
click at [151, 16] on h4 "Home (es)" at bounding box center [109, 12] width 217 height 18
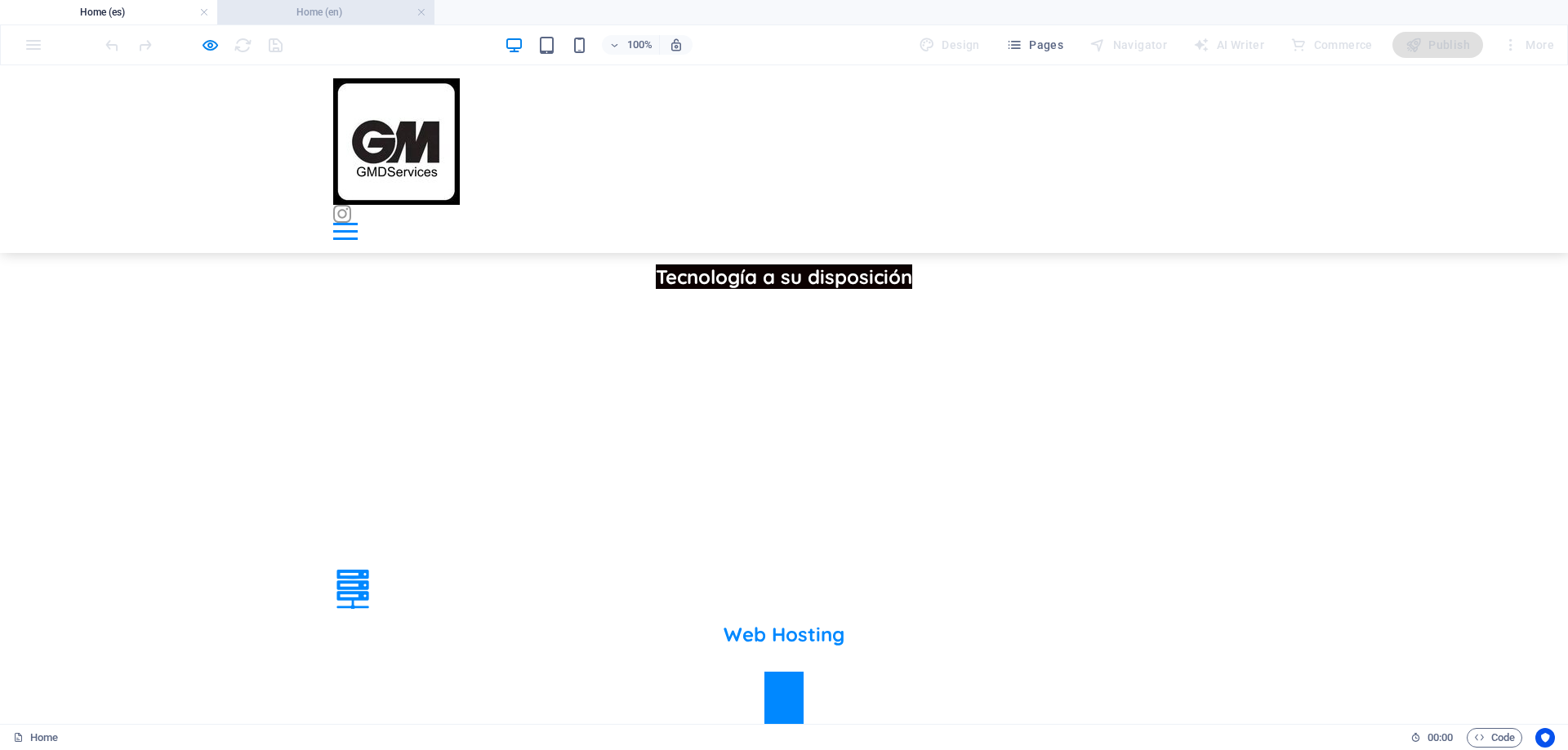
click at [323, 17] on h4 "Home (en)" at bounding box center [326, 12] width 217 height 18
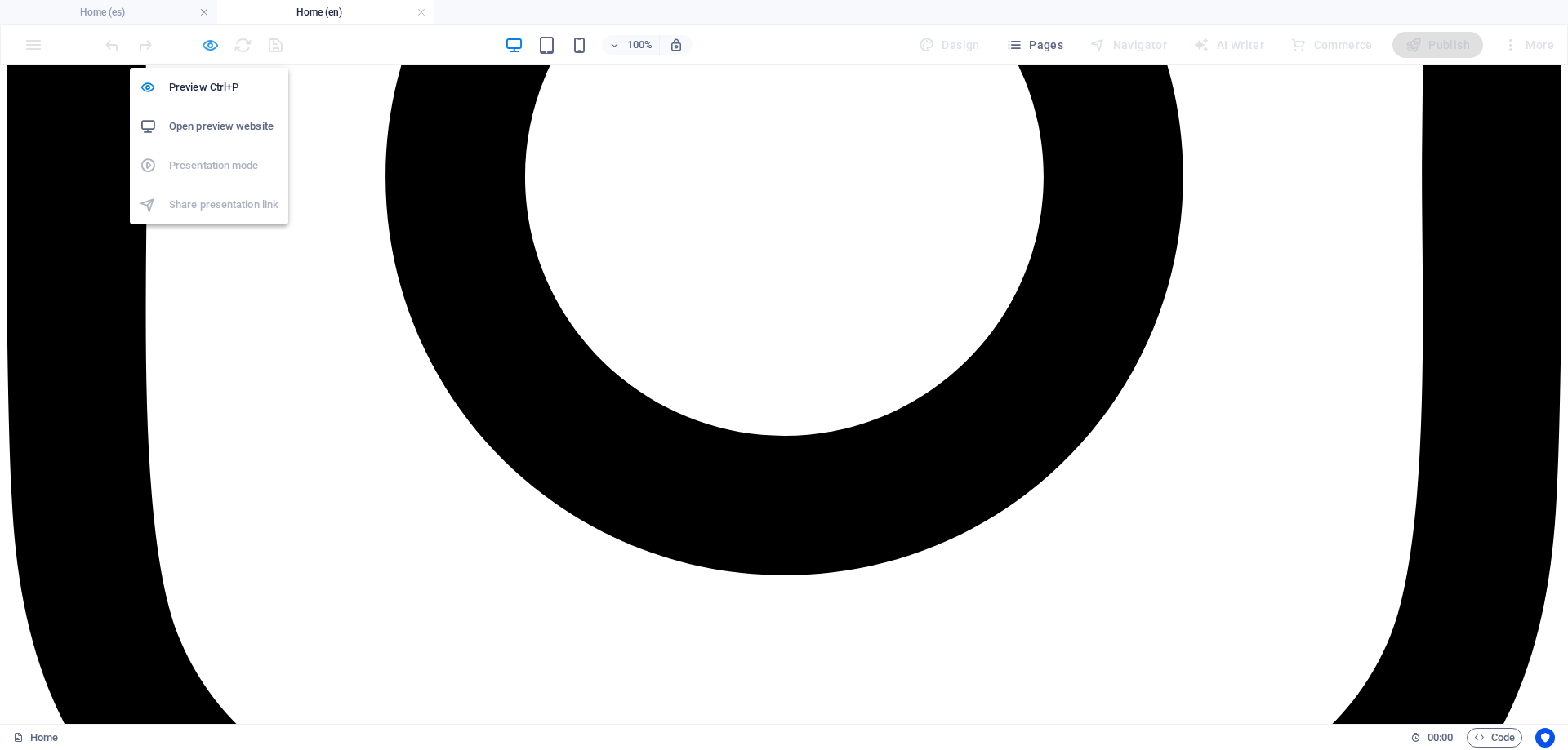
click at [212, 43] on icon "button" at bounding box center [211, 45] width 19 height 19
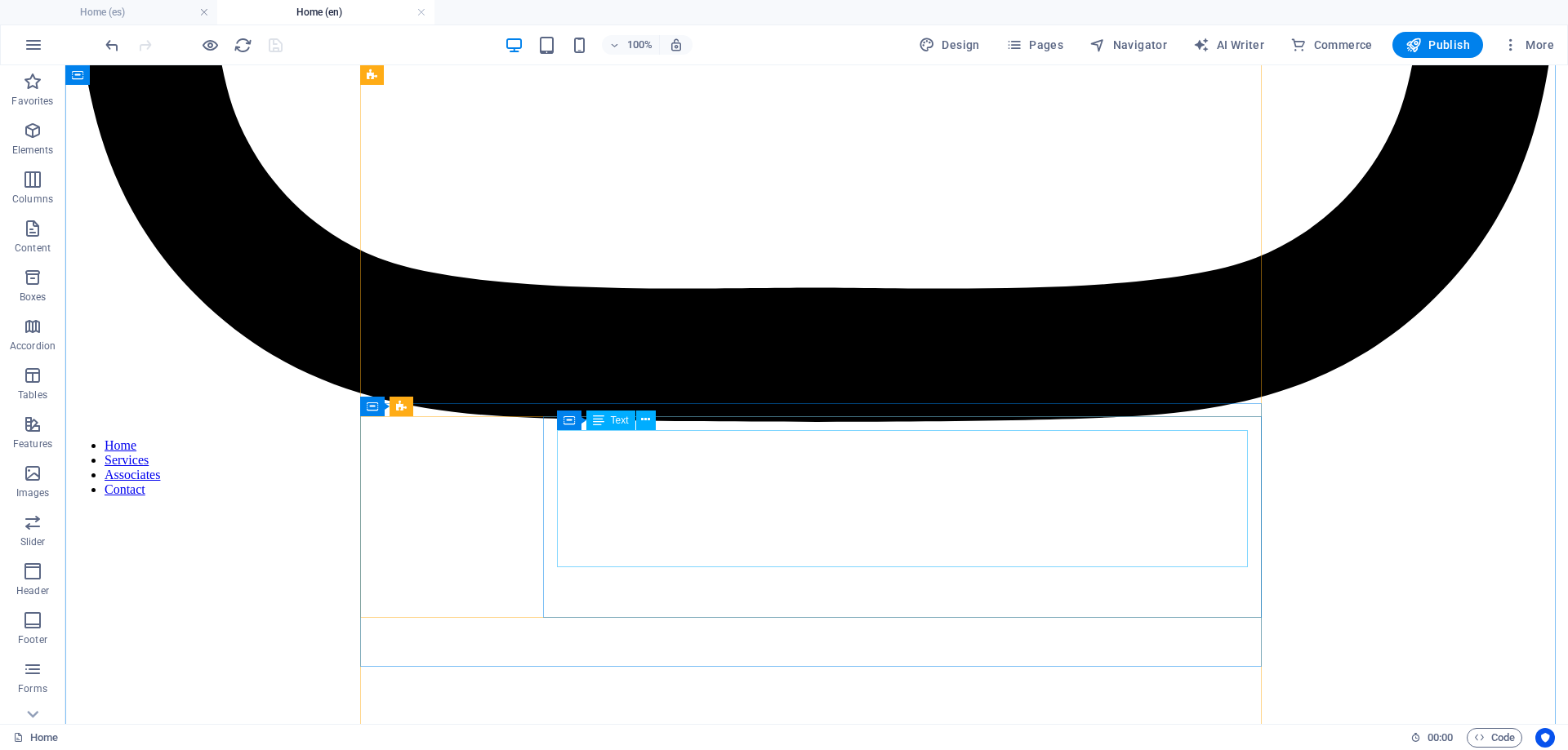
scroll to position [1306, 0]
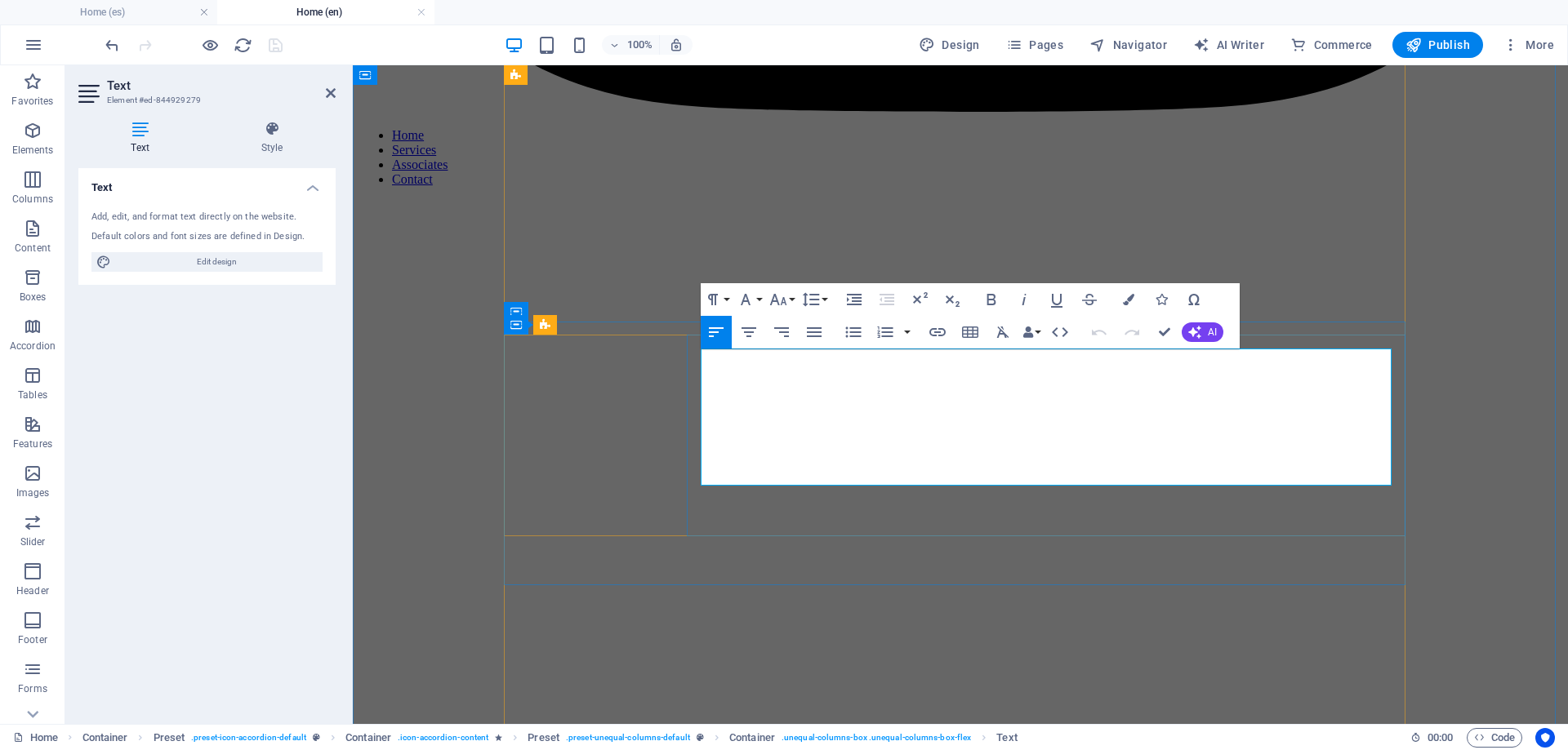
drag, startPoint x: 1100, startPoint y: 472, endPoint x: 1176, endPoint y: 475, distance: 76.1
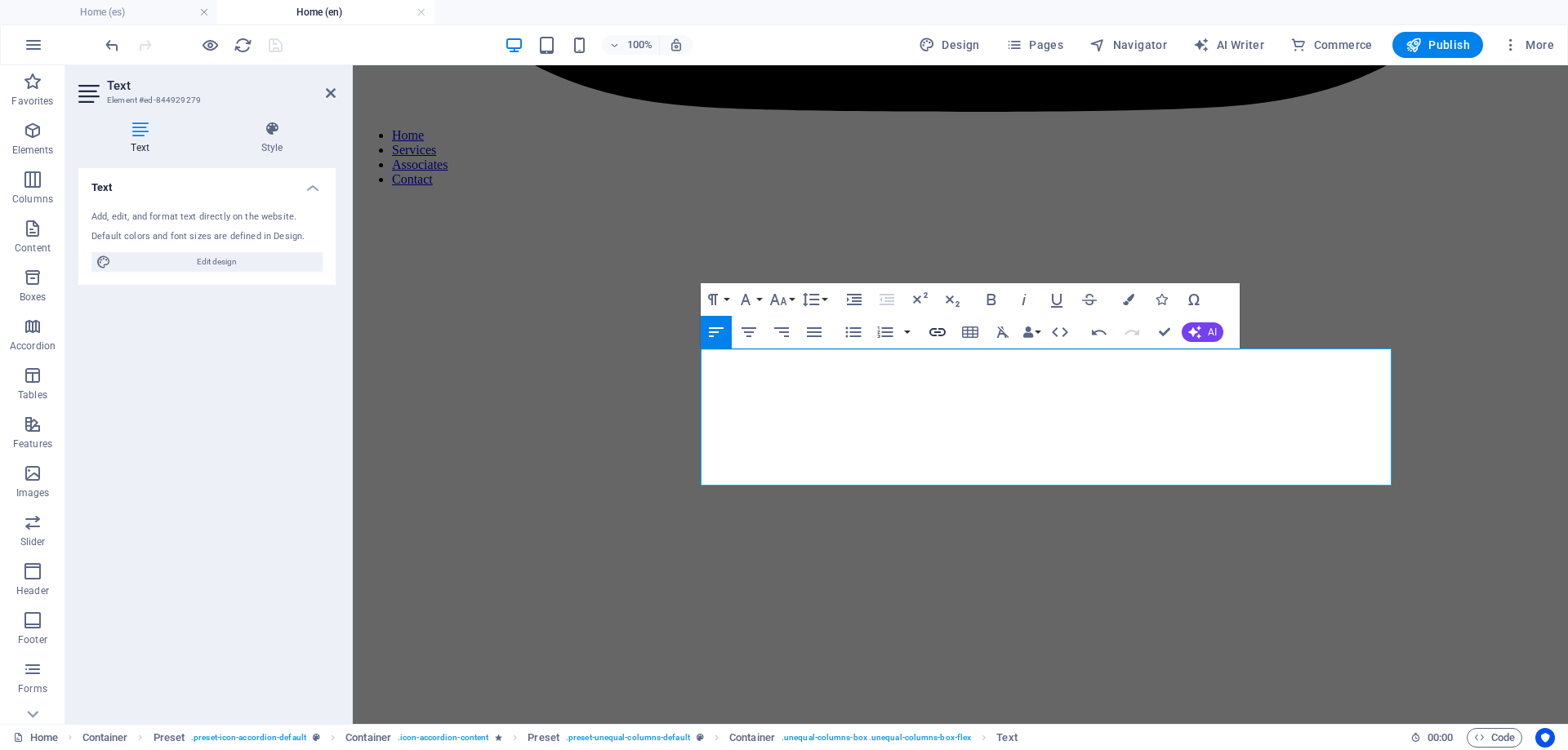
click at [943, 329] on icon "button" at bounding box center [936, 332] width 16 height 8
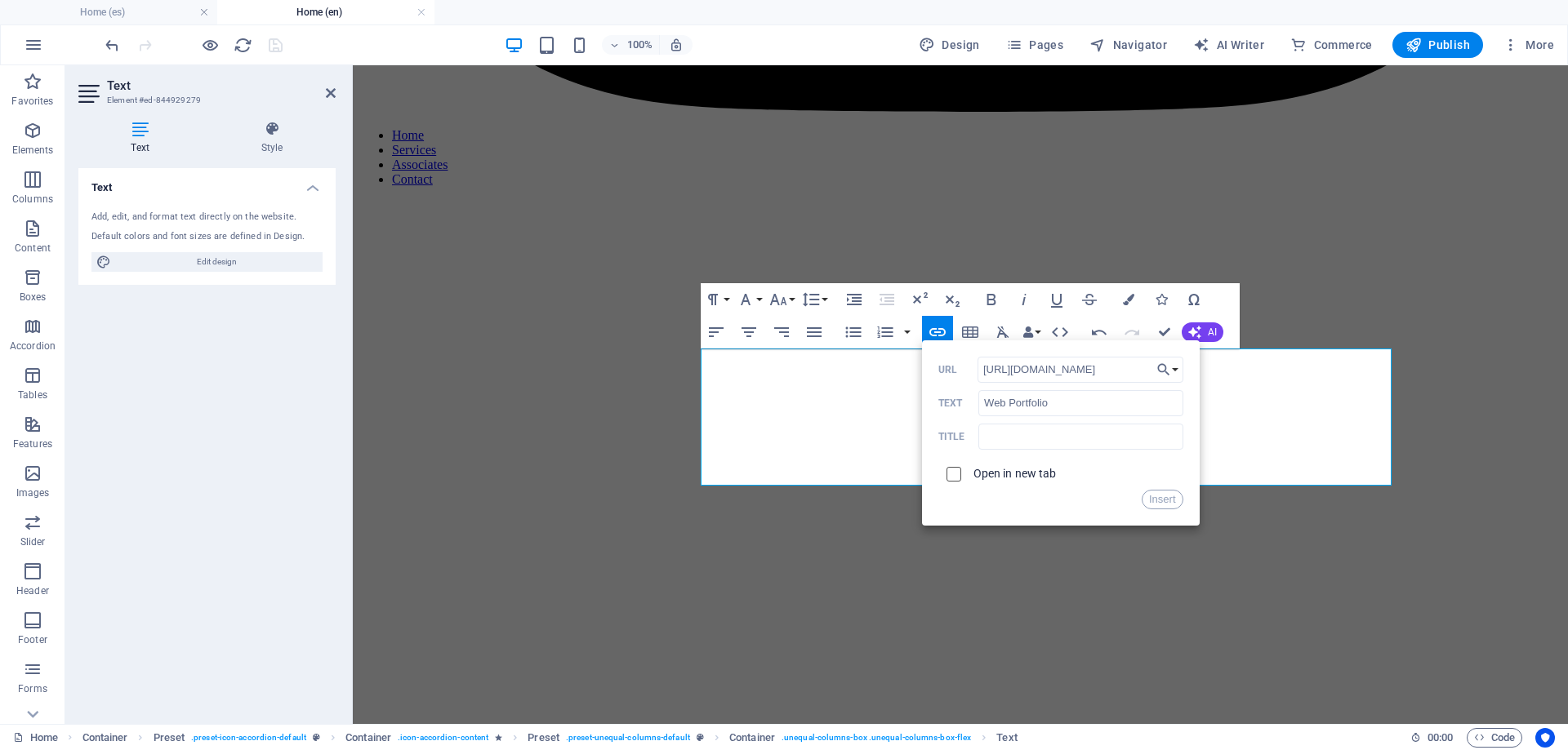
type input "https://gmdve.net"
click at [954, 473] on input "checkbox" at bounding box center [951, 471] width 14 height 14
checkbox input "true"
click at [1161, 497] on button "Insert" at bounding box center [1162, 499] width 41 height 19
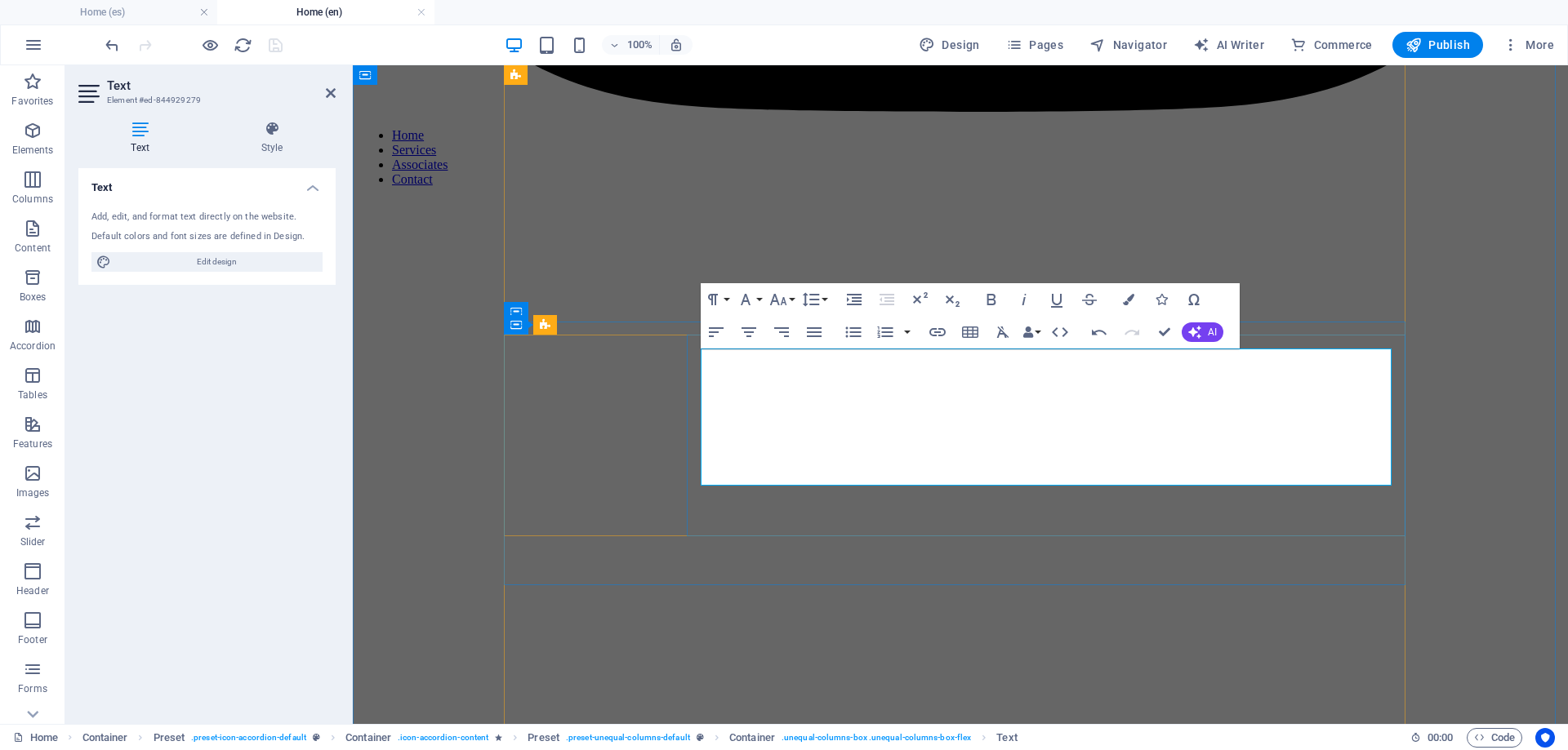
drag, startPoint x: 1161, startPoint y: 334, endPoint x: 1142, endPoint y: 322, distance: 22.5
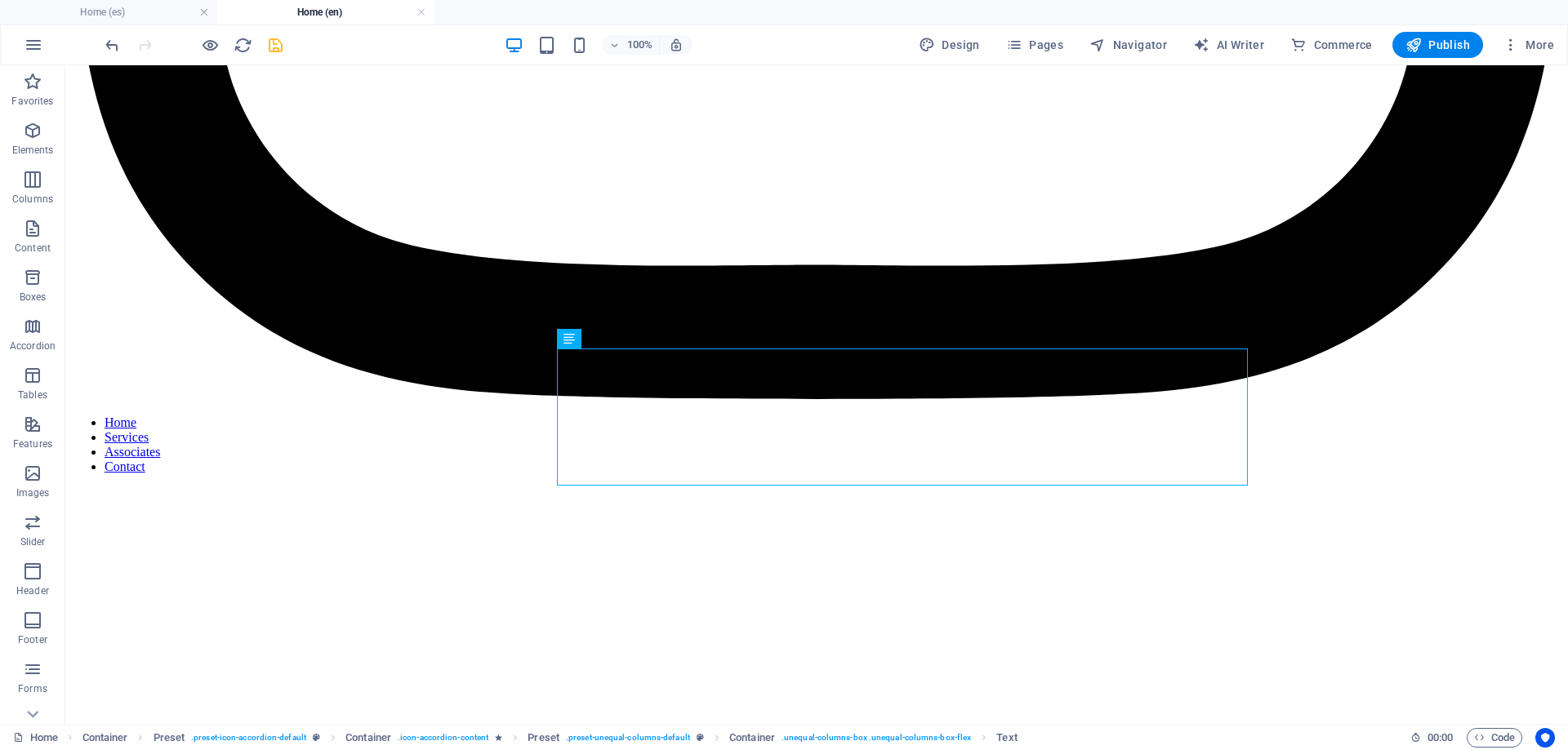
click at [274, 48] on icon "save" at bounding box center [275, 45] width 19 height 19
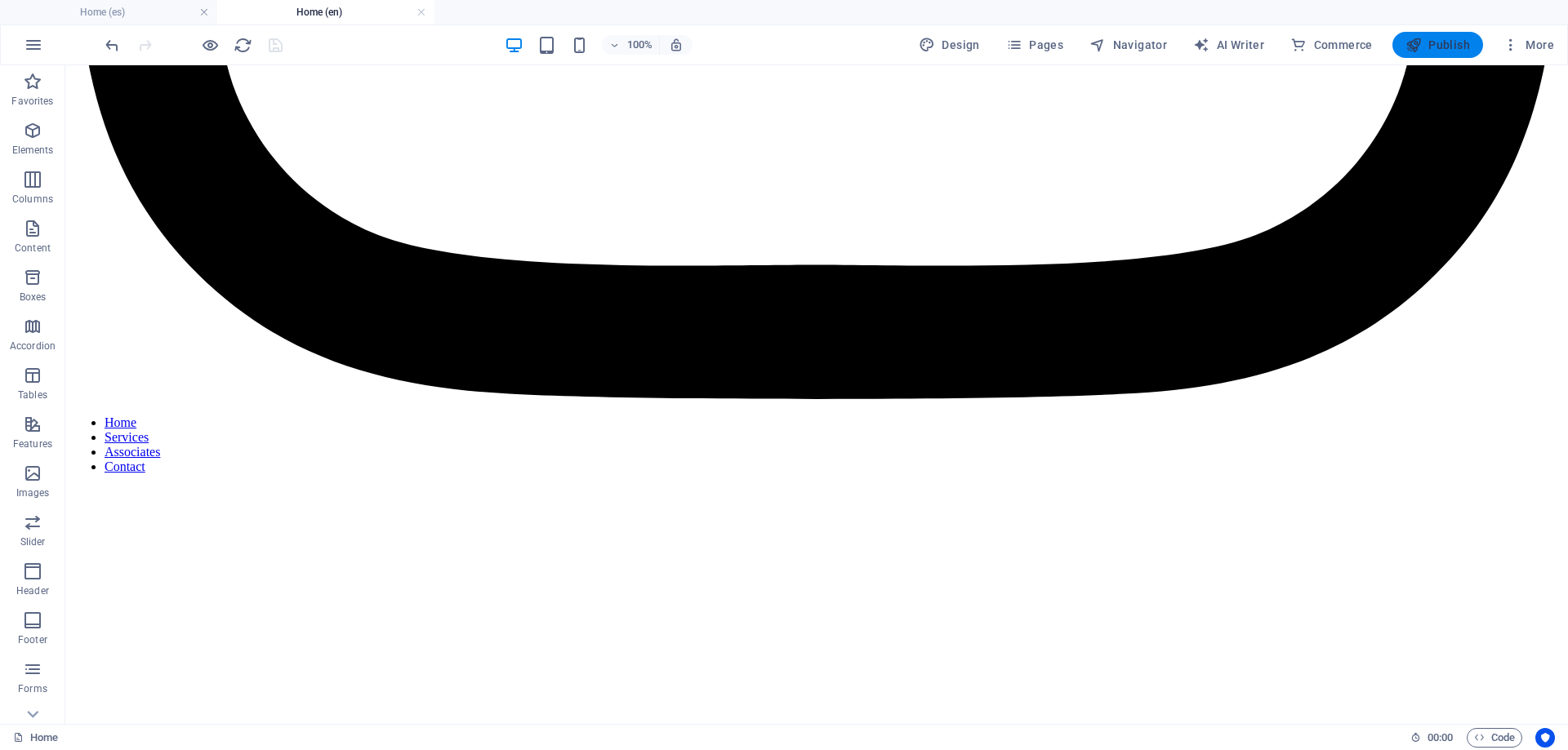
click at [1433, 40] on span "Publish" at bounding box center [1437, 45] width 65 height 16
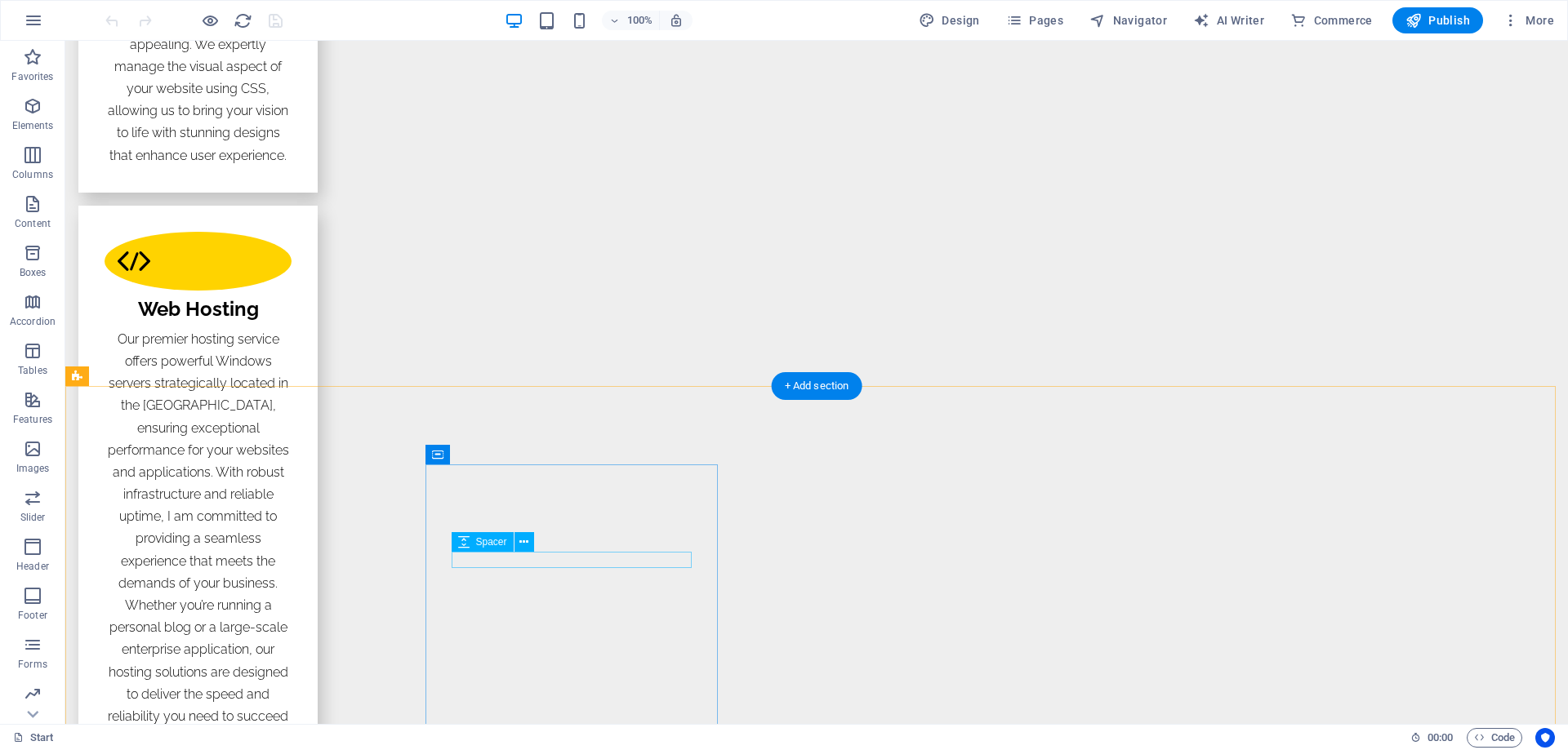
scroll to position [2857, 0]
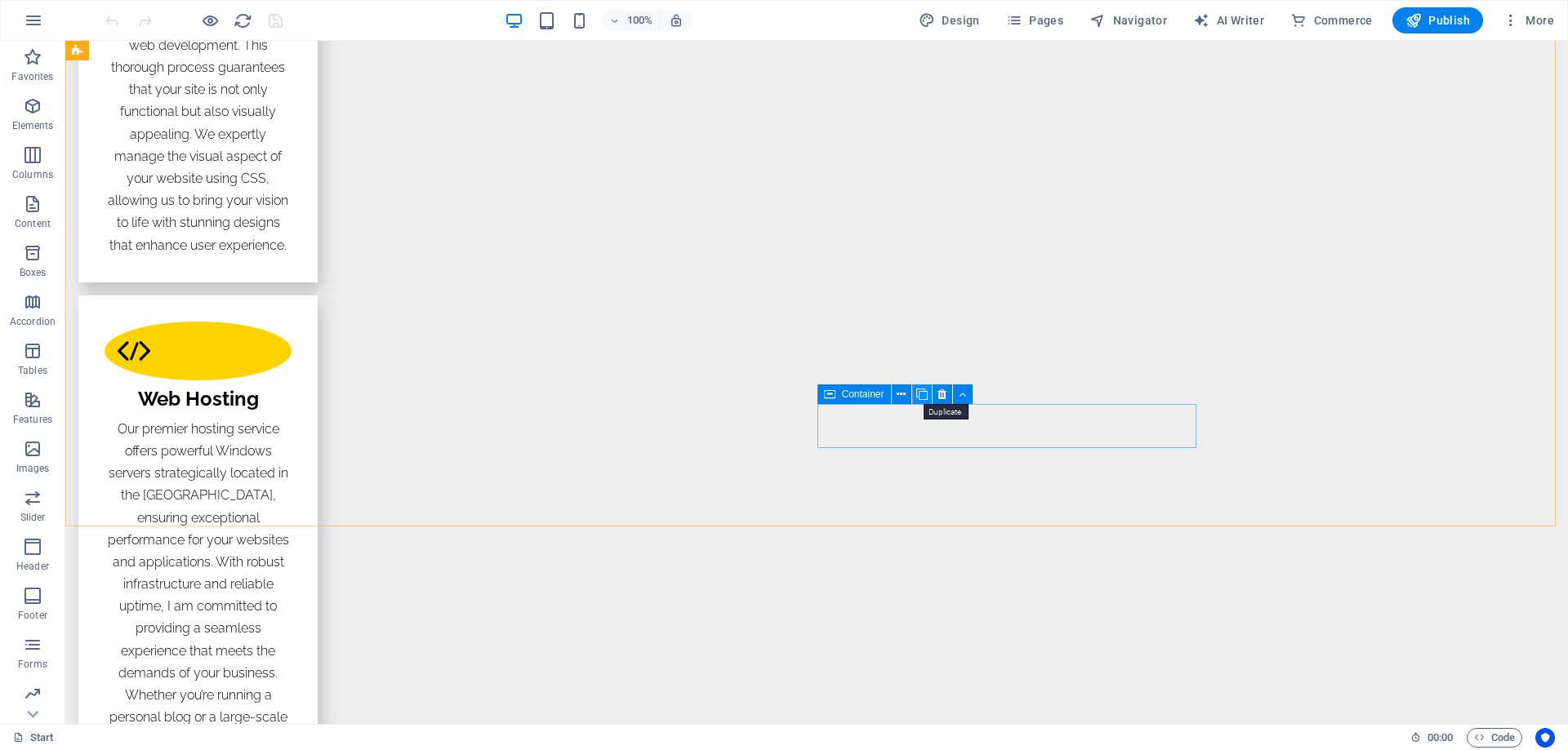
click at [919, 392] on icon at bounding box center [922, 395] width 12 height 17
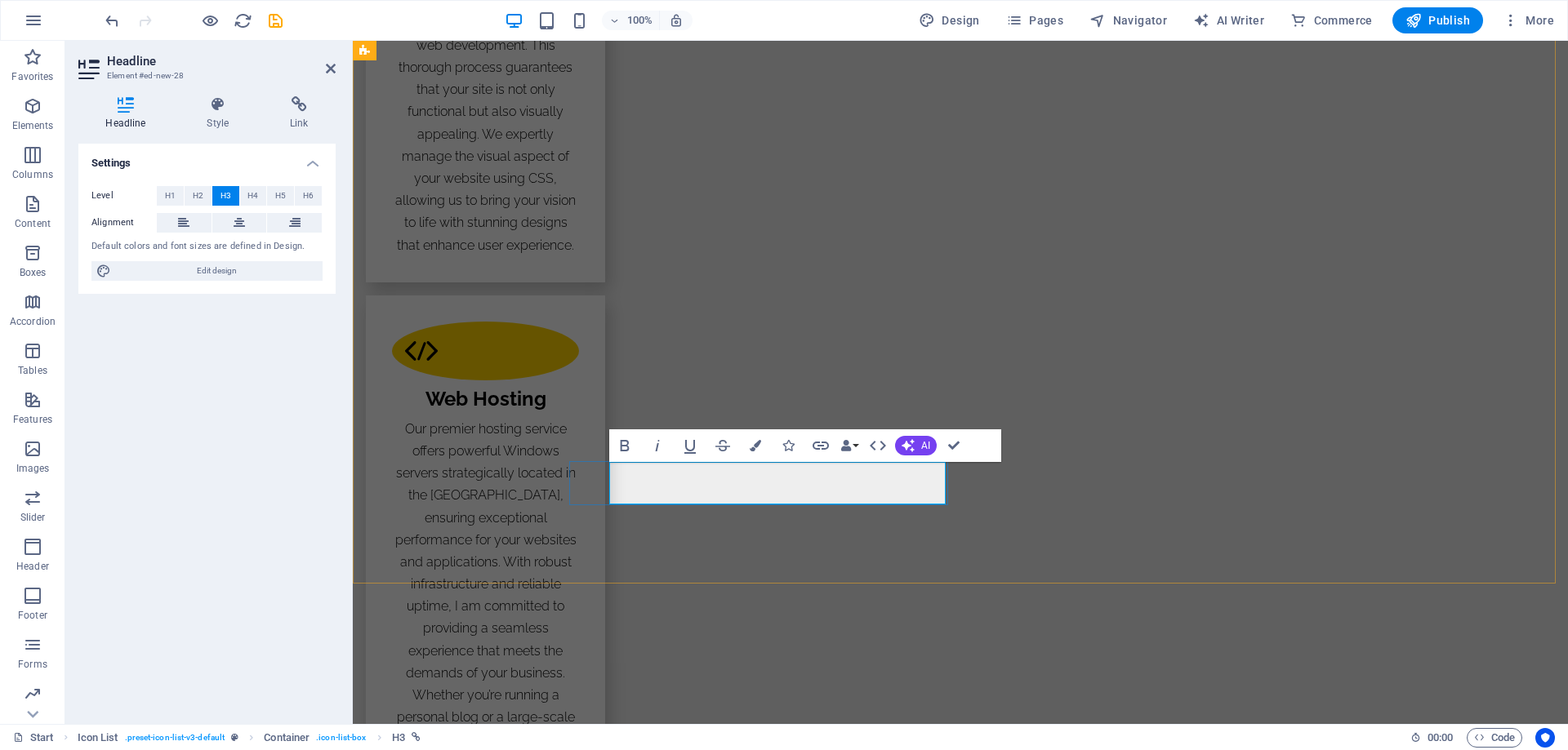
click at [303, 118] on h4 "Link" at bounding box center [299, 113] width 72 height 35
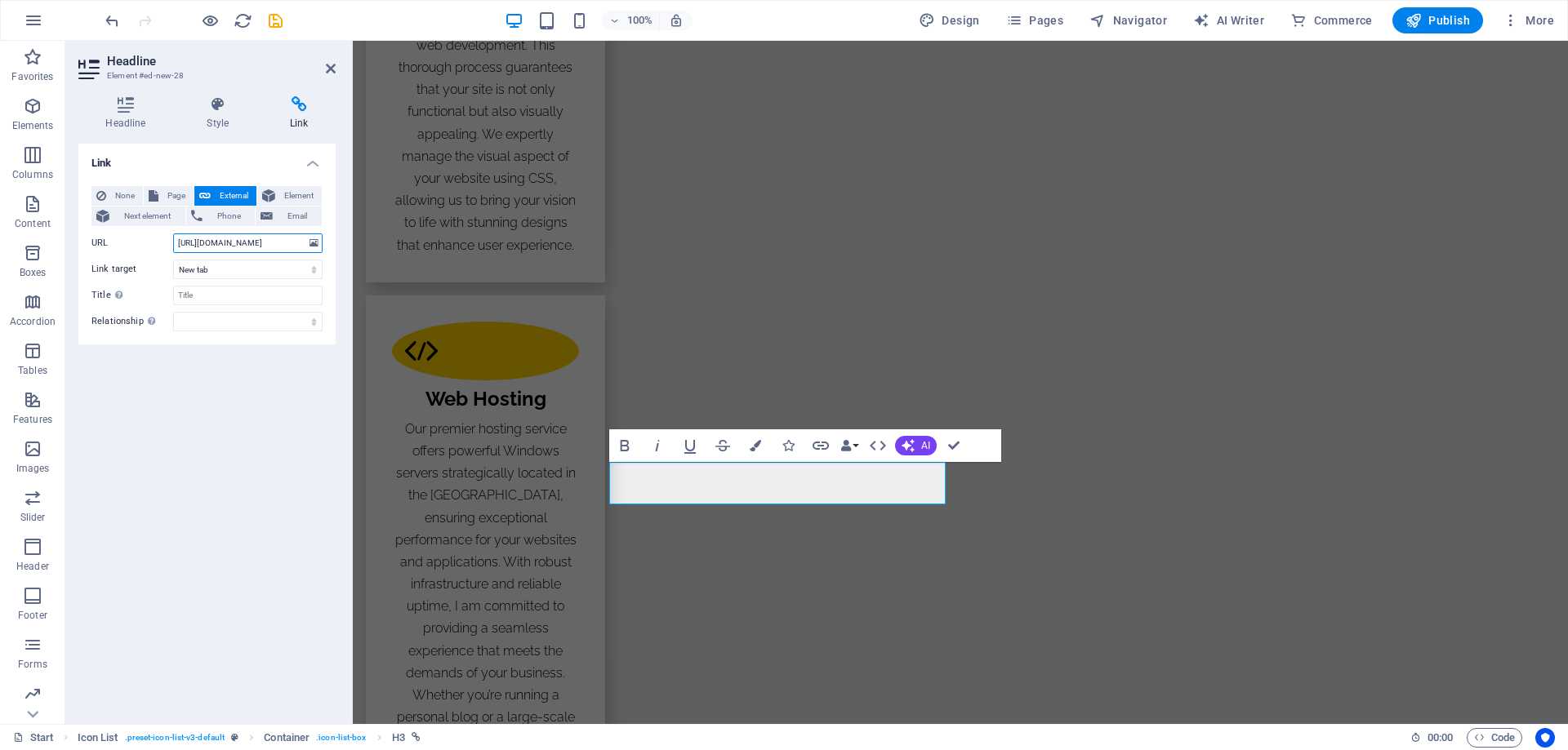
click at [206, 245] on input "https://manper.gmedinas.cloud" at bounding box center [248, 242] width 149 height 19
type input "https://murcielagos.gmedinas.cloud"
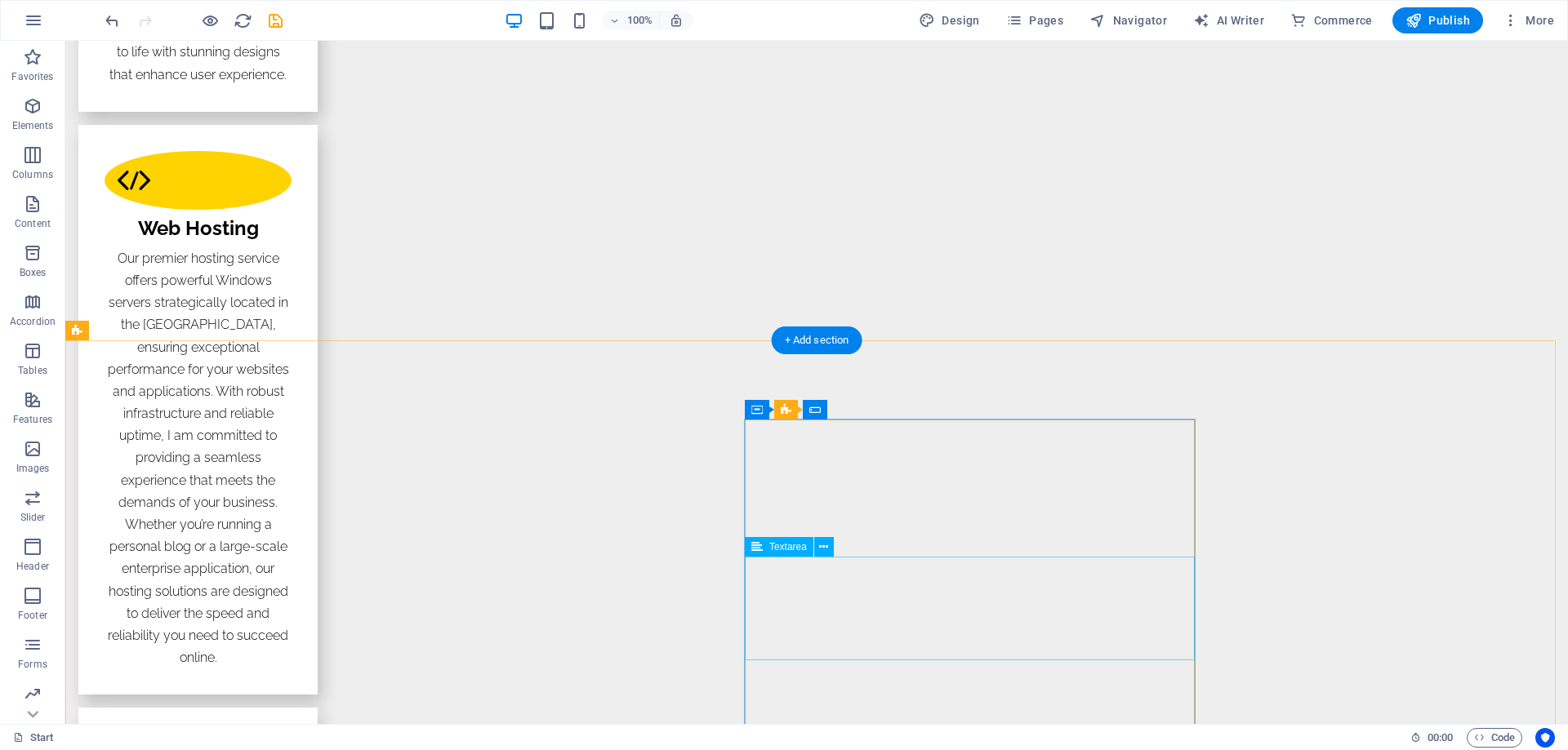
scroll to position [2939, 0]
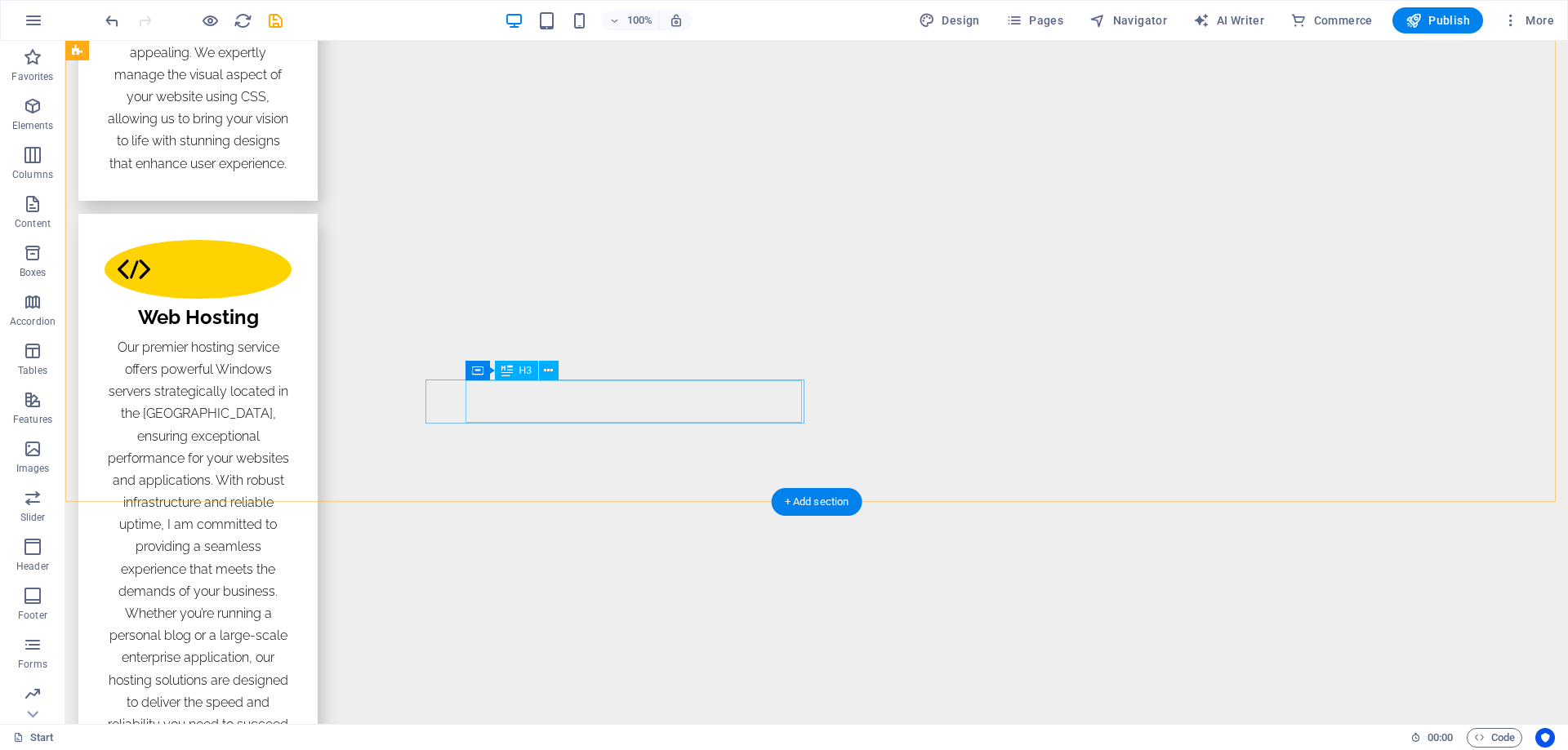
drag, startPoint x: 564, startPoint y: 403, endPoint x: 277, endPoint y: 404, distance: 287.0
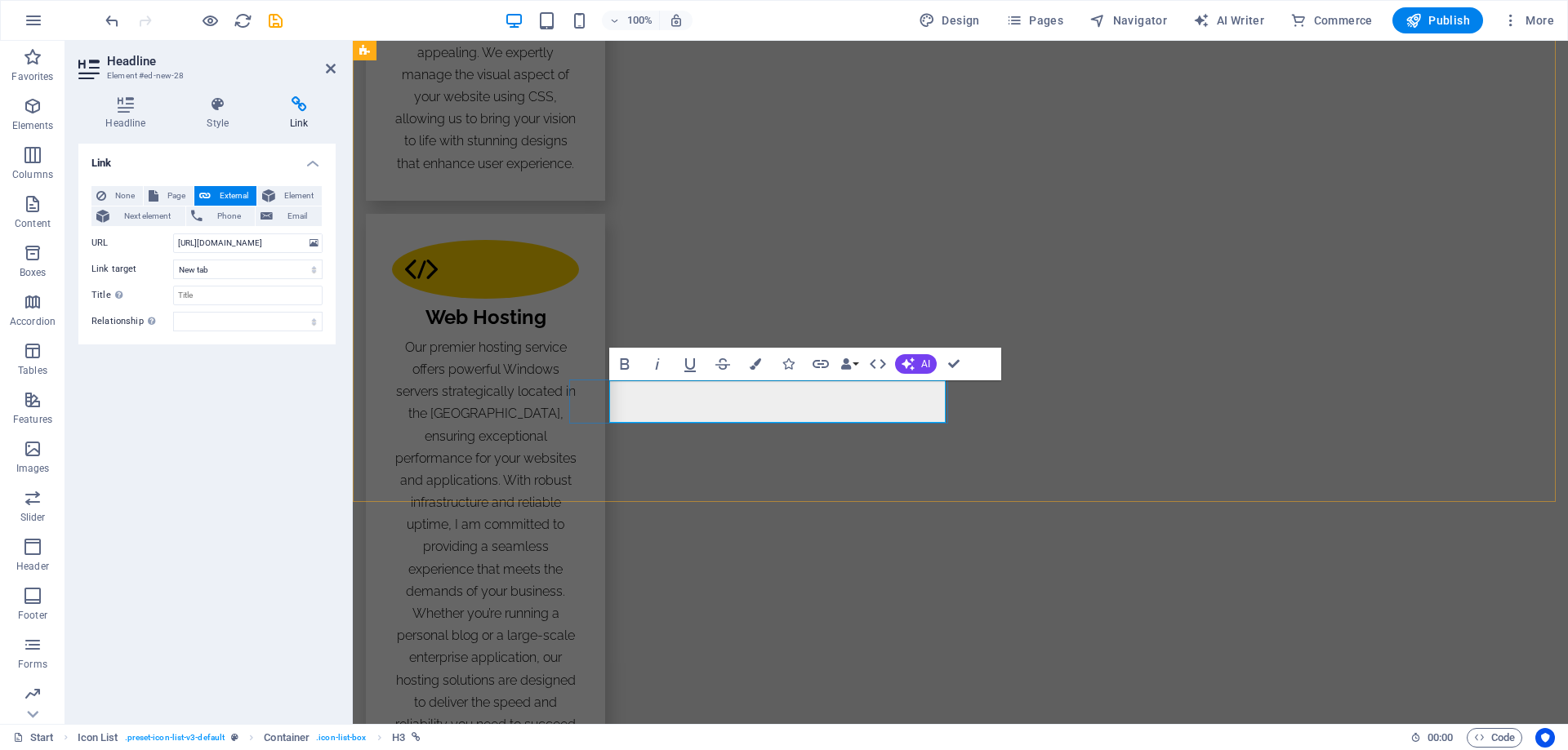
drag, startPoint x: 953, startPoint y: 360, endPoint x: 898, endPoint y: 336, distance: 60.0
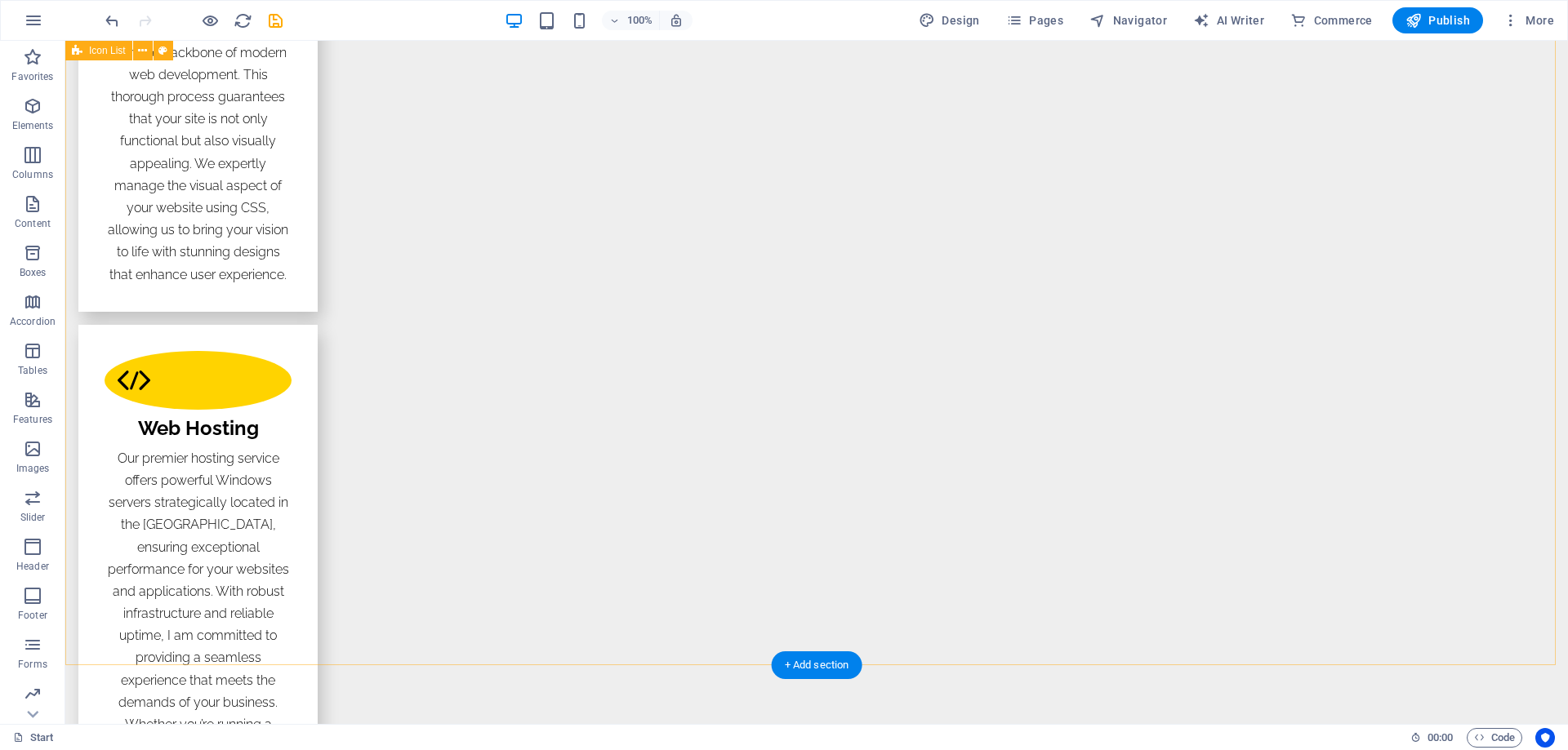
scroll to position [2857, 0]
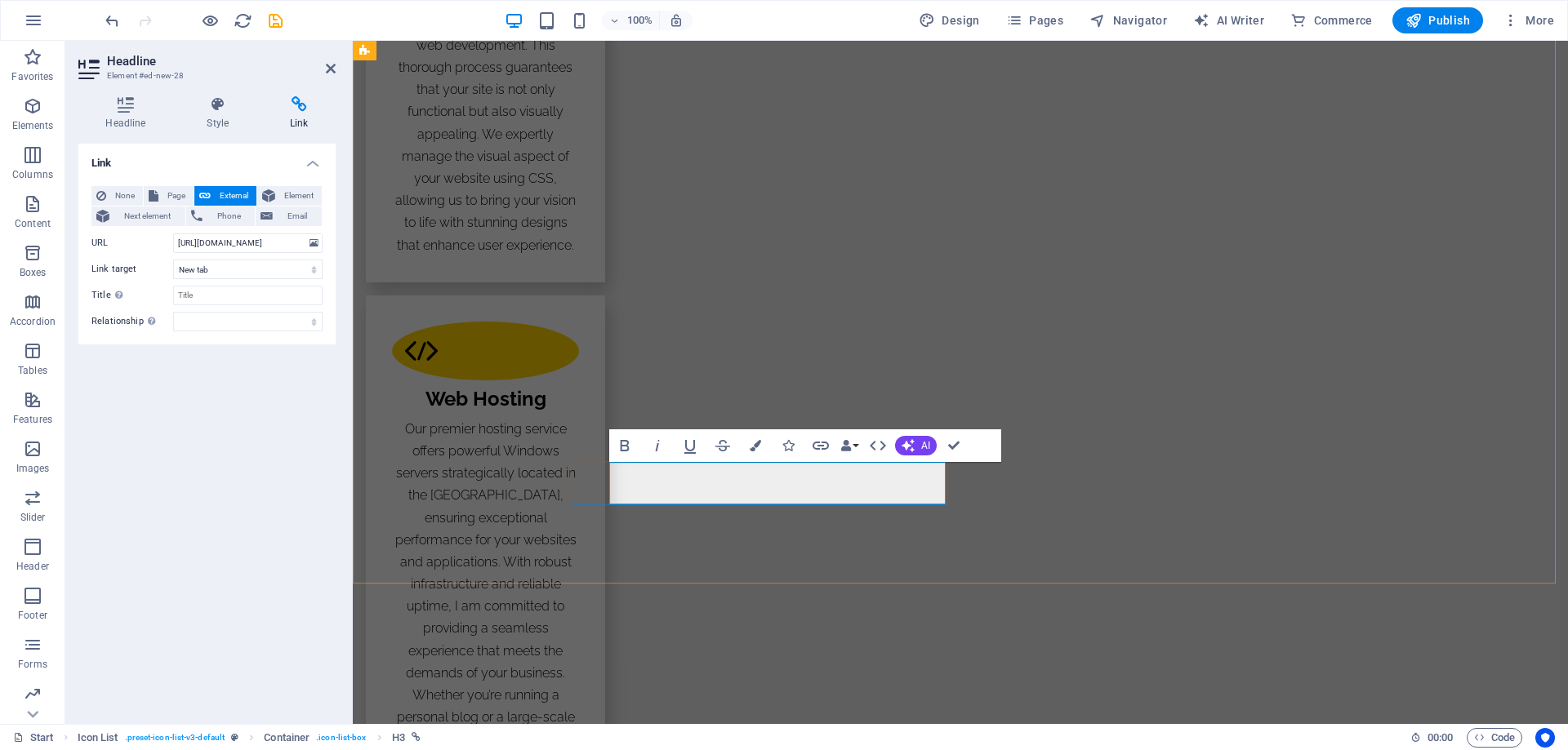
drag, startPoint x: 948, startPoint y: 447, endPoint x: 940, endPoint y: 456, distance: 12.0
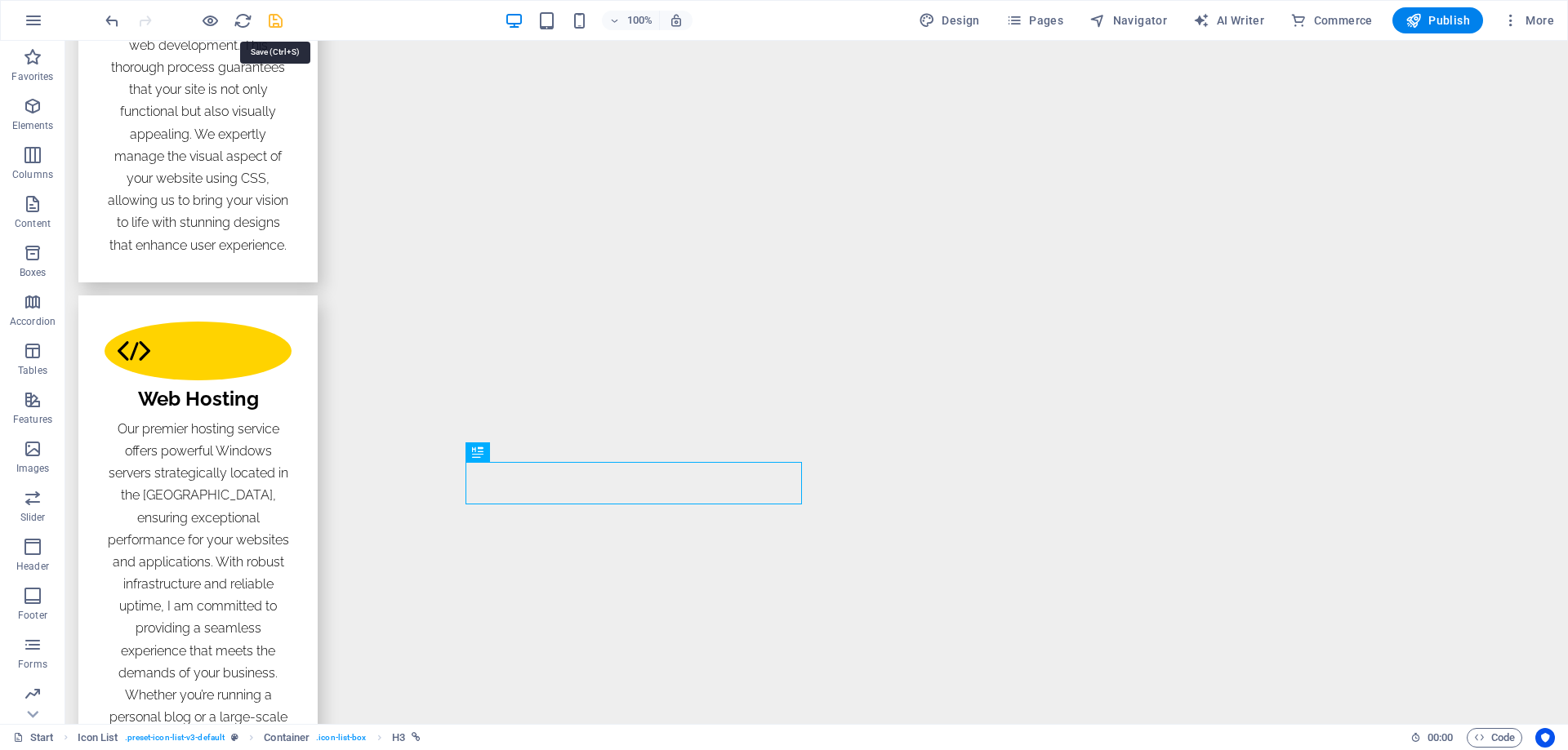
click at [0, 0] on icon "save" at bounding box center [0, 0] width 0 height 0
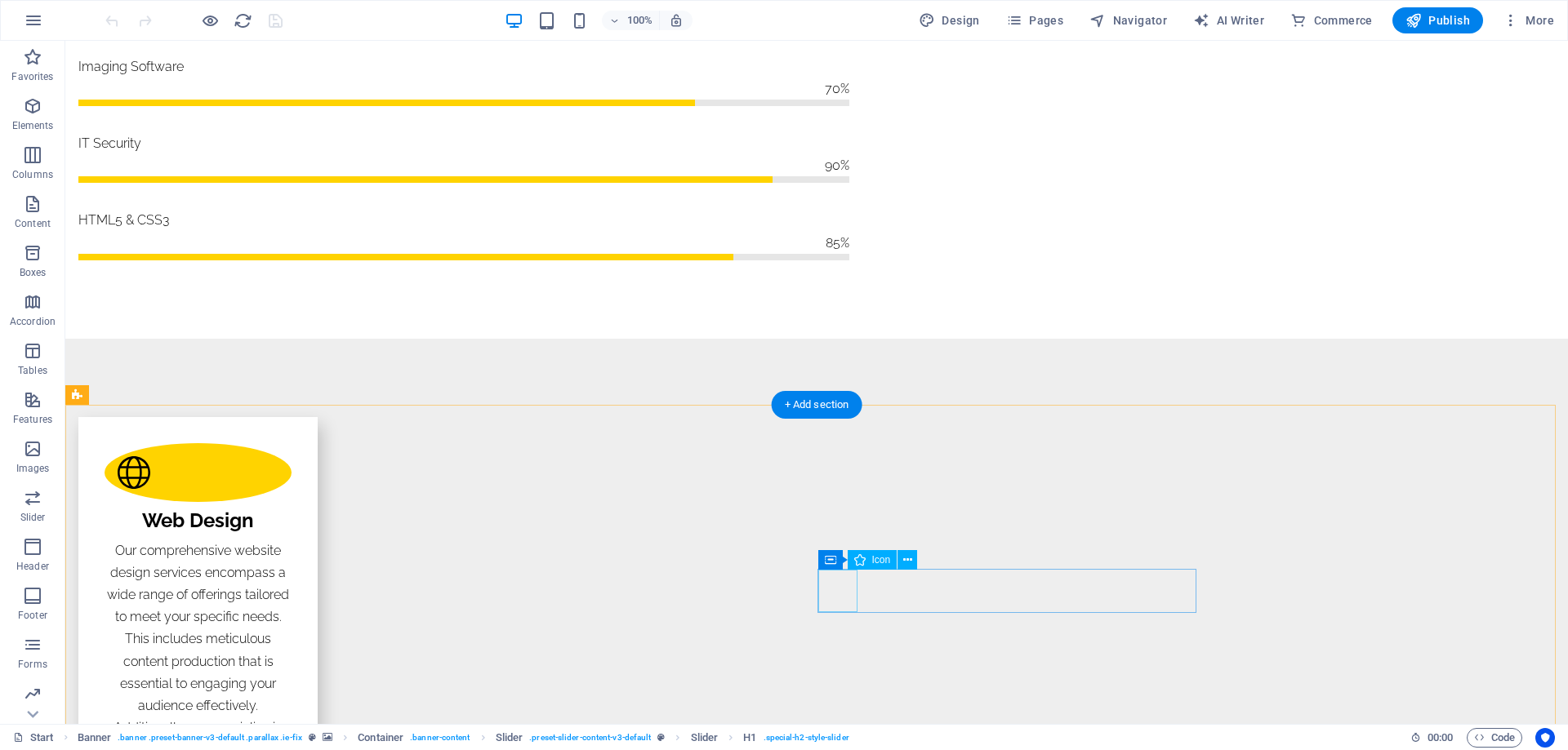
scroll to position [2122, 0]
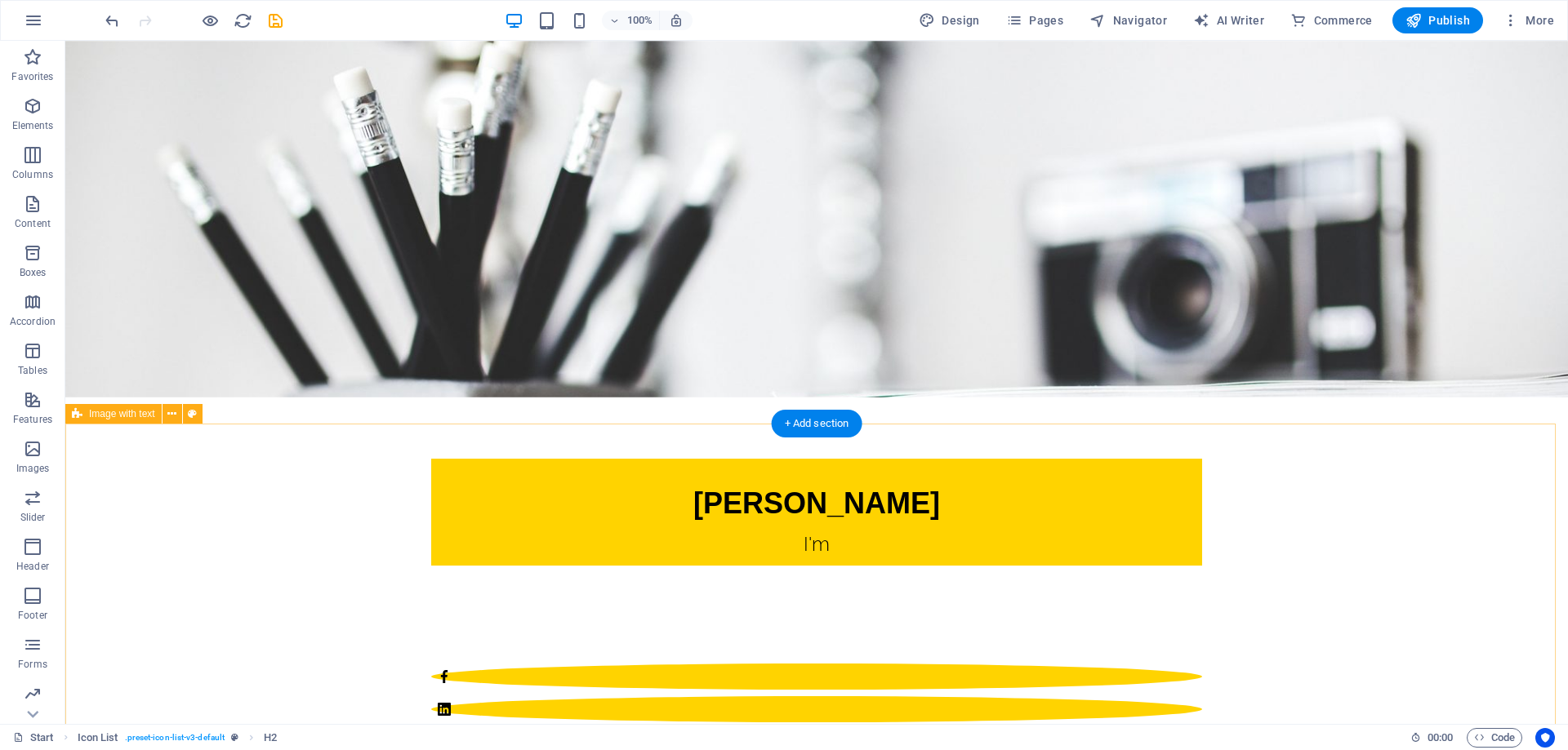
scroll to position [0, 0]
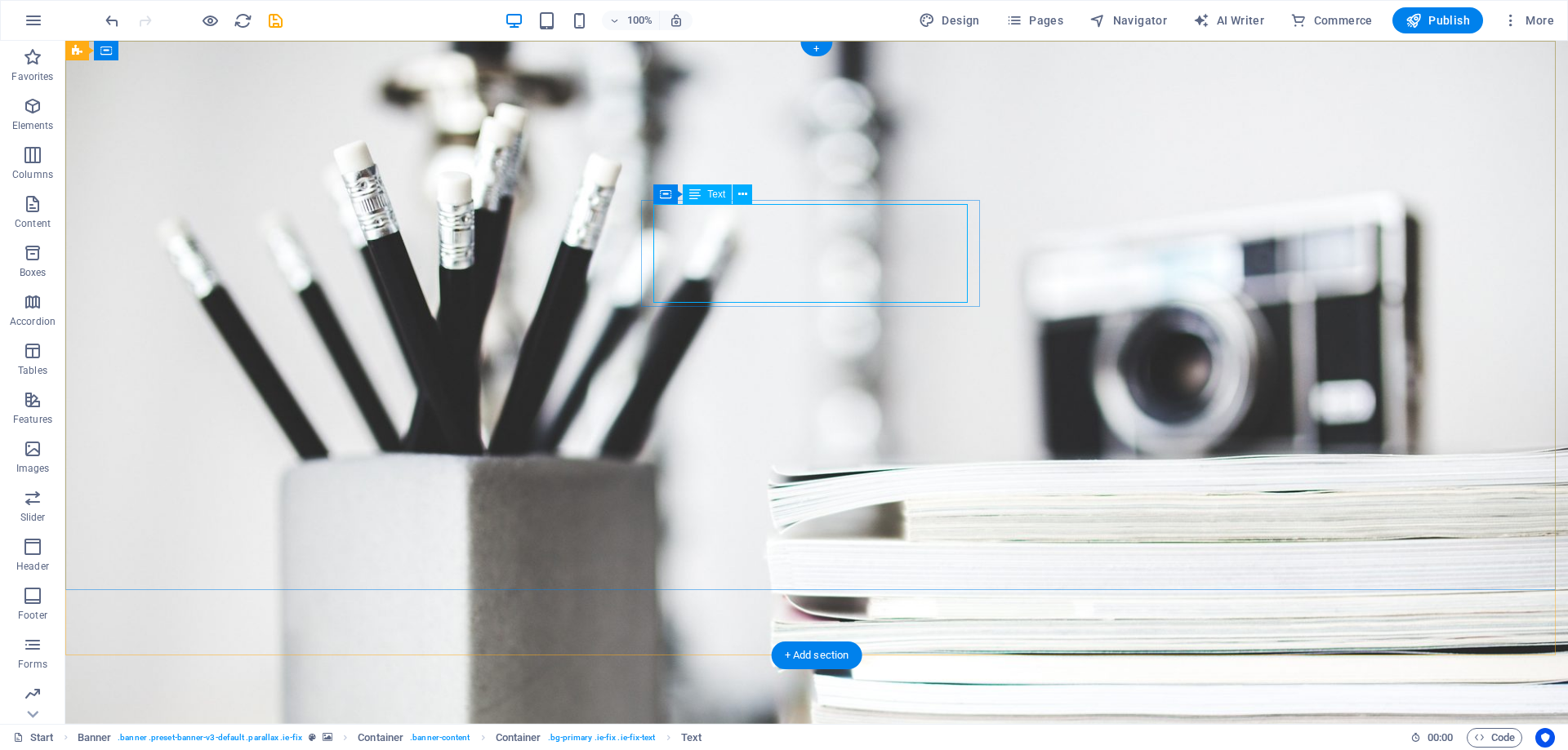
click at [115, 23] on icon "undo" at bounding box center [112, 21] width 19 height 19
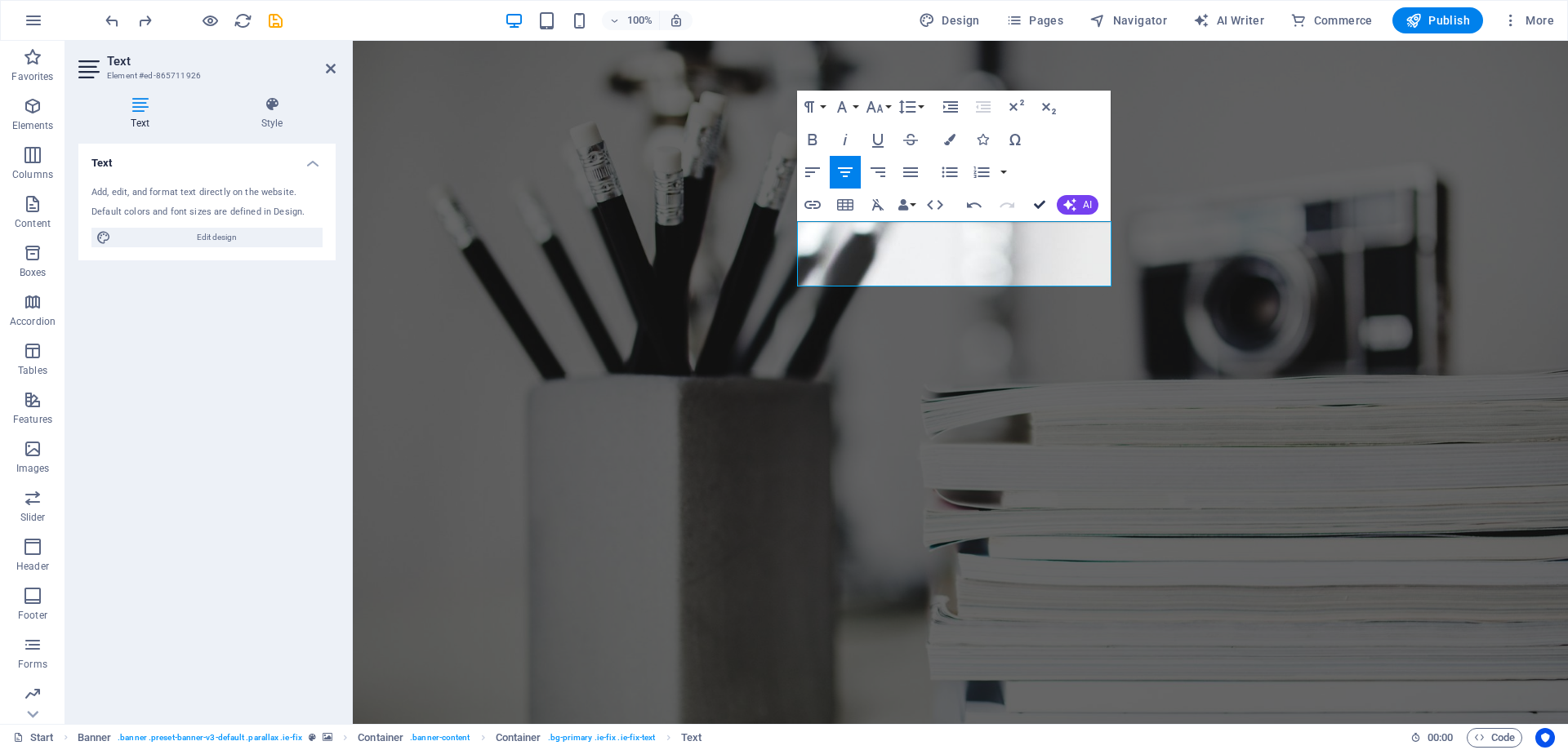
drag, startPoint x: 1036, startPoint y: 203, endPoint x: 1135, endPoint y: 306, distance: 142.9
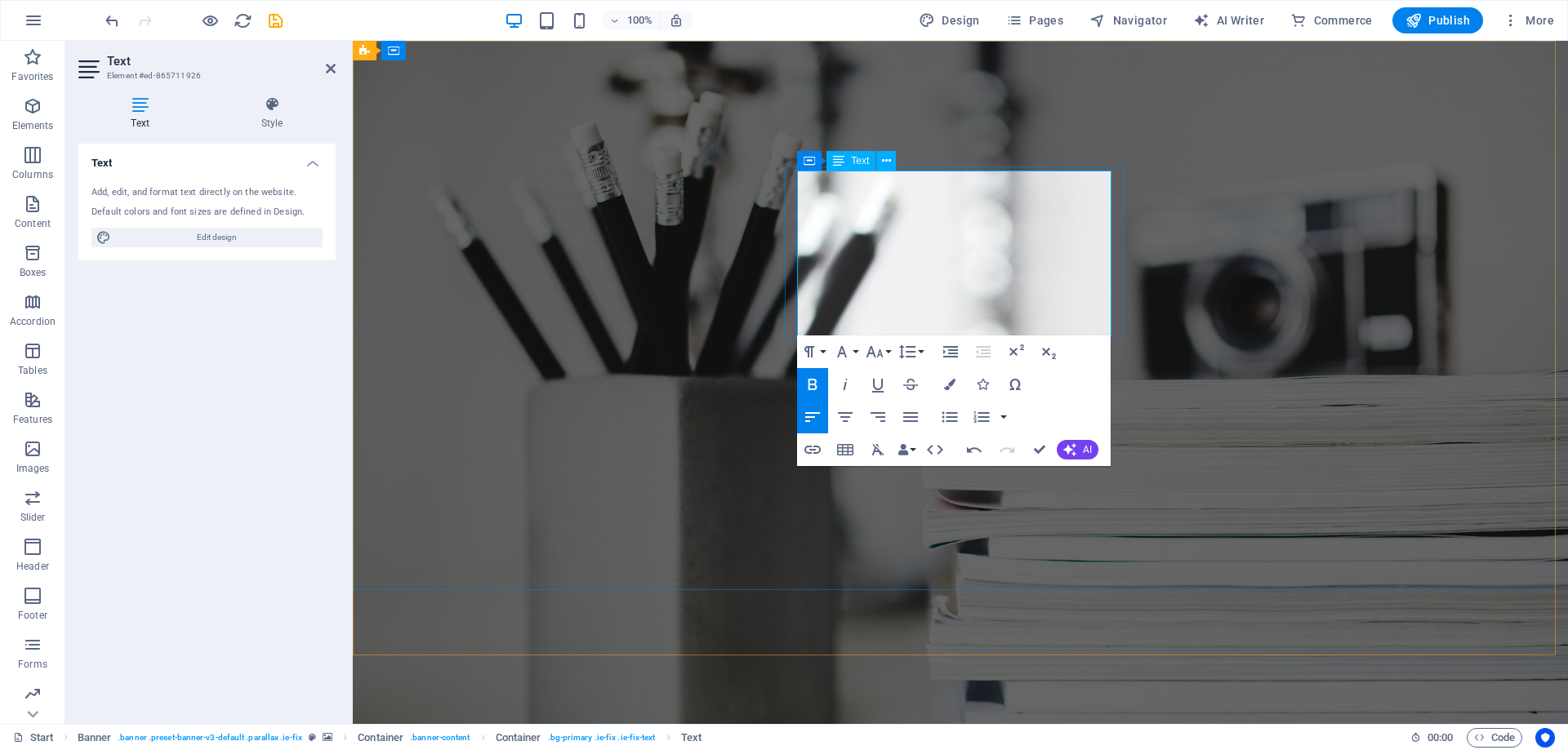
drag, startPoint x: 819, startPoint y: 218, endPoint x: 1070, endPoint y: 320, distance: 270.9
click at [812, 411] on icon "button" at bounding box center [812, 417] width 19 height 19
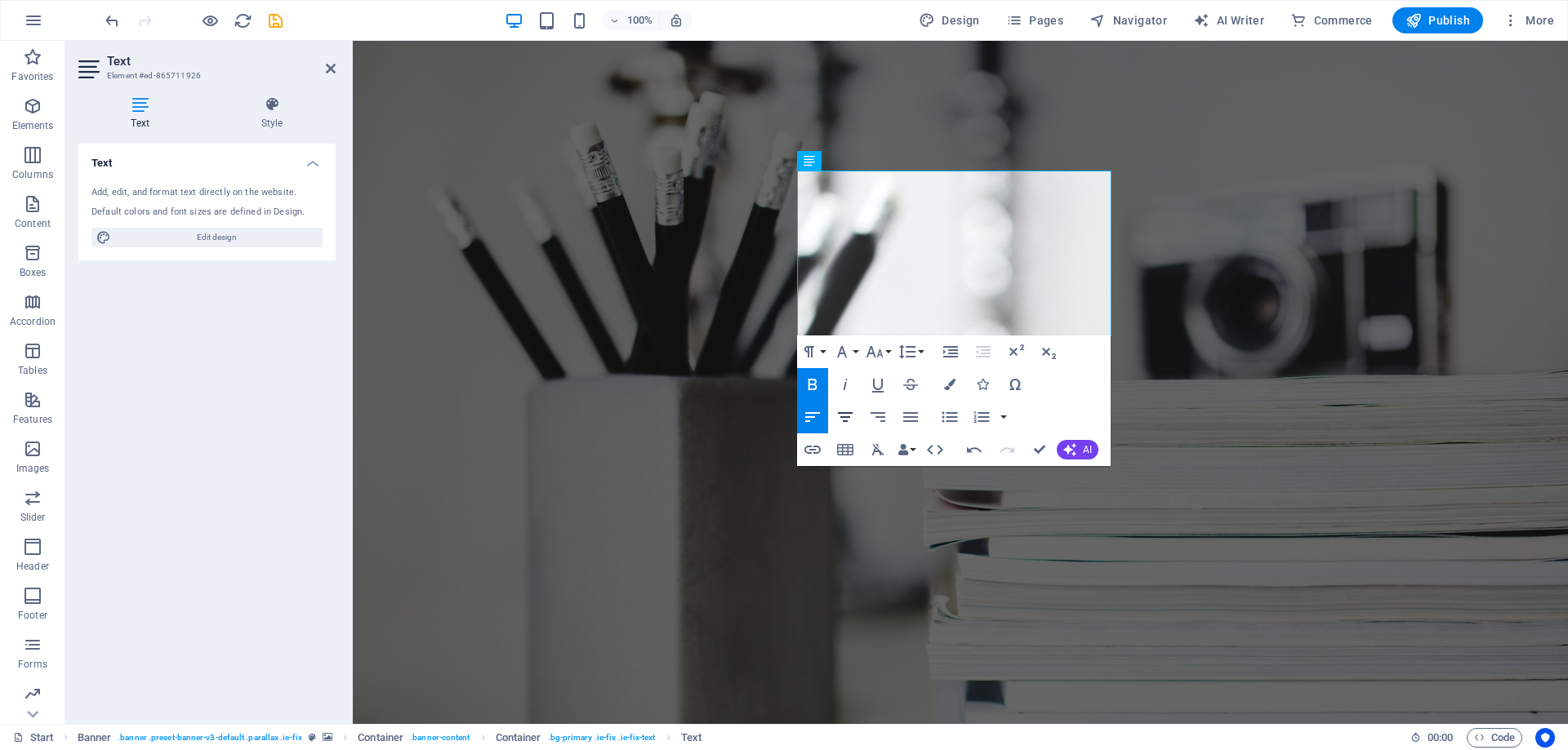
click at [841, 423] on icon "button" at bounding box center [845, 417] width 19 height 19
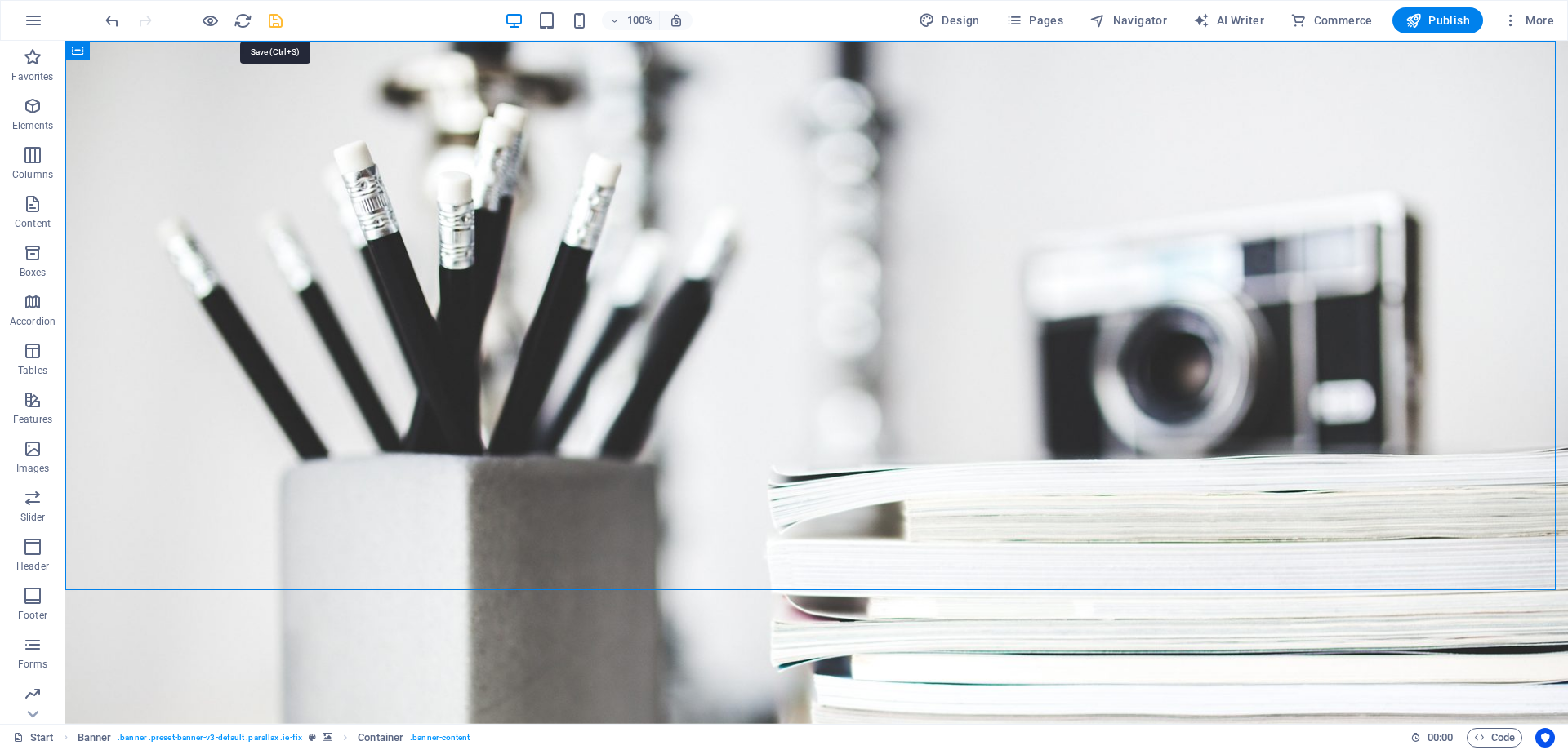
click at [0, 0] on icon "save" at bounding box center [0, 0] width 0 height 0
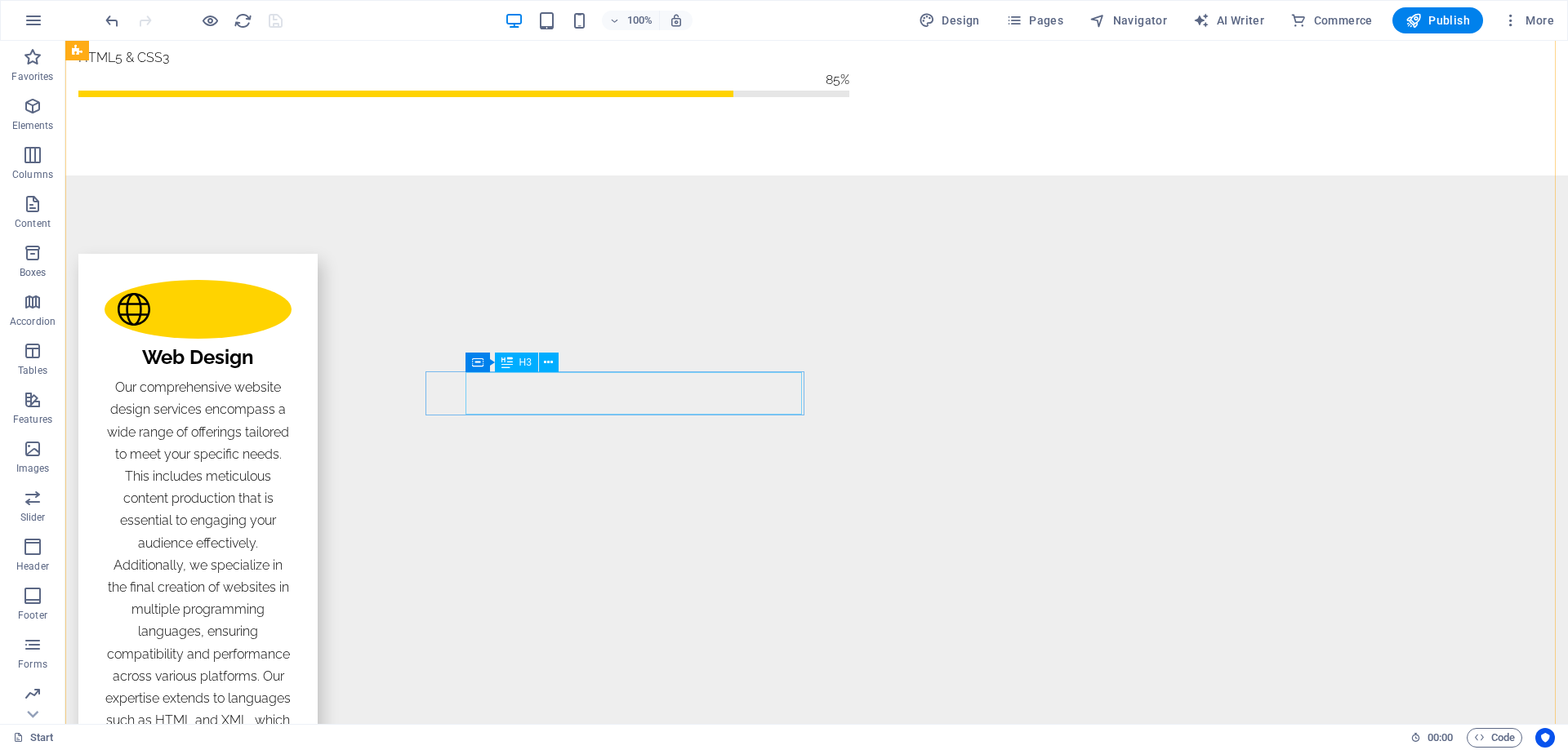
scroll to position [1959, 0]
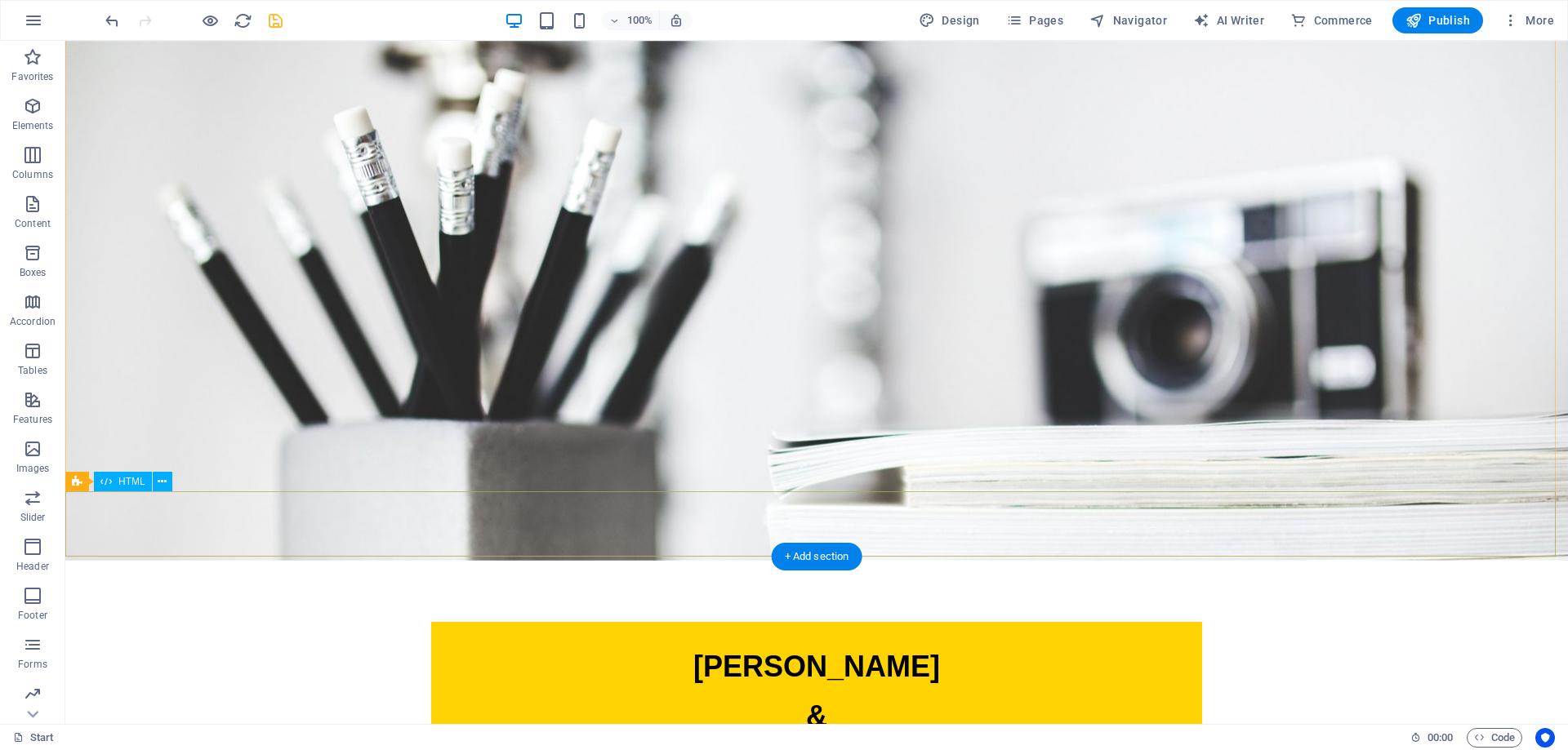
scroll to position [0, 0]
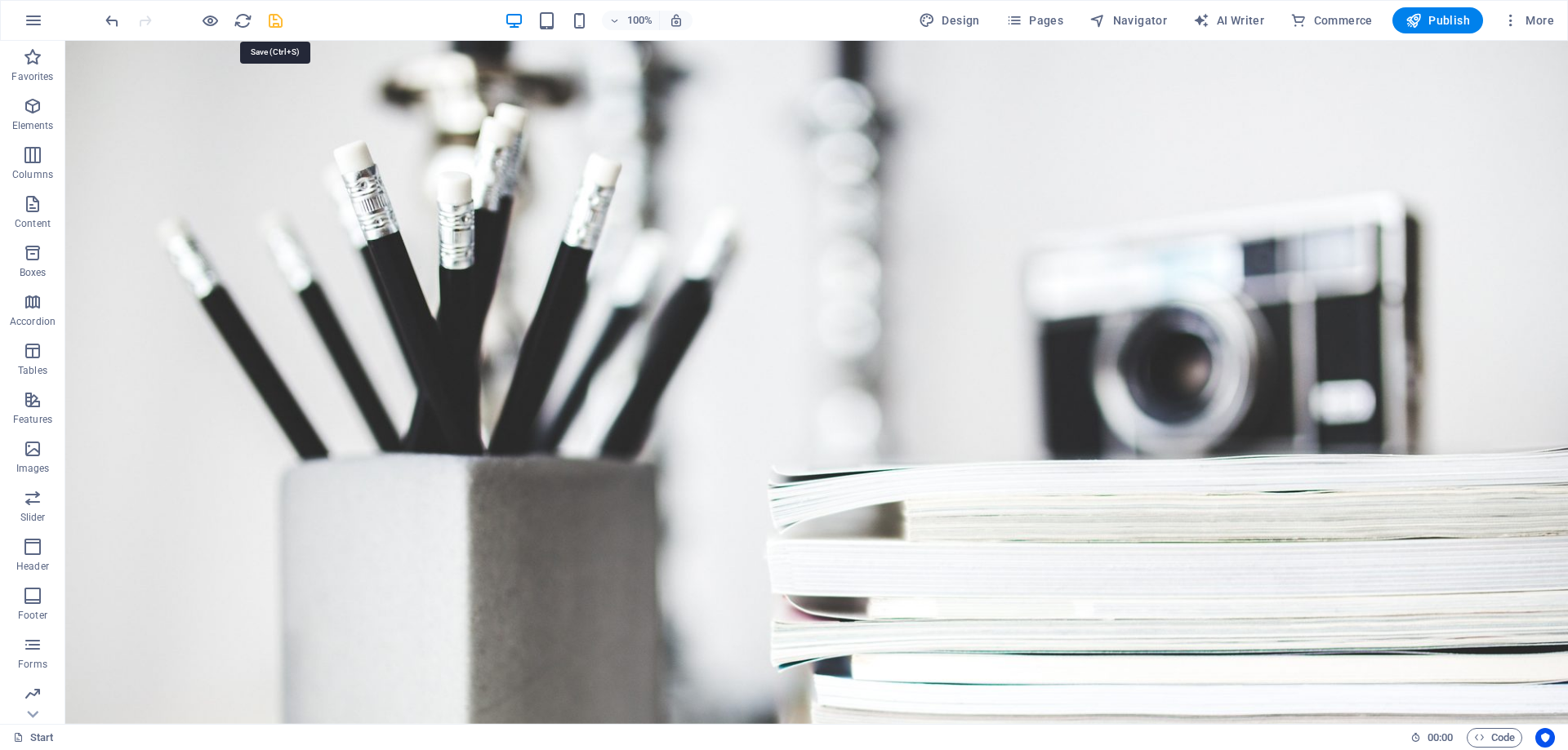
click at [273, 20] on icon "save" at bounding box center [275, 21] width 19 height 19
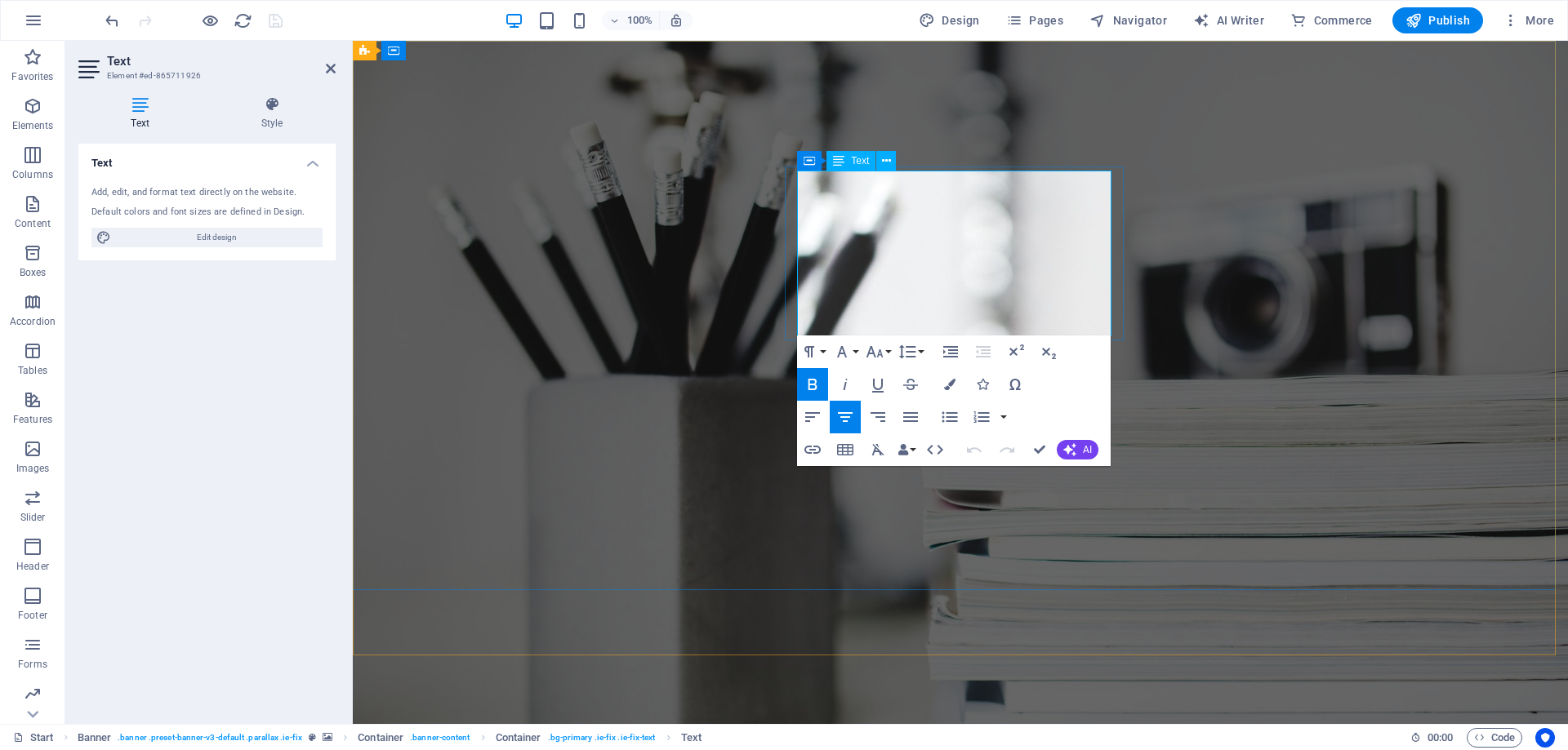
drag, startPoint x: 956, startPoint y: 238, endPoint x: 1085, endPoint y: 312, distance: 148.7
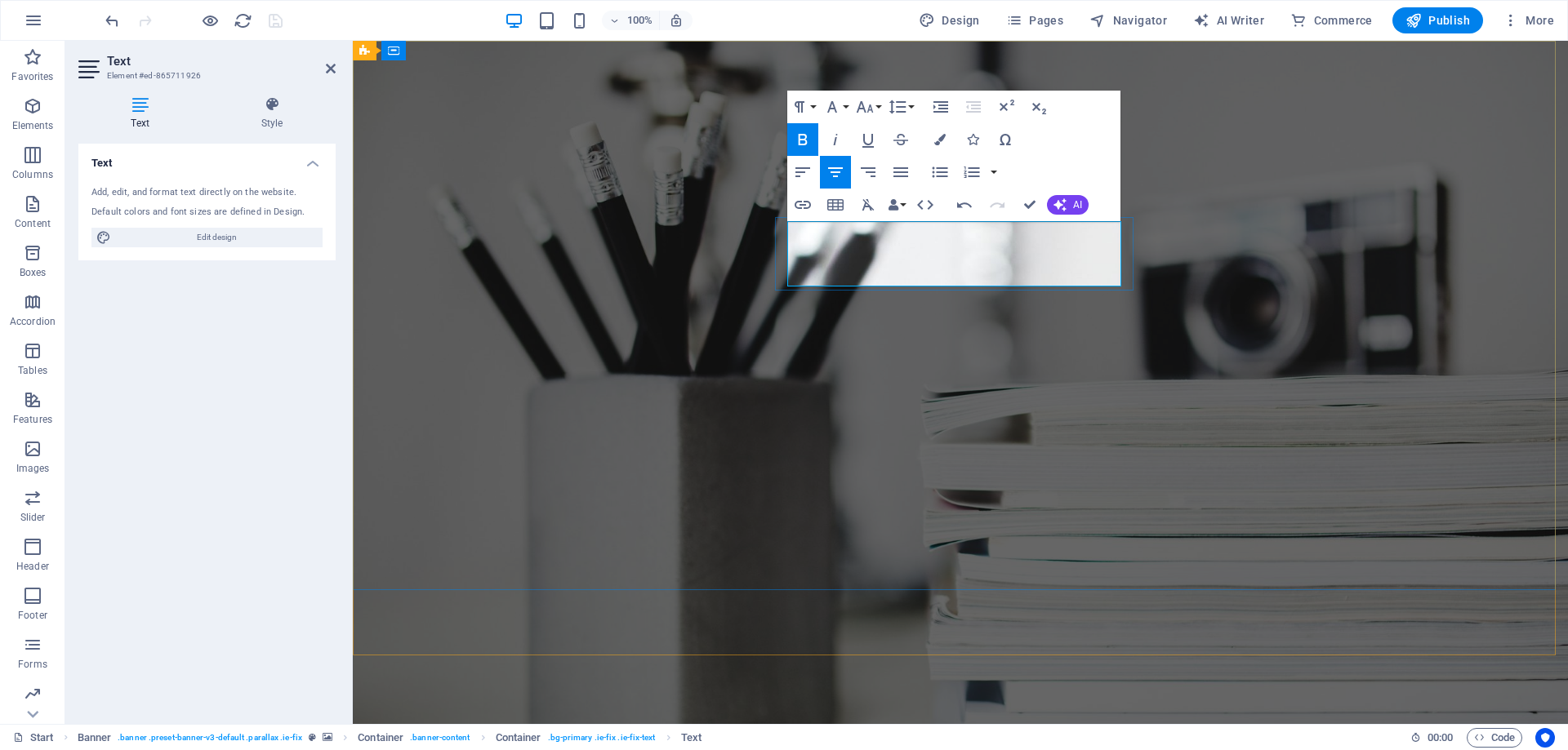
drag, startPoint x: 843, startPoint y: 256, endPoint x: 1109, endPoint y: 266, distance: 266.2
click at [836, 138] on icon "button" at bounding box center [835, 140] width 4 height 12
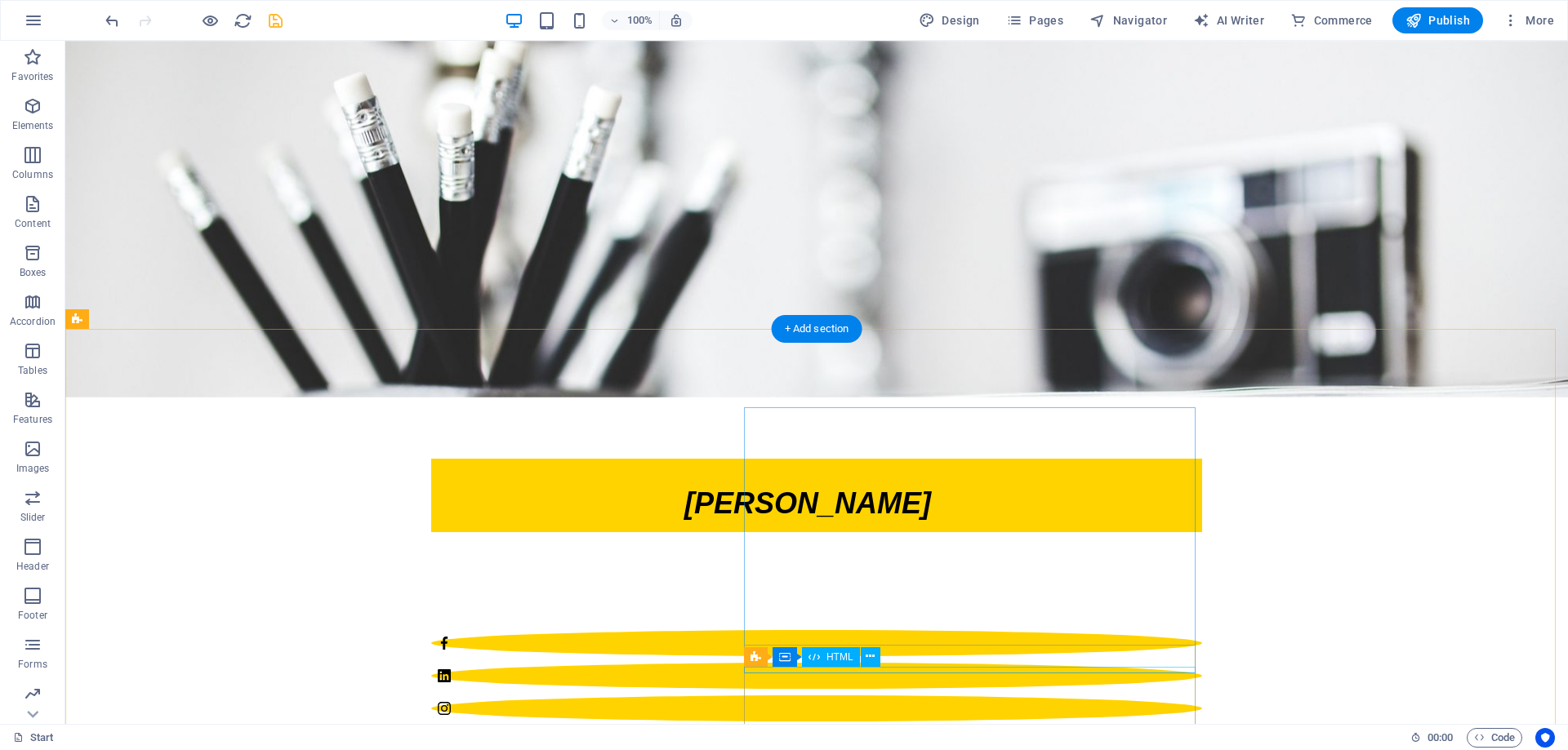
scroll to position [82, 0]
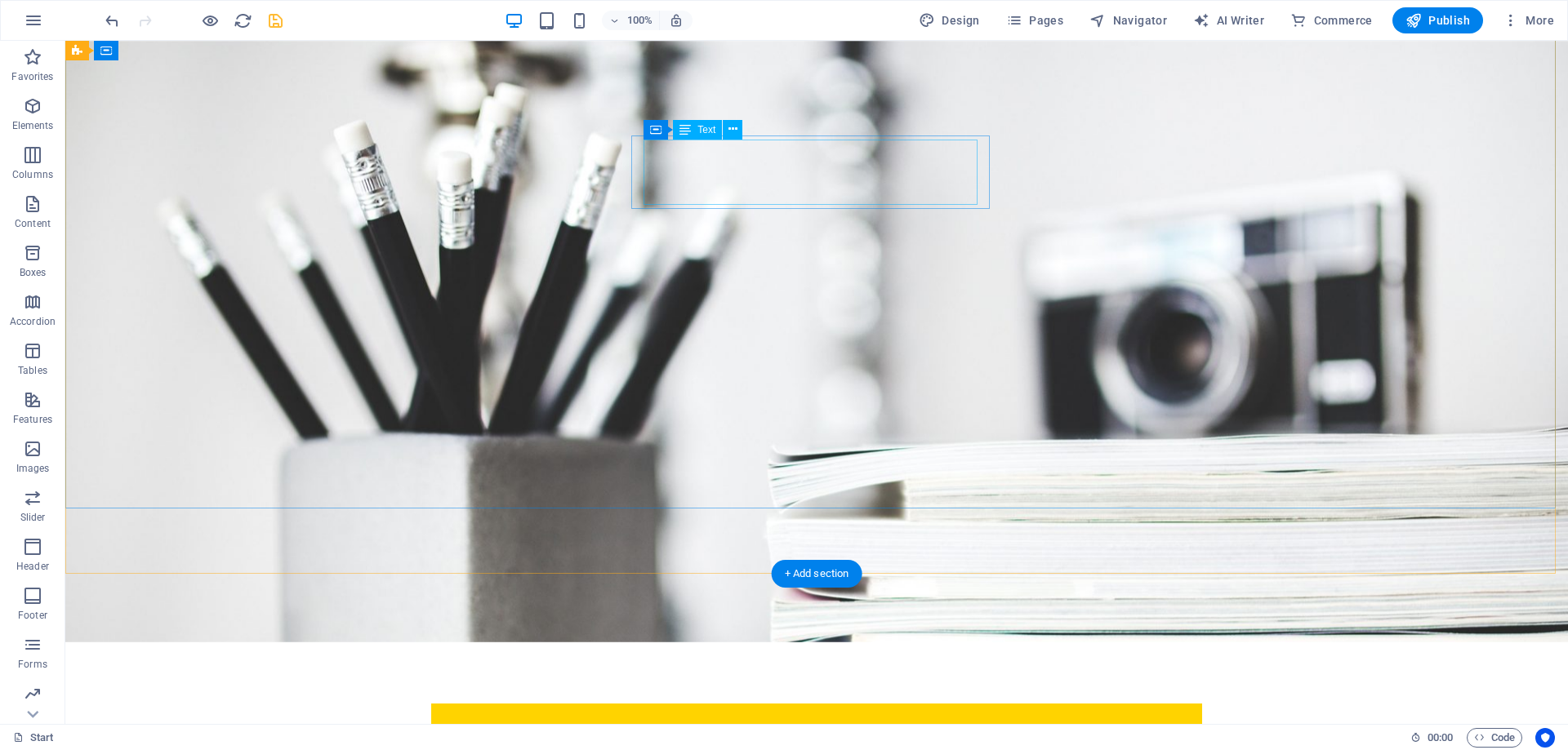
click at [956, 708] on div "[PERSON_NAME]" at bounding box center [817, 741] width 746 height 66
click at [728, 125] on icon at bounding box center [733, 130] width 9 height 17
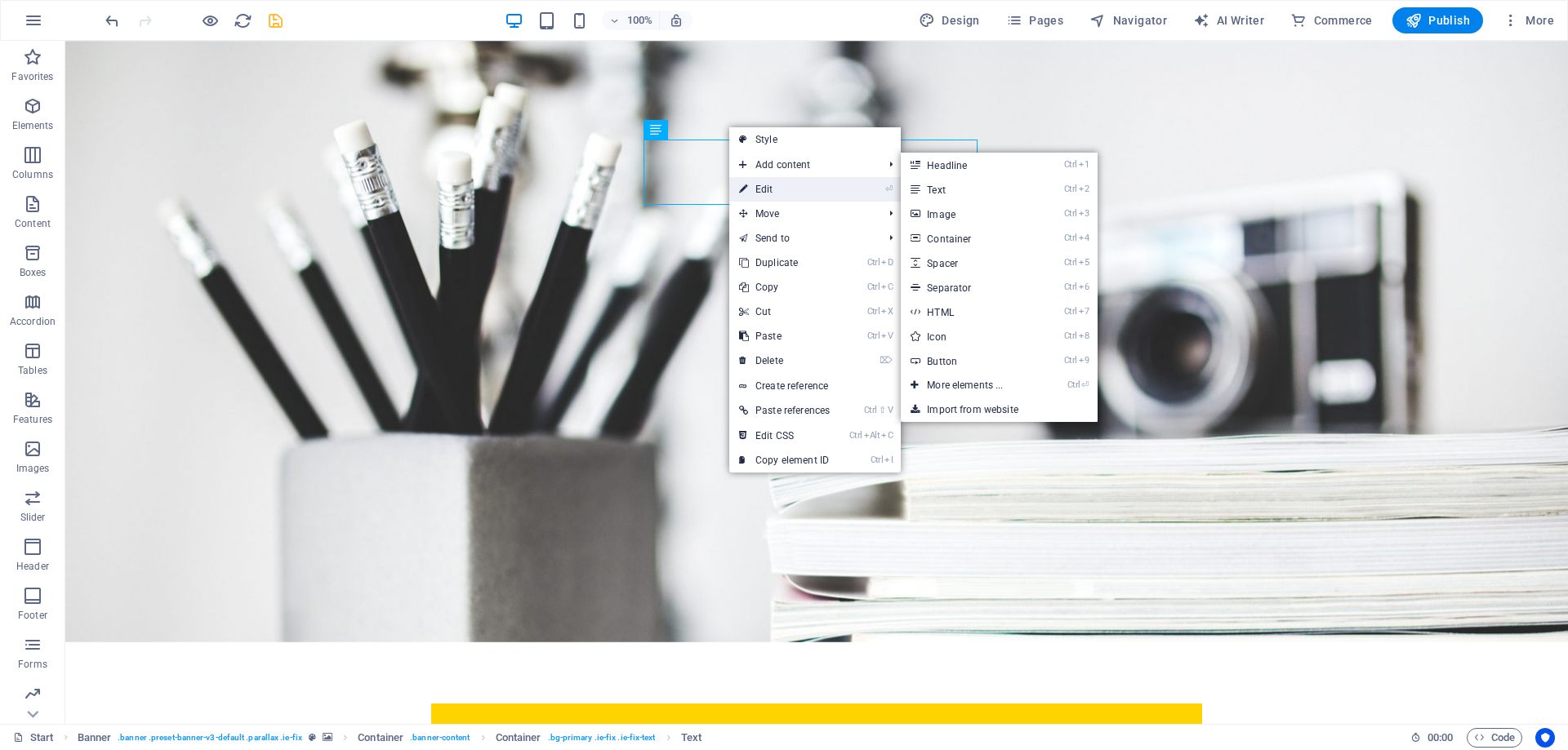
click at [771, 180] on link "⏎ Edit" at bounding box center [784, 189] width 110 height 24
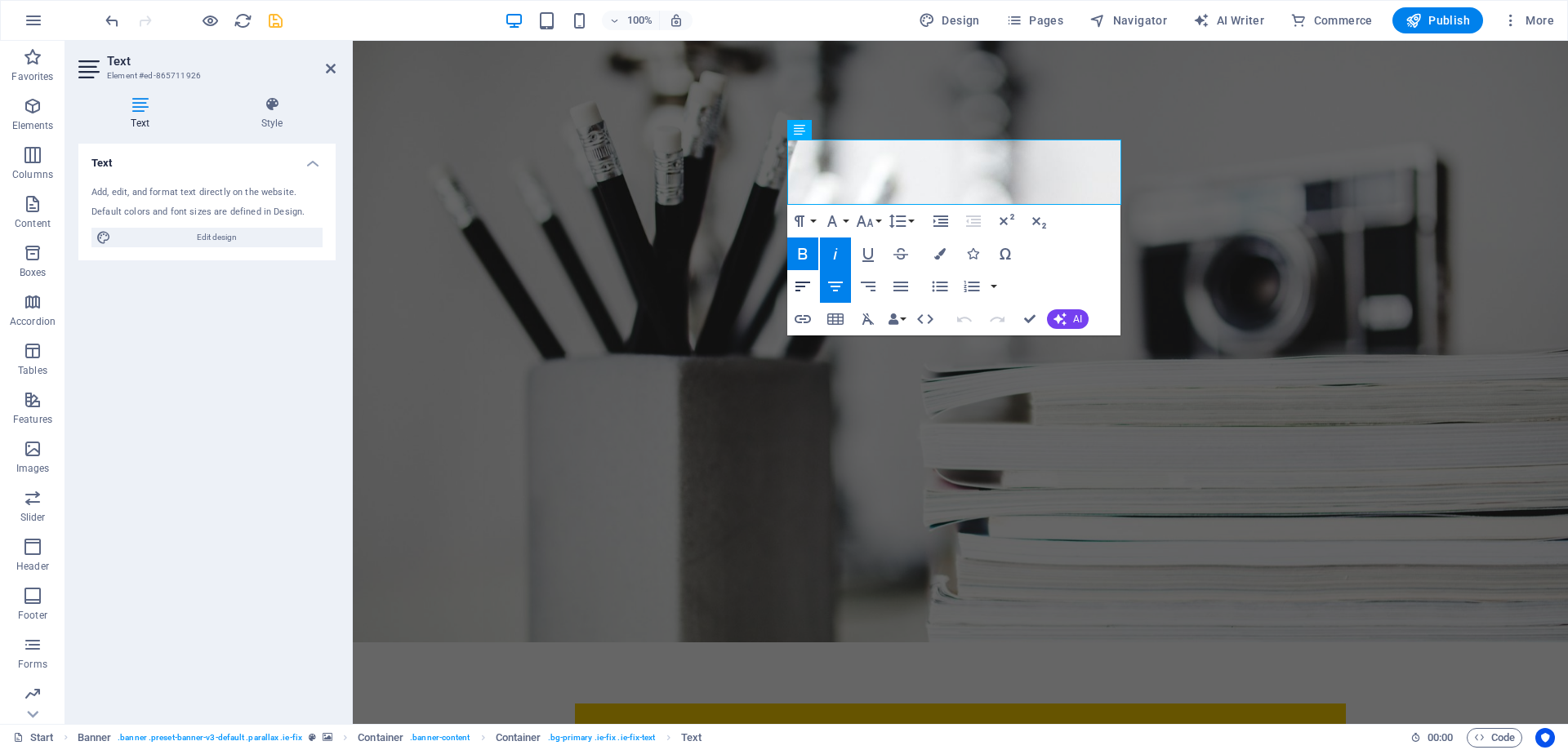
click at [801, 287] on icon "button" at bounding box center [803, 286] width 19 height 19
click at [829, 285] on icon "button" at bounding box center [835, 286] width 19 height 19
click at [898, 282] on icon "button" at bounding box center [900, 287] width 14 height 10
click at [838, 289] on icon "button" at bounding box center [835, 286] width 19 height 19
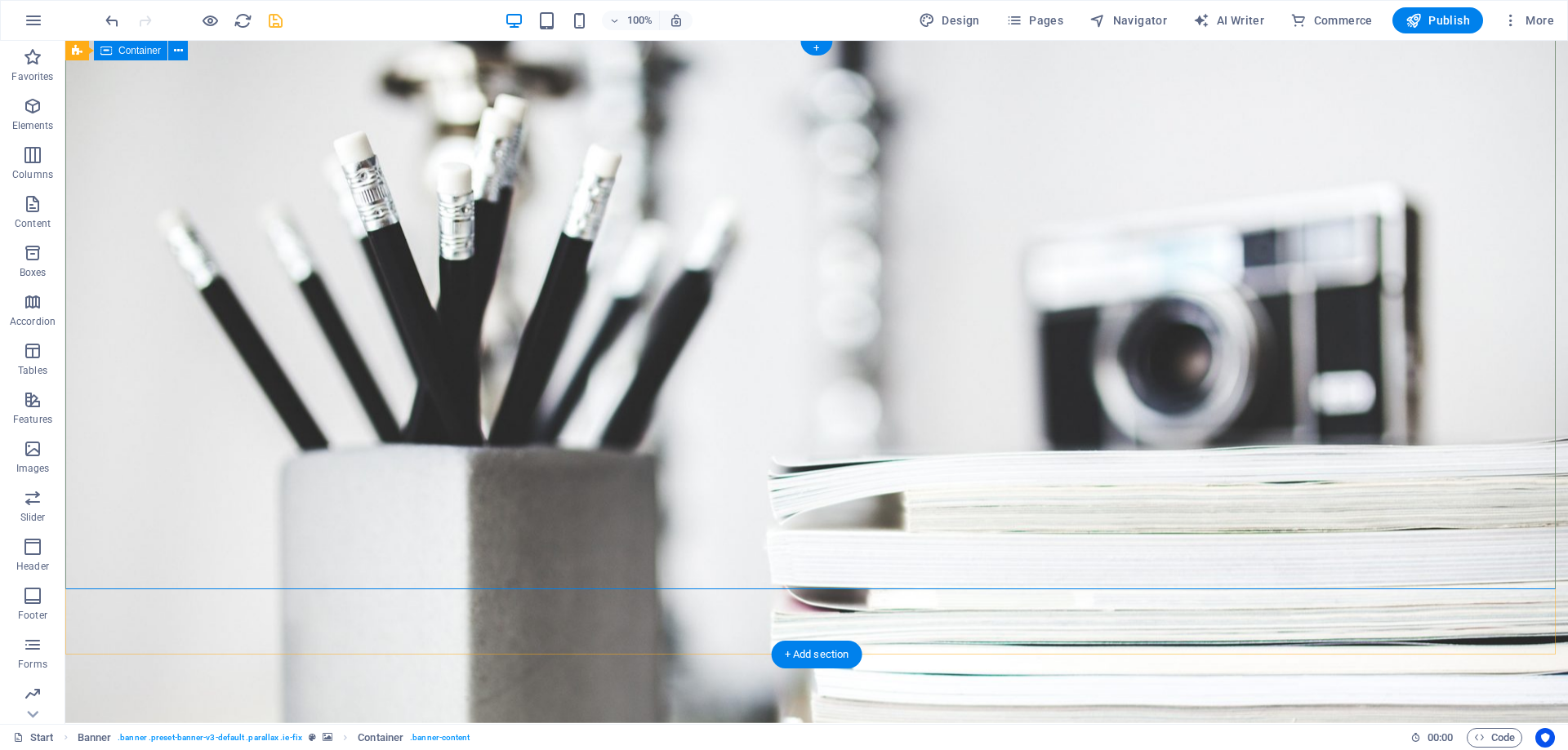
scroll to position [0, 0]
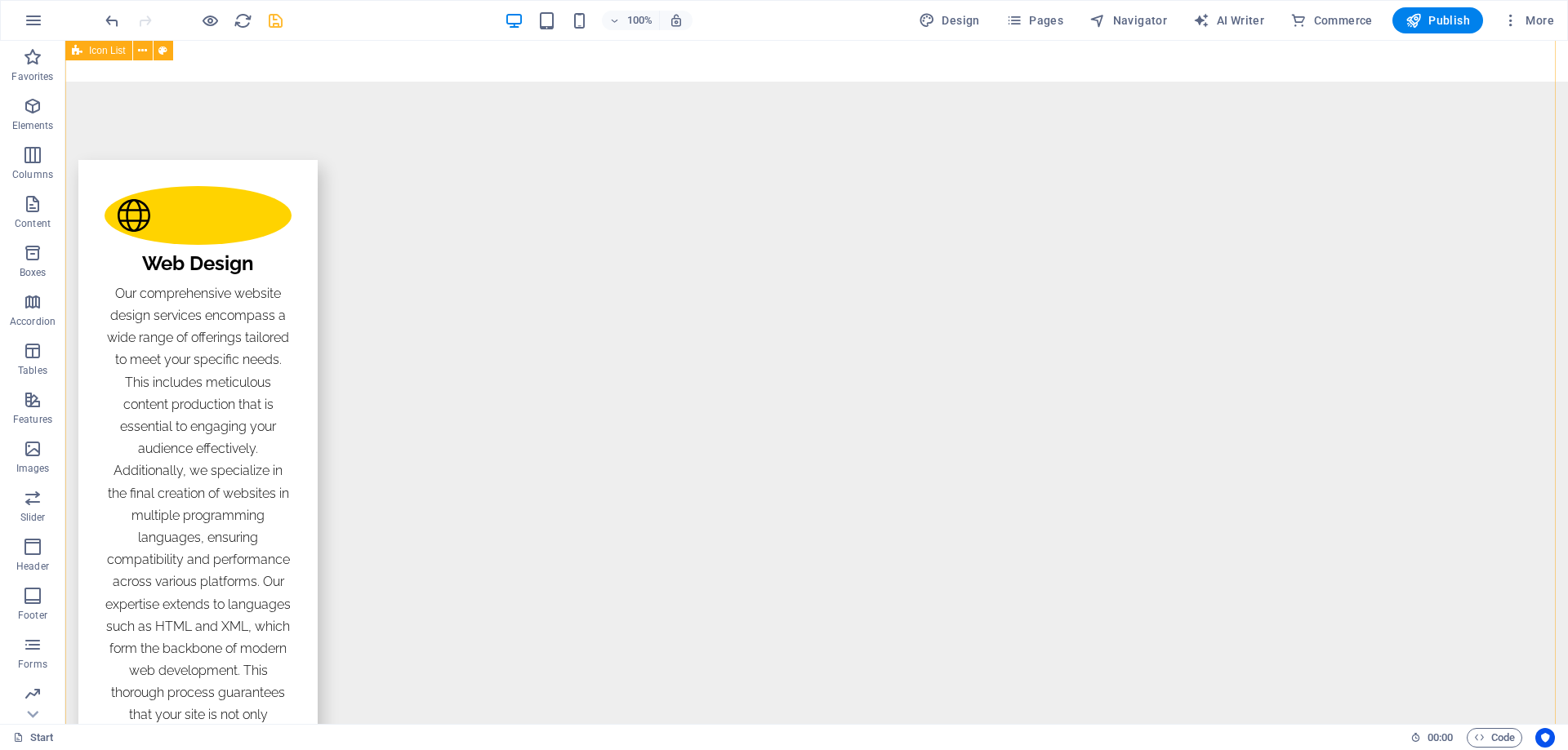
scroll to position [1959, 0]
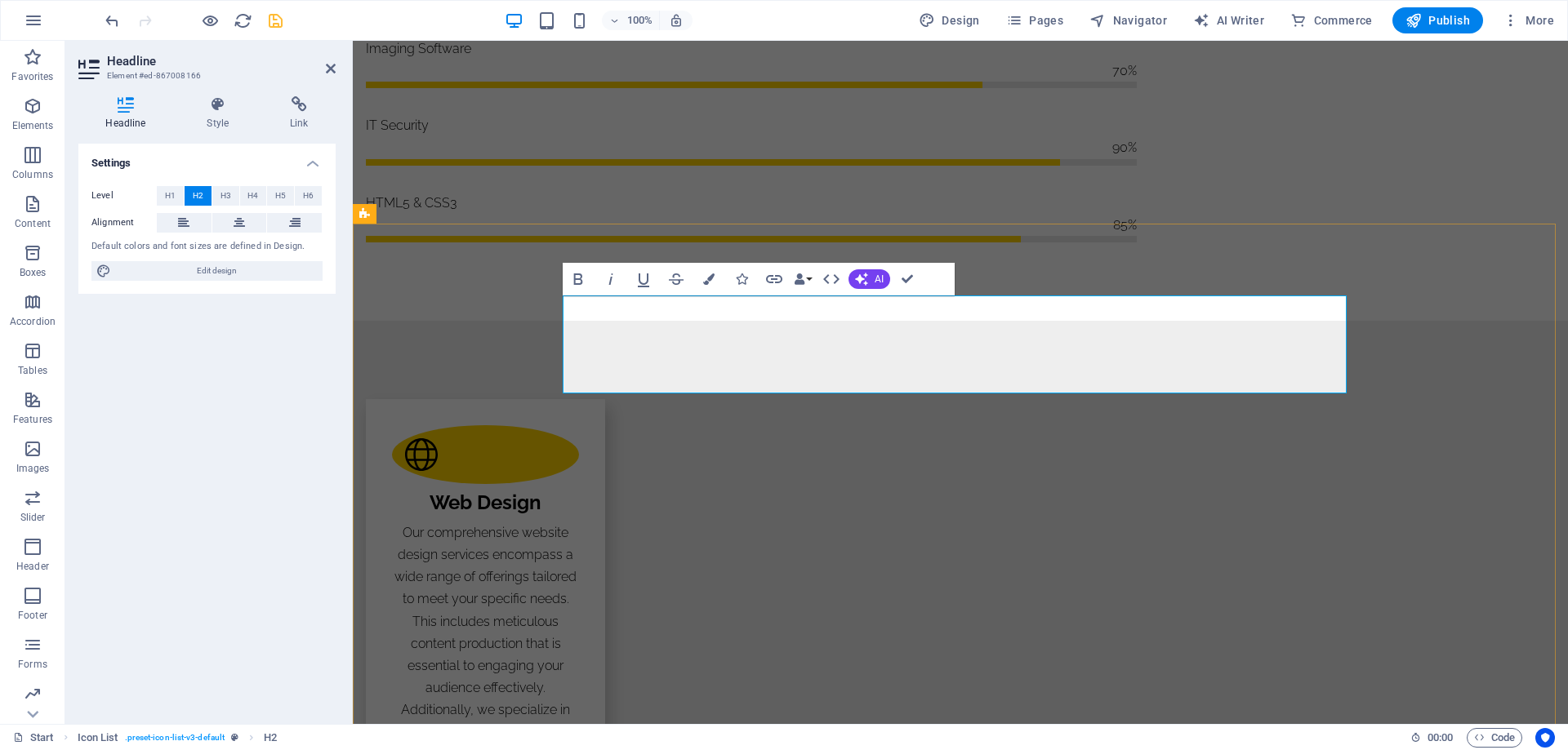
scroll to position [0, 9]
drag, startPoint x: 637, startPoint y: 325, endPoint x: 867, endPoint y: 365, distance: 233.5
drag, startPoint x: 791, startPoint y: 320, endPoint x: 900, endPoint y: 366, distance: 118.3
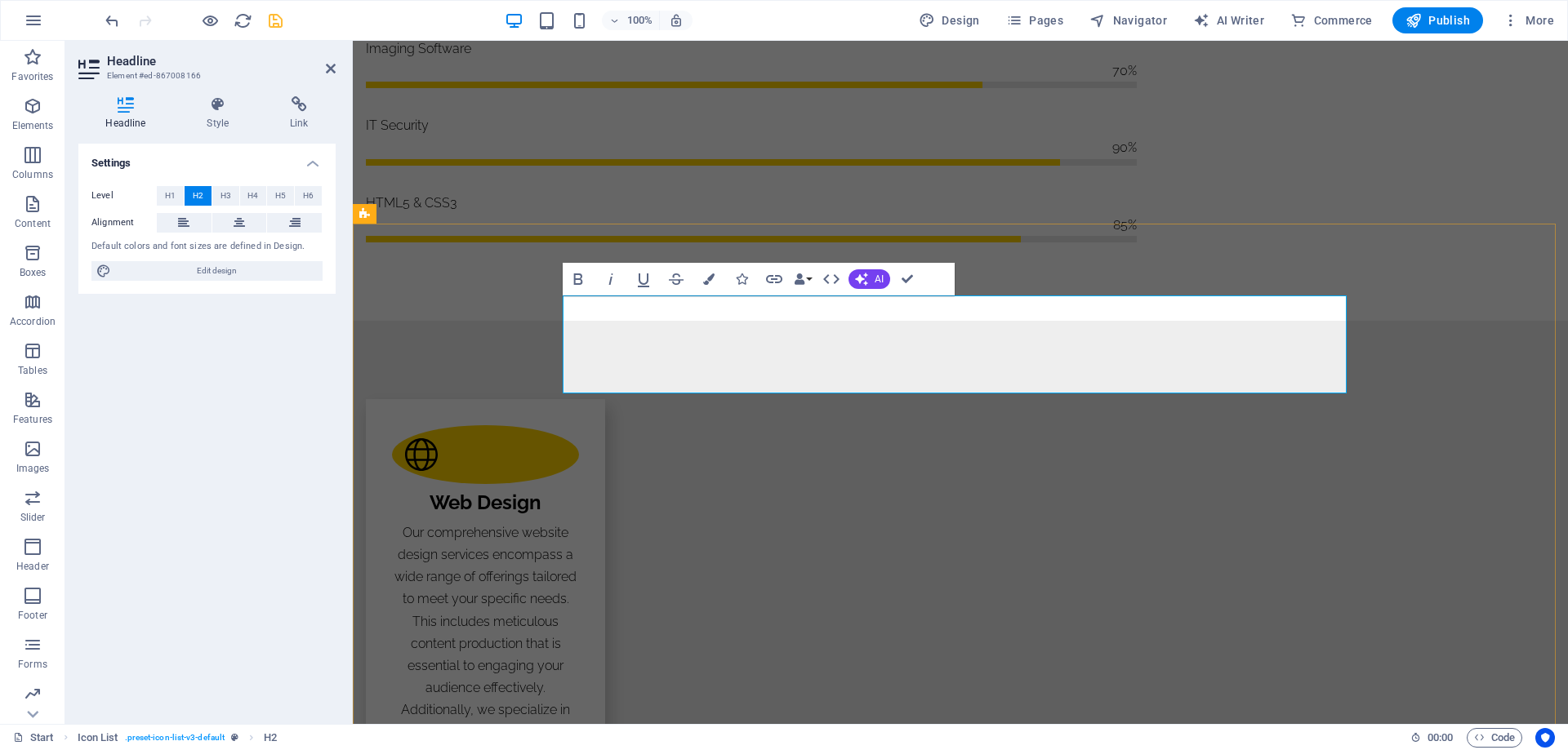
drag, startPoint x: 568, startPoint y: 364, endPoint x: 1328, endPoint y: 386, distance: 760.3
click at [223, 194] on span "H3" at bounding box center [226, 195] width 11 height 19
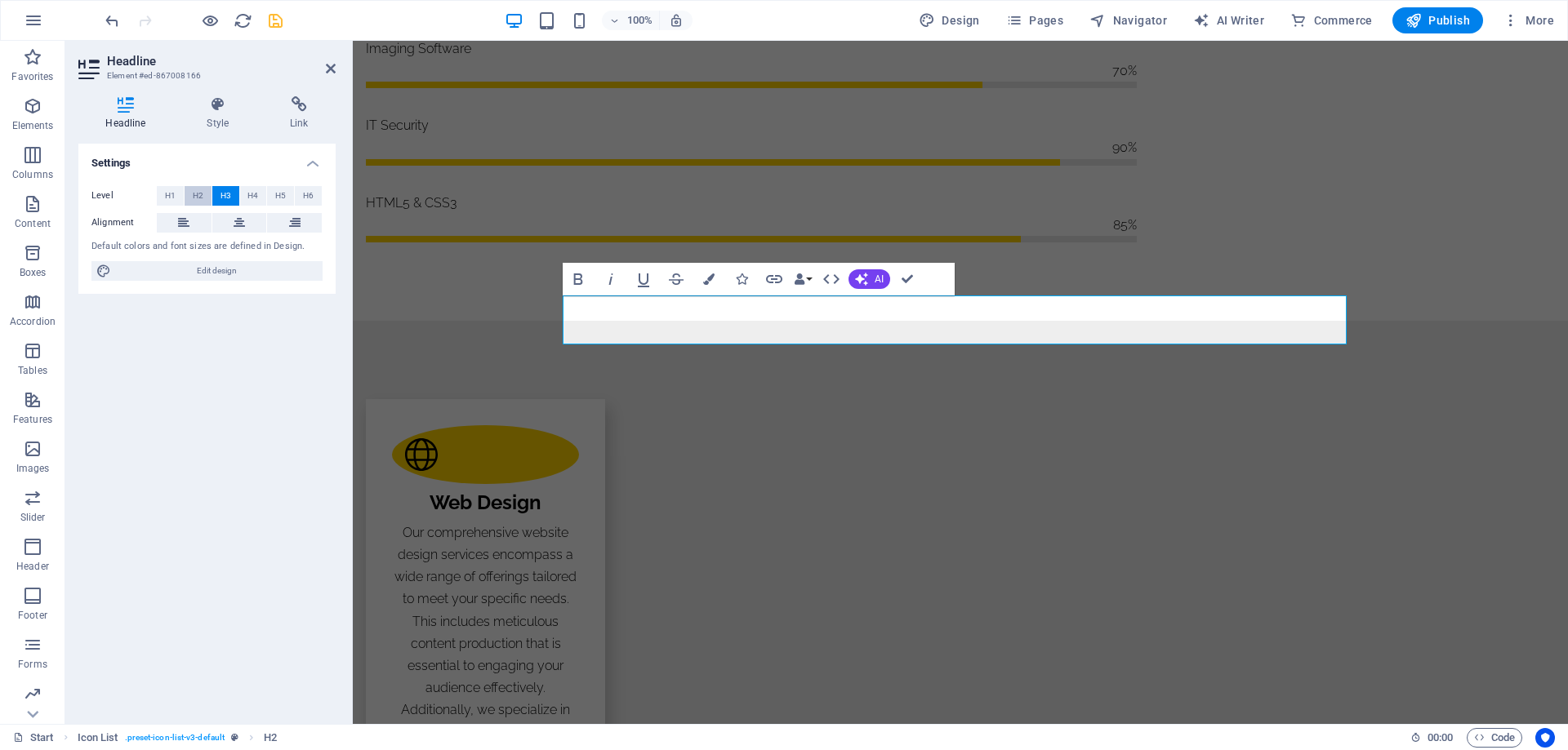
click at [194, 200] on span "H2" at bounding box center [198, 195] width 11 height 19
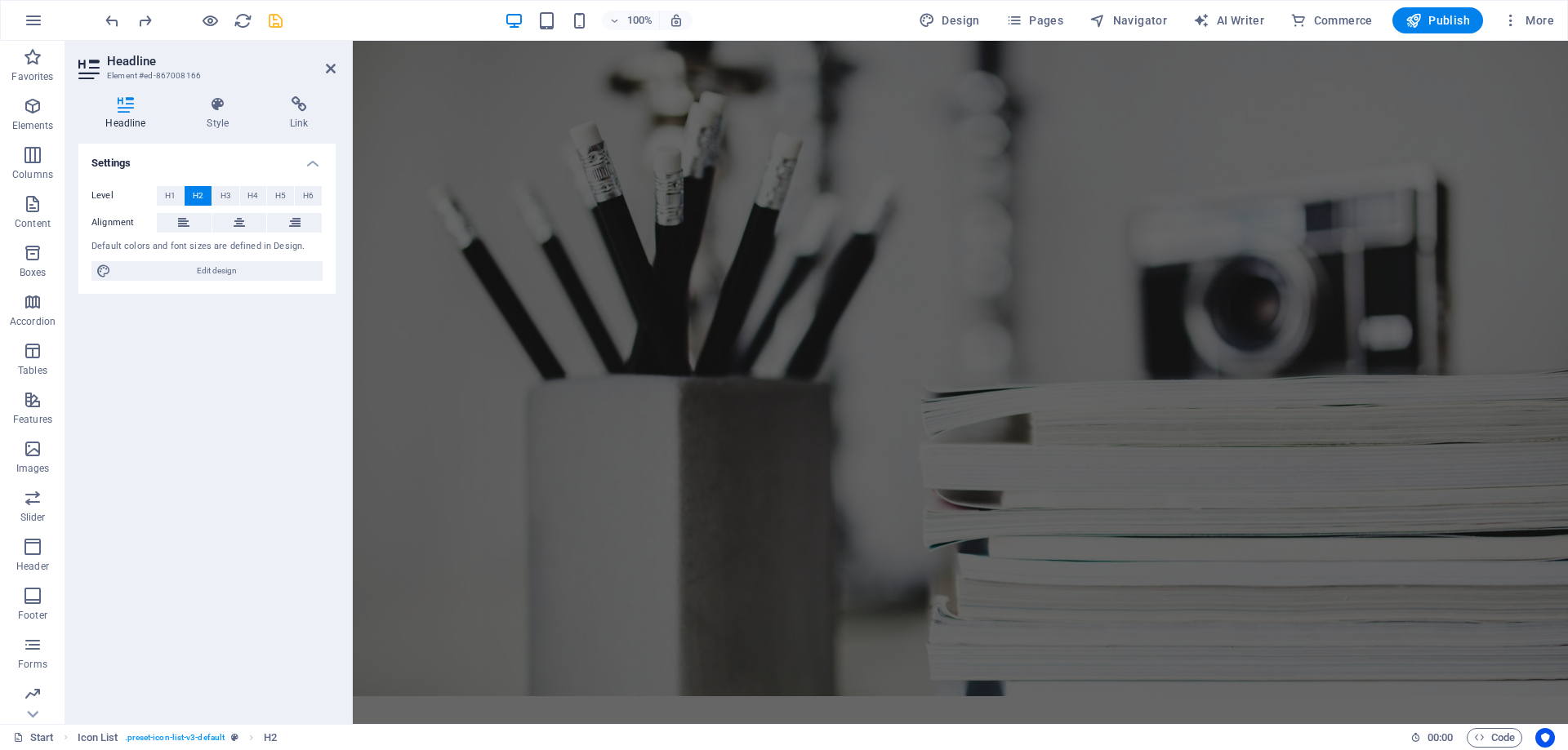
scroll to position [0, 0]
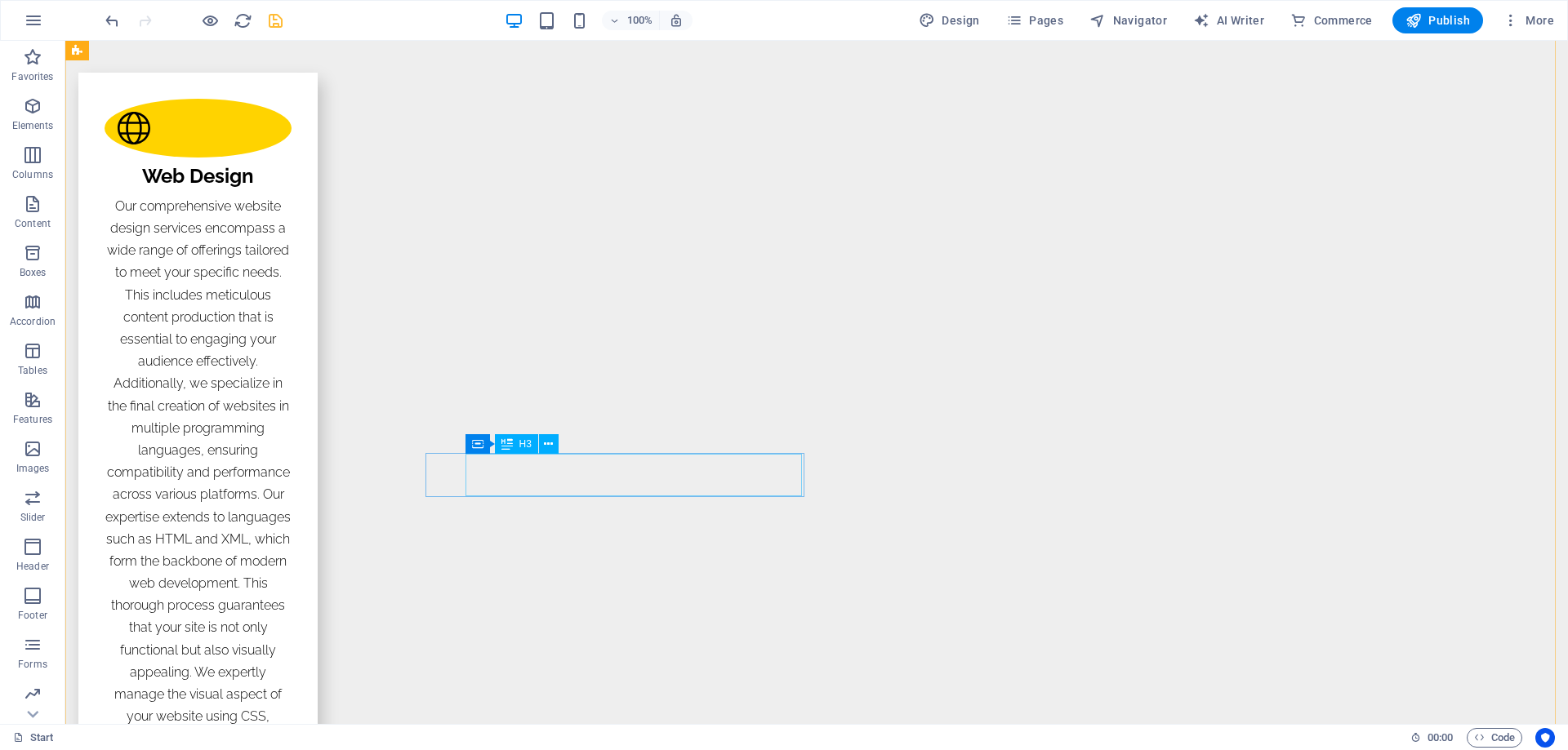
scroll to position [1959, 0]
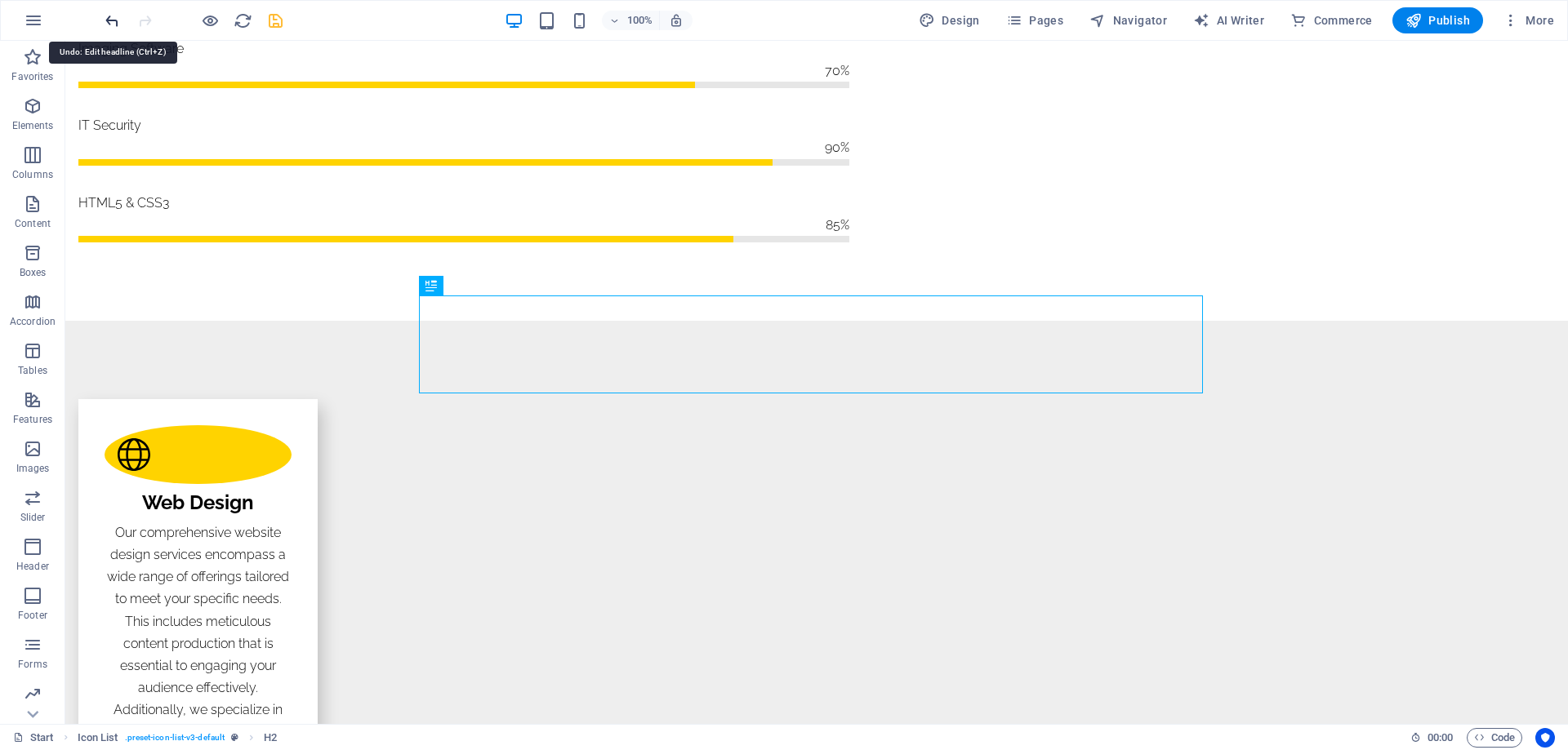
click at [114, 15] on icon "undo" at bounding box center [112, 21] width 19 height 19
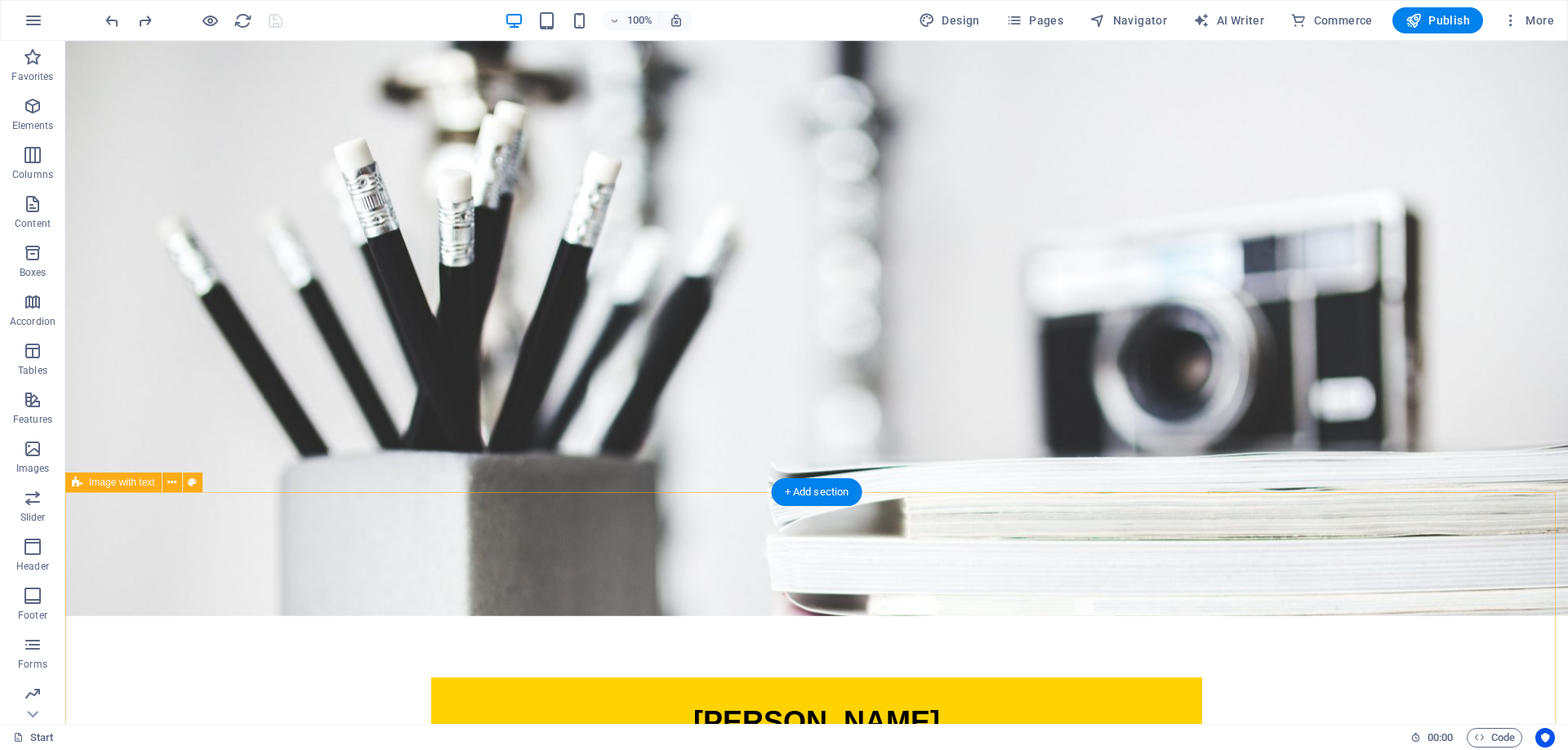
scroll to position [0, 0]
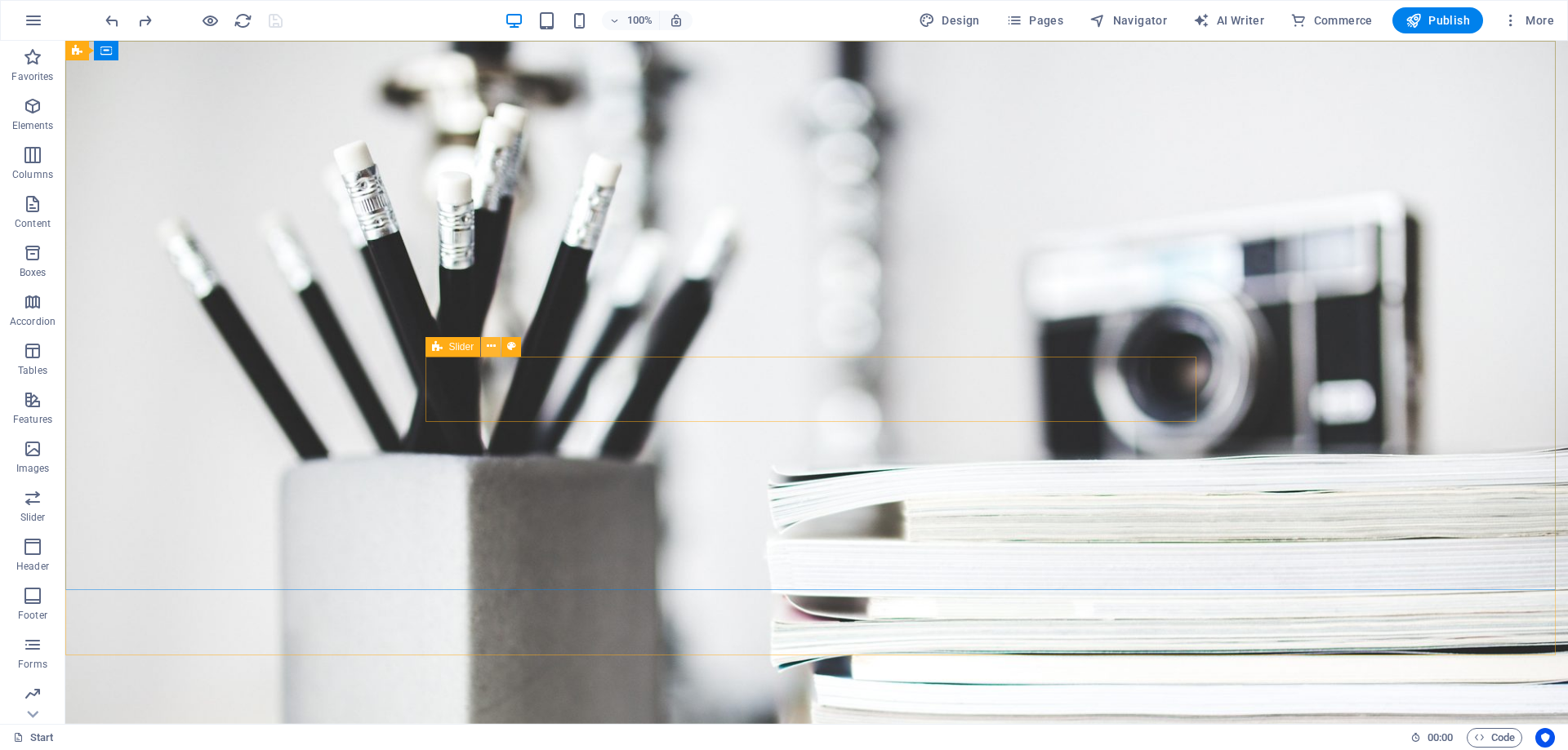
click at [0, 0] on icon at bounding box center [0, 0] width 0 height 0
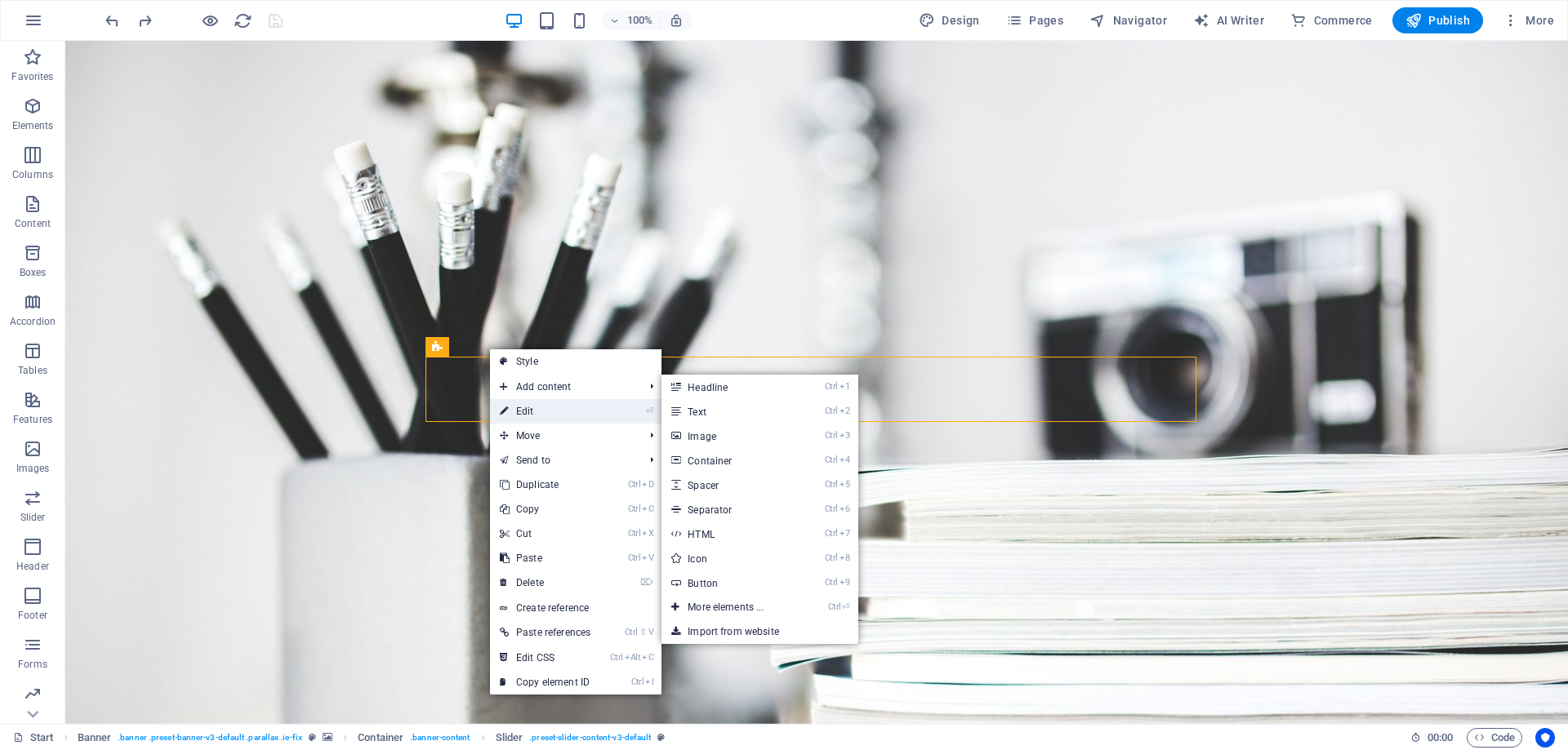
click at [514, 412] on link "⏎ Edit" at bounding box center [545, 411] width 110 height 24
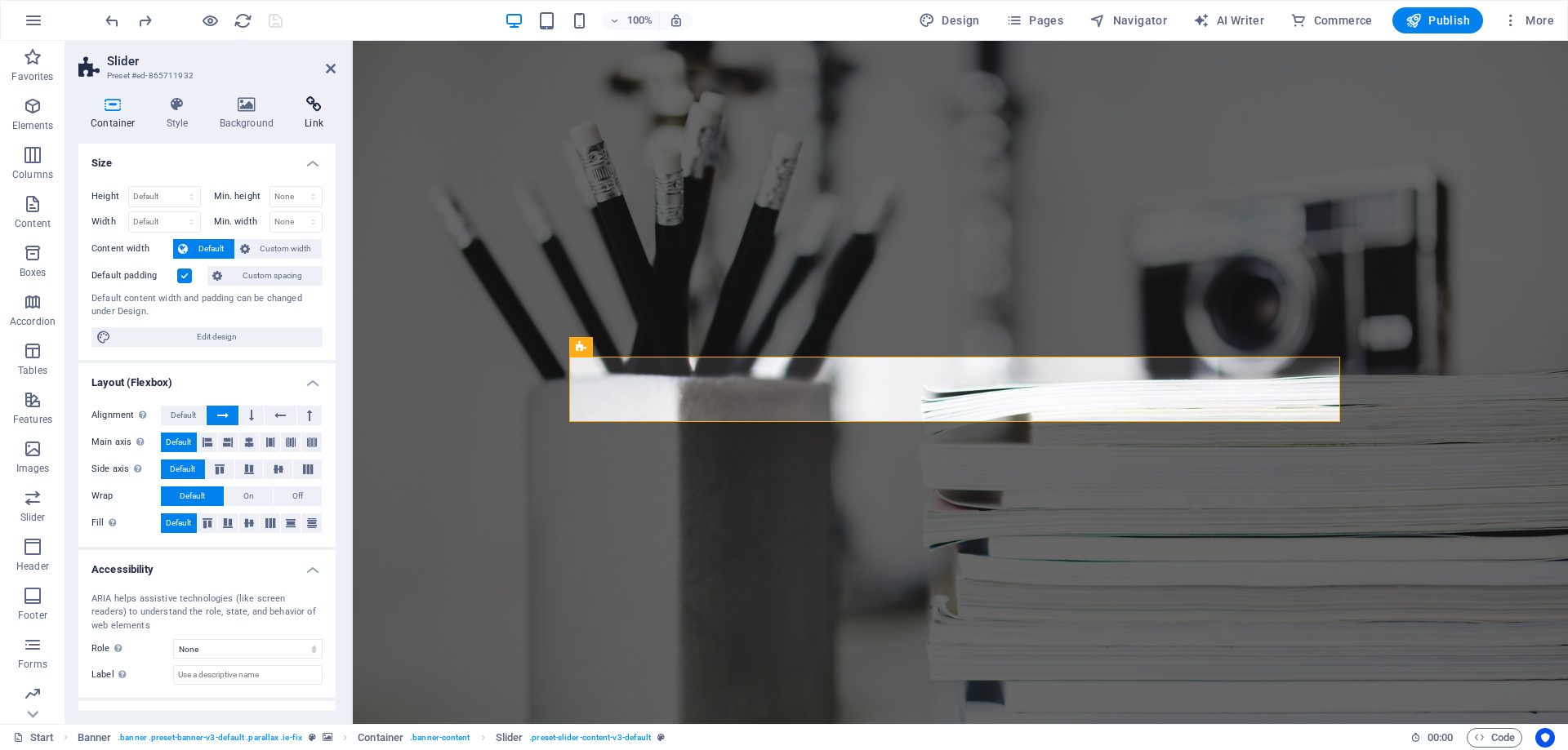
click at [302, 112] on icon at bounding box center [313, 104] width 43 height 16
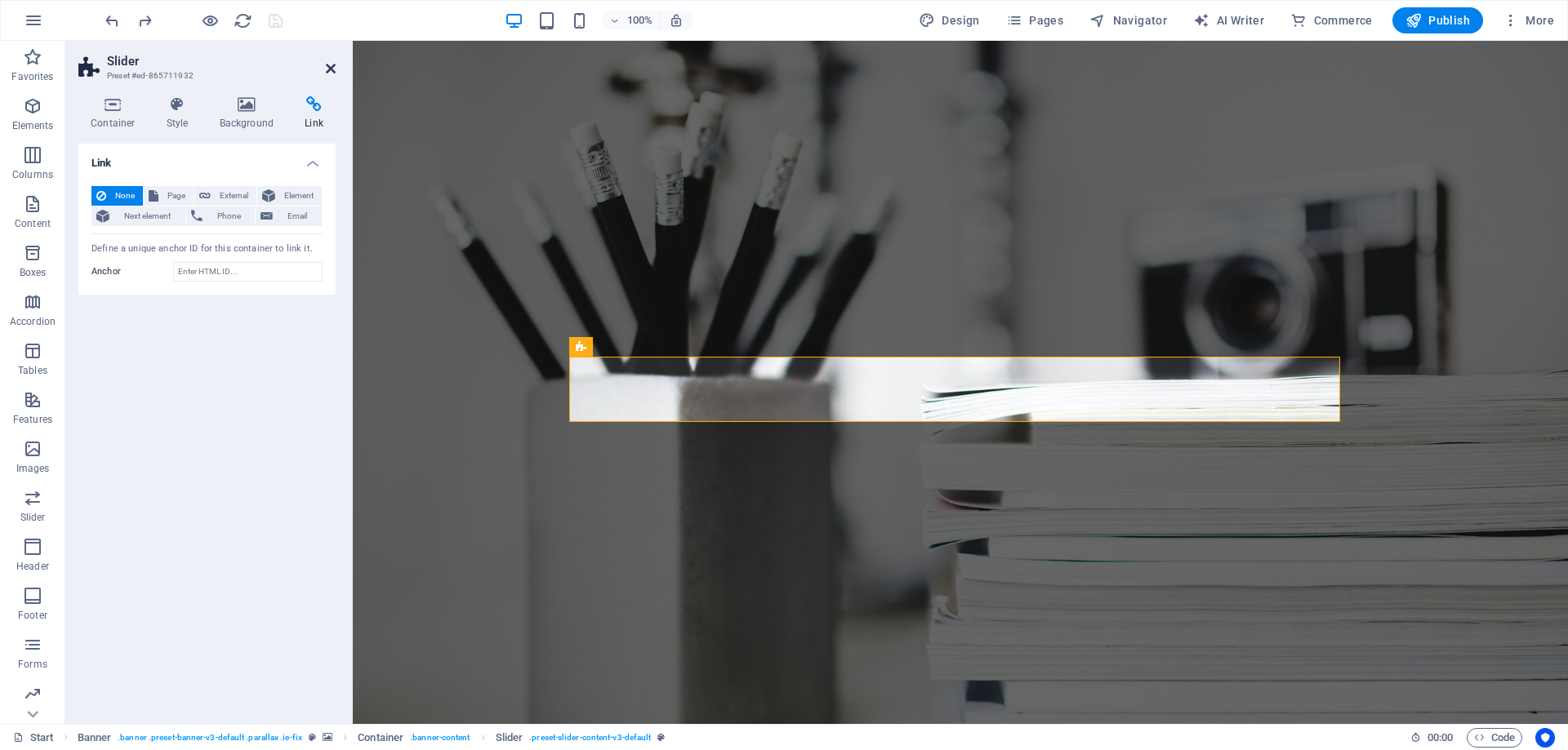
drag, startPoint x: 265, startPoint y: 28, endPoint x: 331, endPoint y: 68, distance: 77.2
click at [331, 68] on icon at bounding box center [331, 69] width 10 height 13
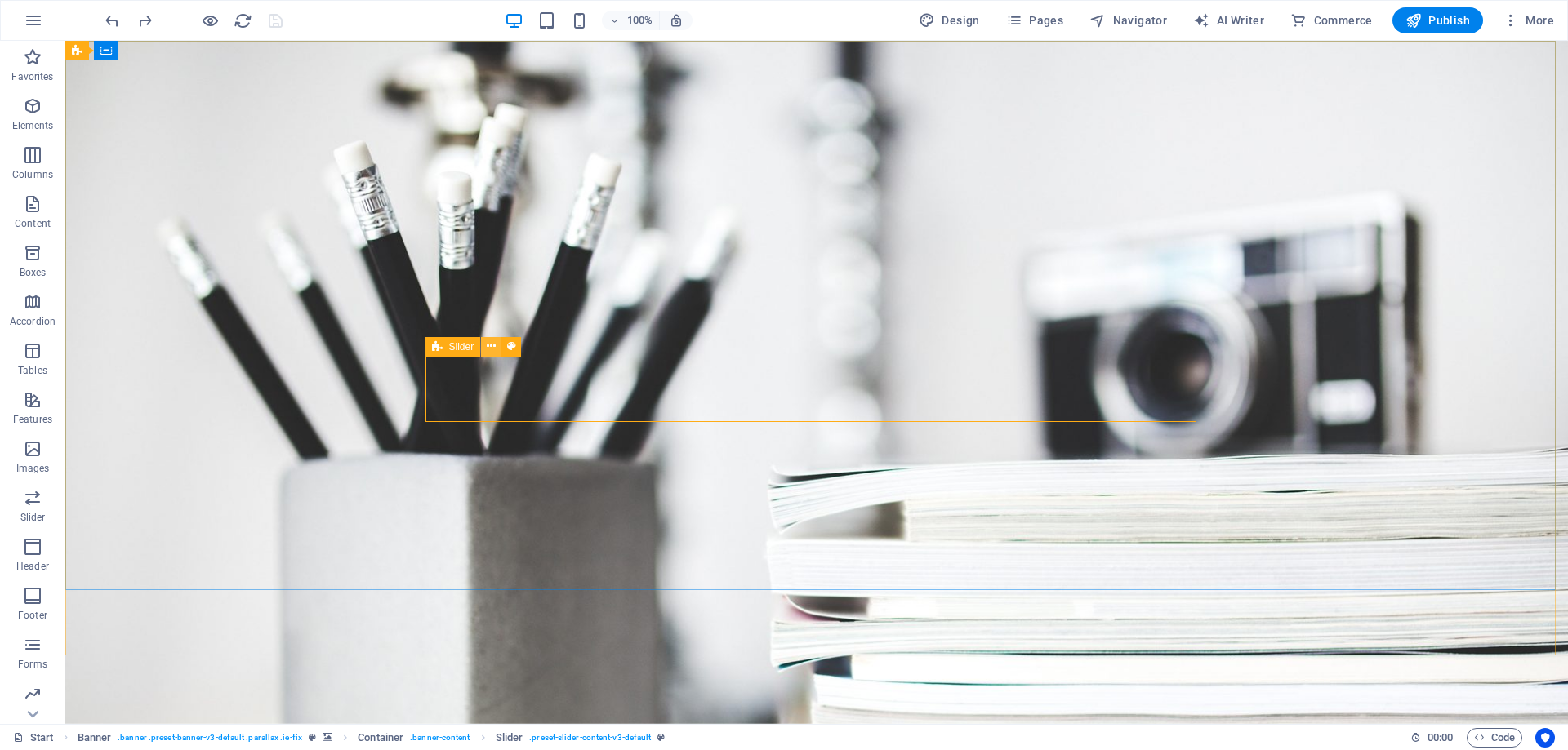
click at [0, 0] on icon at bounding box center [0, 0] width 0 height 0
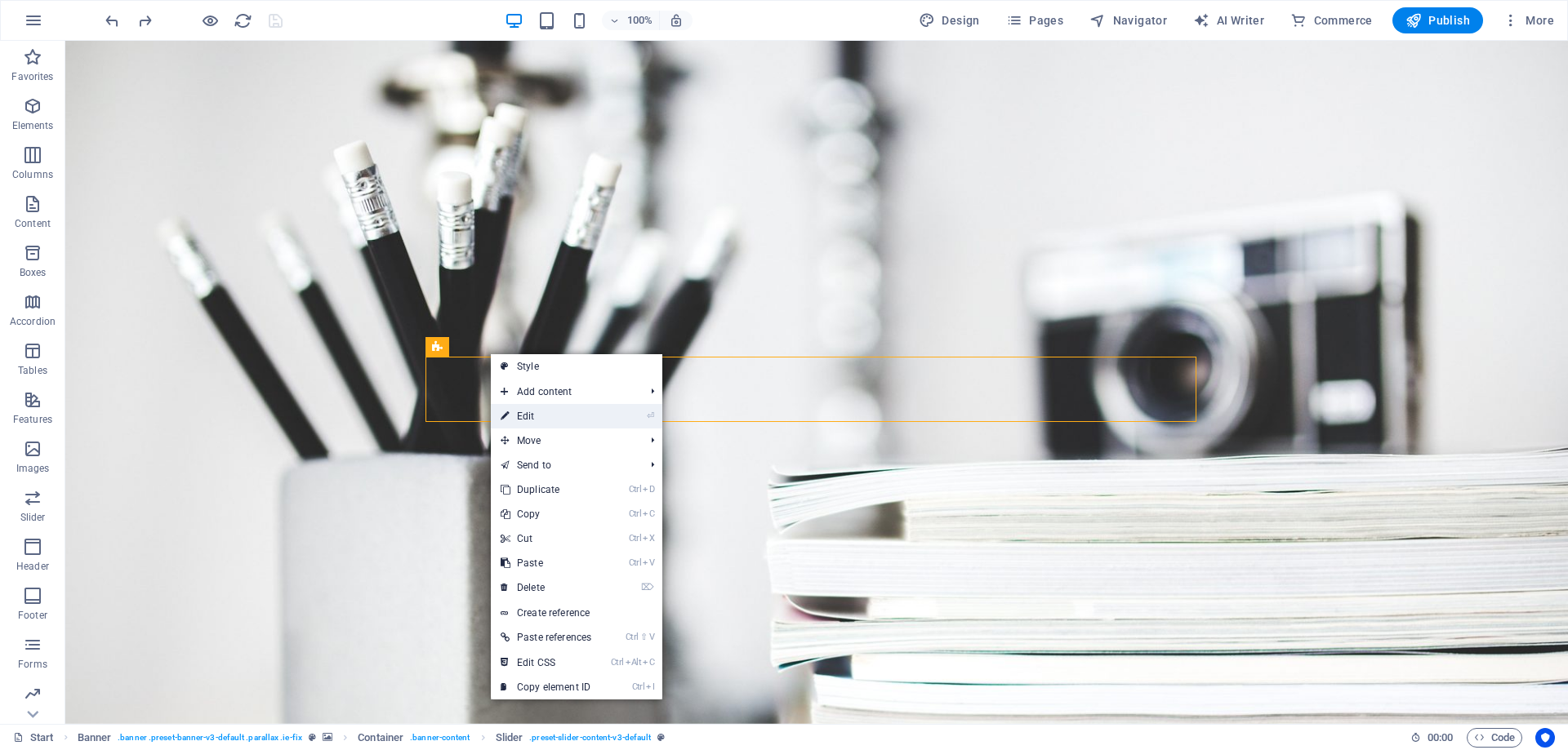
click at [525, 407] on link "⏎ Edit" at bounding box center [546, 416] width 110 height 24
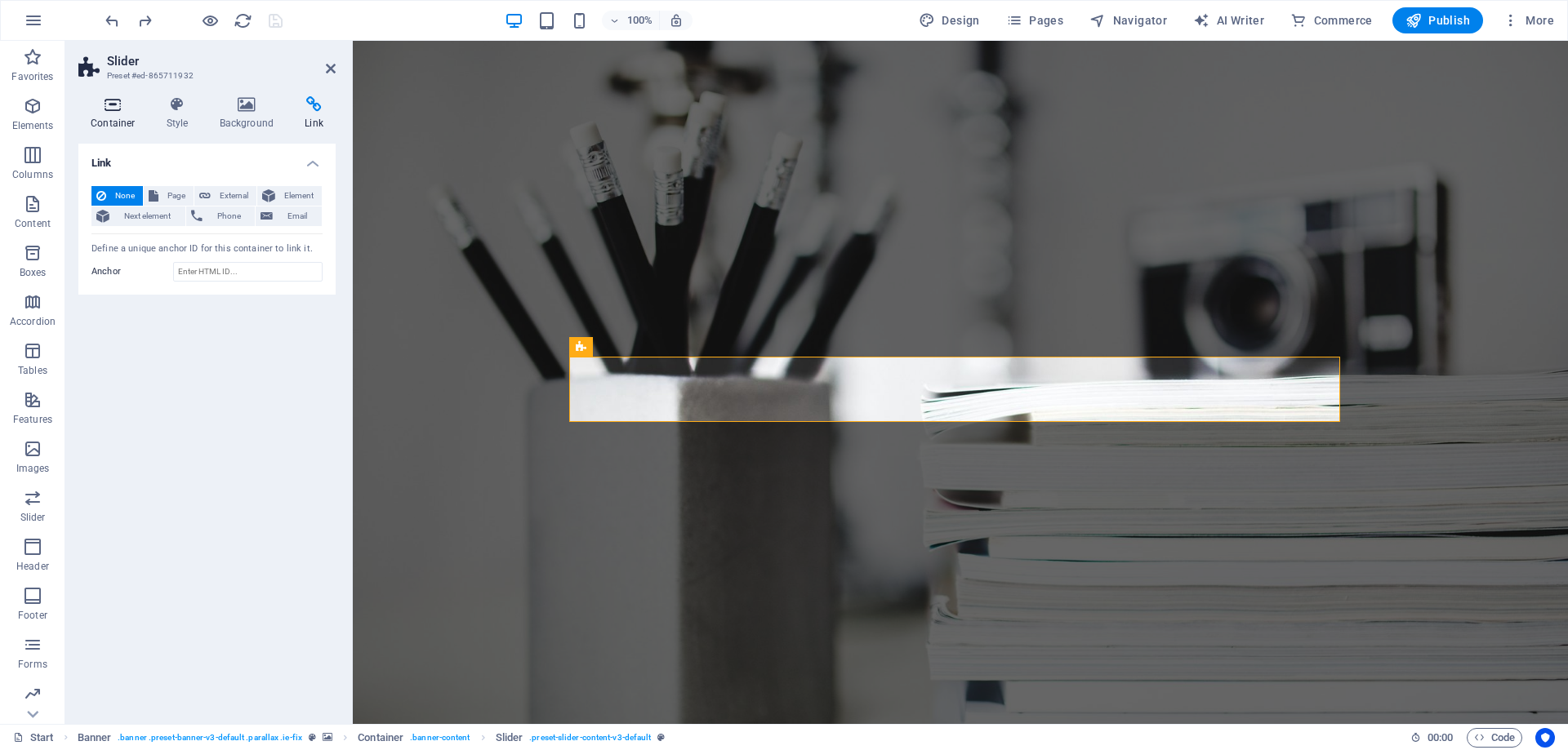
click at [99, 114] on h4 "Container" at bounding box center [116, 113] width 76 height 35
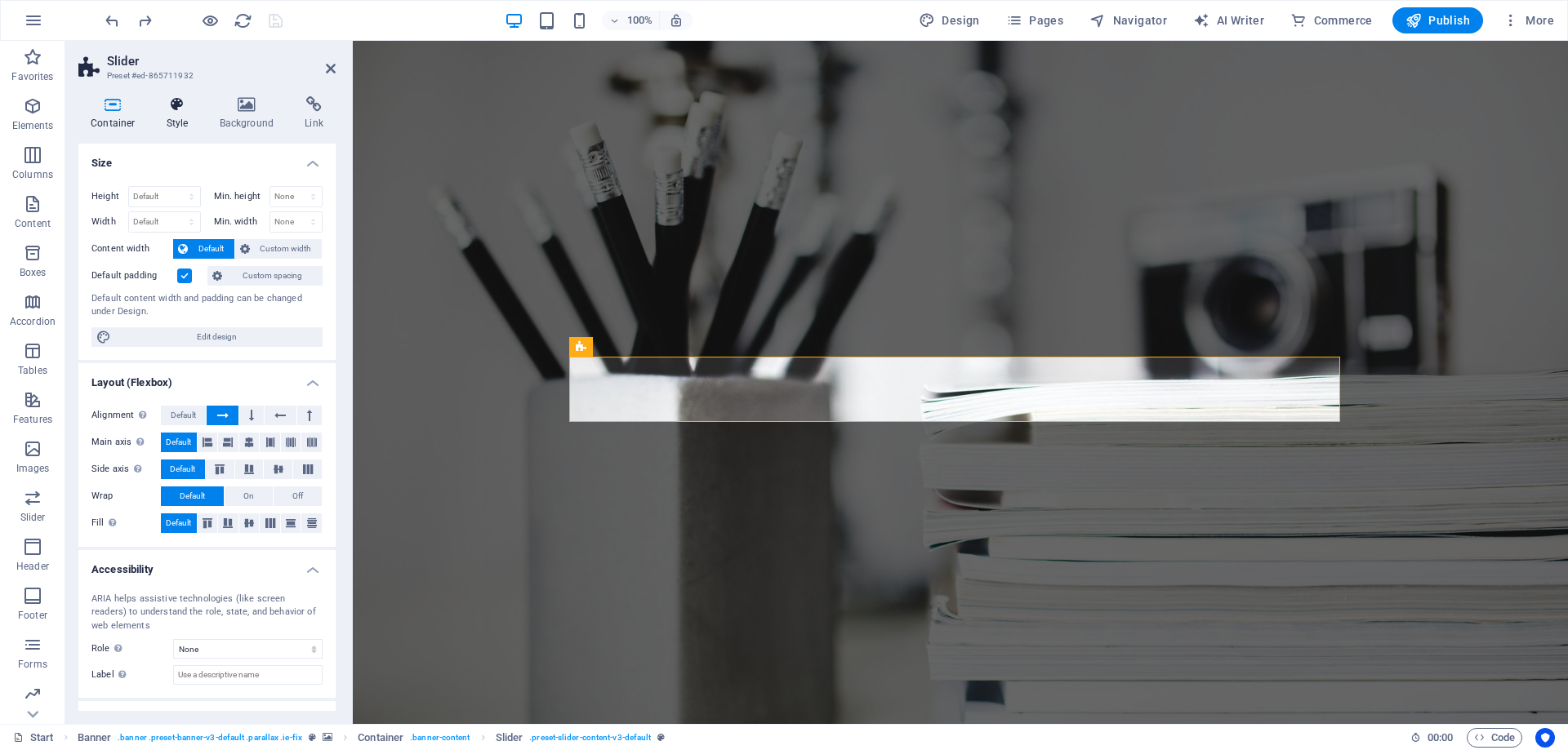
click at [163, 106] on icon at bounding box center [177, 104] width 46 height 16
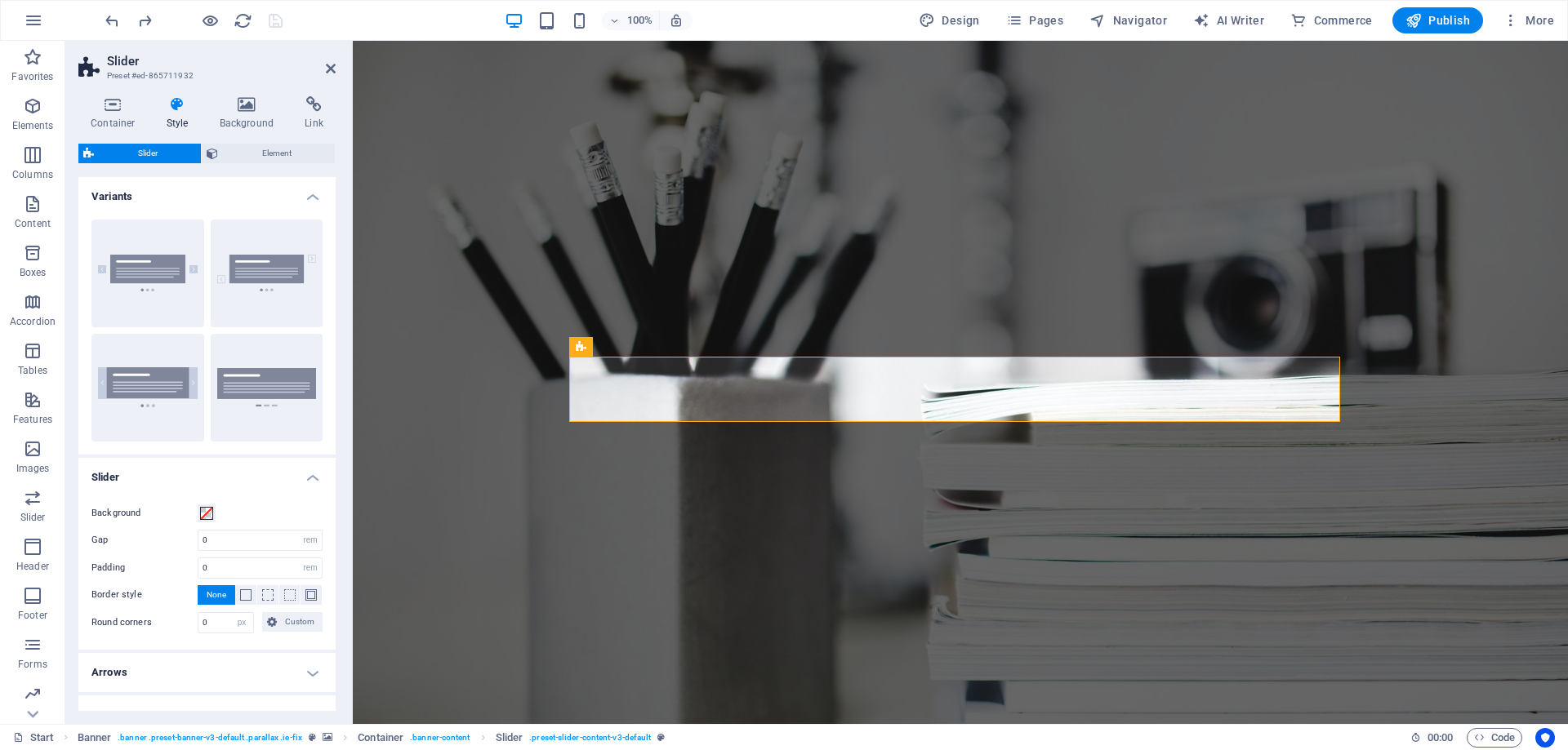
click at [323, 67] on h2 "Slider" at bounding box center [221, 61] width 229 height 14
click at [331, 67] on icon at bounding box center [331, 69] width 10 height 13
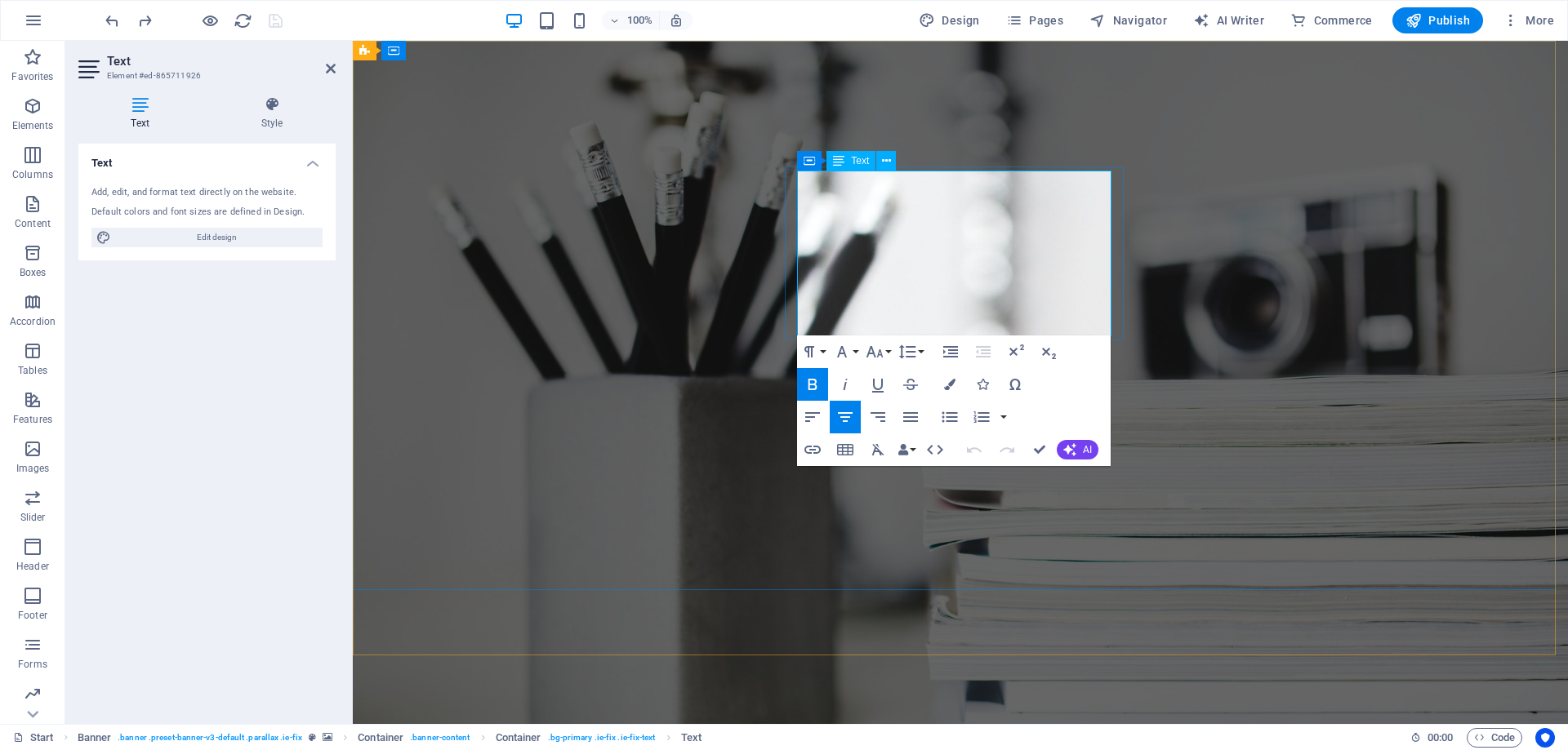
drag, startPoint x: 1108, startPoint y: 213, endPoint x: 1106, endPoint y: 295, distance: 82.0
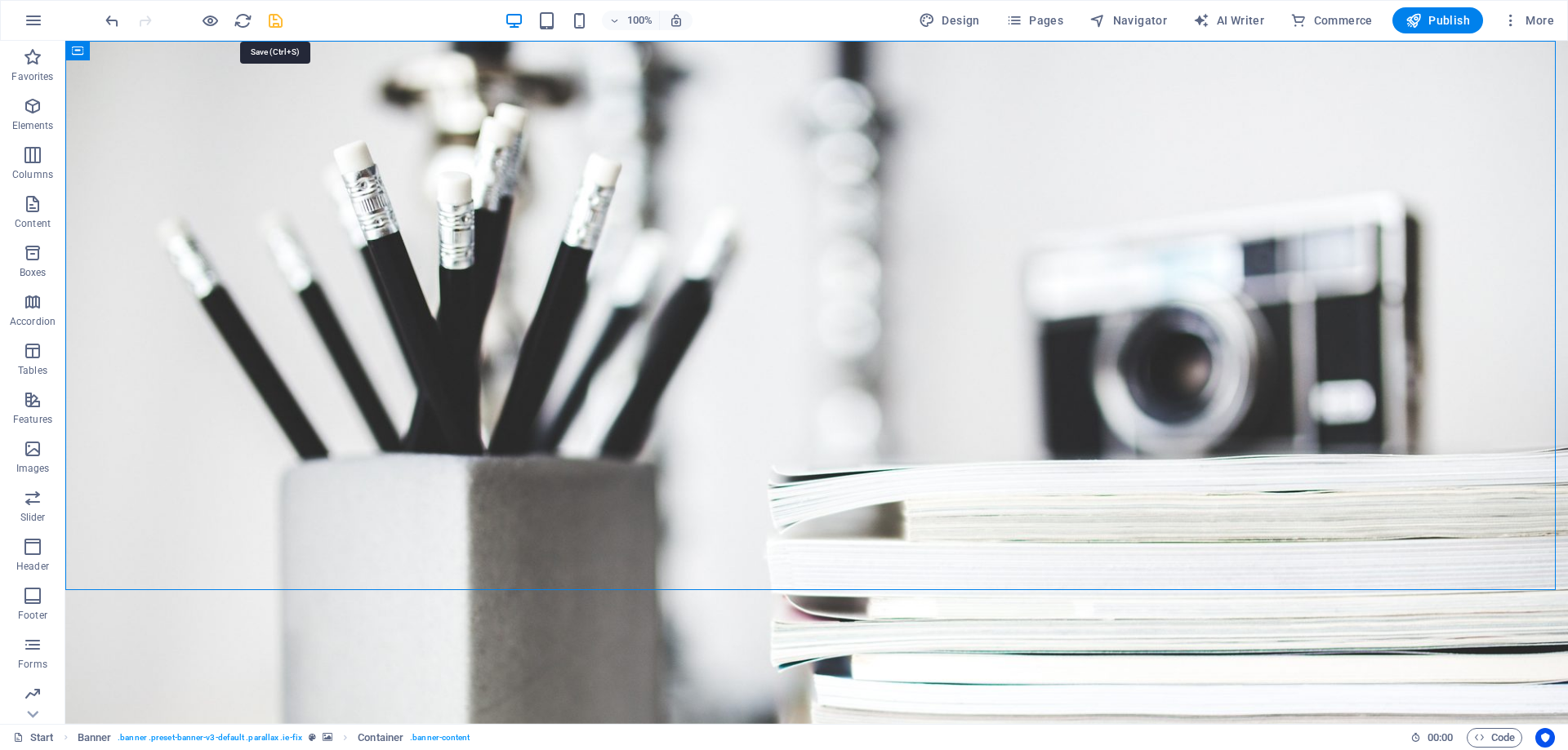
drag, startPoint x: 277, startPoint y: 21, endPoint x: 214, endPoint y: 80, distance: 86.3
click at [277, 21] on icon "save" at bounding box center [275, 21] width 19 height 19
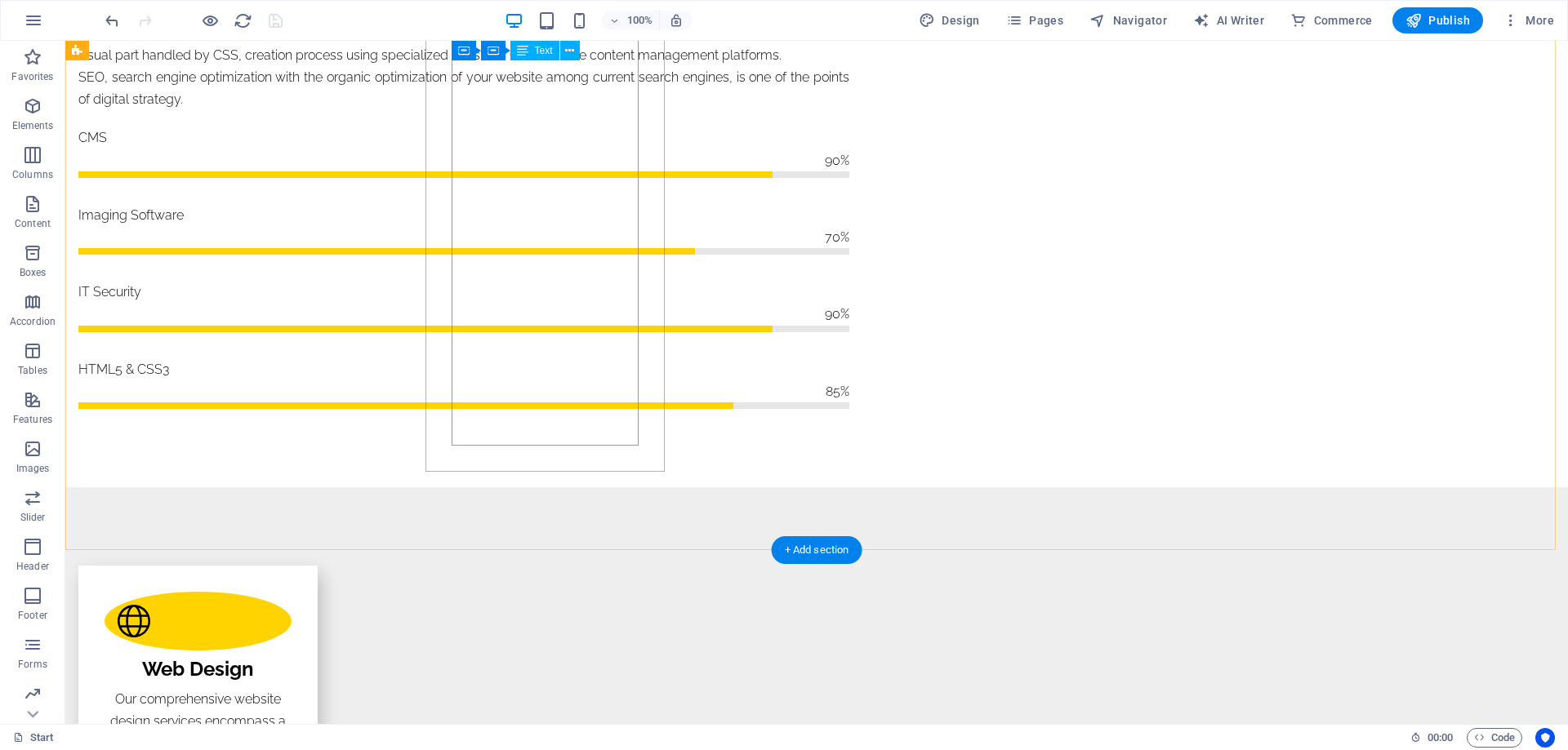
scroll to position [1959, 0]
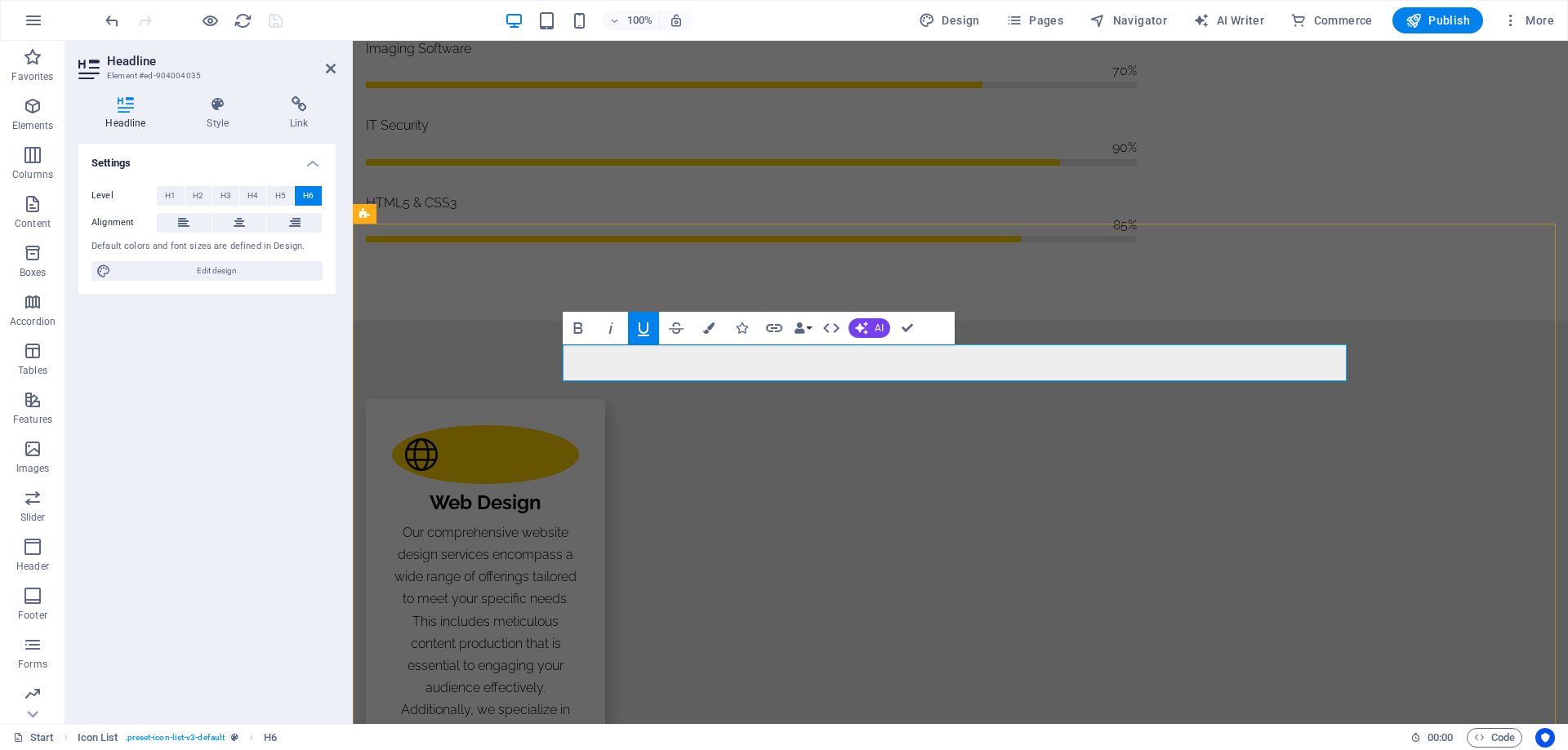
drag, startPoint x: 563, startPoint y: 352, endPoint x: 606, endPoint y: 369, distance: 46.2
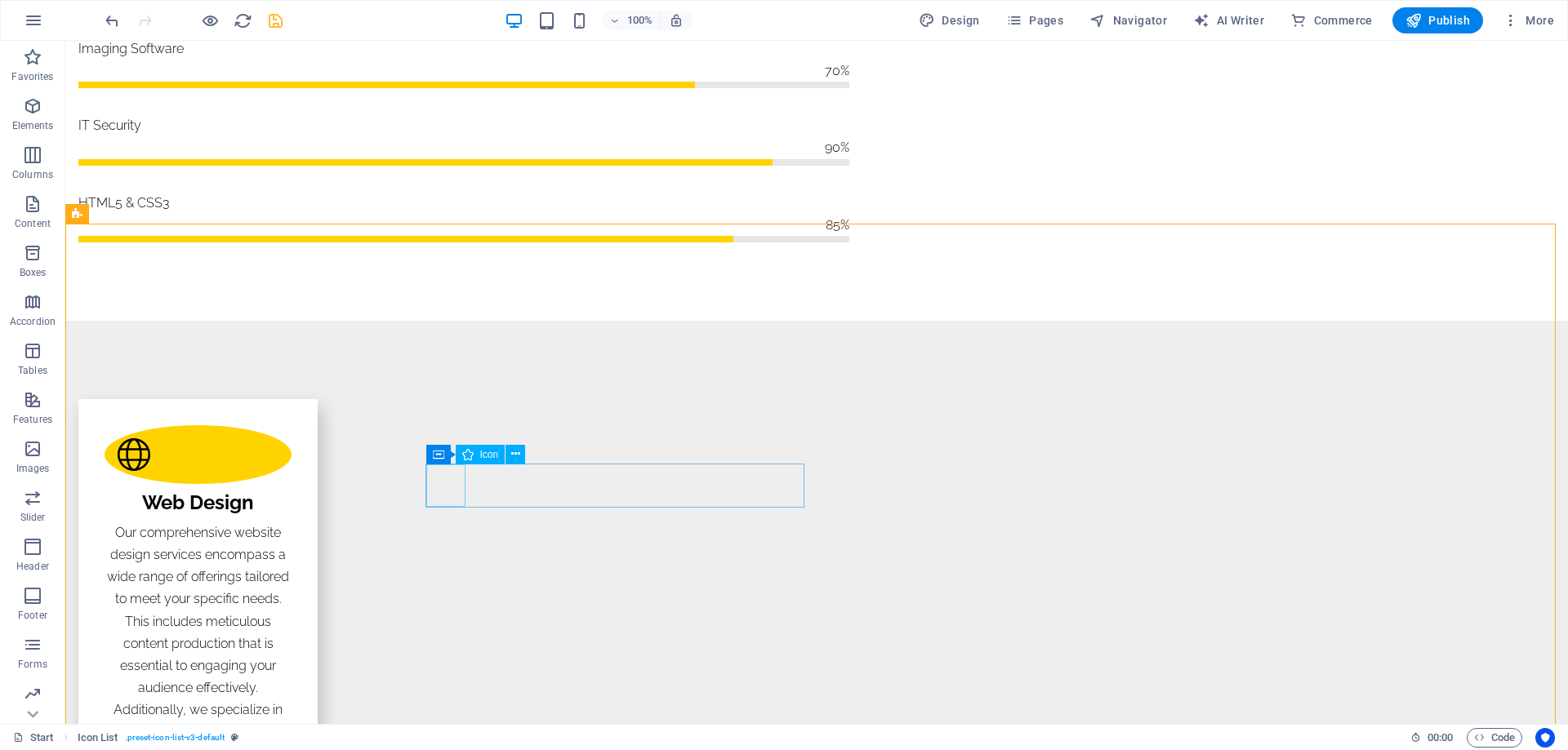
click at [467, 464] on icon at bounding box center [468, 454] width 12 height 19
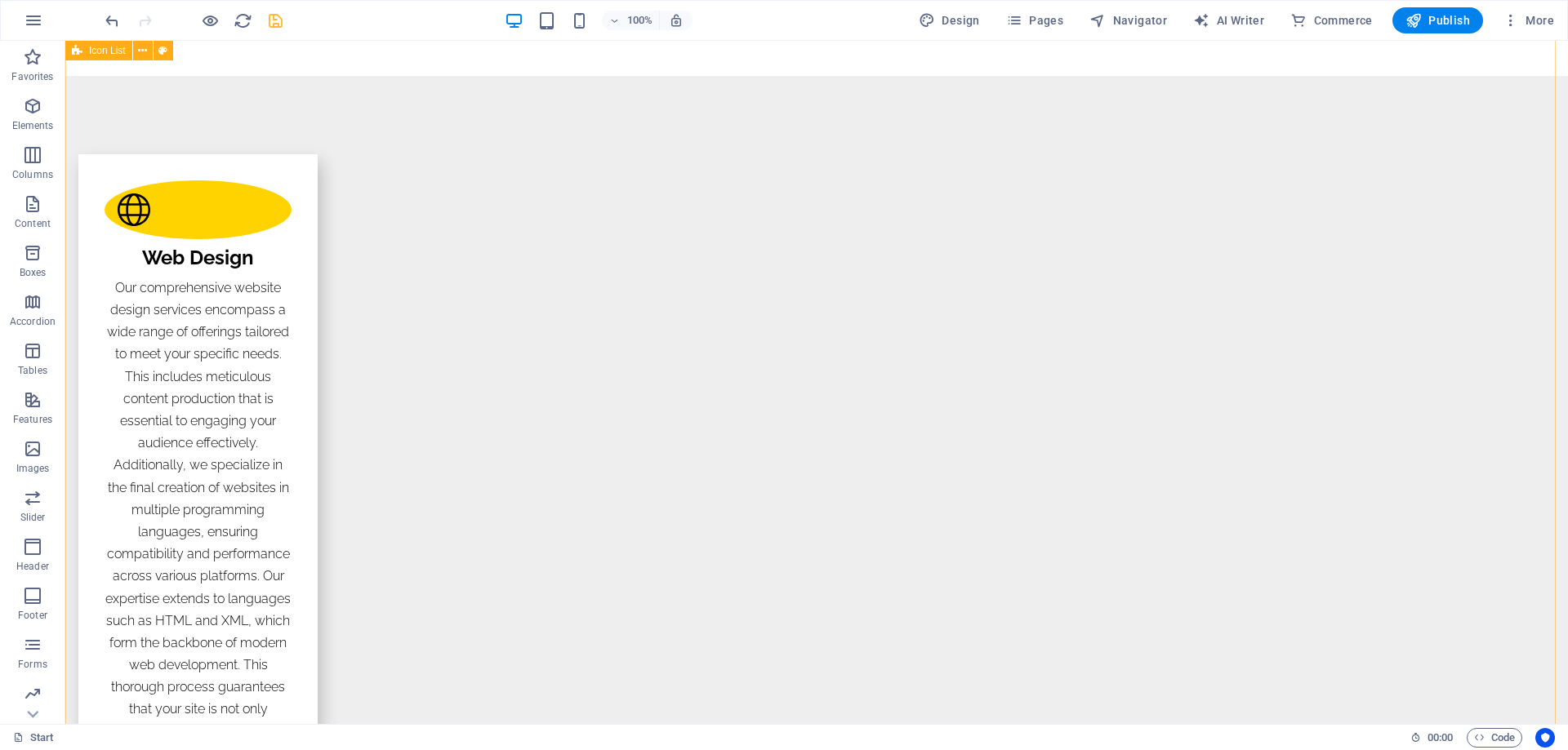
scroll to position [1795, 0]
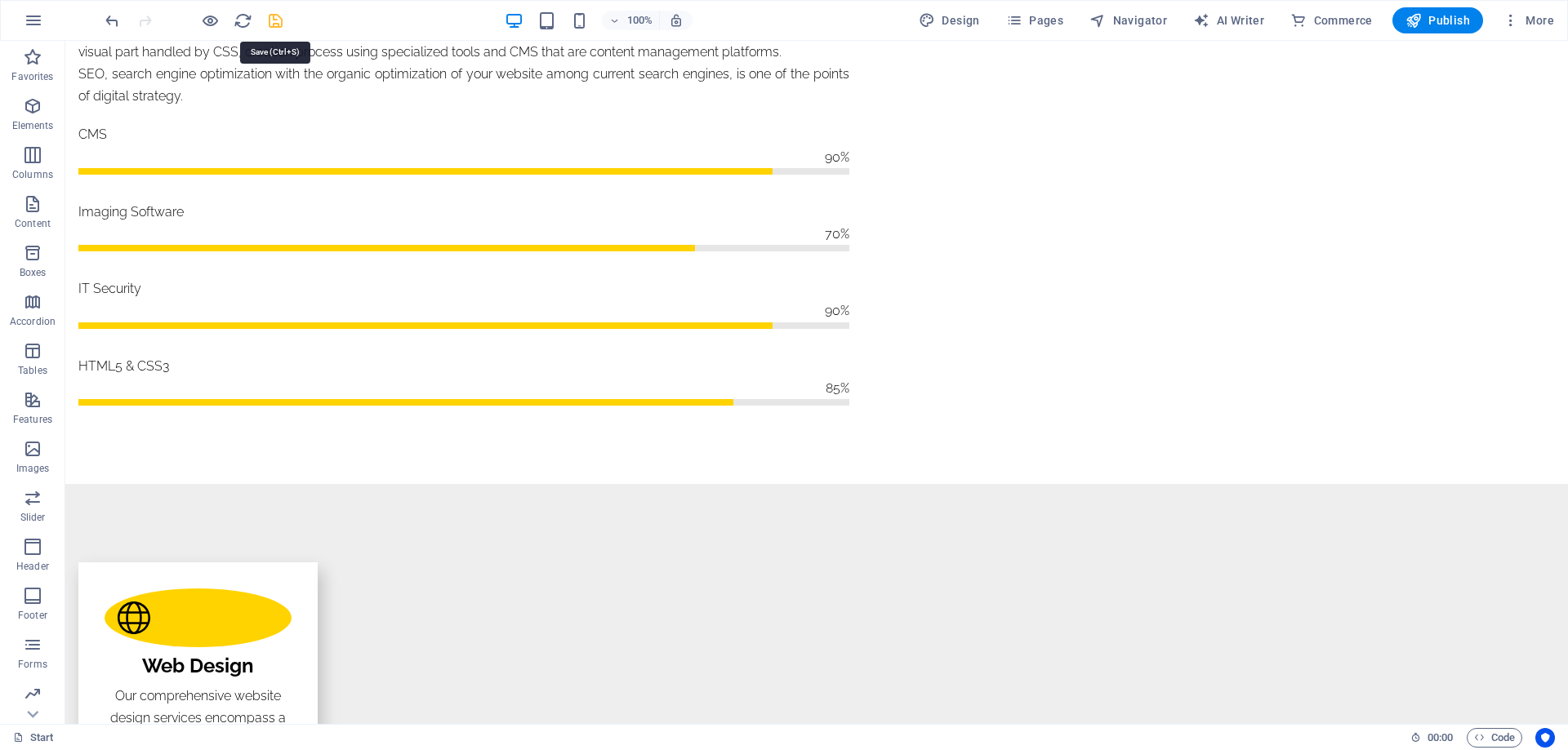
drag, startPoint x: 270, startPoint y: 21, endPoint x: 217, endPoint y: 123, distance: 114.9
click at [270, 21] on icon "save" at bounding box center [275, 21] width 19 height 19
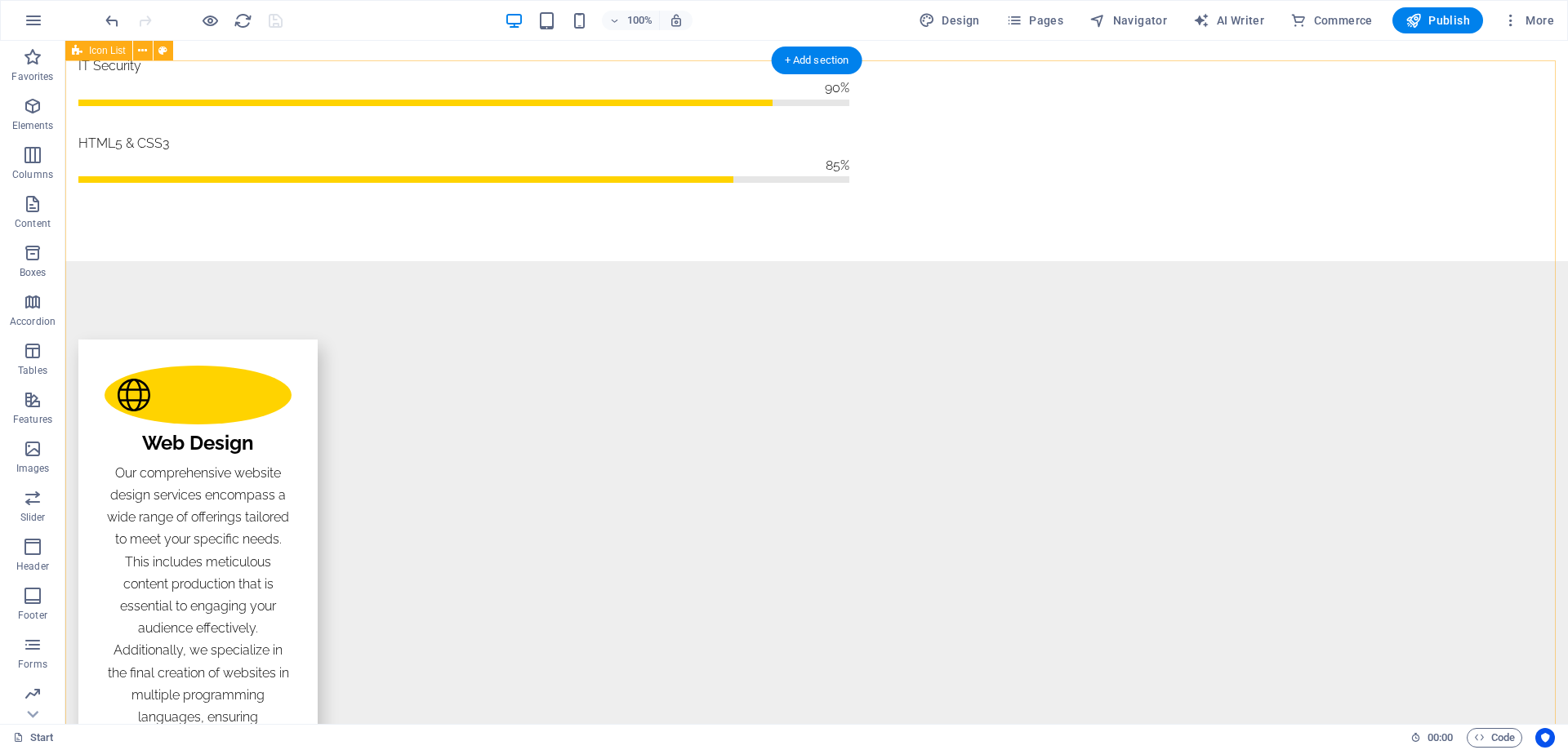
scroll to position [1959, 0]
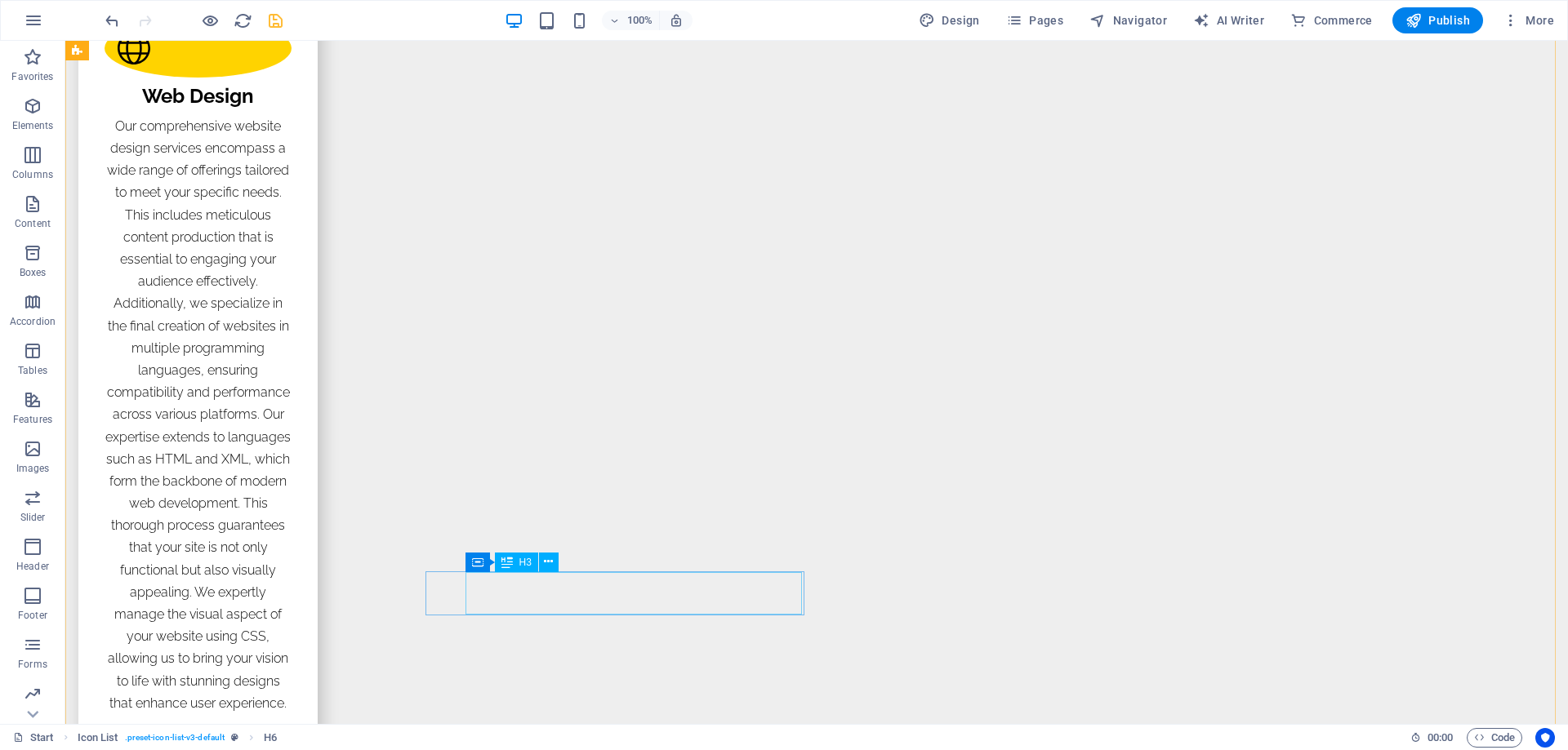
scroll to position [2367, 0]
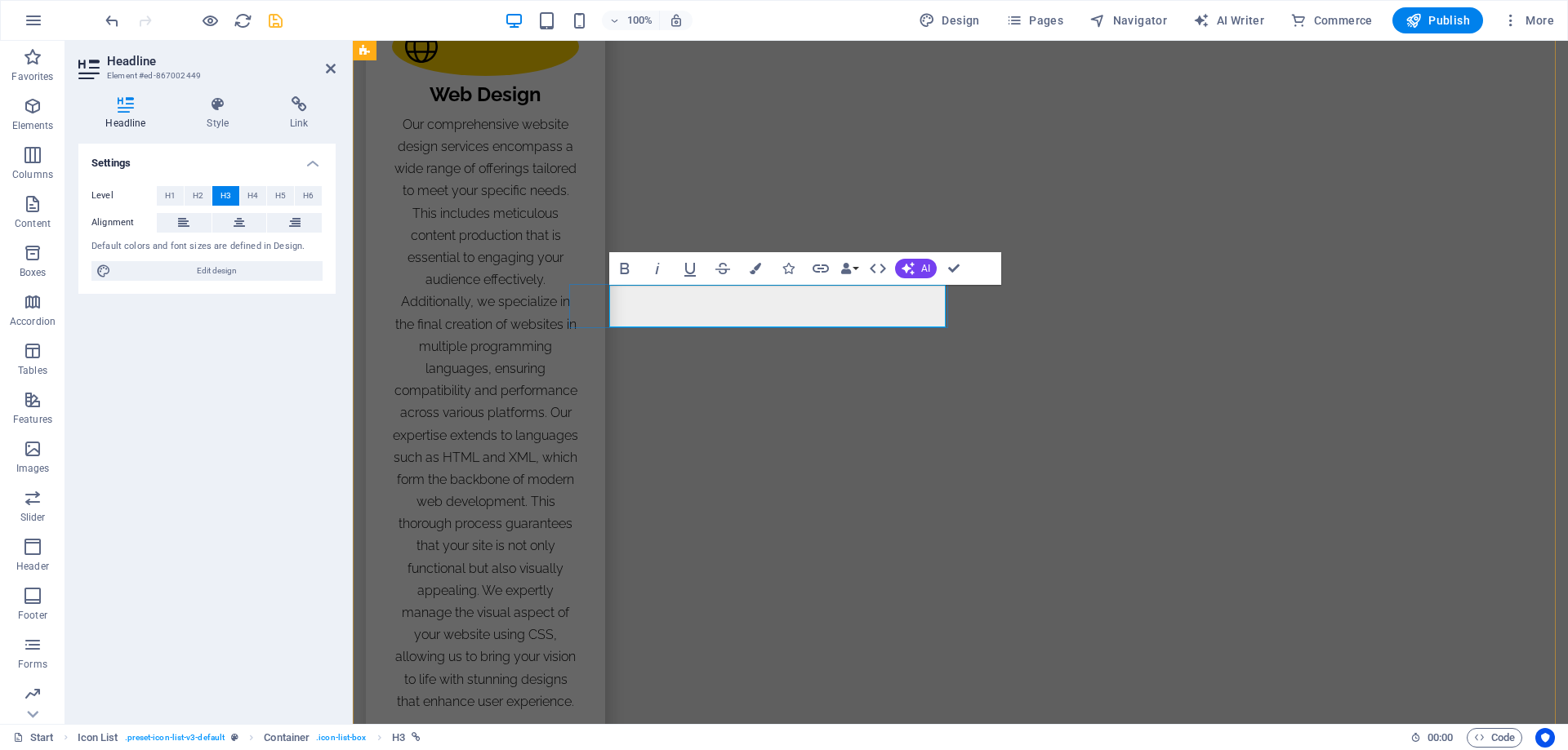
drag, startPoint x: 952, startPoint y: 264, endPoint x: 961, endPoint y: 417, distance: 153.3
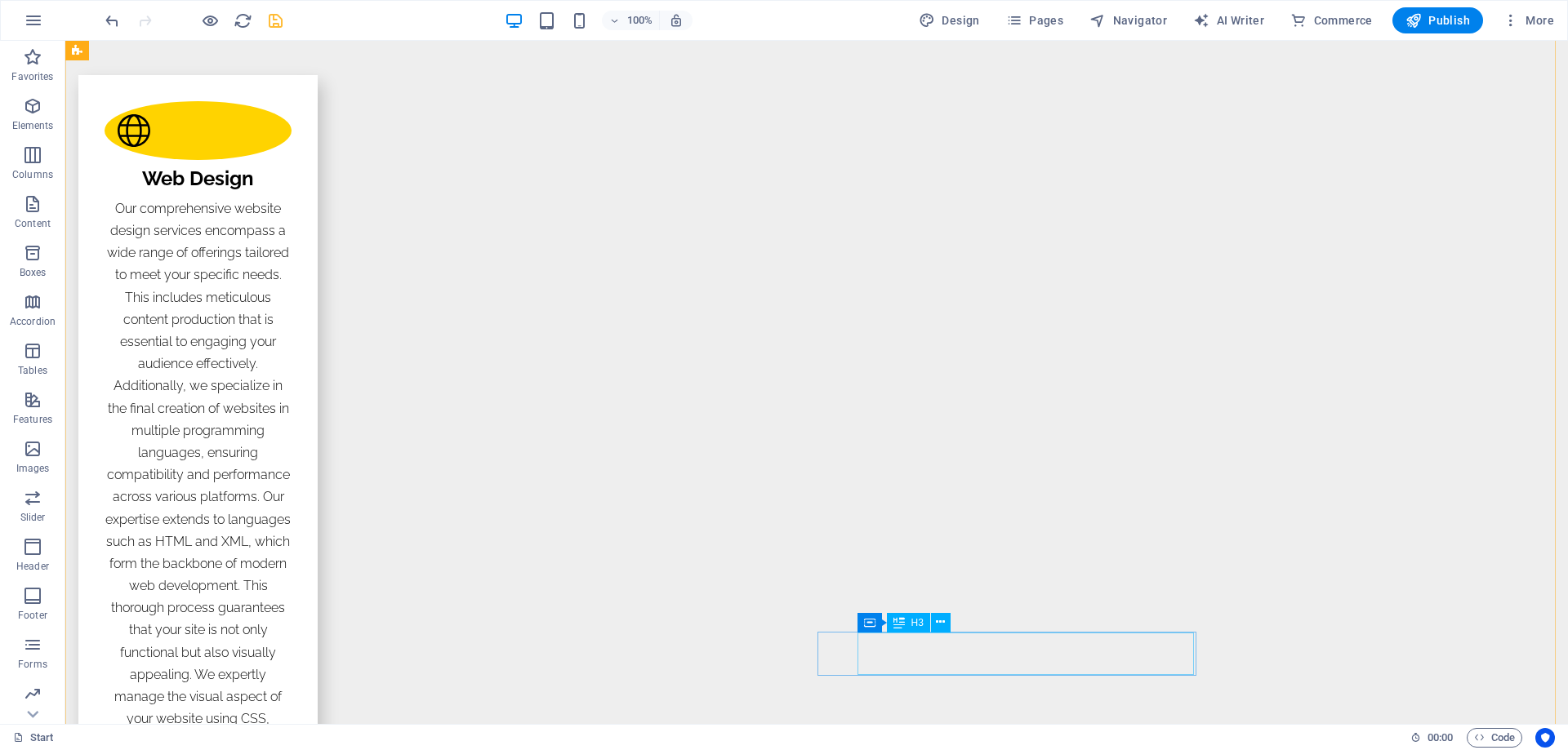
scroll to position [2204, 0]
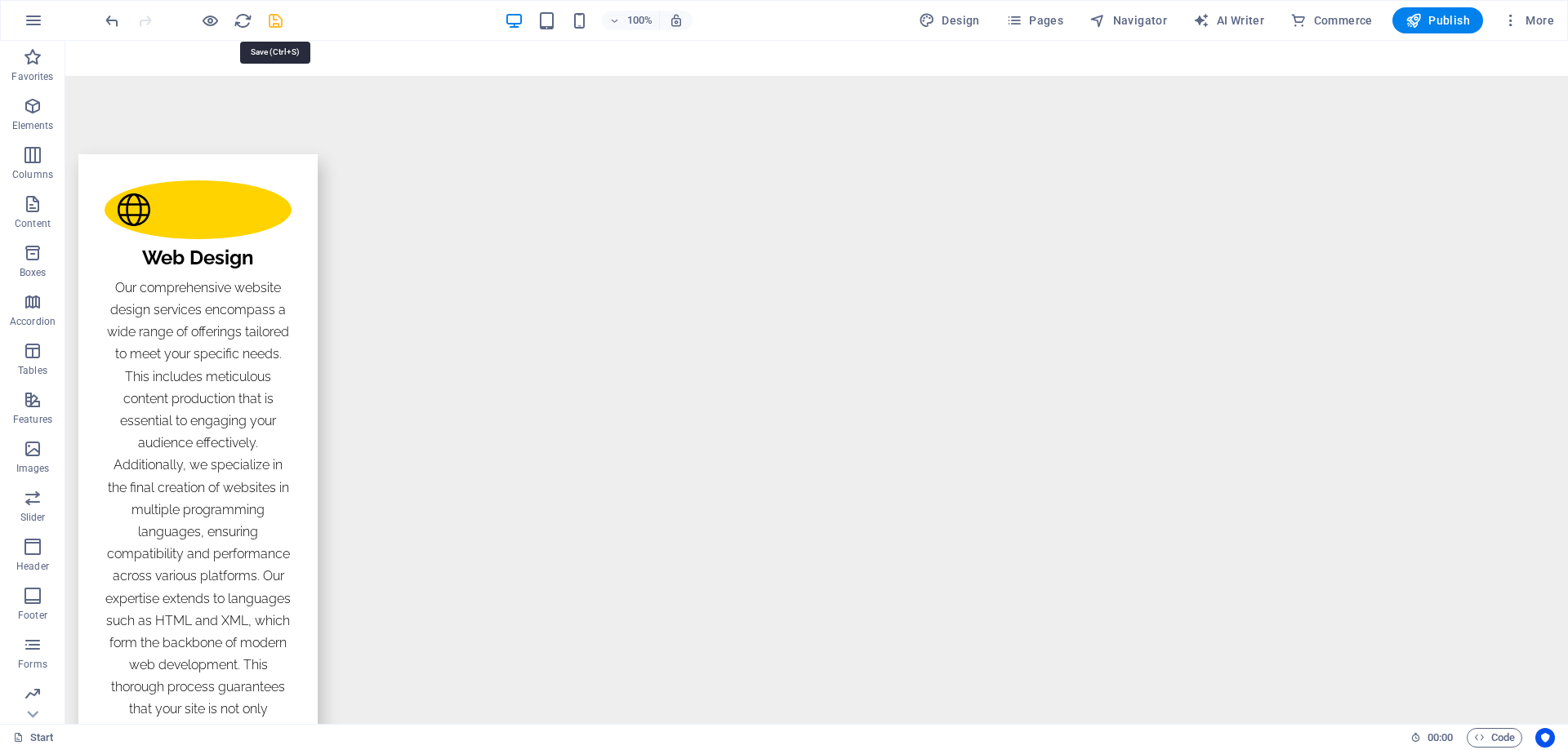
click at [267, 21] on icon "save" at bounding box center [275, 21] width 19 height 19
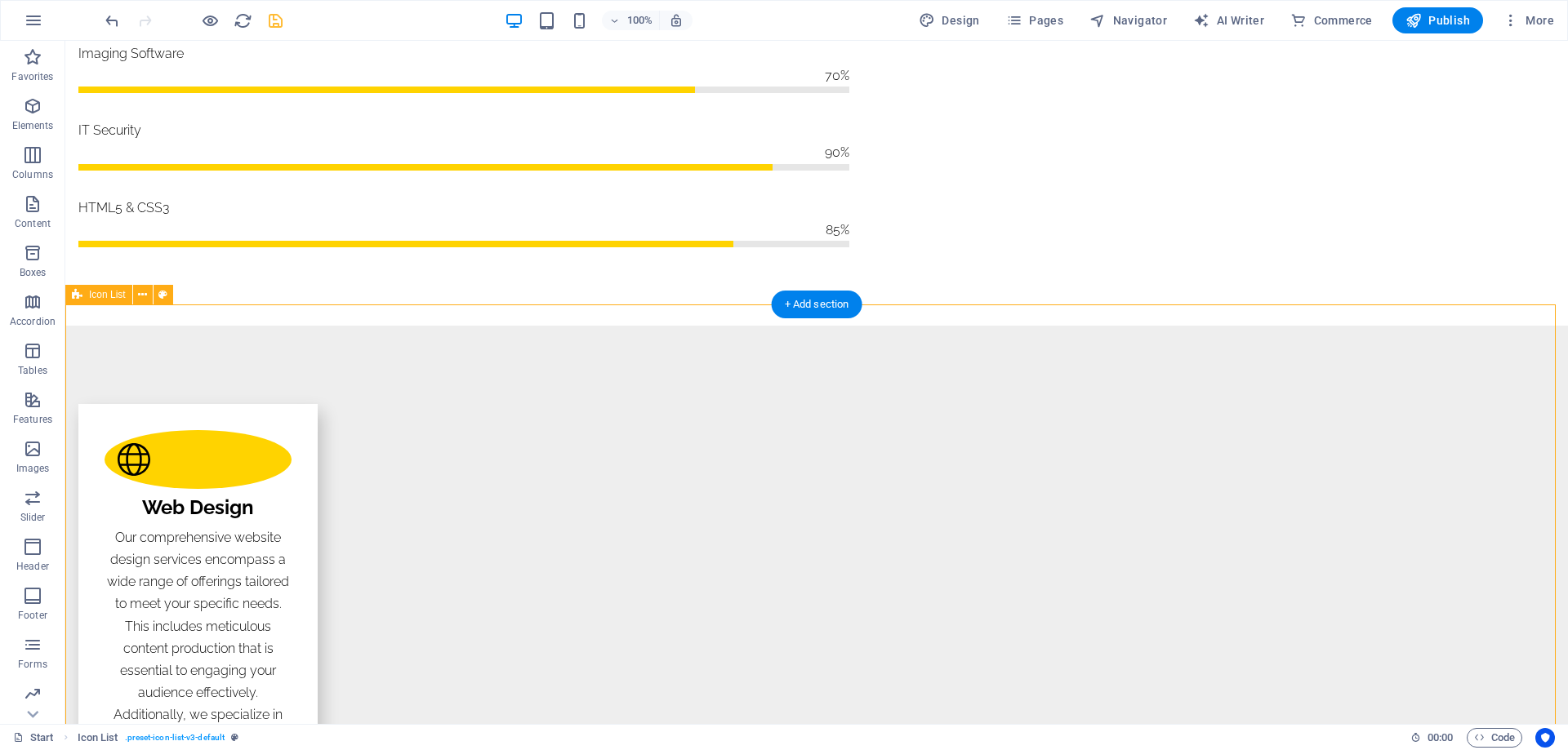
scroll to position [2040, 0]
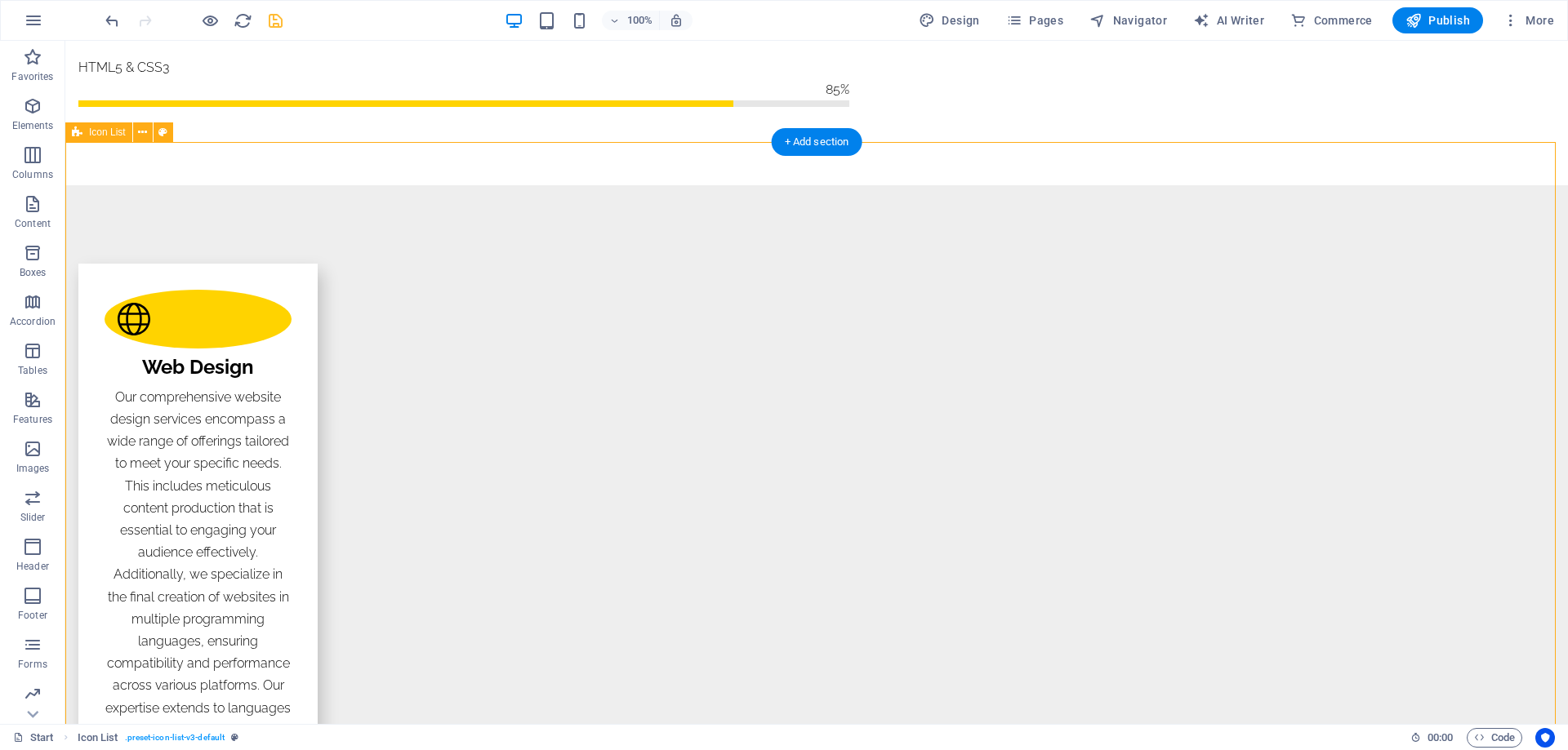
scroll to position [2122, 0]
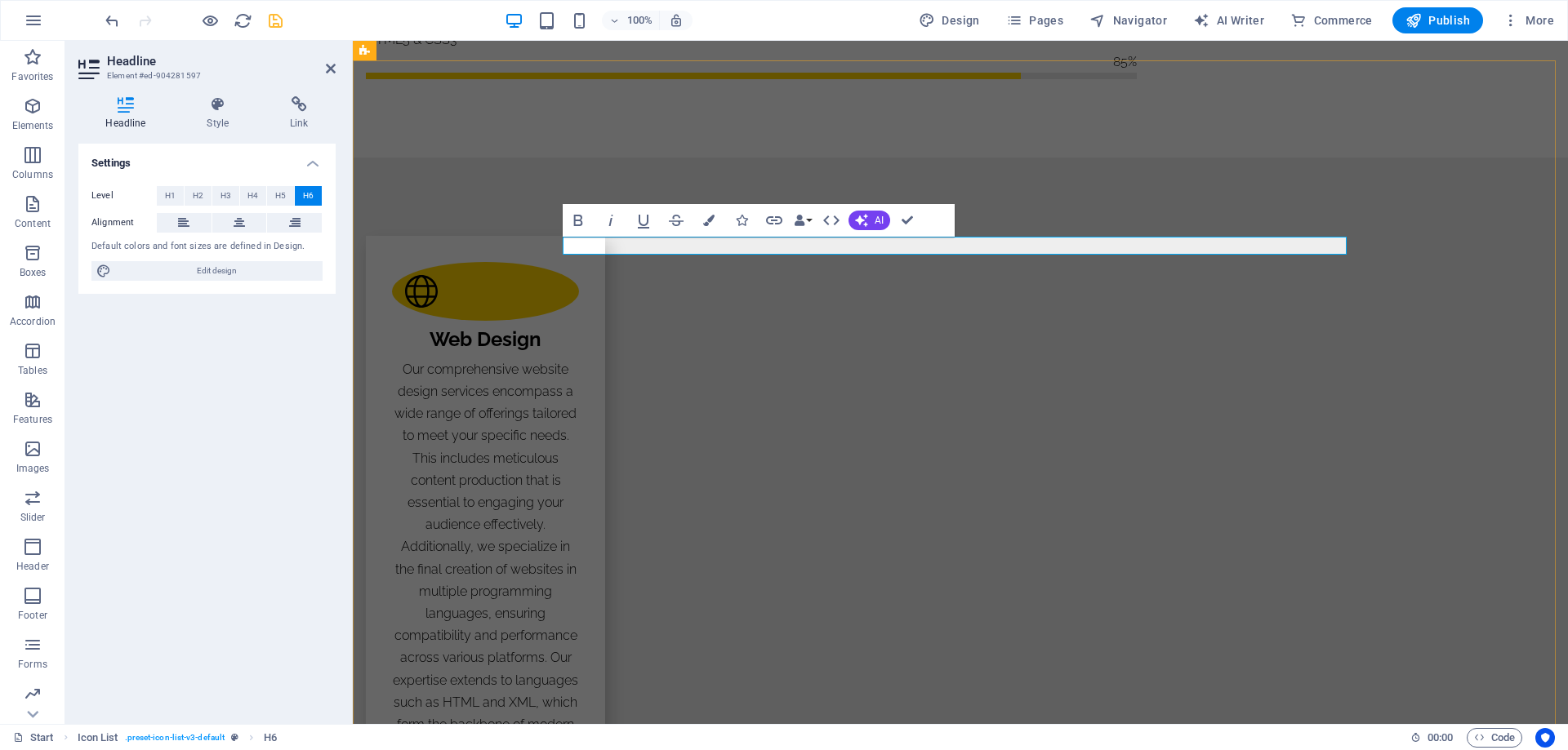
drag, startPoint x: 952, startPoint y: 244, endPoint x: 998, endPoint y: 242, distance: 46.0
click at [641, 222] on icon "button" at bounding box center [643, 220] width 19 height 19
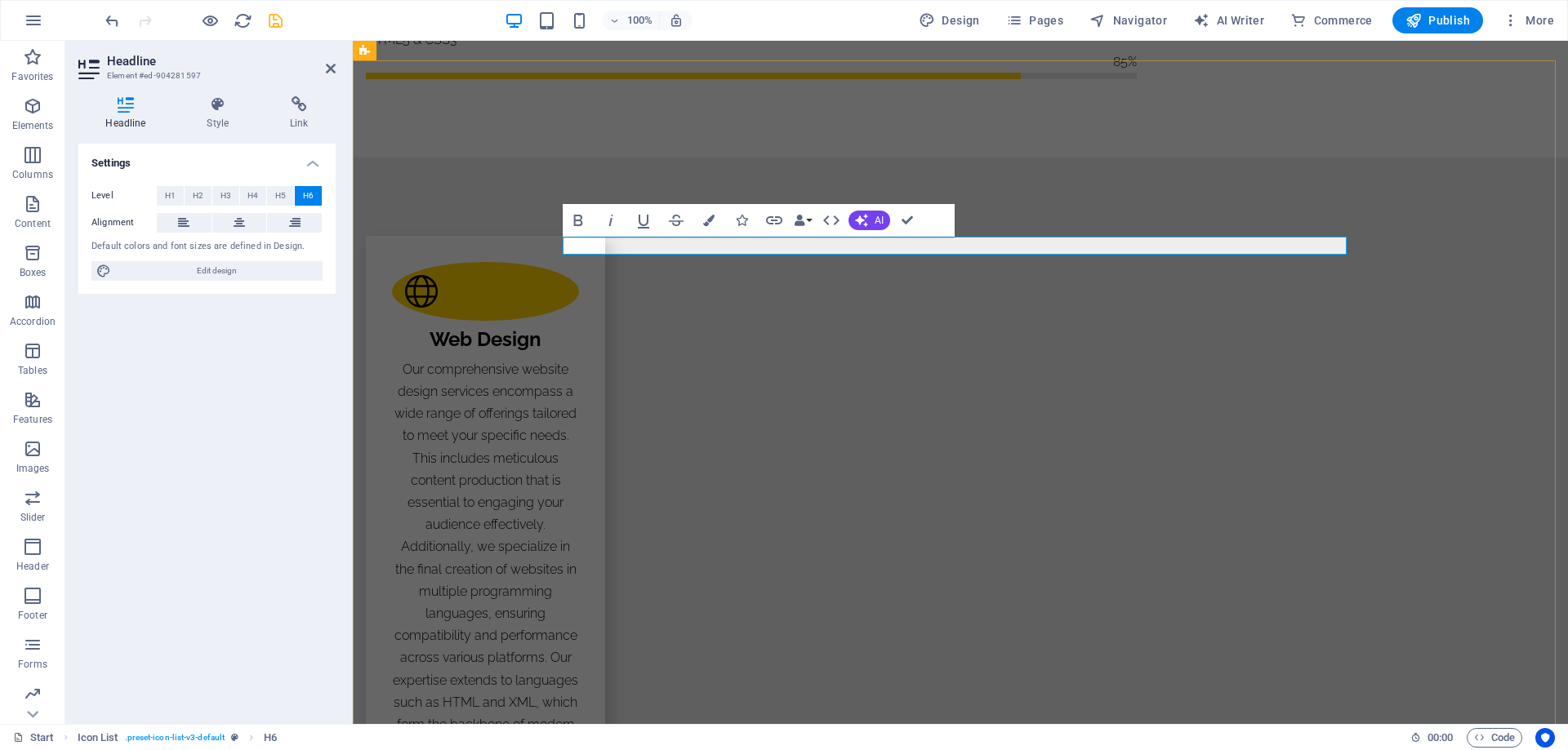
drag, startPoint x: 907, startPoint y: 218, endPoint x: 925, endPoint y: 213, distance: 18.7
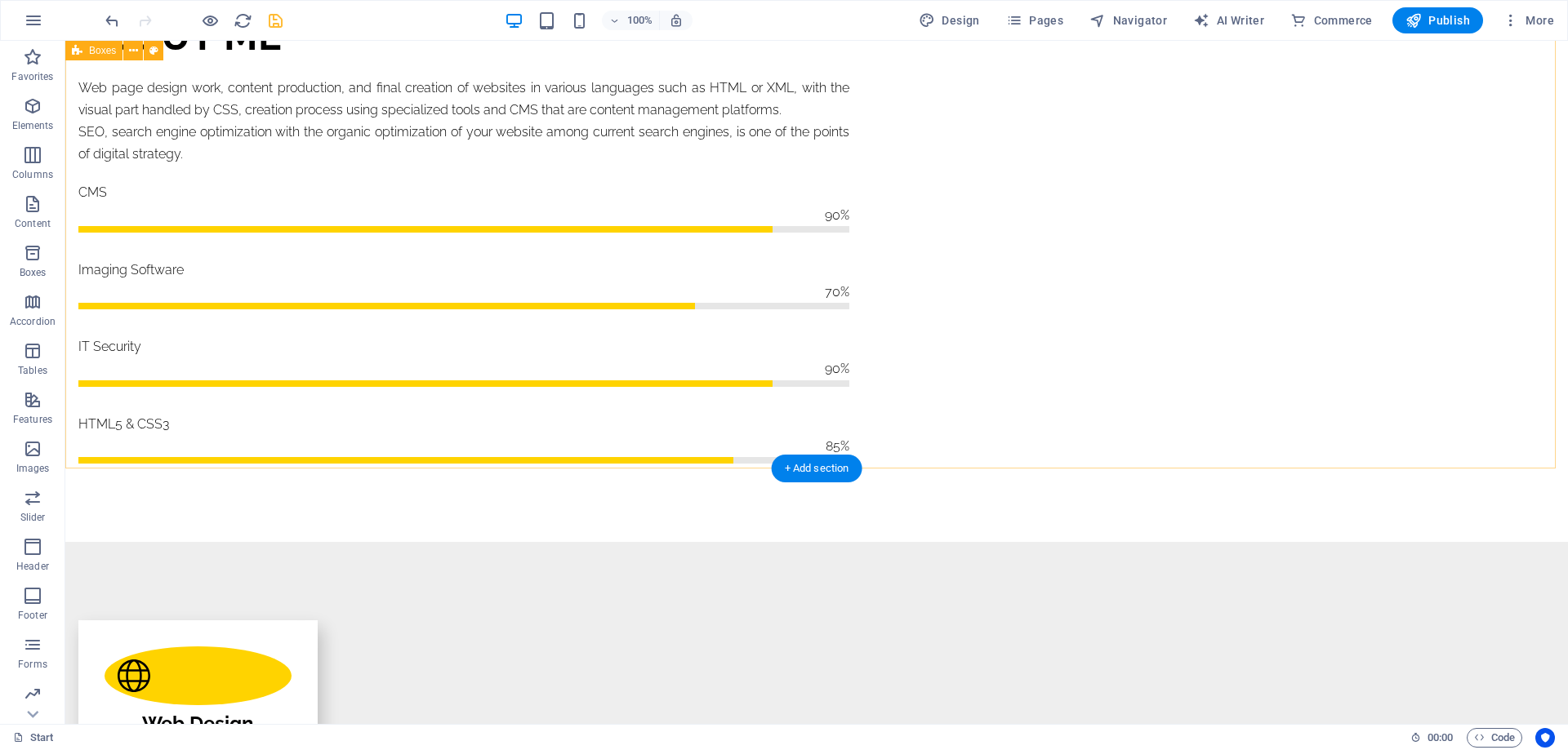
scroll to position [1714, 0]
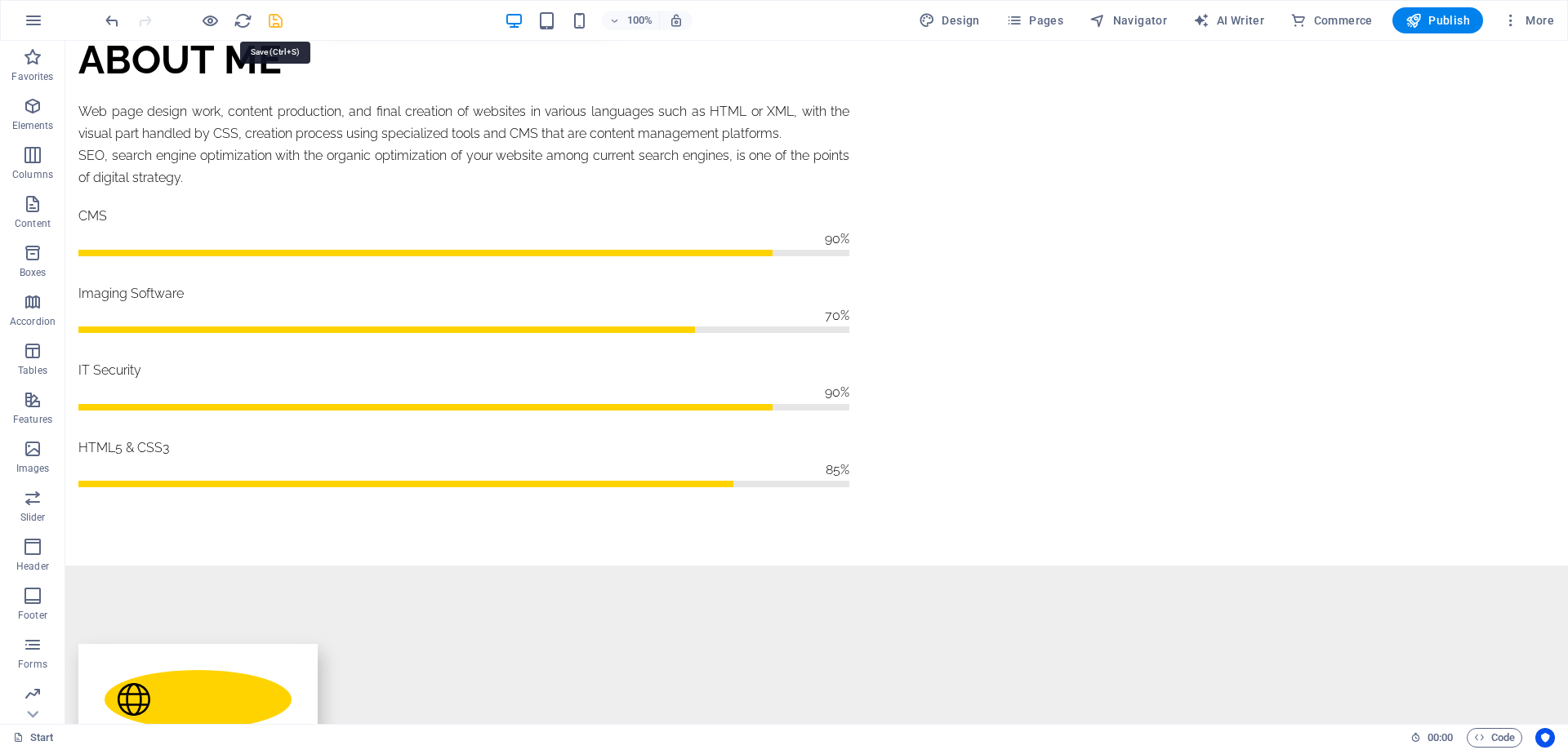
click at [272, 19] on icon "save" at bounding box center [275, 21] width 19 height 19
